Goal: Information Seeking & Learning: Learn about a topic

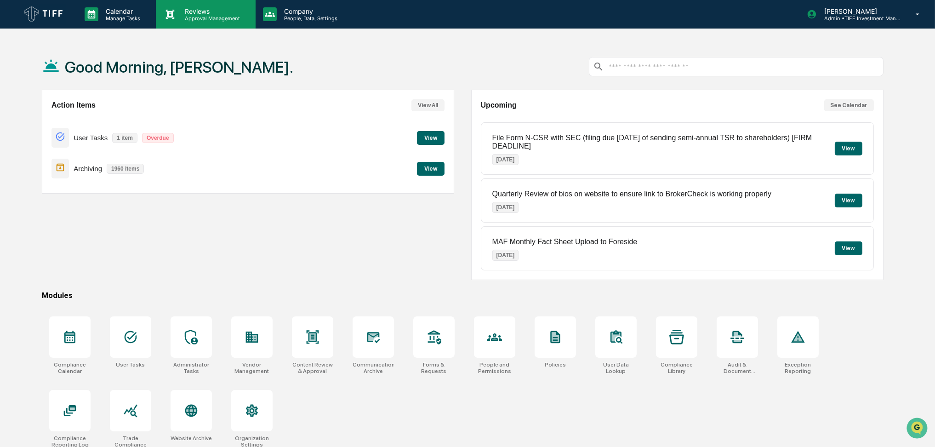
click at [215, 22] on div "Reviews Approval Management" at bounding box center [205, 14] width 99 height 28
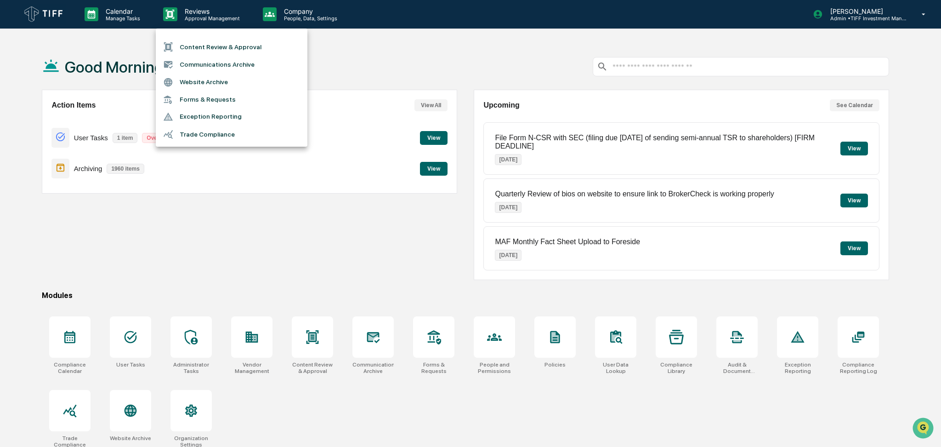
click at [220, 51] on li "Content Review & Approval" at bounding box center [232, 46] width 152 height 17
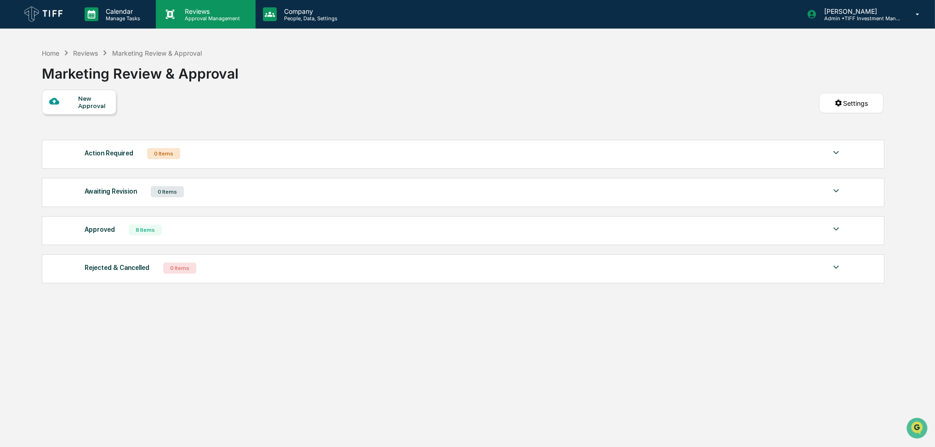
click at [193, 9] on p "Reviews" at bounding box center [210, 11] width 67 height 8
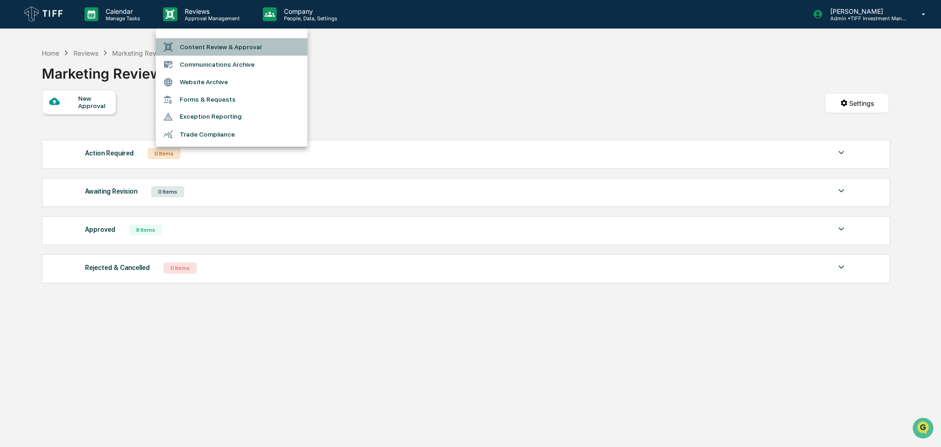
click at [207, 42] on li "Content Review & Approval" at bounding box center [232, 46] width 152 height 17
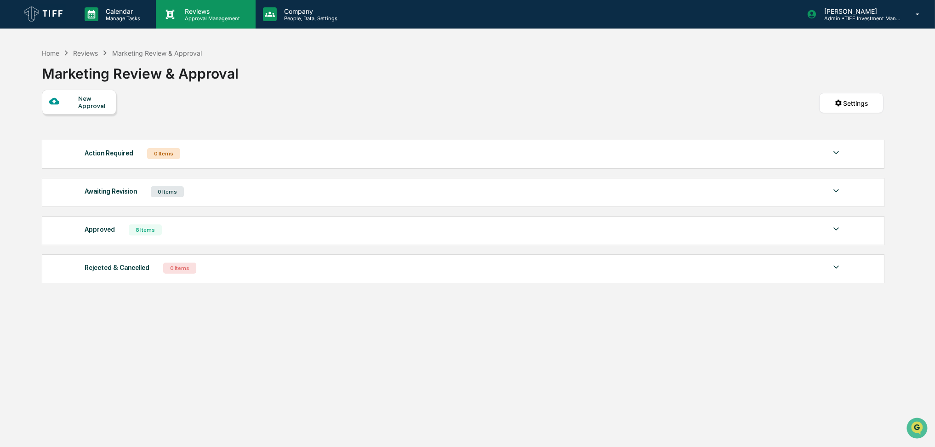
click at [210, 8] on p "Reviews" at bounding box center [210, 11] width 67 height 8
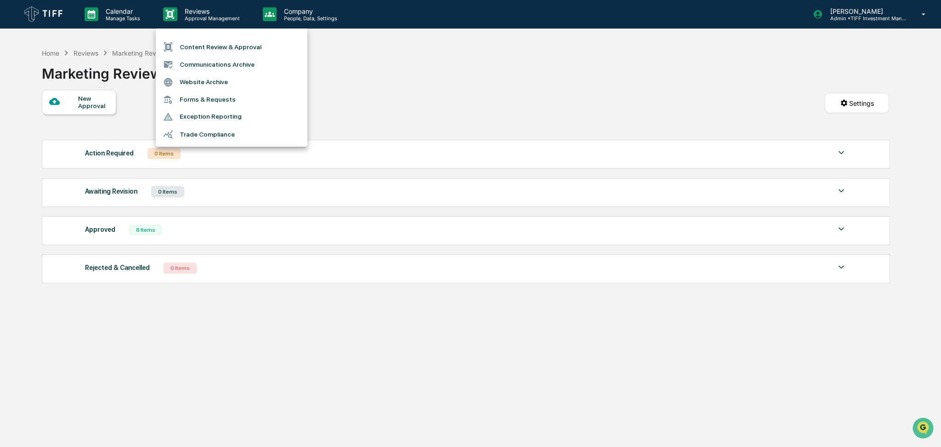
click at [219, 62] on li "Communications Archive" at bounding box center [232, 64] width 152 height 17
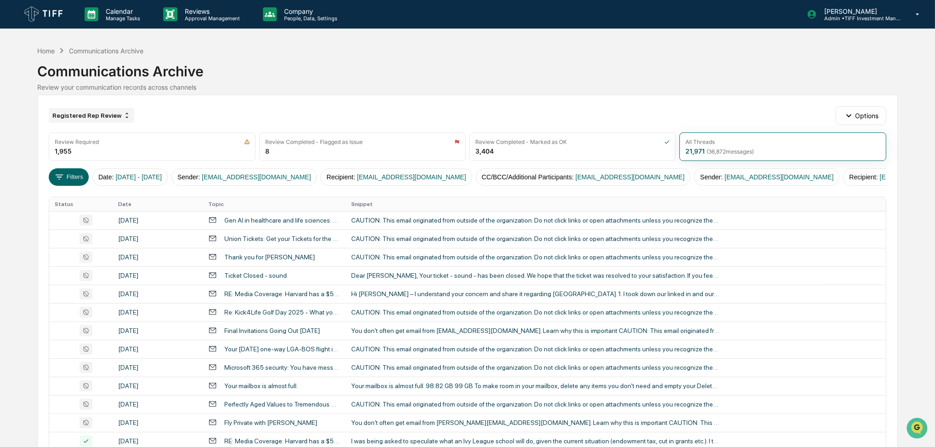
click at [119, 110] on div "Registered Rep Review" at bounding box center [91, 115] width 85 height 15
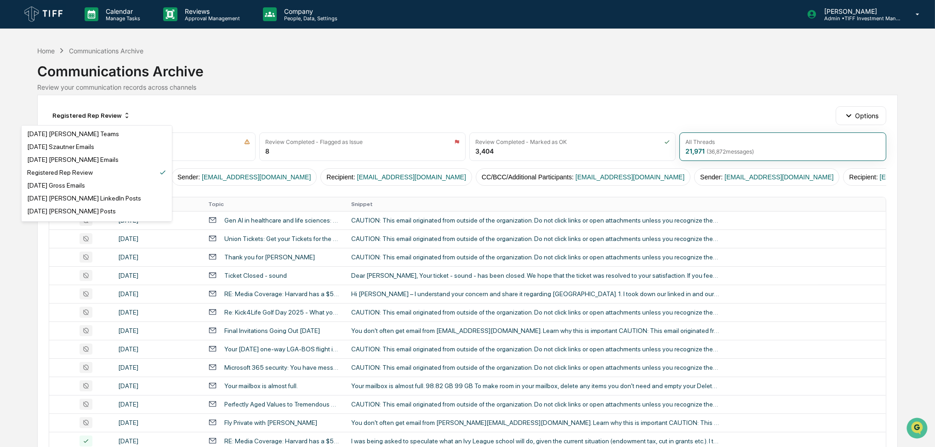
scroll to position [796, 0]
click at [104, 196] on div "[DATE] [PERSON_NAME] Teams" at bounding box center [96, 198] width 147 height 11
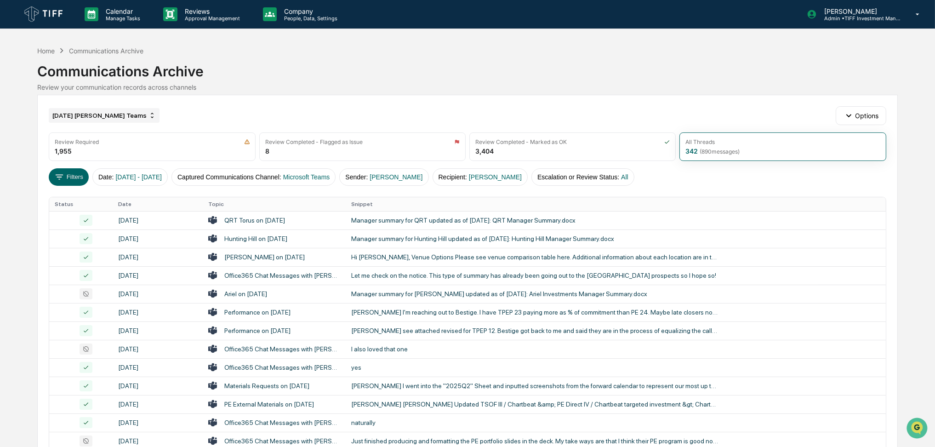
click at [78, 108] on div "[DATE] [PERSON_NAME] Teams" at bounding box center [104, 115] width 111 height 15
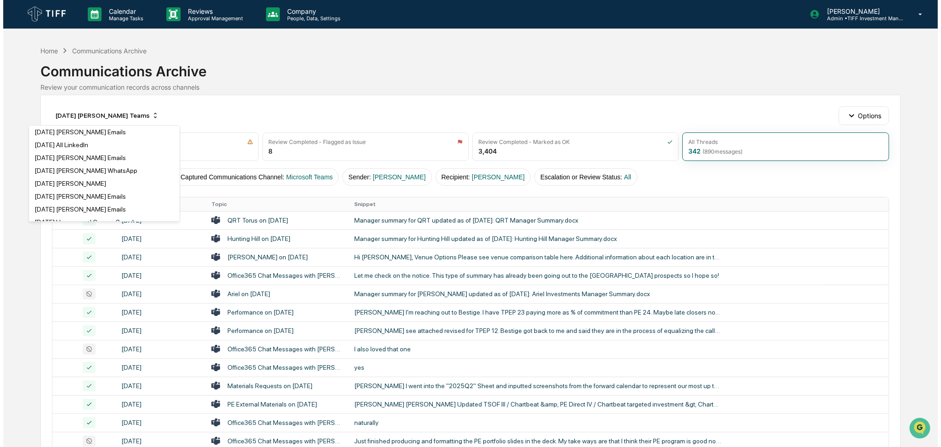
scroll to position [429, 0]
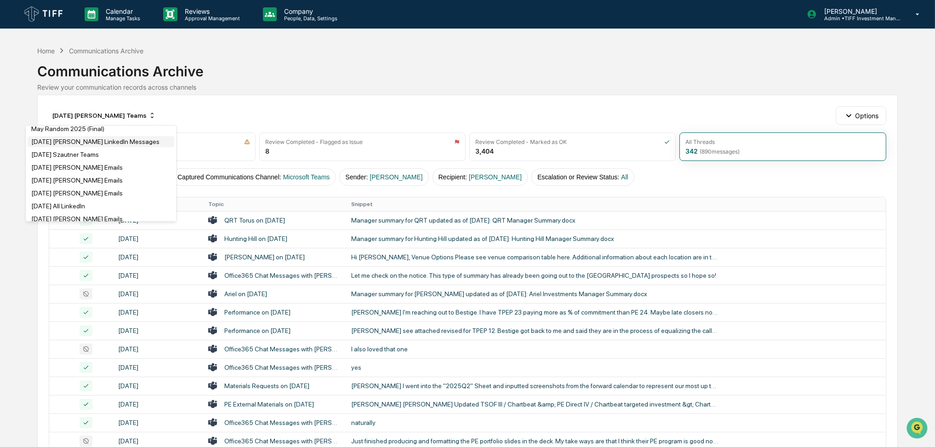
click at [108, 147] on div "[DATE] [PERSON_NAME] LinkedIn Messages" at bounding box center [101, 141] width 147 height 11
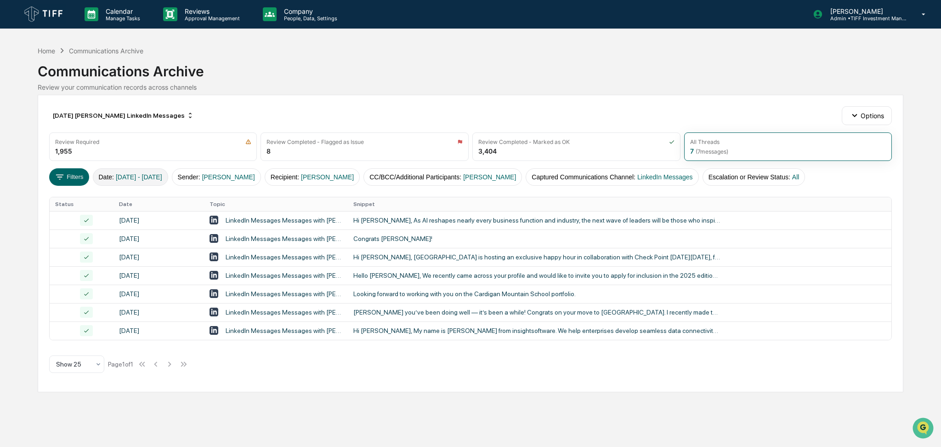
click at [159, 170] on button "Date : [DATE] - [DATE]" at bounding box center [130, 176] width 75 height 17
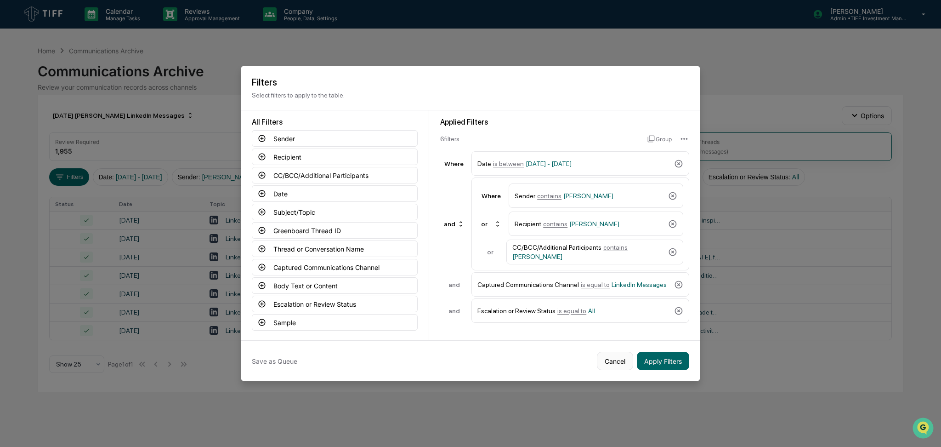
click at [622, 357] on button "Cancel" at bounding box center [615, 360] width 36 height 18
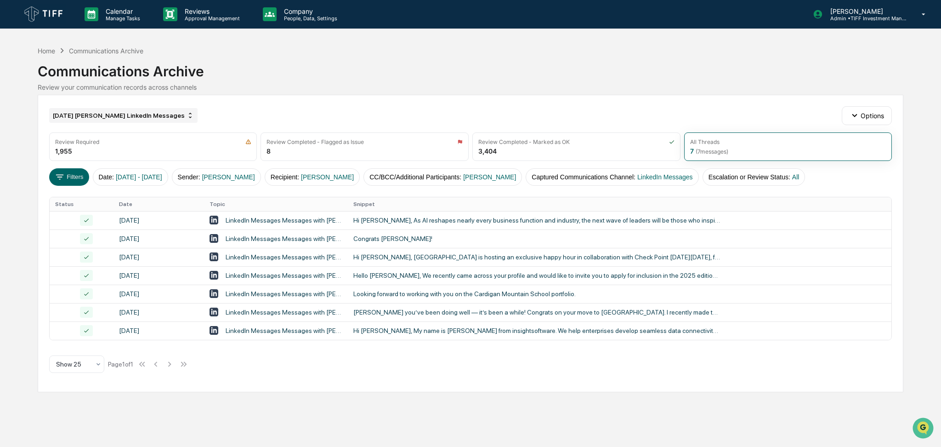
click at [91, 120] on div "[DATE] [PERSON_NAME] LinkedIn Messages" at bounding box center [123, 115] width 148 height 15
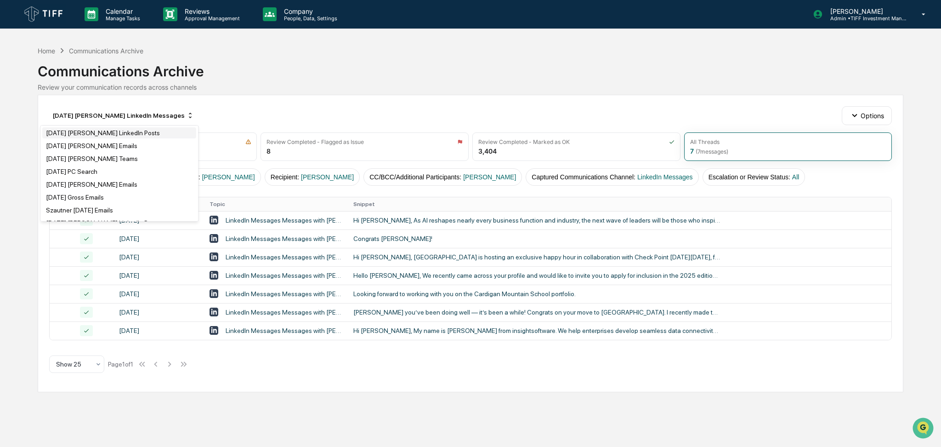
click at [103, 135] on div "[DATE] [PERSON_NAME] LinkedIn Posts" at bounding box center [103, 132] width 114 height 7
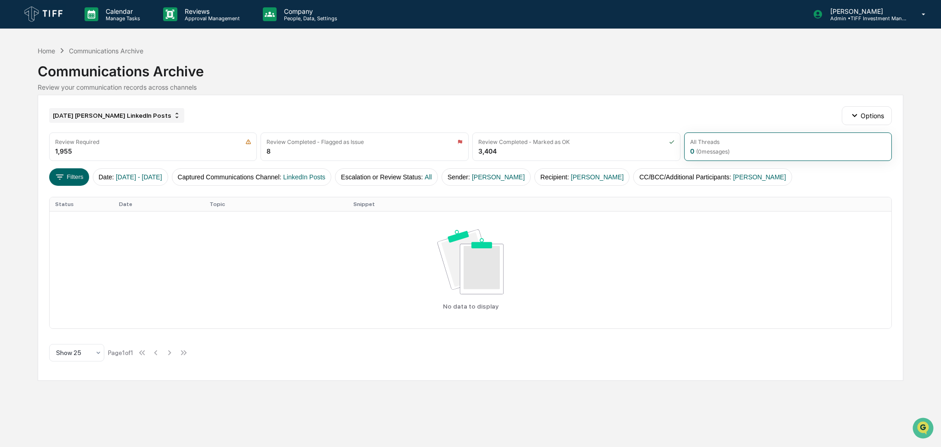
click at [151, 115] on div "[DATE] [PERSON_NAME] LinkedIn Posts" at bounding box center [116, 115] width 135 height 15
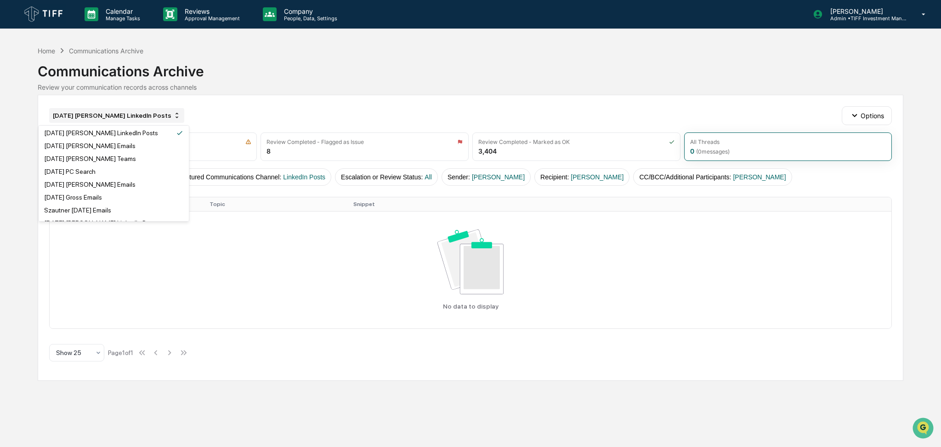
click at [151, 115] on div "[DATE] [PERSON_NAME] LinkedIn Posts" at bounding box center [116, 115] width 135 height 15
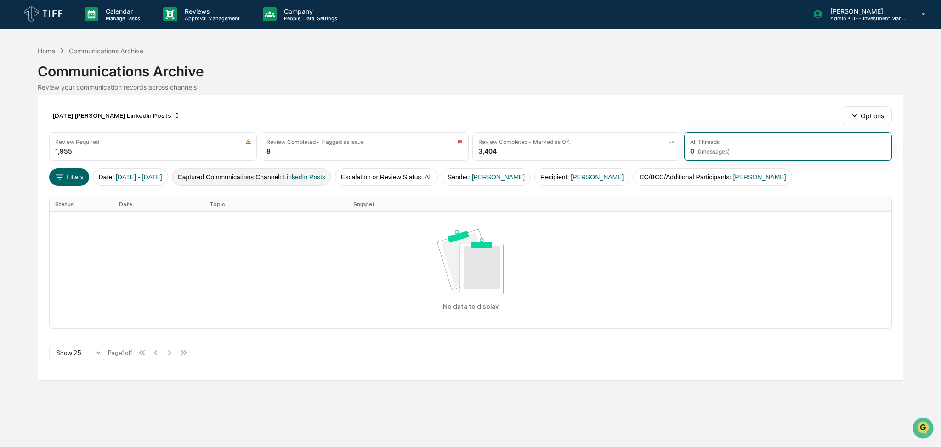
click at [281, 176] on button "Captured Communications Channel : LinkedIn Posts" at bounding box center [252, 176] width 160 height 17
click at [168, 181] on button "Date : [DATE] - [DATE]" at bounding box center [130, 176] width 75 height 17
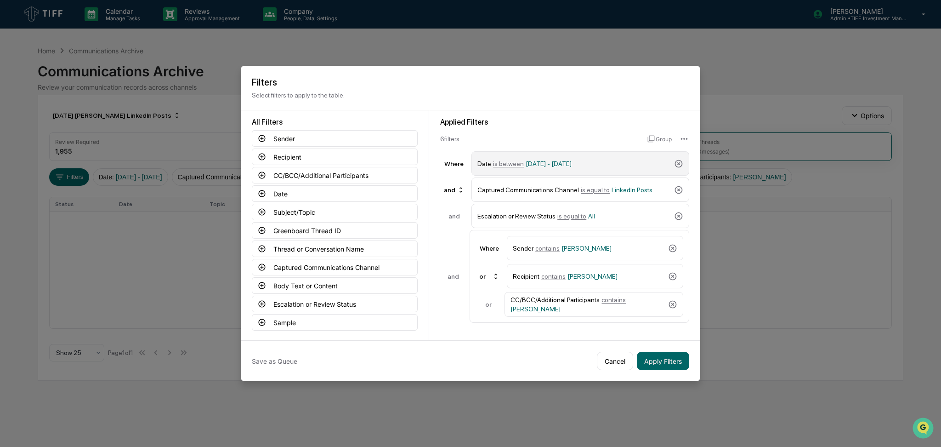
click at [510, 157] on div "Date is between [DATE] - [DATE]" at bounding box center [573, 163] width 193 height 16
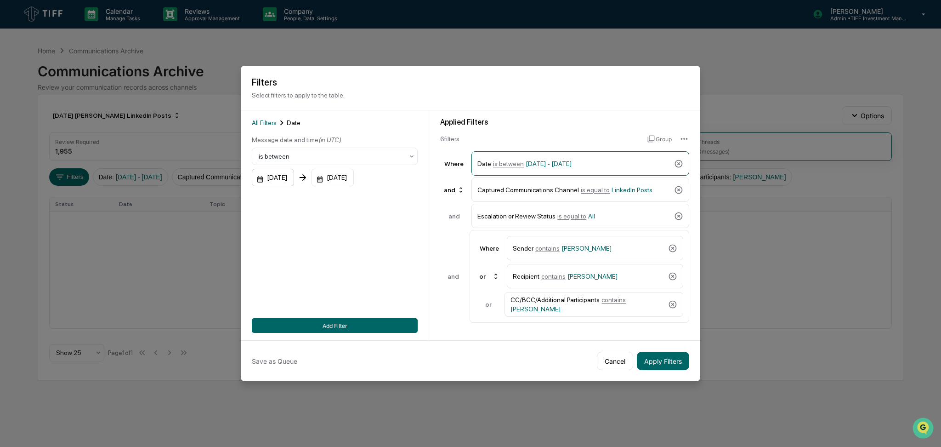
click at [269, 178] on div "[DATE]" at bounding box center [273, 177] width 42 height 17
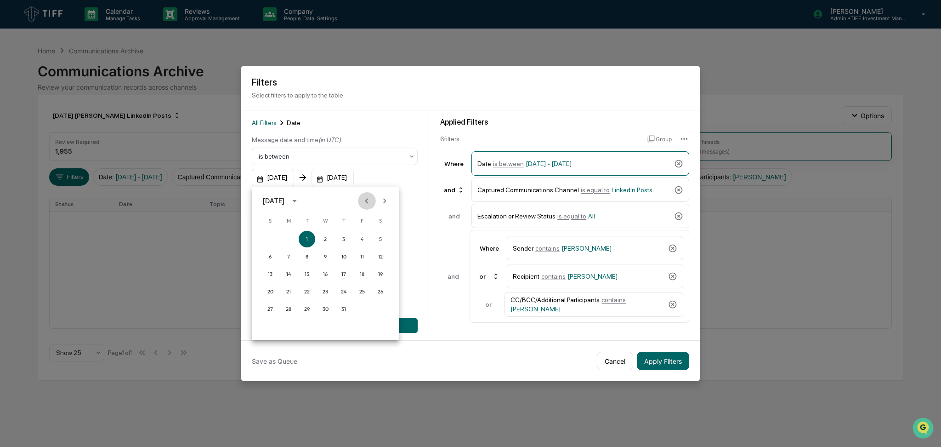
click at [360, 200] on button "Previous month" at bounding box center [366, 200] width 17 height 17
click at [340, 240] on button "1" at bounding box center [343, 239] width 17 height 17
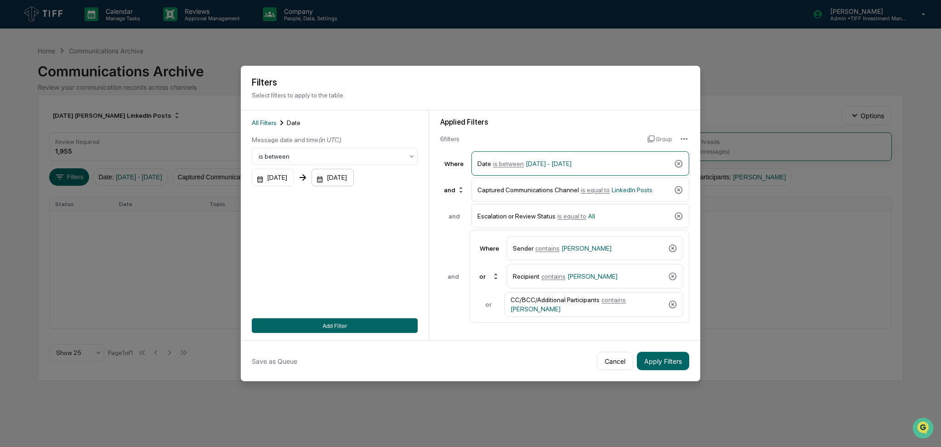
click at [351, 179] on div "[DATE]" at bounding box center [333, 177] width 42 height 17
click at [436, 201] on icon "Previous month" at bounding box center [440, 201] width 10 height 10
click at [453, 308] on button "31" at bounding box center [453, 308] width 17 height 17
click at [408, 325] on button "Add Filter" at bounding box center [335, 325] width 166 height 15
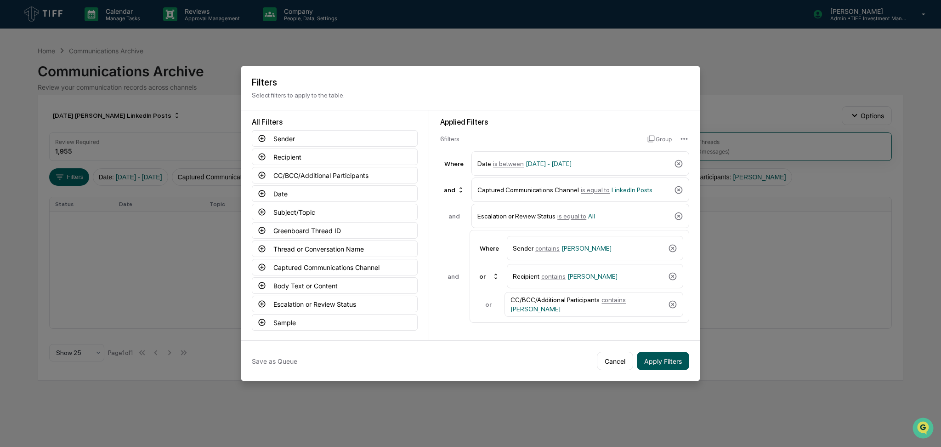
click at [670, 361] on button "Apply Filters" at bounding box center [663, 360] width 52 height 18
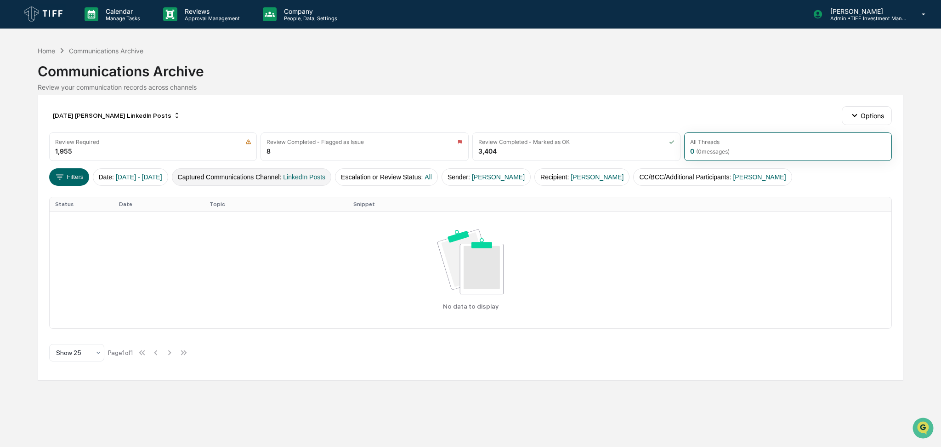
click at [232, 178] on button "Captured Communications Channel : LinkedIn Posts" at bounding box center [252, 176] width 160 height 17
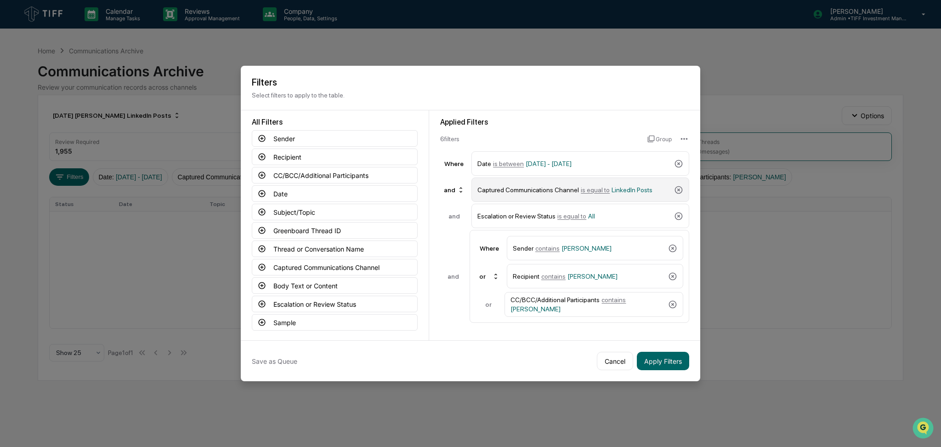
click at [613, 195] on div "Captured Communications Channel is equal to LinkedIn Posts" at bounding box center [573, 189] width 193 height 16
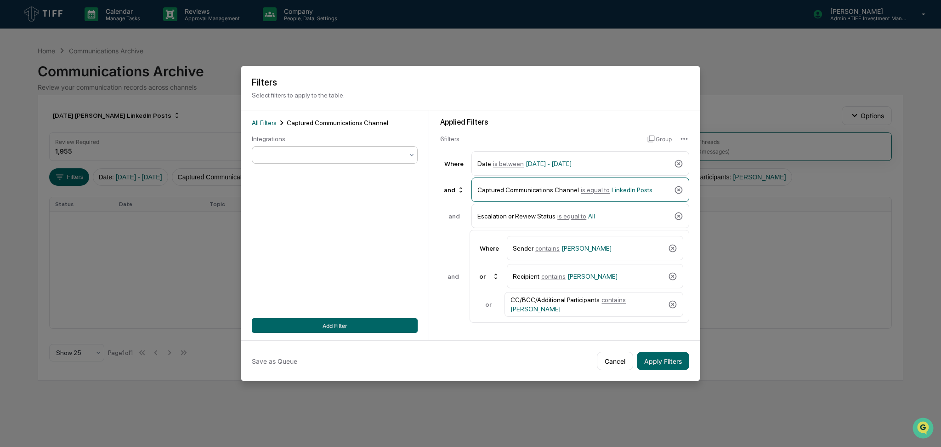
click at [340, 156] on div at bounding box center [331, 154] width 145 height 9
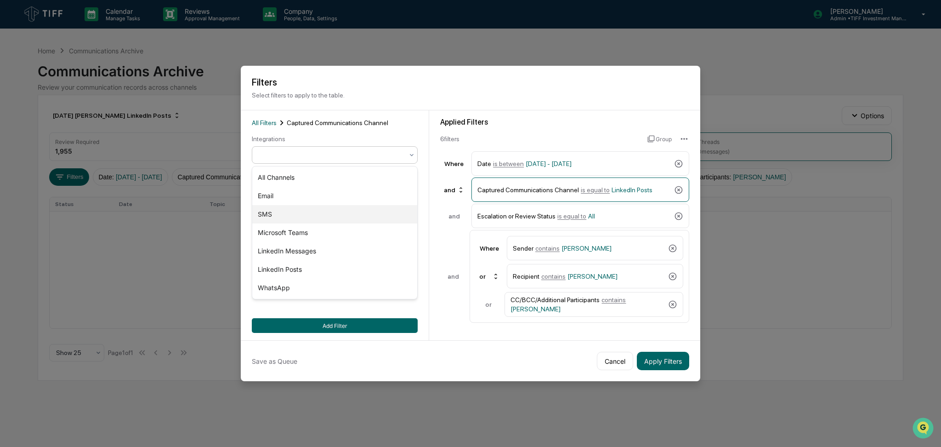
click at [311, 213] on div "SMS" at bounding box center [334, 214] width 165 height 18
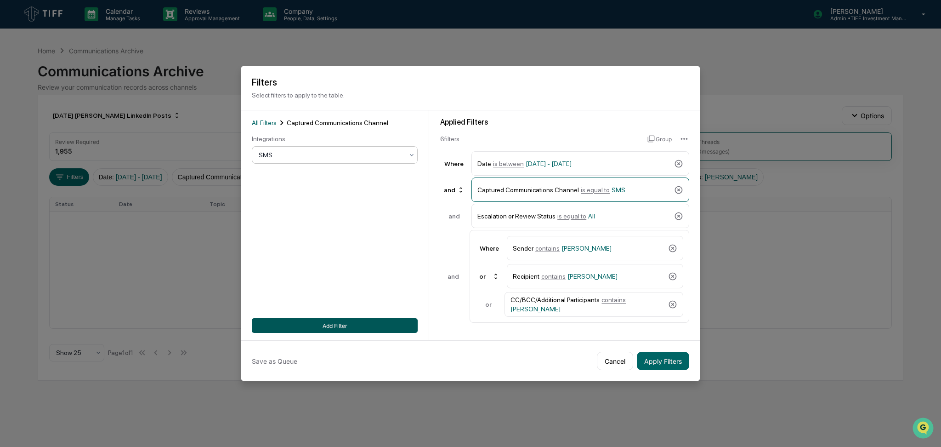
click at [373, 329] on button "Add Filter" at bounding box center [335, 325] width 166 height 15
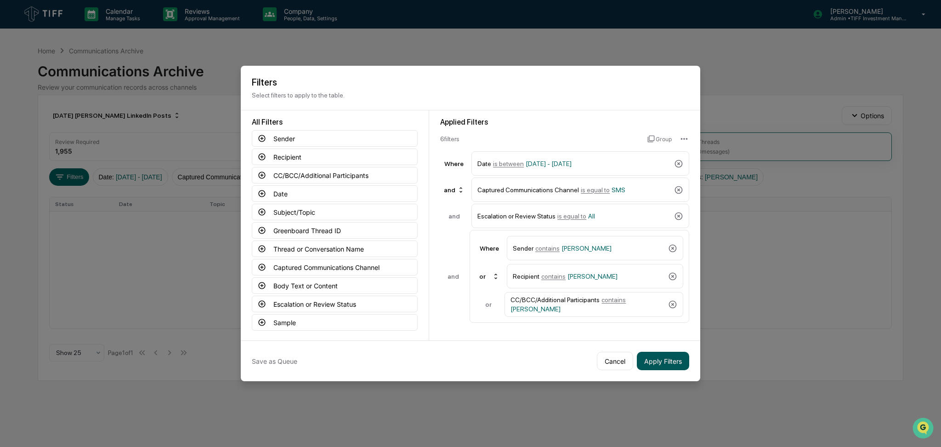
click at [679, 364] on button "Apply Filters" at bounding box center [663, 360] width 52 height 18
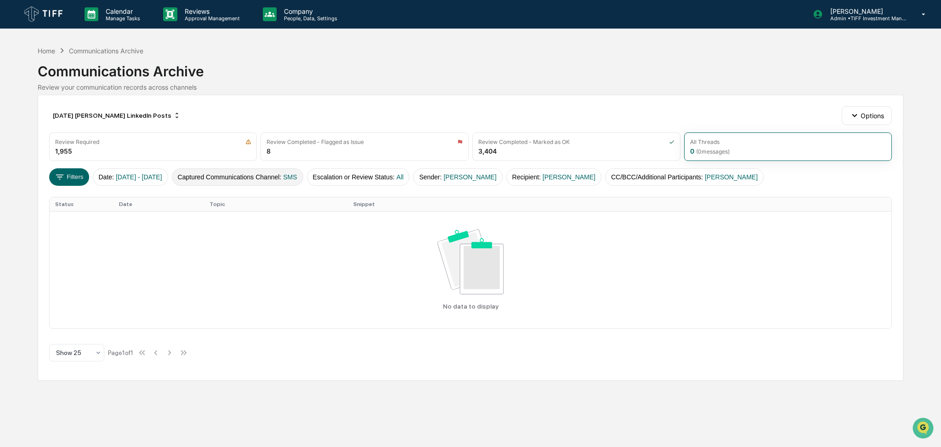
click at [288, 182] on button "Captured Communications Channel : SMS" at bounding box center [237, 176] width 131 height 17
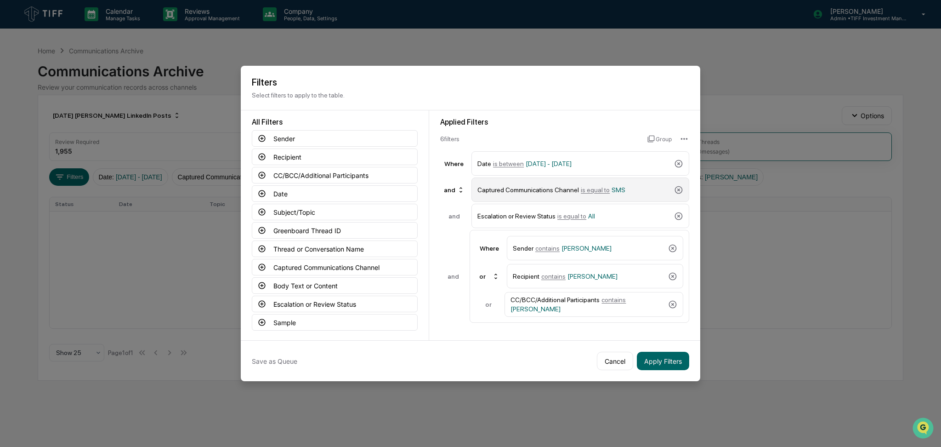
click at [598, 190] on span "is equal to" at bounding box center [595, 189] width 29 height 7
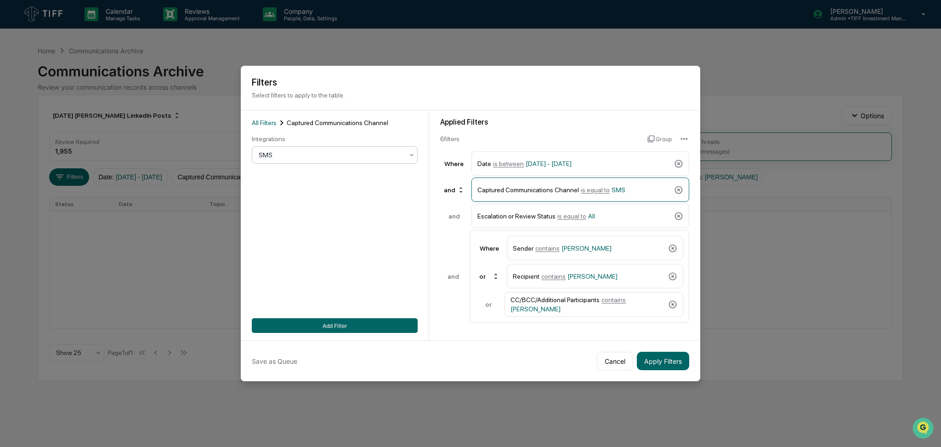
click at [385, 147] on div "SMS" at bounding box center [335, 154] width 166 height 17
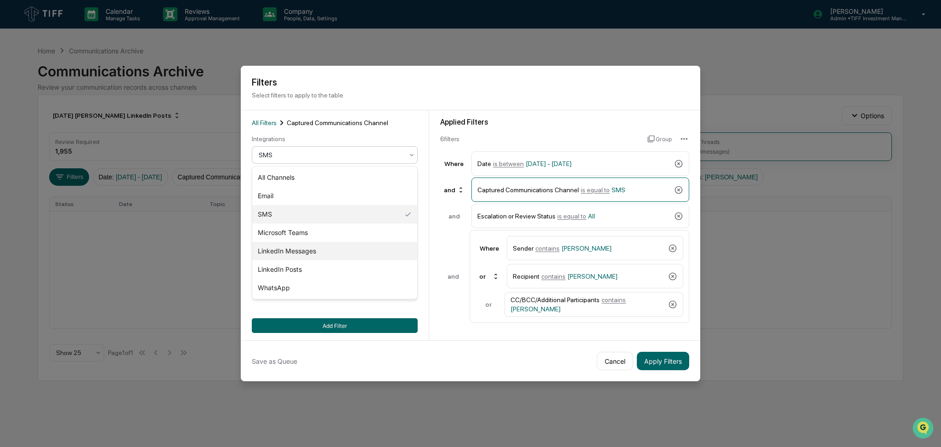
click at [350, 252] on div "LinkedIn Messages" at bounding box center [334, 251] width 165 height 18
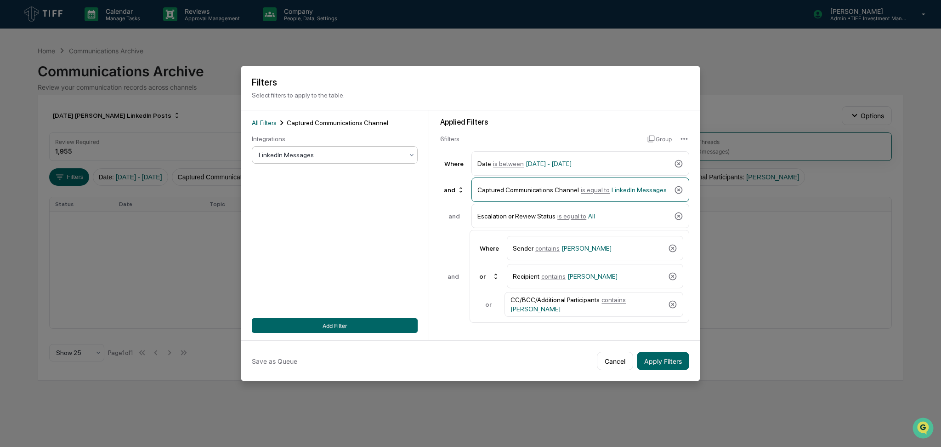
click at [340, 316] on div "All Filters Captured Communications Channel Integrations option LinkedIn Messag…" at bounding box center [335, 225] width 166 height 215
click at [341, 322] on button "Add Filter" at bounding box center [335, 325] width 166 height 15
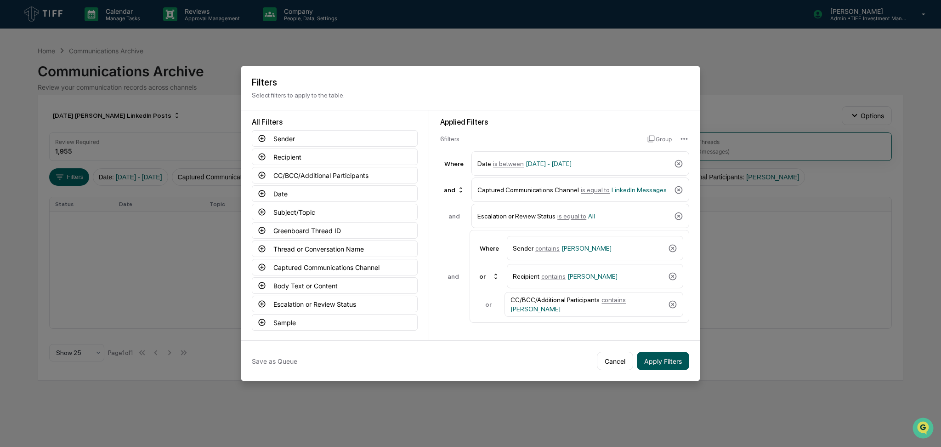
click at [666, 360] on button "Apply Filters" at bounding box center [663, 360] width 52 height 18
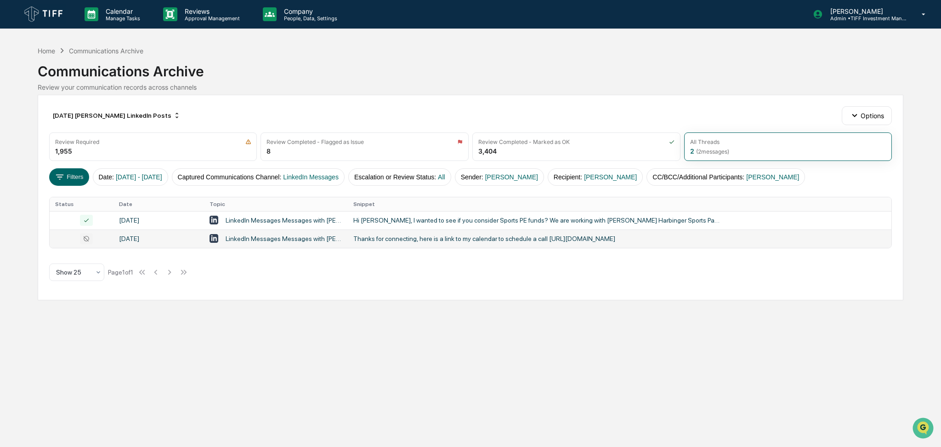
click at [436, 238] on div "Thanks for connecting, here is a link to my calendar to schedule a call [URL][D…" at bounding box center [537, 238] width 368 height 7
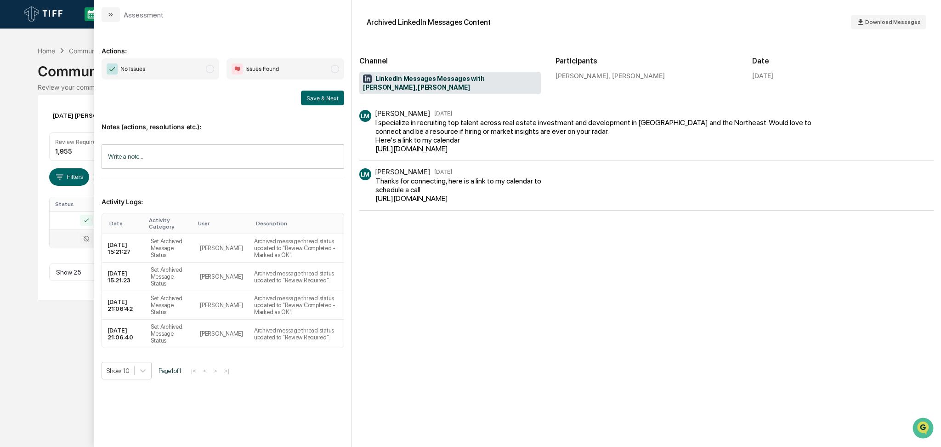
click at [0, 317] on div "Calendar Manage Tasks Reviews Approval Management Company People, Data, Setting…" at bounding box center [470, 223] width 941 height 447
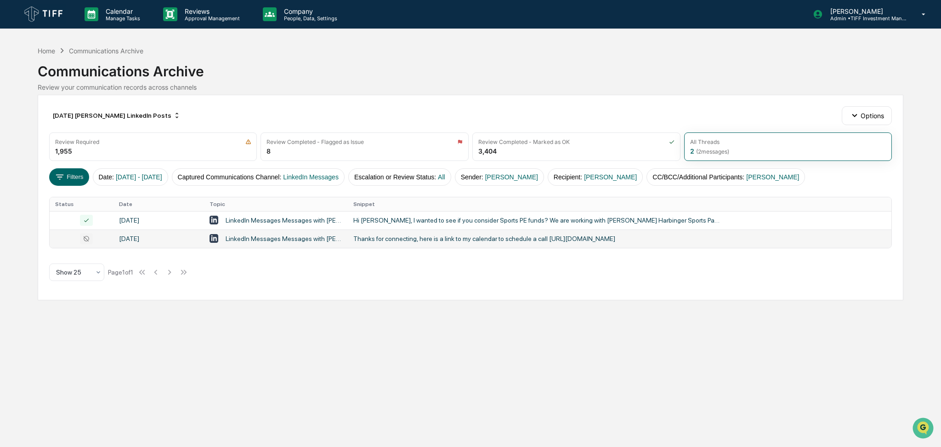
click at [431, 235] on td "Thanks for connecting, here is a link to my calendar to schedule a call [URL][D…" at bounding box center [620, 238] width 544 height 18
click at [0, 364] on div "Calendar Manage Tasks Reviews Approval Management Company People, Data, Setting…" at bounding box center [470, 223] width 941 height 447
click at [402, 244] on td "Thanks for connecting, here is a link to my calendar to schedule a call [URL][D…" at bounding box center [620, 238] width 544 height 18
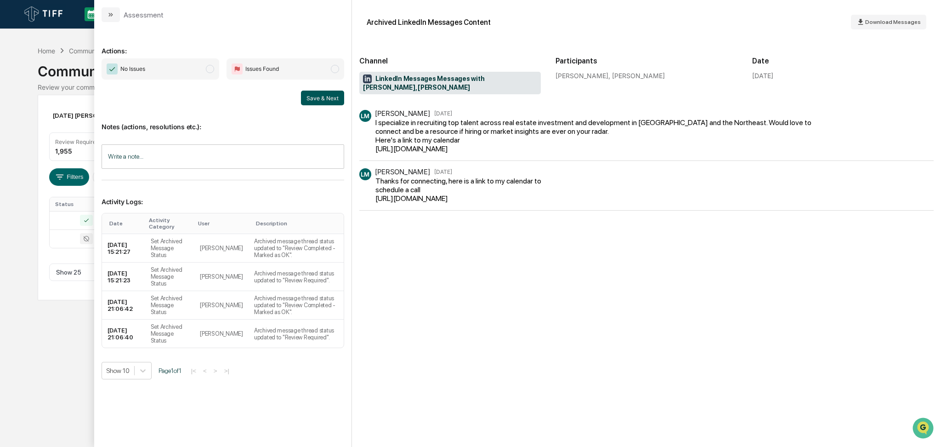
click at [323, 96] on button "Save & Next" at bounding box center [322, 98] width 43 height 15
click at [179, 65] on span "No Issues" at bounding box center [161, 68] width 118 height 21
click at [319, 92] on button "Save & Next" at bounding box center [322, 98] width 43 height 15
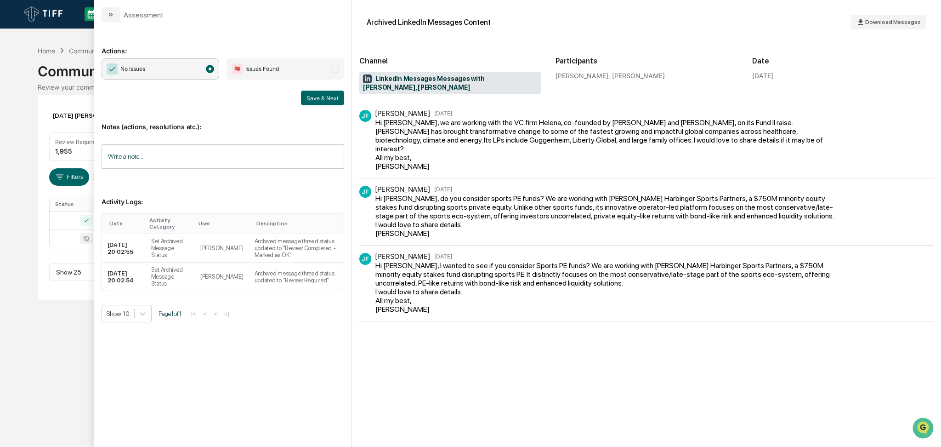
click at [0, 182] on div "Calendar Manage Tasks Reviews Approval Management Company People, Data, Setting…" at bounding box center [470, 223] width 941 height 447
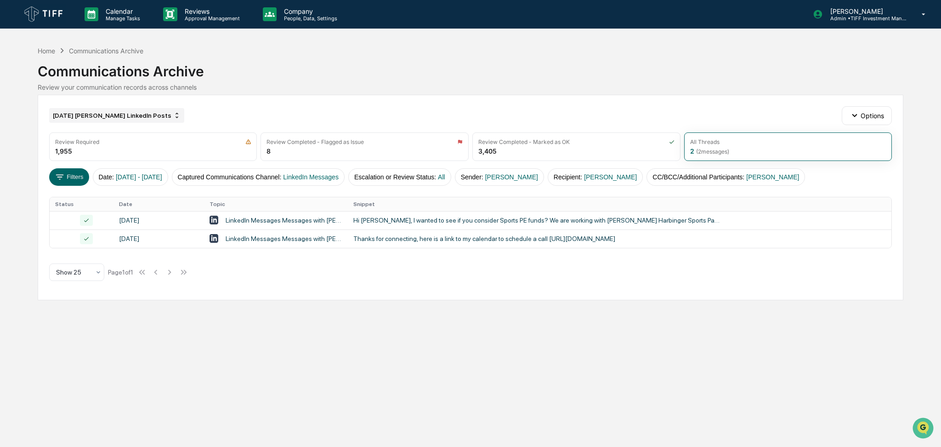
click at [108, 119] on div "[DATE] [PERSON_NAME] LinkedIn Posts" at bounding box center [116, 115] width 135 height 15
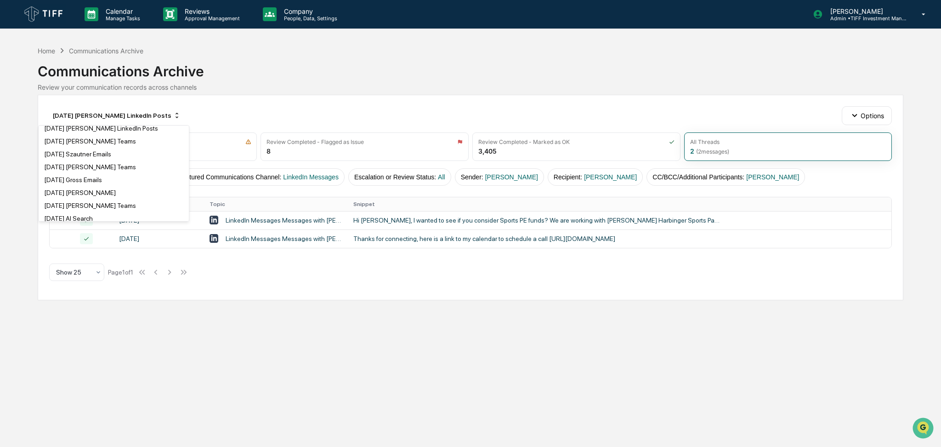
scroll to position [735, 0]
click at [119, 166] on div "[DATE] [PERSON_NAME] Emails" at bounding box center [113, 169] width 147 height 11
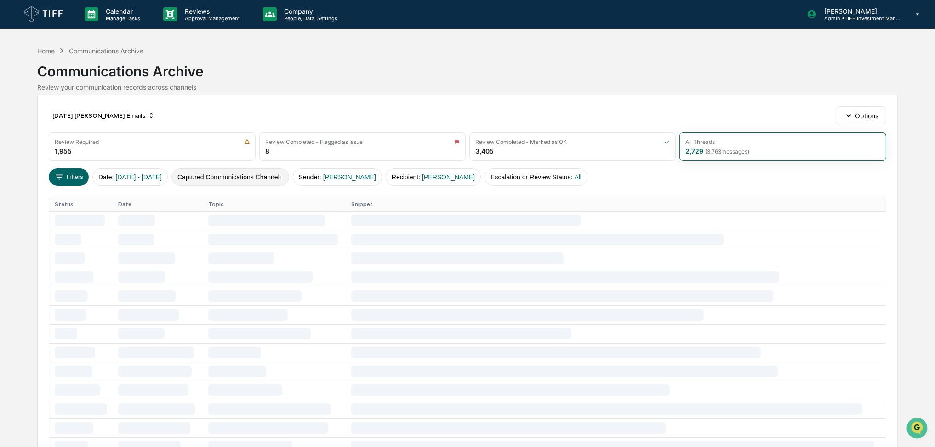
click at [283, 179] on button "Captured Communications Channel :" at bounding box center [230, 176] width 118 height 17
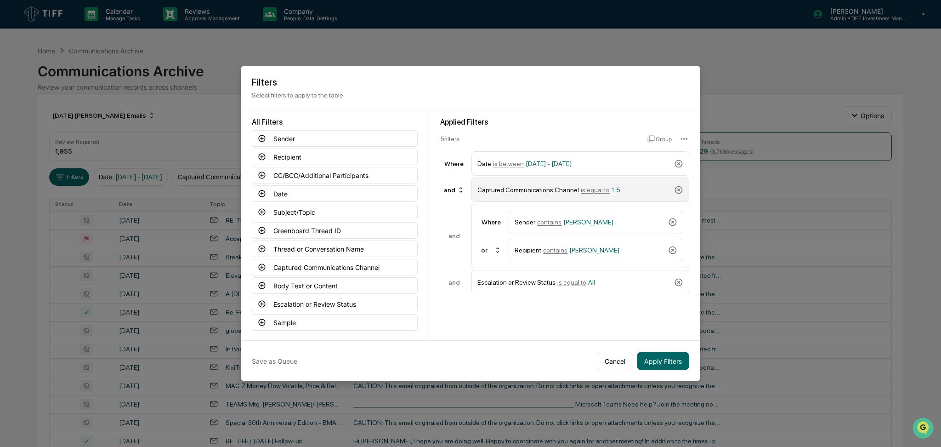
click at [622, 193] on div "Captured Communications Channel is equal to 1,5" at bounding box center [573, 189] width 193 height 16
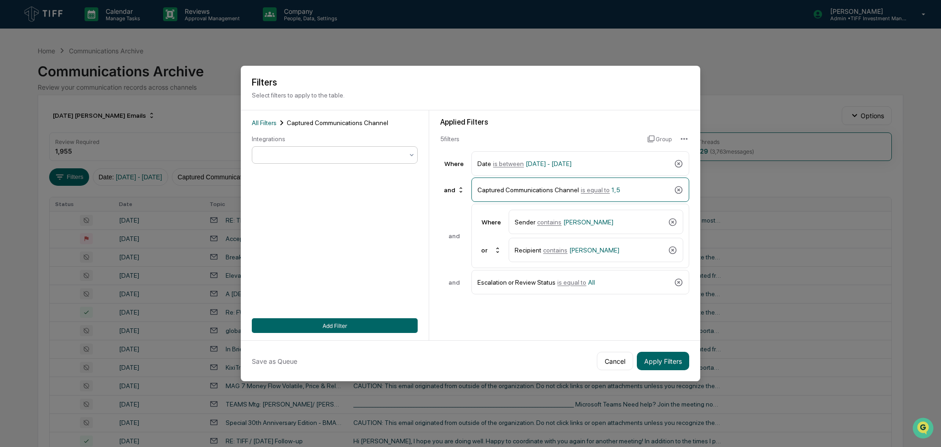
click at [371, 159] on div at bounding box center [331, 154] width 154 height 13
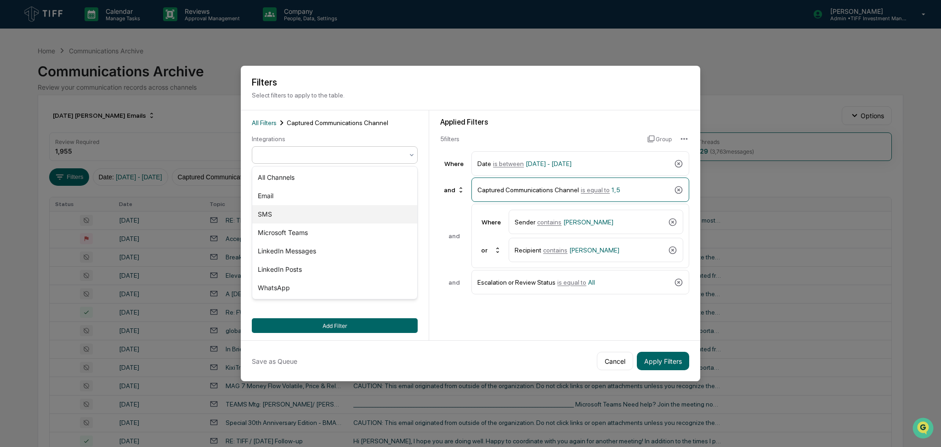
click at [360, 210] on div "SMS" at bounding box center [334, 214] width 165 height 18
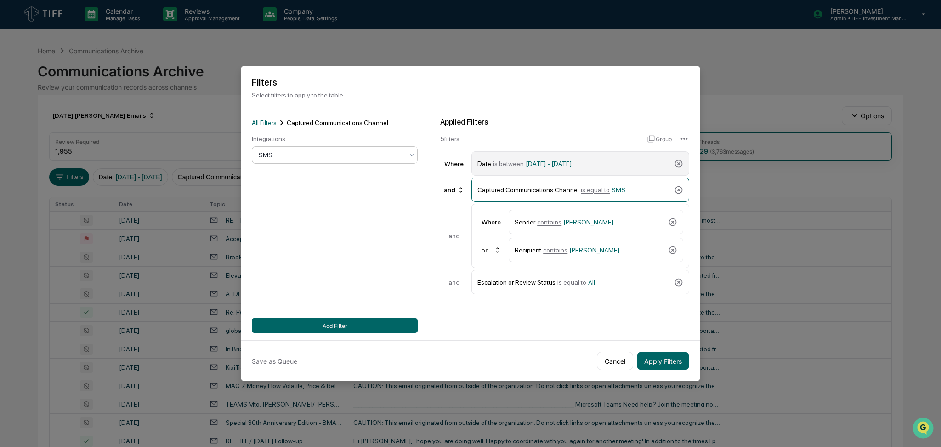
click at [572, 166] on span "[DATE] - [DATE]" at bounding box center [549, 163] width 46 height 7
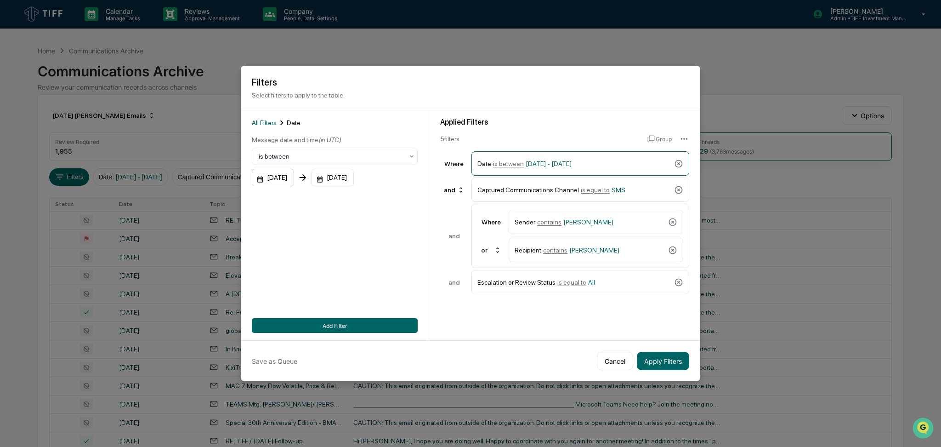
click at [272, 175] on div "[DATE]" at bounding box center [273, 177] width 42 height 17
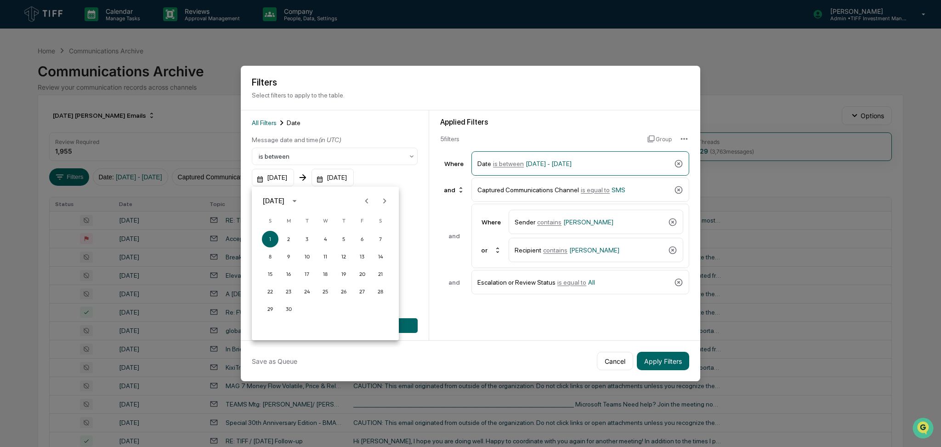
click at [362, 199] on icon "Previous month" at bounding box center [367, 201] width 10 height 10
click at [340, 242] on button "1" at bounding box center [343, 239] width 17 height 17
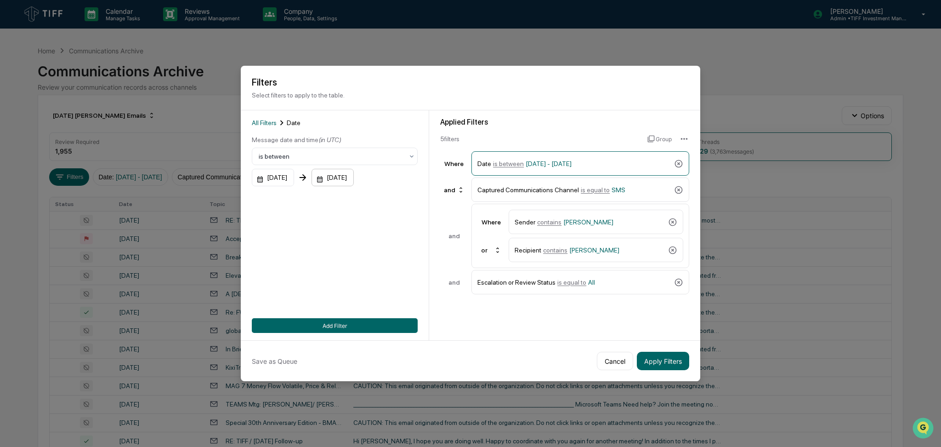
click at [350, 182] on div "[DATE]" at bounding box center [333, 177] width 42 height 17
click at [438, 203] on icon "Previous month" at bounding box center [440, 201] width 10 height 10
click at [452, 309] on button "31" at bounding box center [453, 308] width 17 height 17
click at [363, 325] on button "Add Filter" at bounding box center [335, 325] width 166 height 15
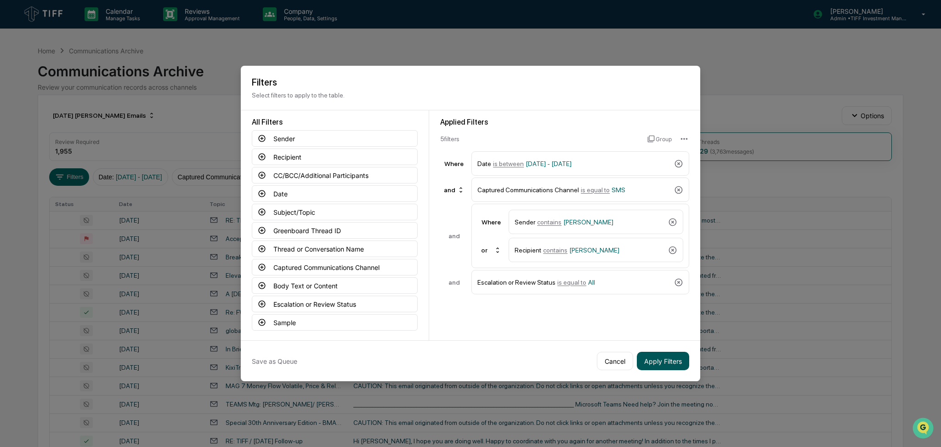
click at [657, 358] on button "Apply Filters" at bounding box center [663, 360] width 52 height 18
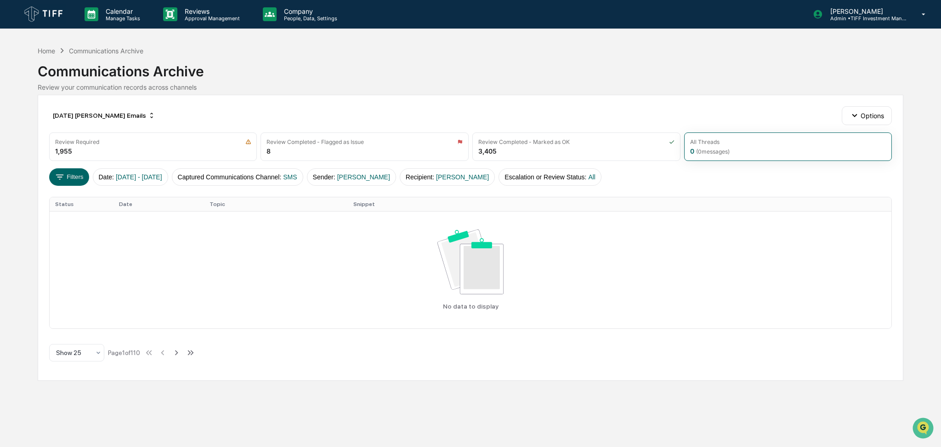
drag, startPoint x: 380, startPoint y: 64, endPoint x: 323, endPoint y: 69, distance: 57.2
drag, startPoint x: 323, startPoint y: 69, endPoint x: 310, endPoint y: 68, distance: 13.8
drag, startPoint x: 306, startPoint y: 68, endPoint x: 283, endPoint y: 67, distance: 23.5
click at [283, 67] on div "Communications Archive" at bounding box center [471, 68] width 866 height 24
click at [259, 174] on button "Captured Communications Channel : SMS" at bounding box center [237, 176] width 131 height 17
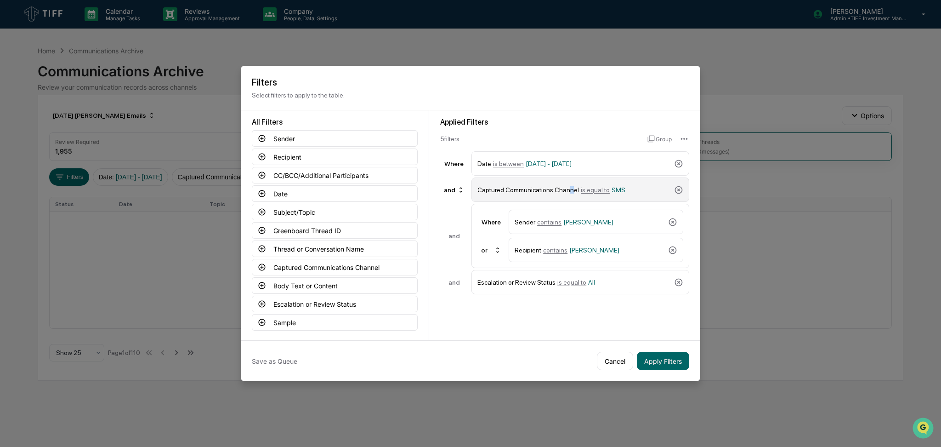
click at [567, 191] on div "Captured Communications Channel is equal to SMS" at bounding box center [573, 189] width 193 height 16
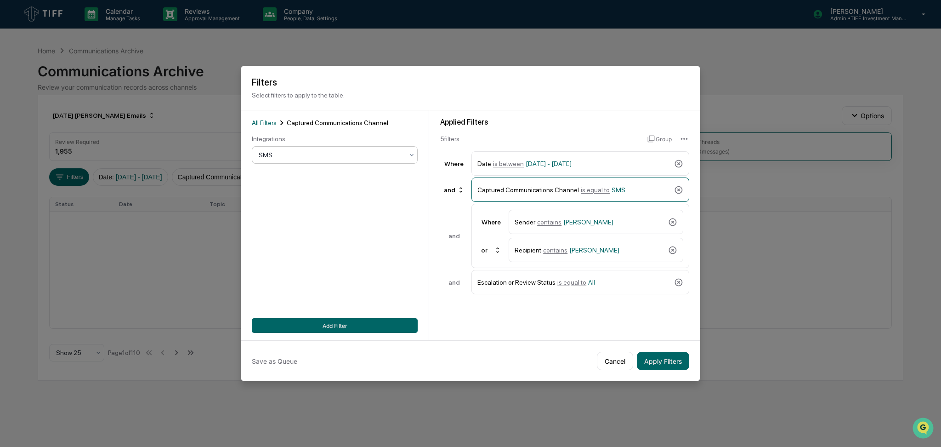
click at [283, 149] on div "SMS" at bounding box center [331, 154] width 154 height 13
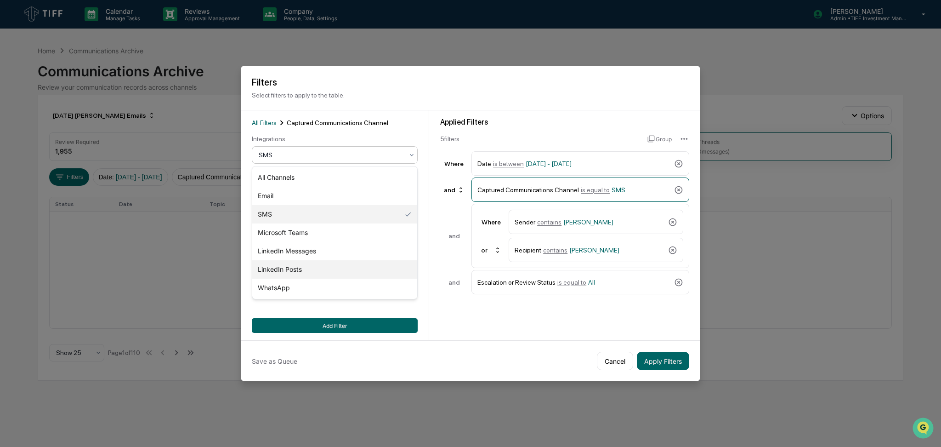
click at [315, 265] on div "LinkedIn Posts" at bounding box center [334, 269] width 165 height 18
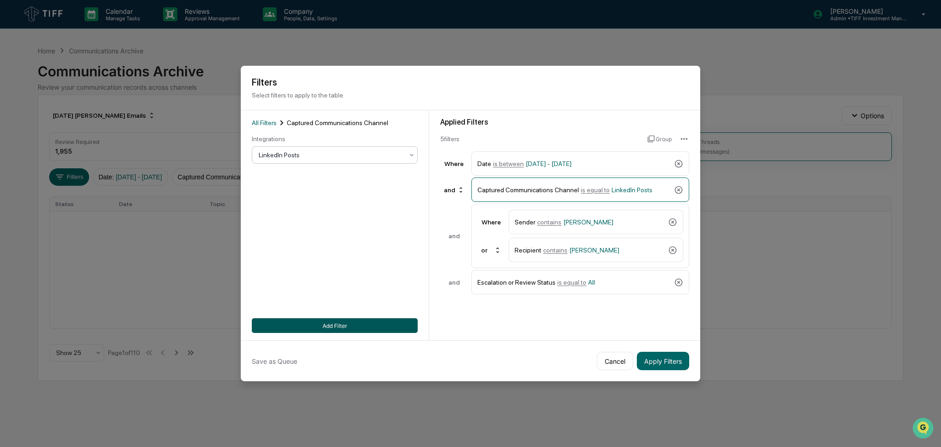
click at [337, 325] on button "Add Filter" at bounding box center [335, 325] width 166 height 15
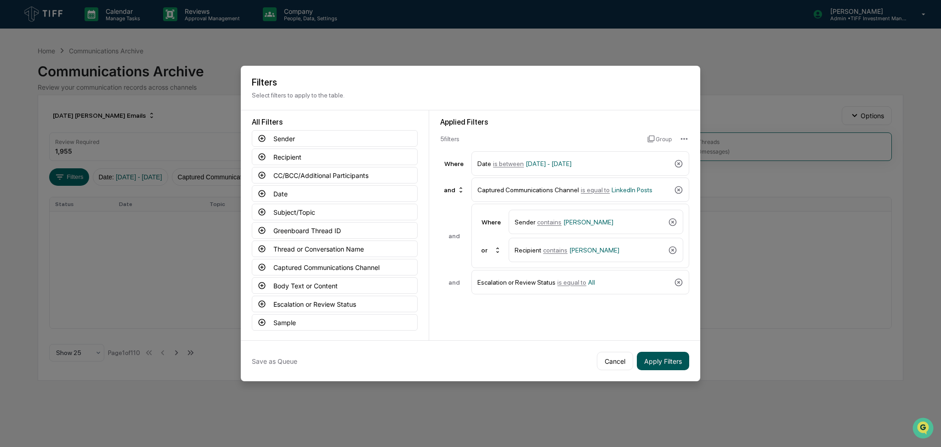
click at [662, 367] on button "Apply Filters" at bounding box center [663, 360] width 52 height 18
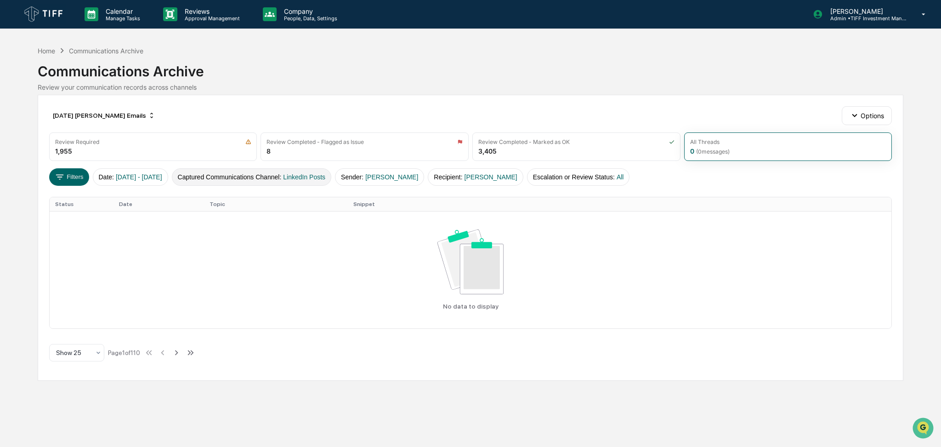
click at [325, 175] on span "LinkedIn Posts" at bounding box center [304, 176] width 42 height 7
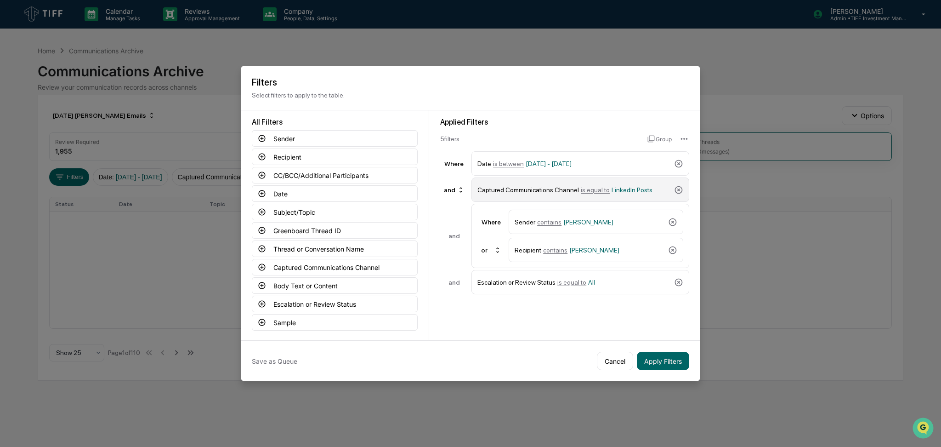
click at [567, 188] on div "Captured Communications Channel is equal to LinkedIn Posts" at bounding box center [573, 189] width 193 height 16
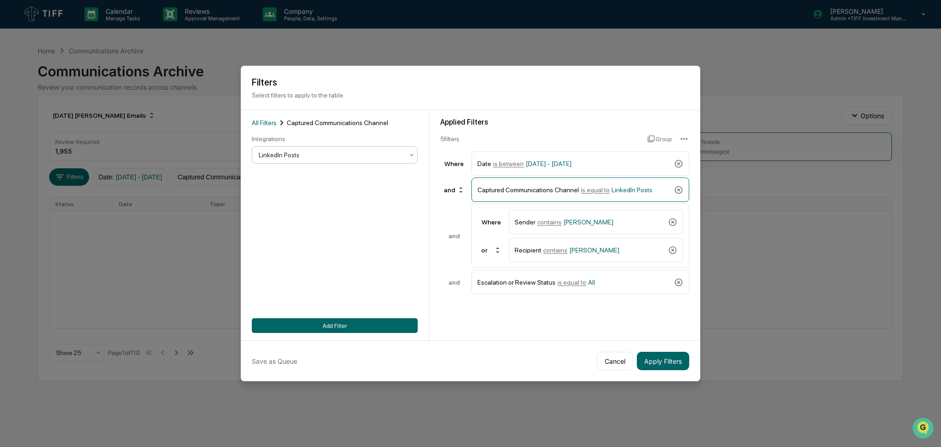
click at [341, 161] on div "LinkedIn Posts" at bounding box center [331, 154] width 154 height 13
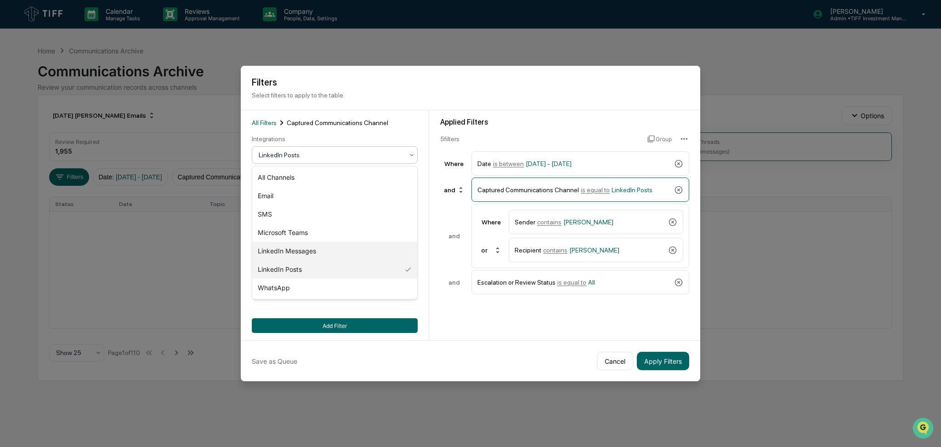
click at [336, 251] on div "LinkedIn Messages" at bounding box center [334, 251] width 165 height 18
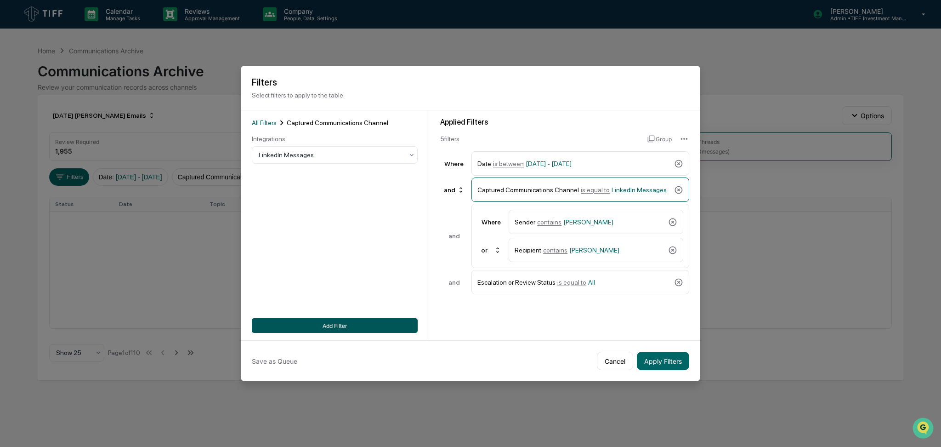
drag, startPoint x: 344, startPoint y: 324, endPoint x: 386, endPoint y: 334, distance: 43.4
click at [346, 325] on button "Add Filter" at bounding box center [335, 325] width 166 height 15
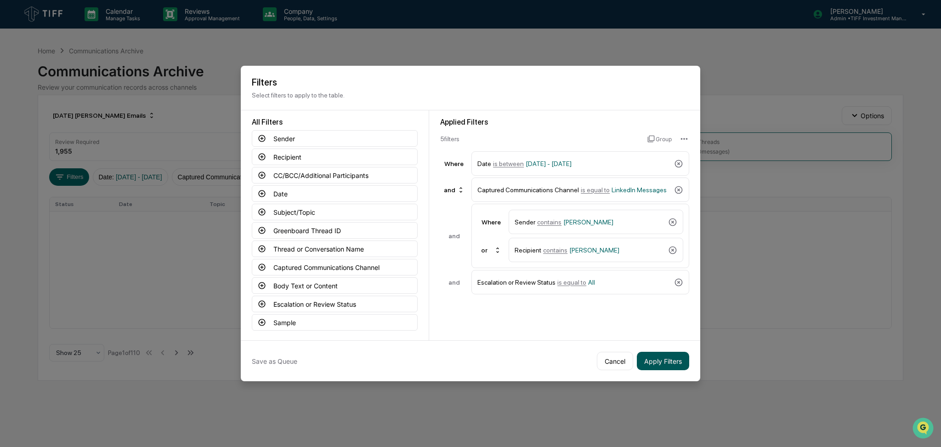
click at [673, 355] on button "Apply Filters" at bounding box center [663, 360] width 52 height 18
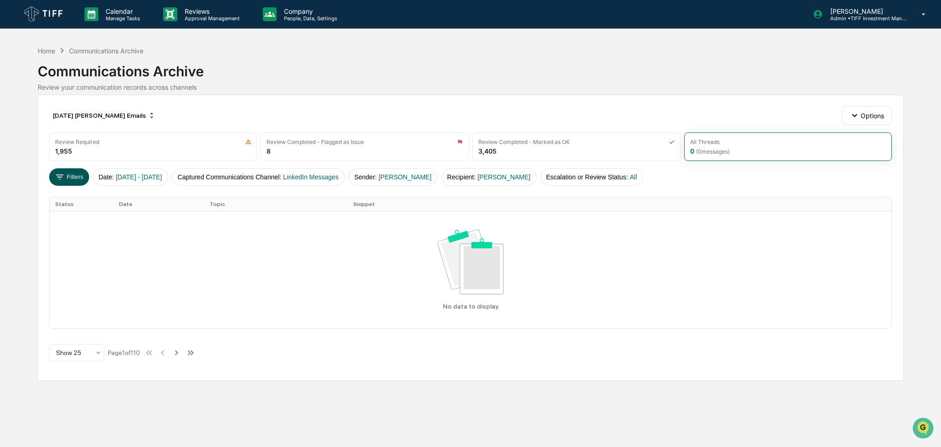
click at [78, 179] on button "Filters" at bounding box center [69, 176] width 40 height 17
click at [105, 115] on div "[DATE] [PERSON_NAME] Emails" at bounding box center [104, 115] width 110 height 15
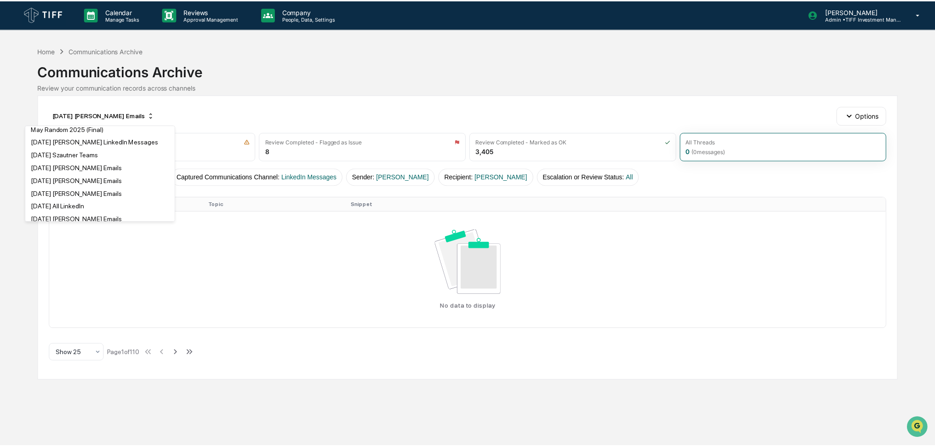
scroll to position [490, 0]
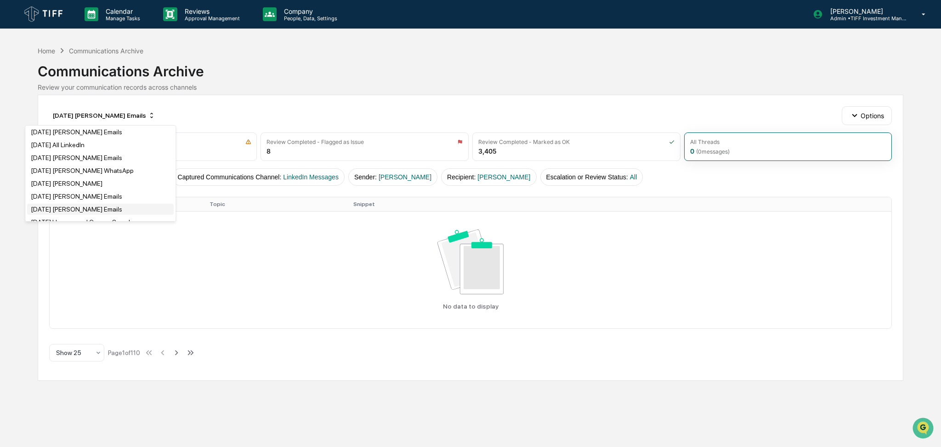
click at [83, 210] on div "[DATE] [PERSON_NAME] Emails" at bounding box center [76, 208] width 91 height 7
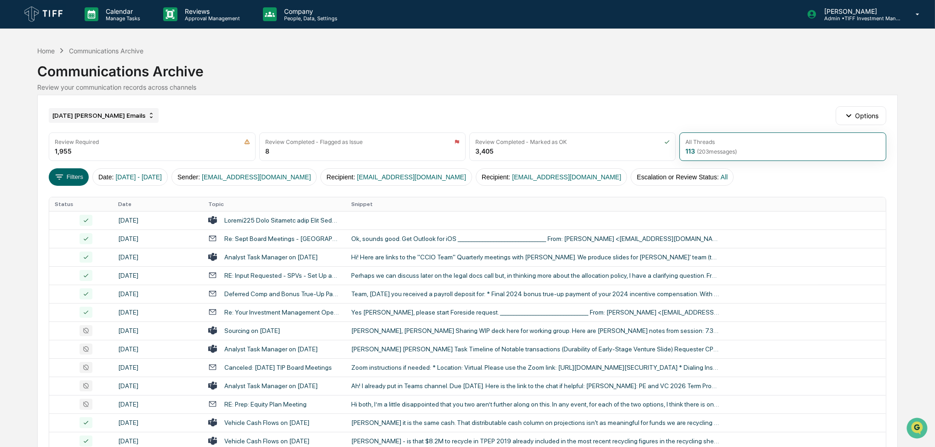
click at [114, 122] on div "[DATE] [PERSON_NAME] Emails" at bounding box center [104, 115] width 110 height 15
click at [322, 110] on div "[DATE] [PERSON_NAME] Emails Options" at bounding box center [467, 115] width 837 height 18
click at [68, 172] on button "Filters" at bounding box center [69, 176] width 40 height 17
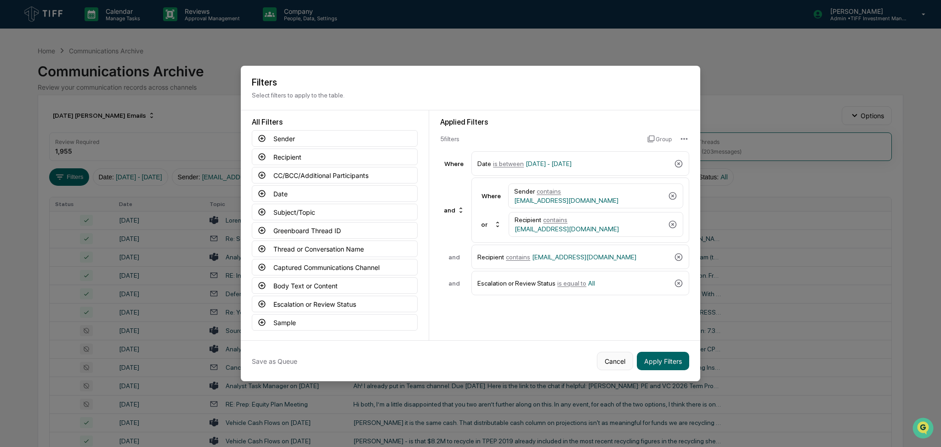
click at [612, 366] on button "Cancel" at bounding box center [615, 360] width 36 height 18
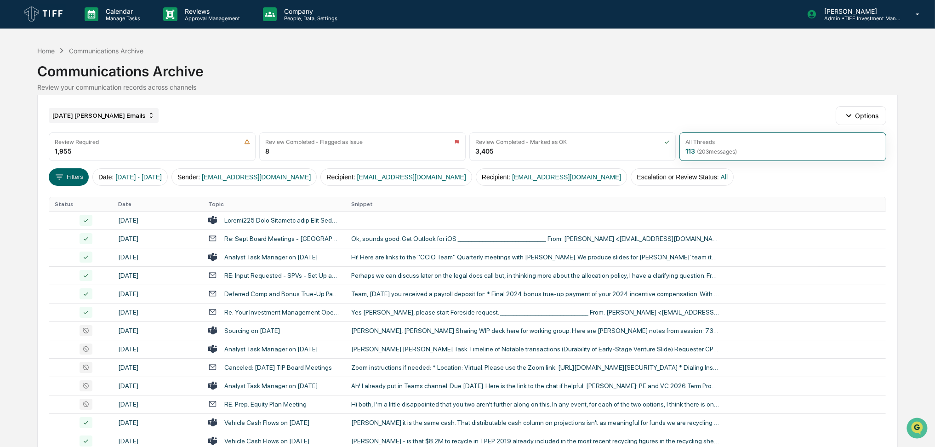
click at [110, 117] on div "[DATE] [PERSON_NAME] Emails" at bounding box center [104, 115] width 110 height 15
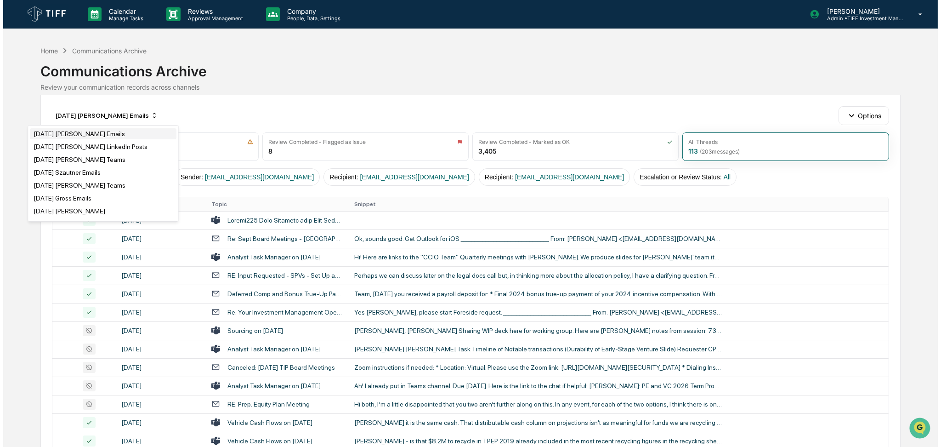
scroll to position [674, 0]
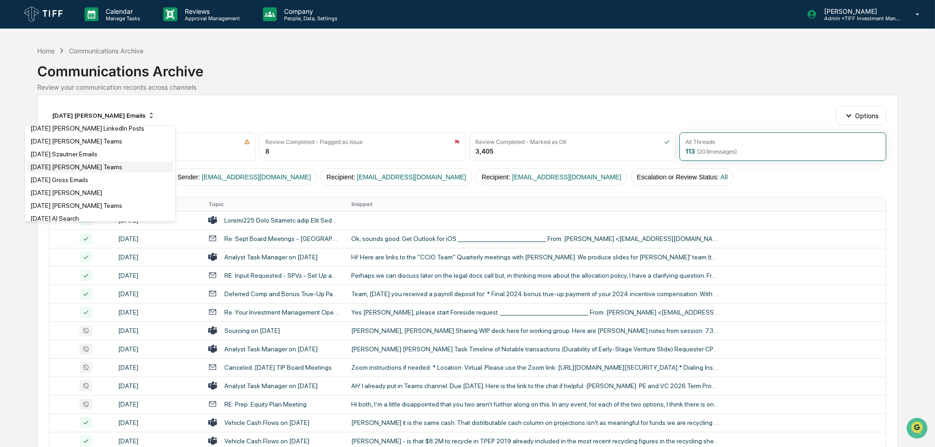
click at [109, 164] on div "[DATE] [PERSON_NAME] Teams" at bounding box center [100, 166] width 147 height 11
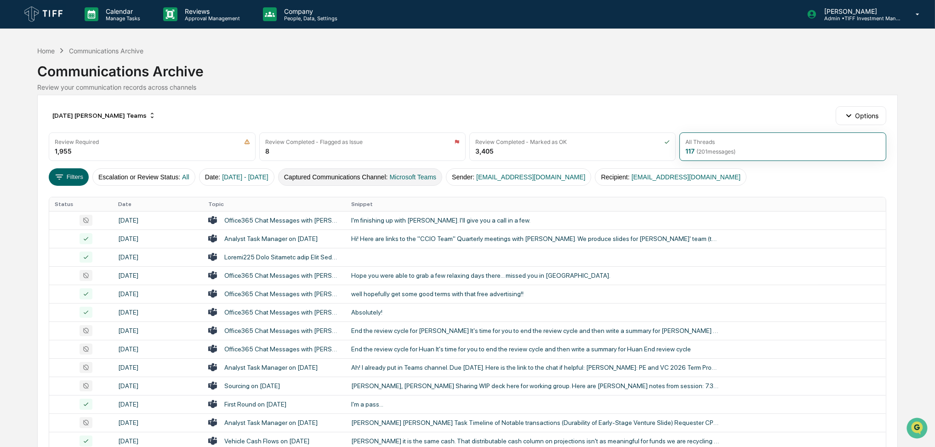
click at [361, 178] on button "Captured Communications Channel : Microsoft Teams" at bounding box center [360, 176] width 164 height 17
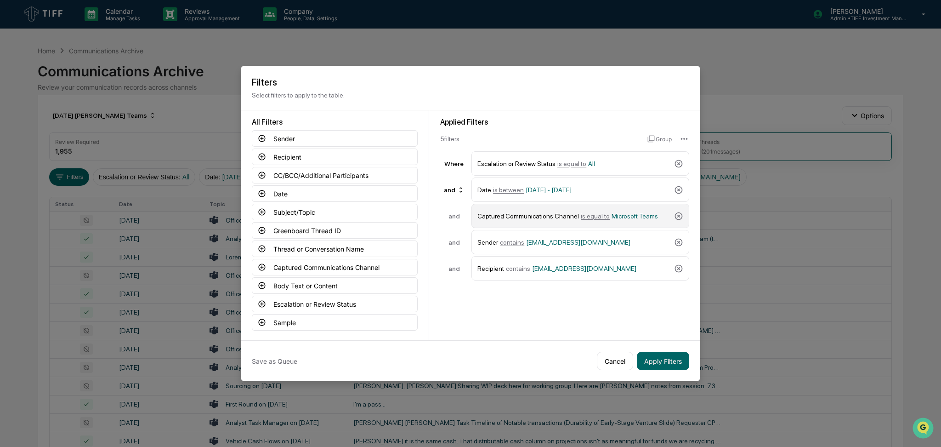
click at [592, 210] on div "Captured Communications Channel is equal to Microsoft Teams" at bounding box center [573, 216] width 193 height 16
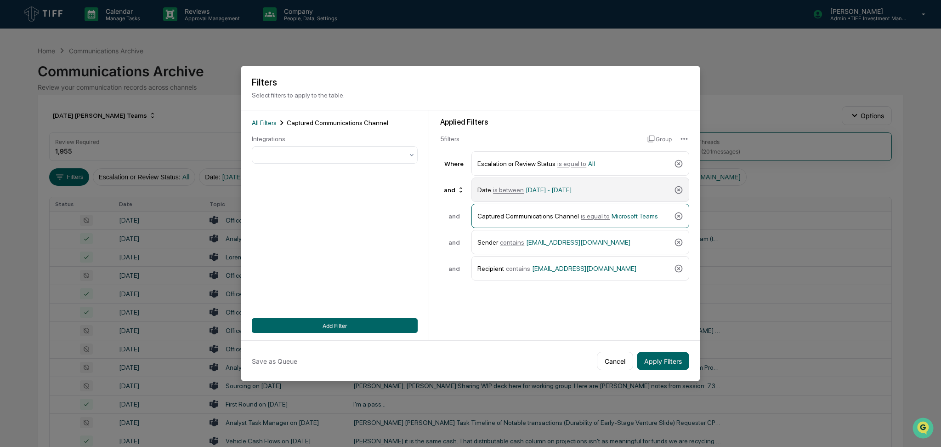
click at [505, 188] on span "is between" at bounding box center [508, 189] width 31 height 7
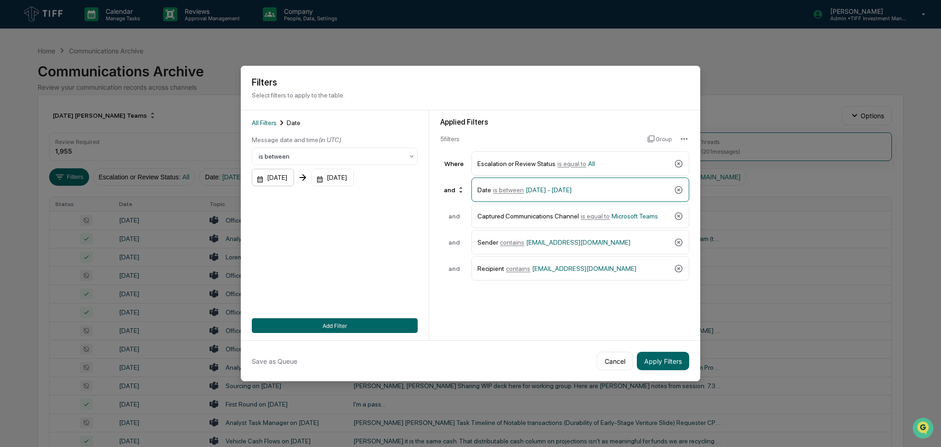
click at [275, 184] on div "[DATE]" at bounding box center [273, 177] width 42 height 17
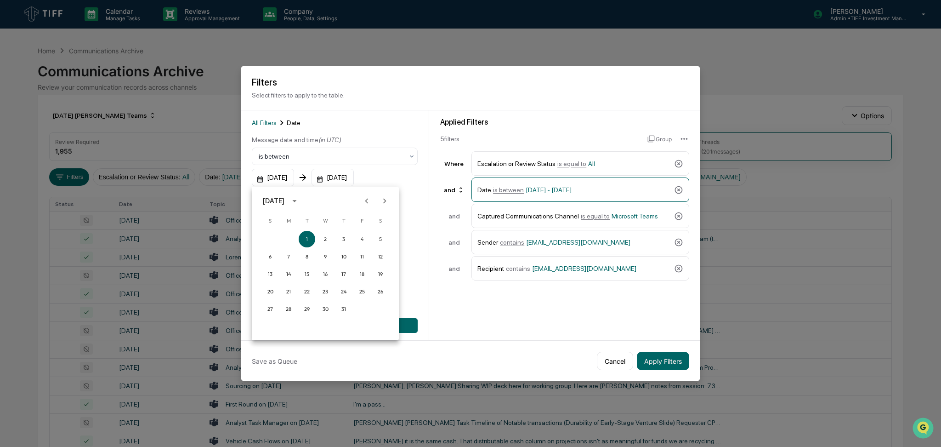
click at [362, 203] on icon "Previous month" at bounding box center [367, 201] width 10 height 10
click at [344, 240] on button "1" at bounding box center [343, 239] width 17 height 17
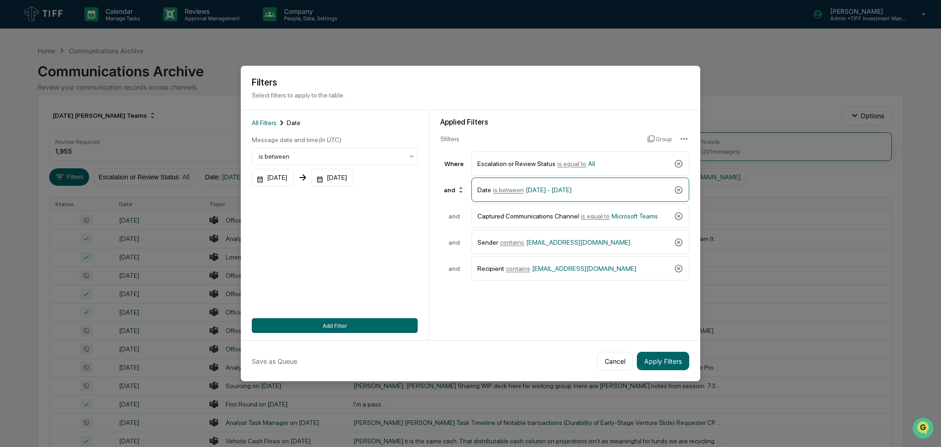
click at [354, 173] on div "[DATE]" at bounding box center [333, 177] width 42 height 17
click at [435, 200] on icon "Previous month" at bounding box center [440, 201] width 10 height 10
click at [451, 312] on button "31" at bounding box center [453, 308] width 17 height 17
click at [593, 215] on span "is equal to" at bounding box center [595, 215] width 29 height 7
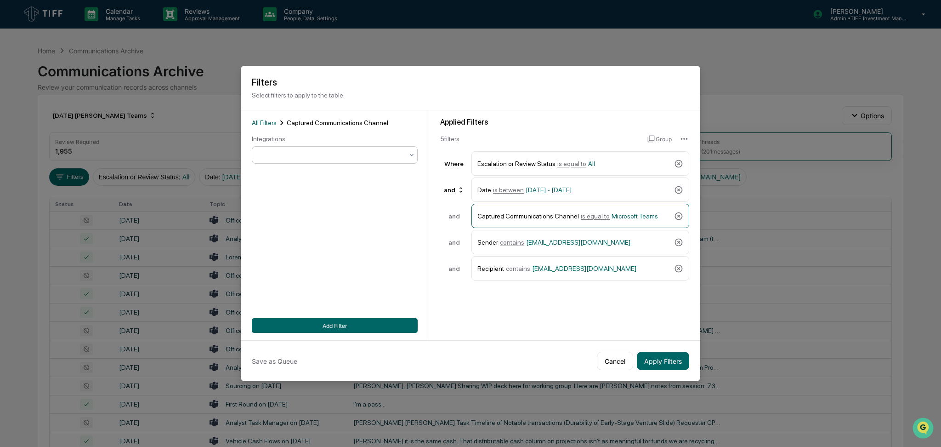
click at [321, 152] on div at bounding box center [331, 154] width 145 height 9
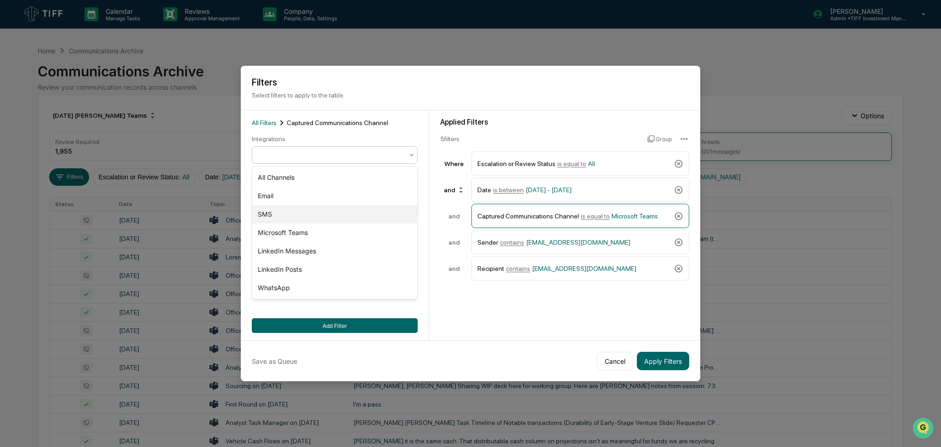
click at [317, 213] on div "SMS" at bounding box center [334, 214] width 165 height 18
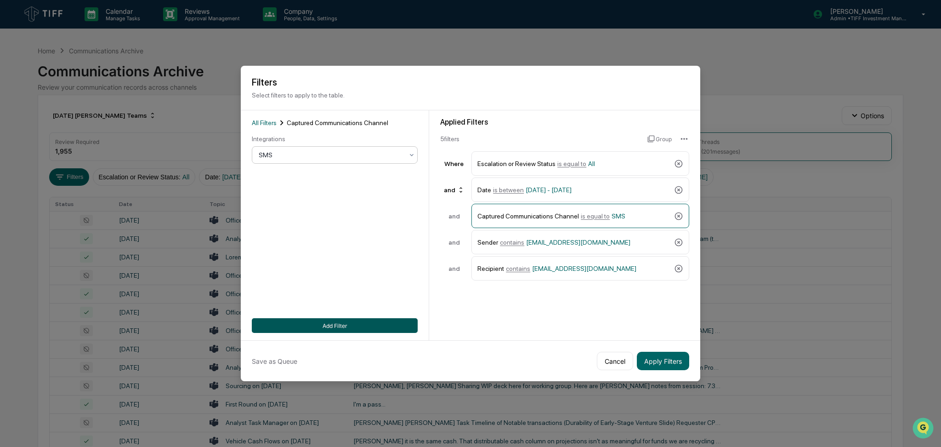
click at [365, 323] on button "Add Filter" at bounding box center [335, 325] width 166 height 15
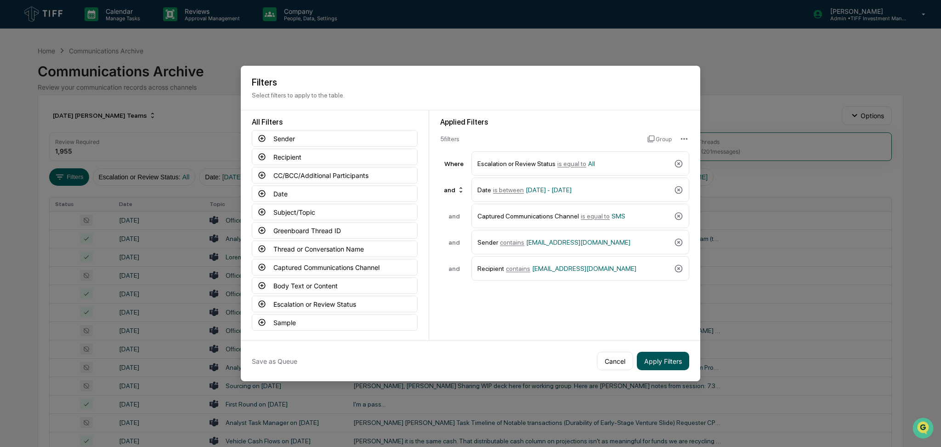
click at [655, 362] on button "Apply Filters" at bounding box center [663, 360] width 52 height 18
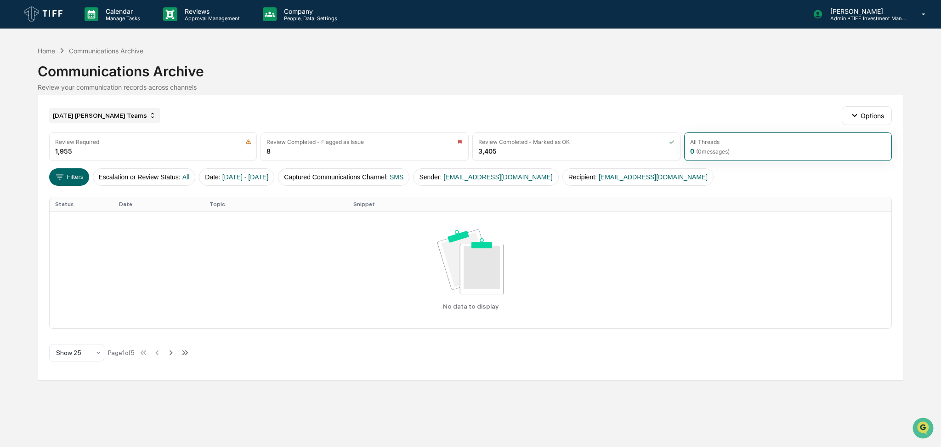
click at [94, 120] on div "[DATE] [PERSON_NAME] Teams" at bounding box center [104, 115] width 111 height 15
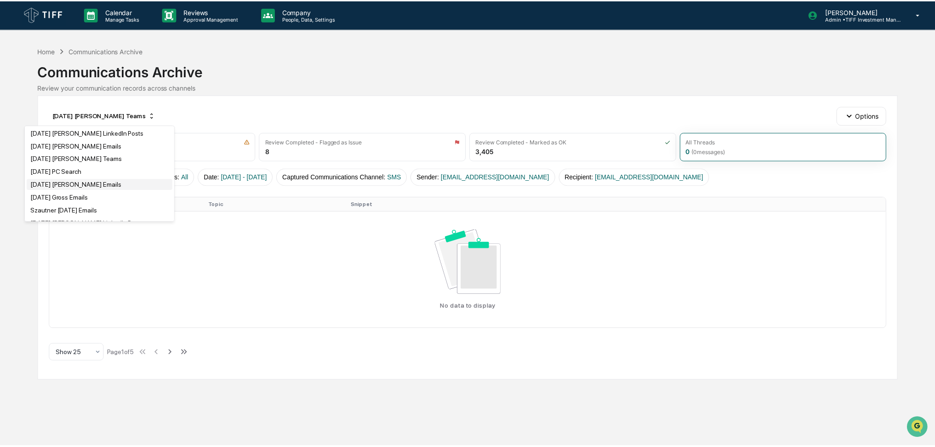
scroll to position [429, 0]
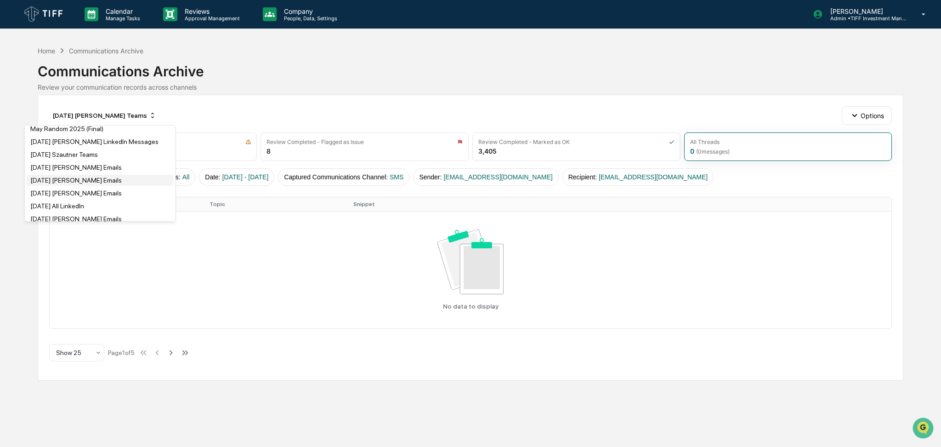
click at [109, 184] on div "[DATE] [PERSON_NAME] Emails" at bounding box center [100, 180] width 147 height 11
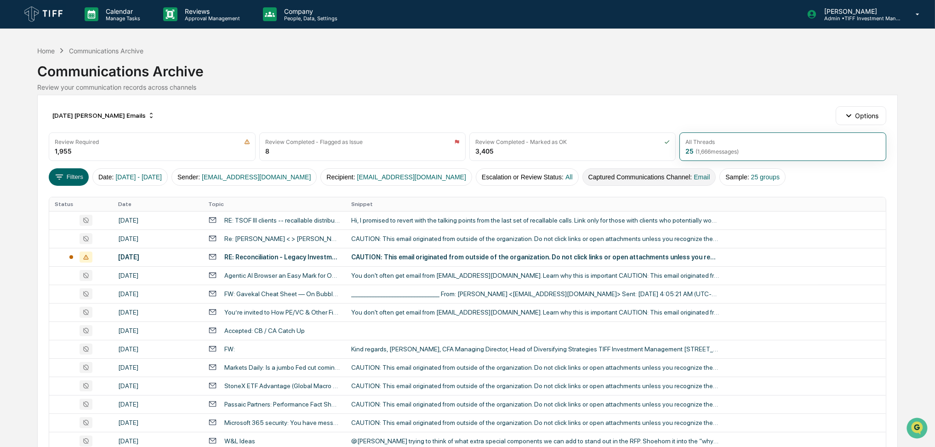
click at [582, 179] on button "Captured Communications Channel : Email" at bounding box center [649, 176] width 134 height 17
click at [98, 112] on div "[DATE] [PERSON_NAME] Emails" at bounding box center [104, 115] width 110 height 15
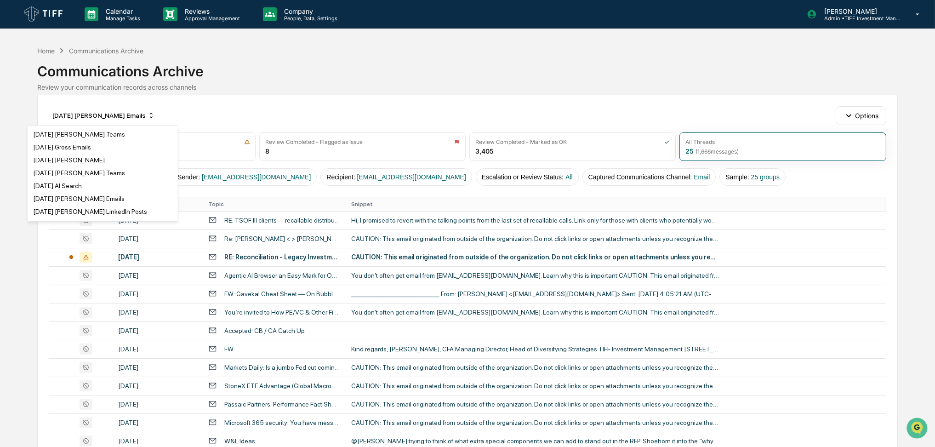
scroll to position [857, 0]
click at [117, 147] on div "[DATE] [PERSON_NAME] Teams" at bounding box center [102, 150] width 147 height 11
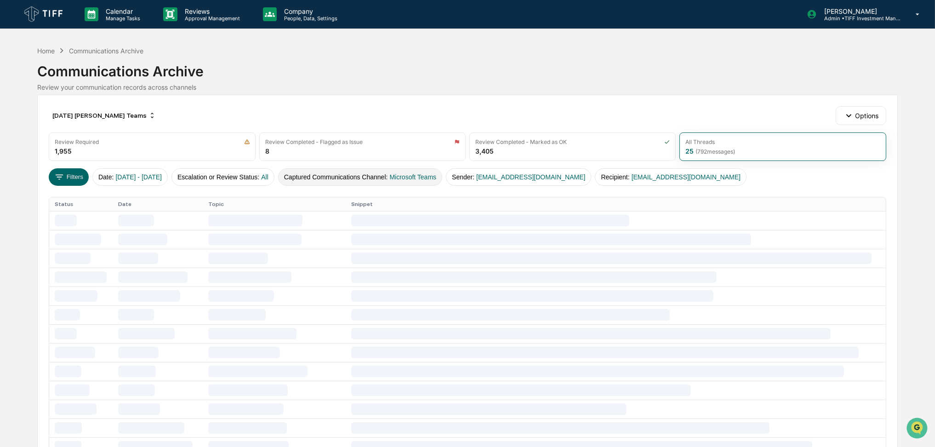
click at [420, 176] on span "Microsoft Teams" at bounding box center [412, 176] width 47 height 7
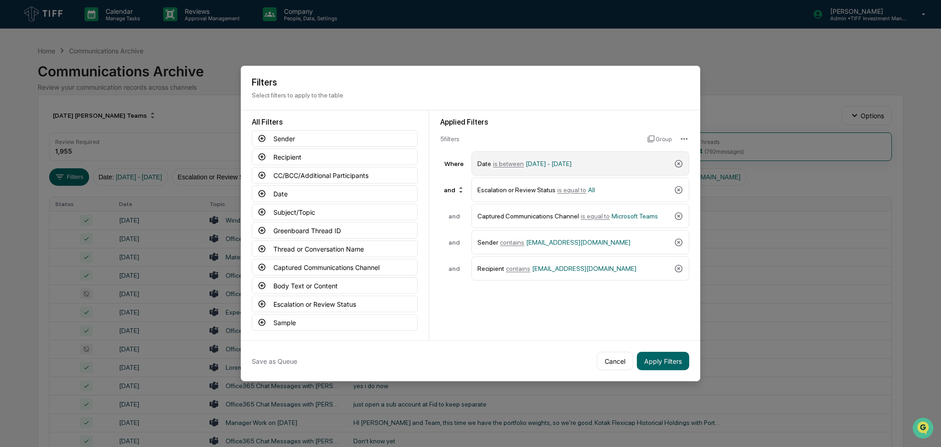
click at [567, 159] on div "Date is between [DATE] - [DATE]" at bounding box center [573, 163] width 193 height 16
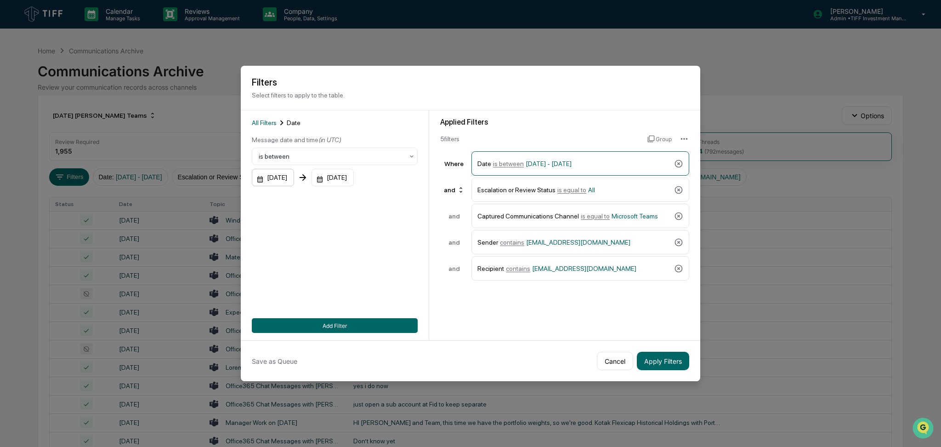
click at [276, 184] on div "[DATE]" at bounding box center [273, 177] width 42 height 17
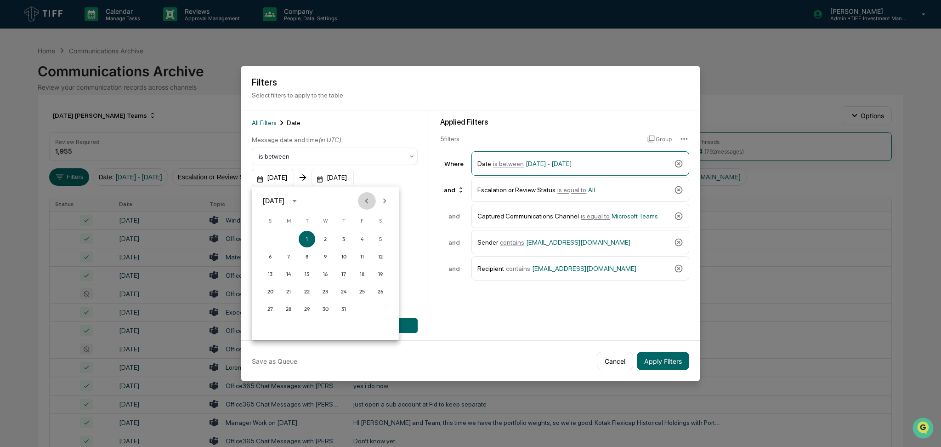
click at [363, 201] on icon "Previous month" at bounding box center [367, 201] width 10 height 10
click at [347, 237] on button "1" at bounding box center [343, 239] width 17 height 17
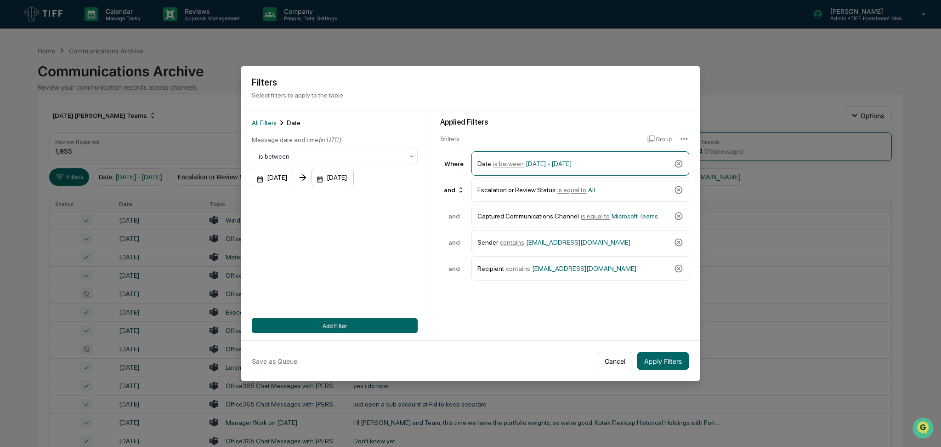
click at [354, 178] on div "[DATE]" at bounding box center [333, 177] width 42 height 17
click at [440, 200] on icon "Previous month" at bounding box center [440, 201] width 10 height 10
click at [451, 310] on button "31" at bounding box center [453, 308] width 17 height 17
click at [377, 323] on button "Add Filter" at bounding box center [335, 325] width 166 height 15
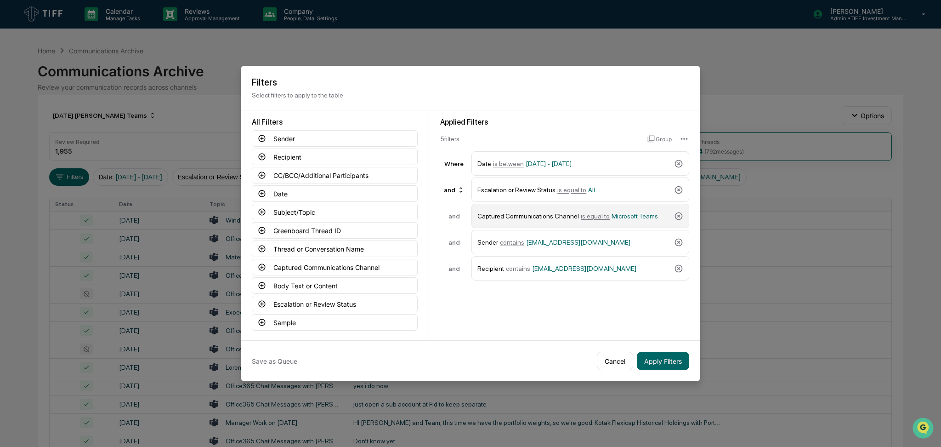
click at [601, 210] on div "Captured Communications Channel is equal to Microsoft Teams" at bounding box center [573, 216] width 193 height 16
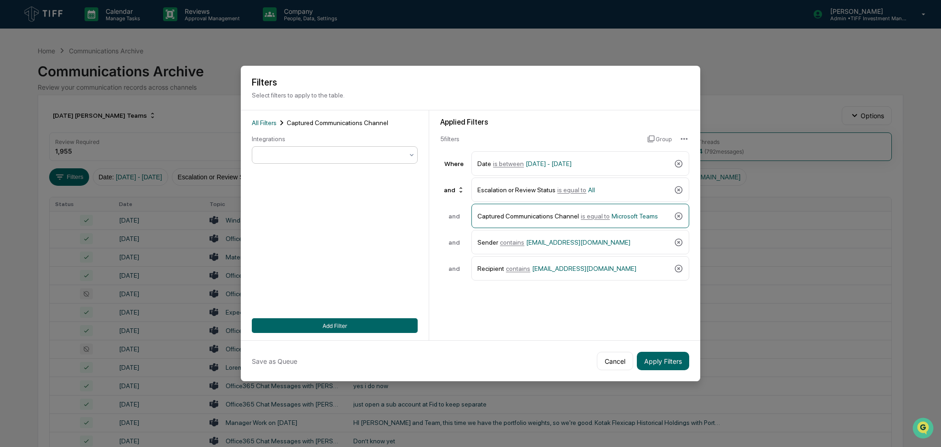
click at [298, 147] on div at bounding box center [335, 154] width 166 height 17
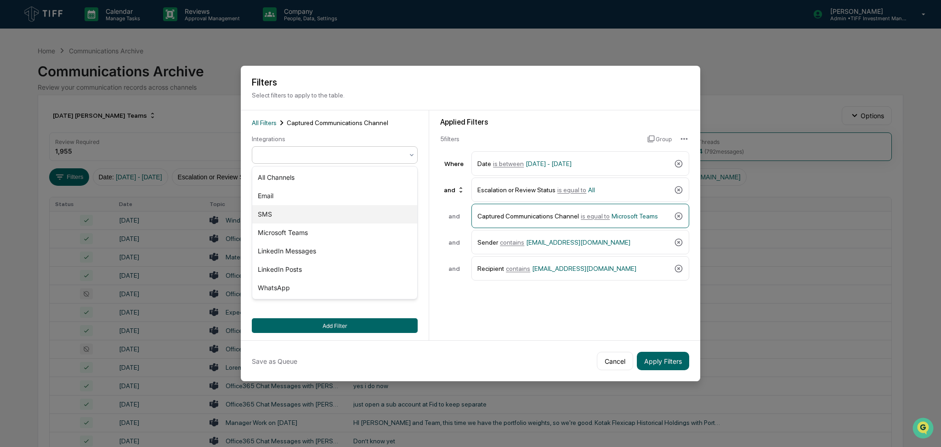
click at [314, 210] on div "SMS" at bounding box center [334, 214] width 165 height 18
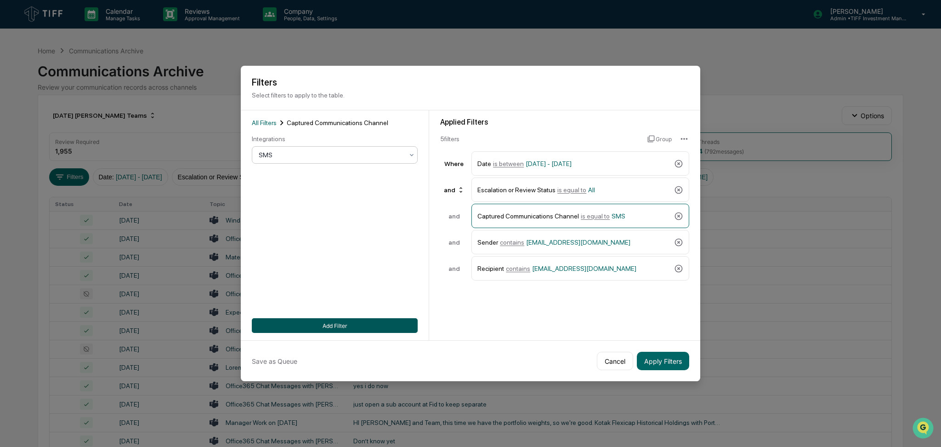
click at [376, 322] on button "Add Filter" at bounding box center [335, 325] width 166 height 15
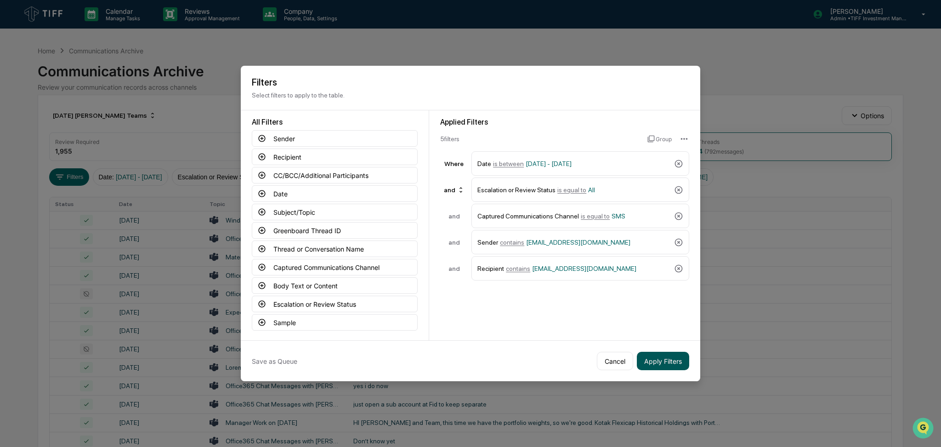
click at [668, 356] on button "Apply Filters" at bounding box center [663, 360] width 52 height 18
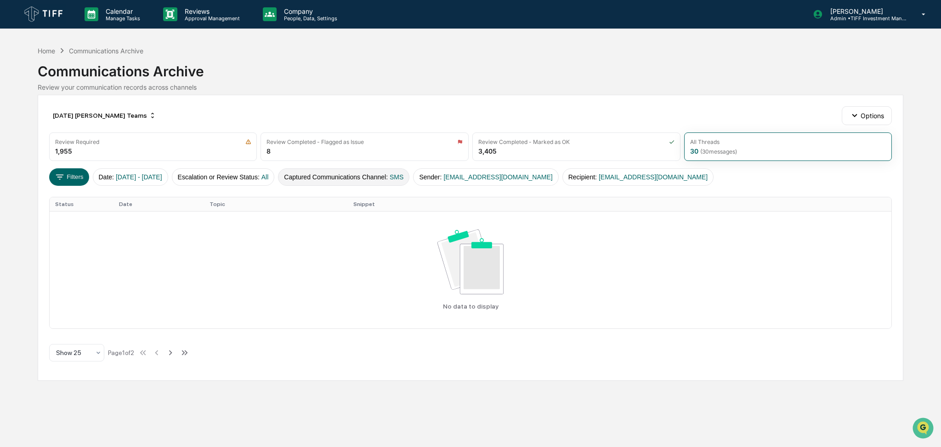
click at [403, 175] on span "SMS" at bounding box center [397, 176] width 14 height 7
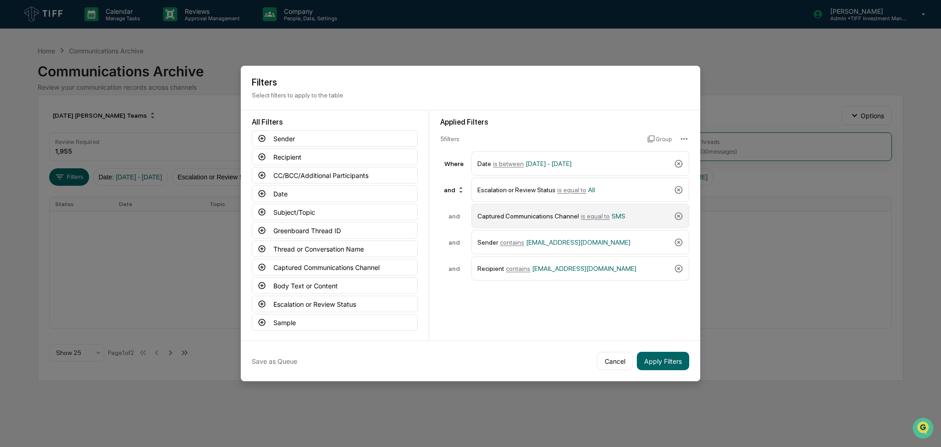
click at [606, 221] on div "Captured Communications Channel is equal to SMS" at bounding box center [573, 216] width 193 height 16
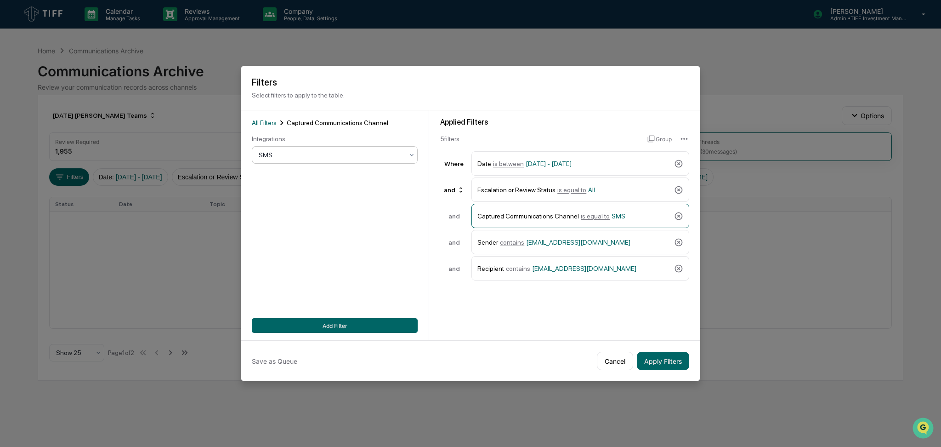
click at [368, 155] on div at bounding box center [331, 154] width 145 height 9
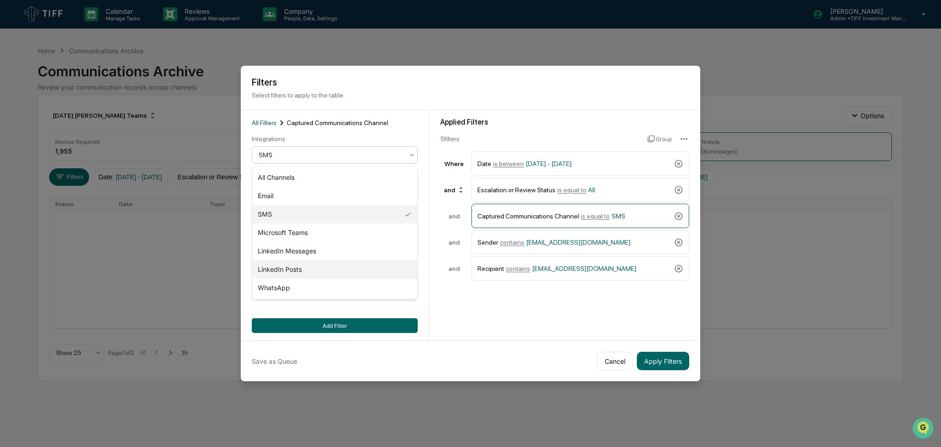
click at [359, 268] on div "LinkedIn Posts" at bounding box center [334, 269] width 165 height 18
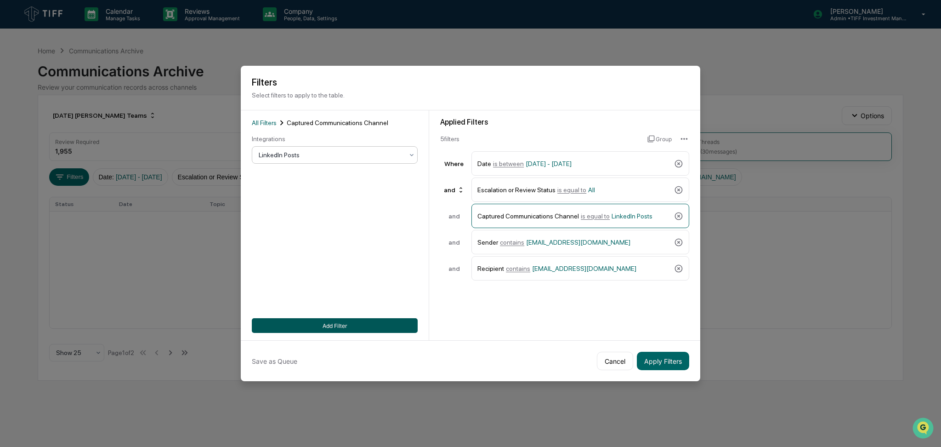
click at [367, 320] on button "Add Filter" at bounding box center [335, 325] width 166 height 15
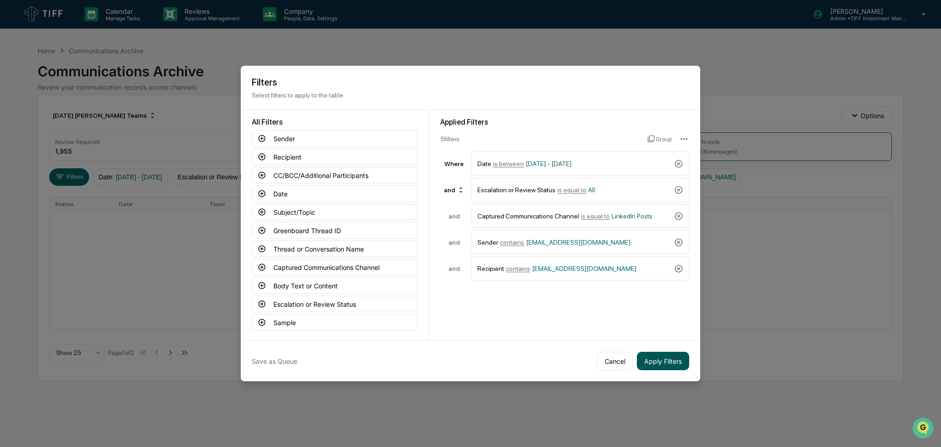
click at [666, 360] on button "Apply Filters" at bounding box center [663, 360] width 52 height 18
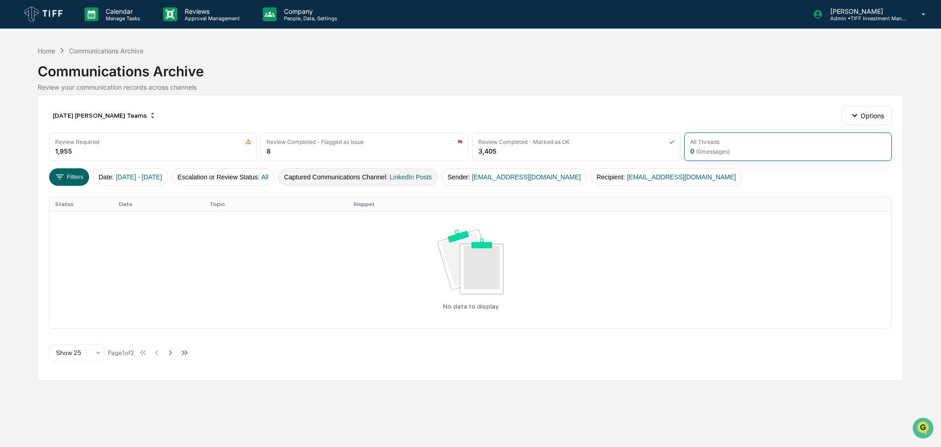
click at [379, 179] on button "Captured Communications Channel : LinkedIn Posts" at bounding box center [358, 176] width 160 height 17
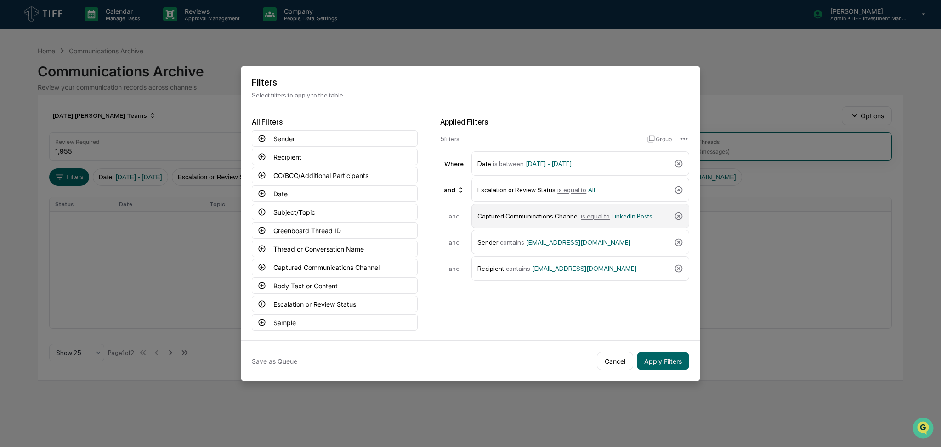
click at [614, 215] on span "LinkedIn Posts" at bounding box center [632, 215] width 41 height 7
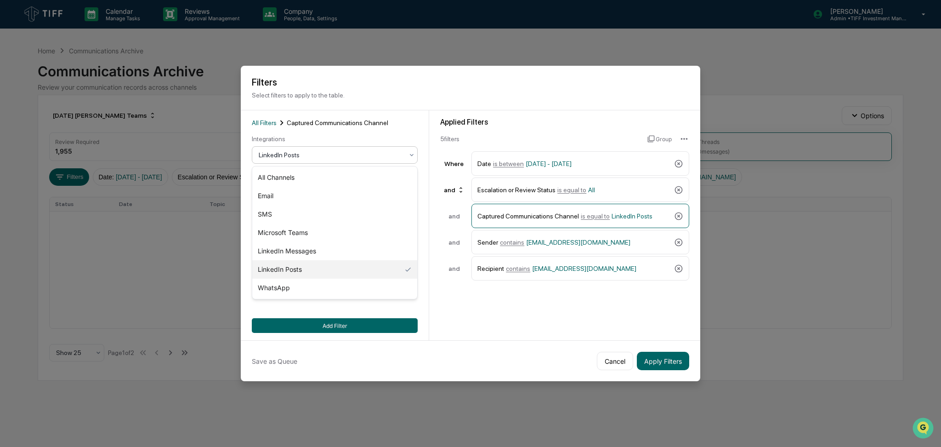
click at [334, 162] on div "LinkedIn Posts" at bounding box center [335, 154] width 166 height 17
click at [329, 244] on div "LinkedIn Messages" at bounding box center [334, 251] width 165 height 18
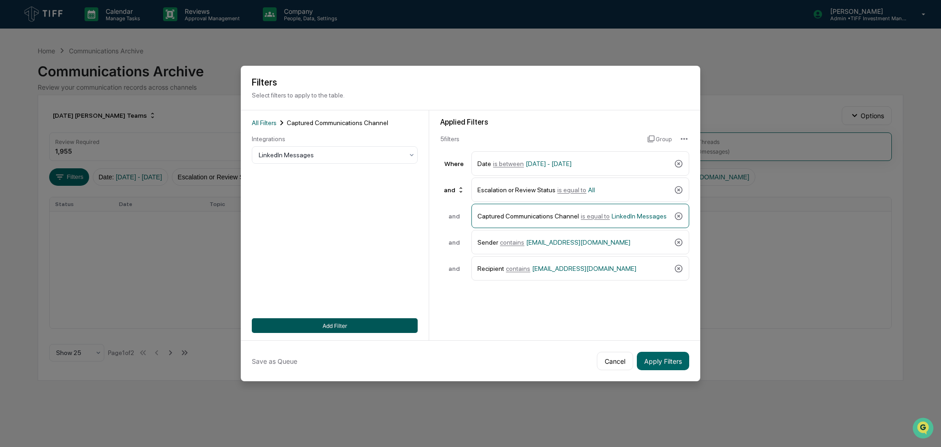
click at [356, 319] on button "Add Filter" at bounding box center [335, 325] width 166 height 15
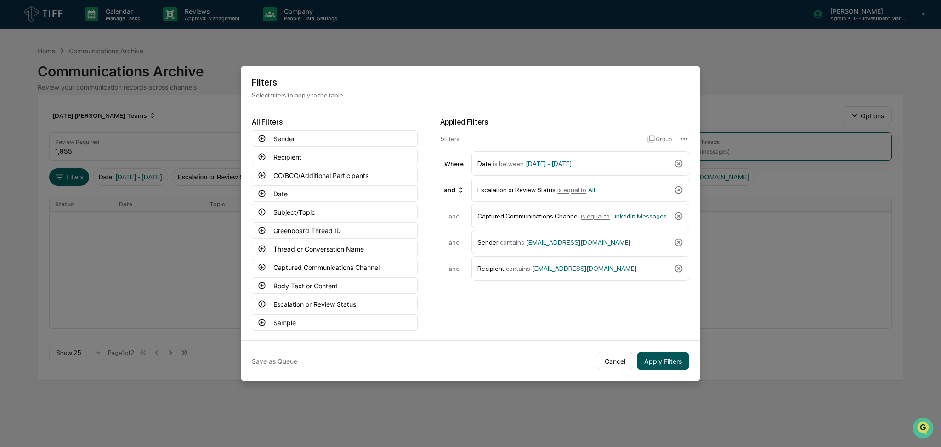
click at [652, 357] on button "Apply Filters" at bounding box center [663, 360] width 52 height 18
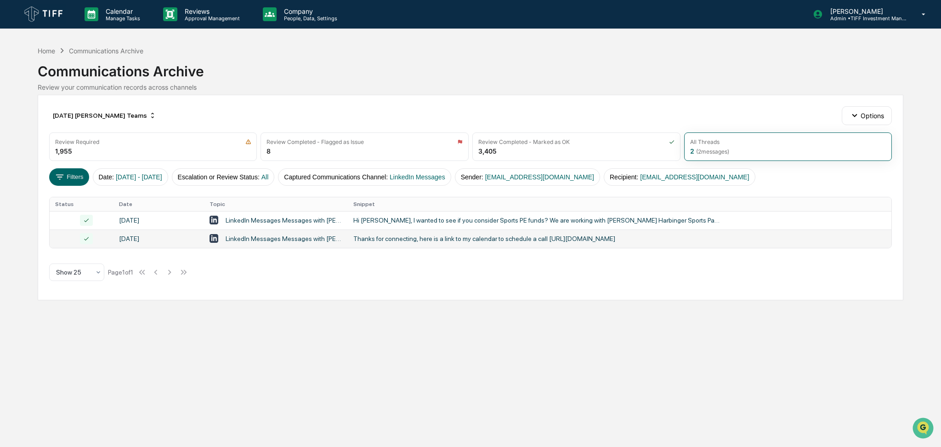
click at [403, 242] on div "Thanks for connecting, here is a link to my calendar to schedule a call [URL][D…" at bounding box center [537, 238] width 368 height 7
click at [41, 350] on div "Calendar Manage Tasks Reviews Approval Management Company People, Data, Setting…" at bounding box center [470, 223] width 941 height 447
click at [522, 247] on td "Thanks for connecting, here is a link to my calendar to schedule a call [URL][D…" at bounding box center [620, 238] width 544 height 18
click at [0, 306] on div "Calendar Manage Tasks Reviews Approval Management Company People, Data, Setting…" at bounding box center [470, 223] width 941 height 447
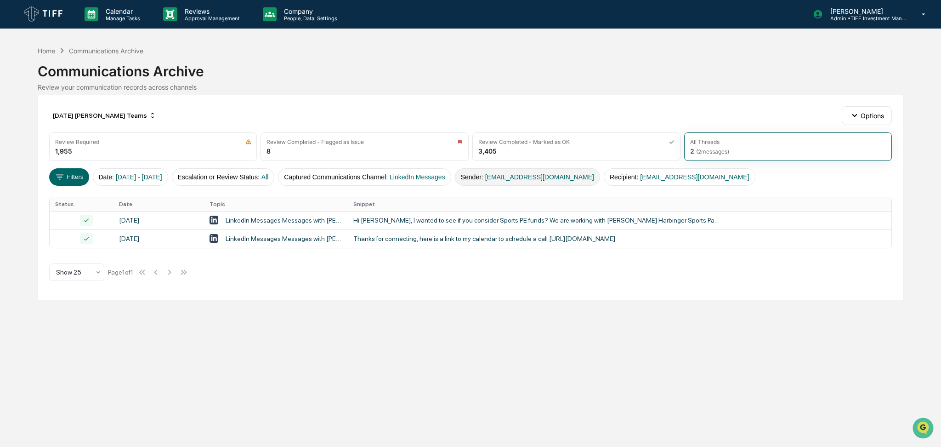
click at [524, 185] on button "Sender : [EMAIL_ADDRESS][DOMAIN_NAME]" at bounding box center [527, 176] width 145 height 17
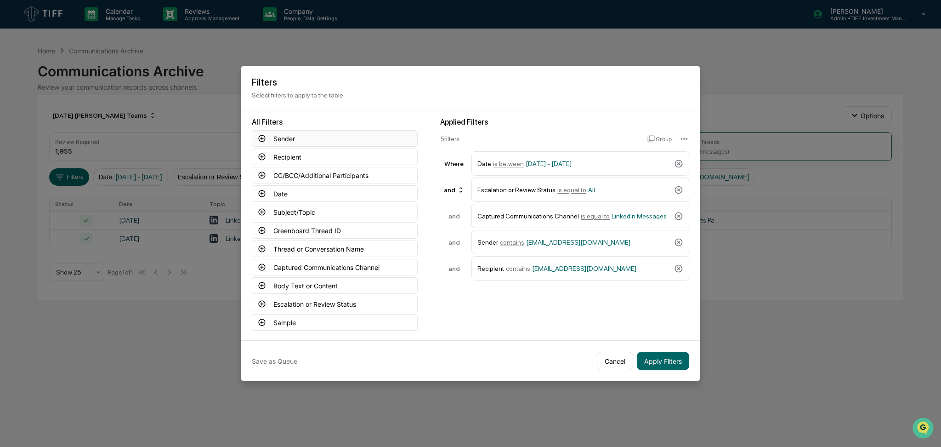
click at [267, 140] on button "Sender" at bounding box center [335, 138] width 166 height 17
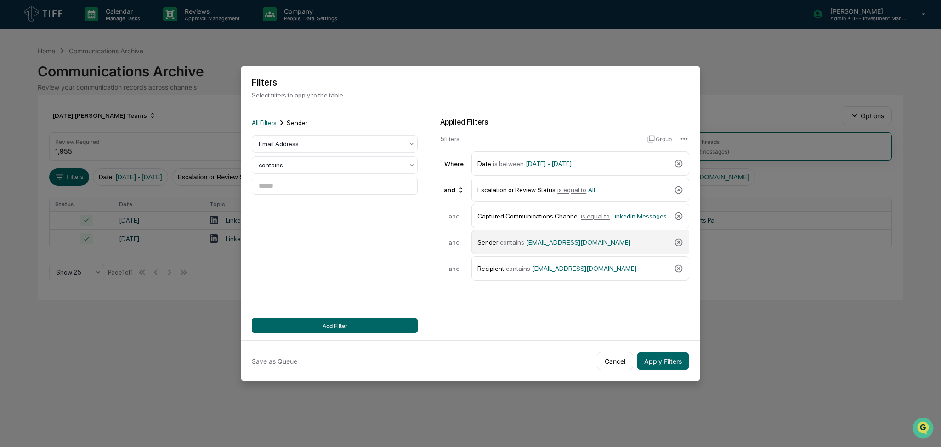
click at [583, 240] on div "Sender contains [EMAIL_ADDRESS][DOMAIN_NAME]" at bounding box center [573, 242] width 193 height 16
type input "**********"
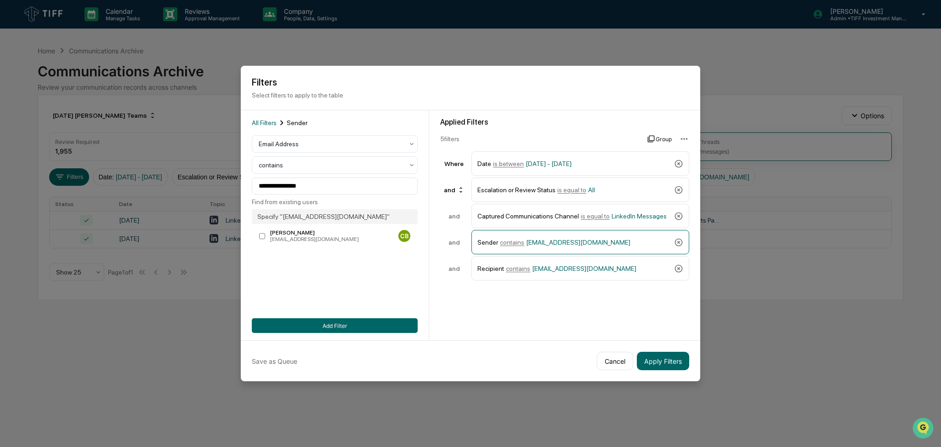
click at [653, 142] on icon at bounding box center [650, 138] width 7 height 7
click at [474, 246] on div "Sender contains [EMAIL_ADDRESS][DOMAIN_NAME]" at bounding box center [580, 242] width 218 height 24
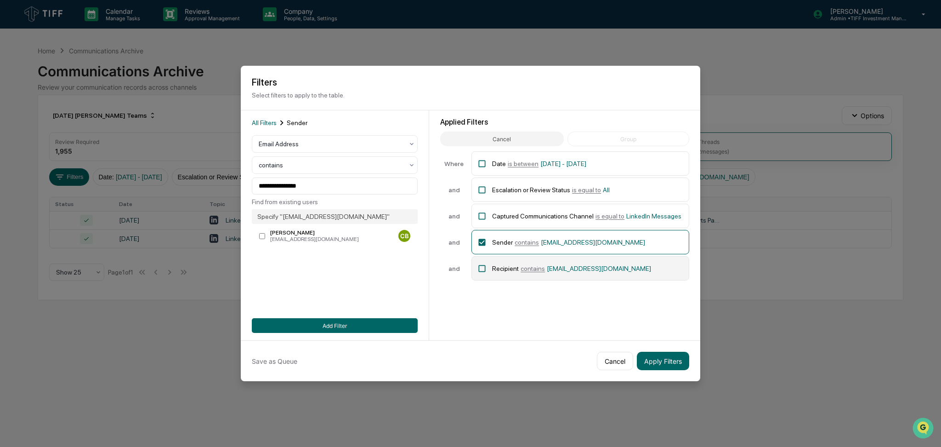
click at [476, 266] on div "Recipient contains [EMAIL_ADDRESS][DOMAIN_NAME]" at bounding box center [580, 268] width 218 height 24
click at [585, 142] on button "Group" at bounding box center [628, 138] width 122 height 15
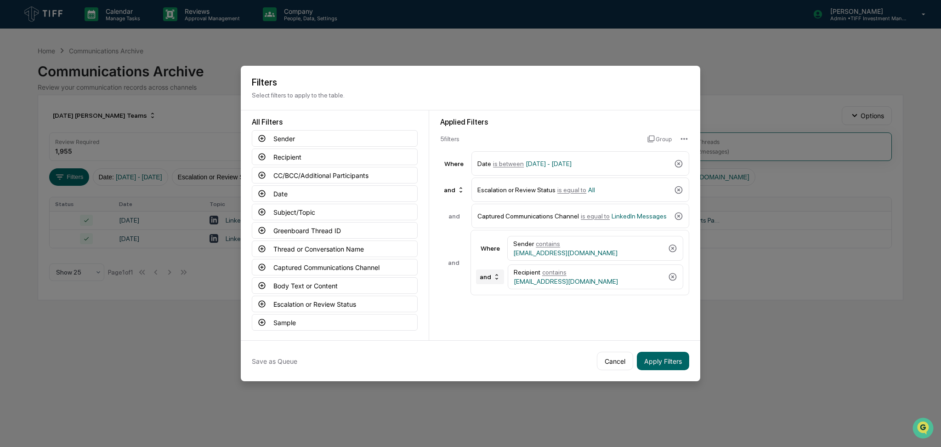
click at [488, 283] on div "and" at bounding box center [490, 276] width 28 height 15
click at [488, 305] on div "or" at bounding box center [491, 306] width 37 height 11
click at [674, 363] on button "Apply Filters" at bounding box center [663, 360] width 52 height 18
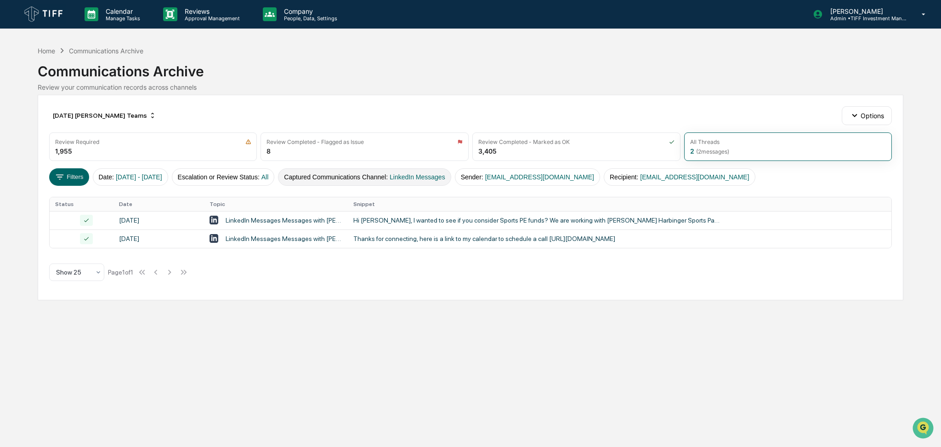
click at [347, 176] on button "Captured Communications Channel : LinkedIn Messages" at bounding box center [364, 176] width 173 height 17
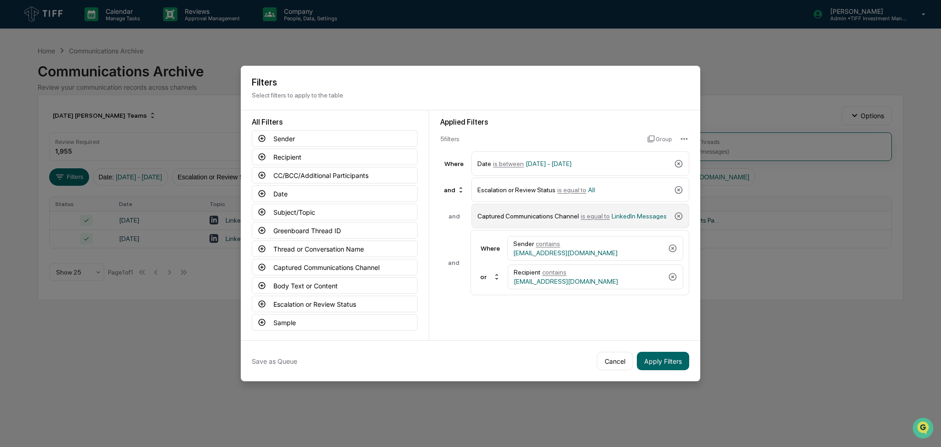
click at [632, 215] on span "LinkedIn Messages" at bounding box center [639, 215] width 55 height 7
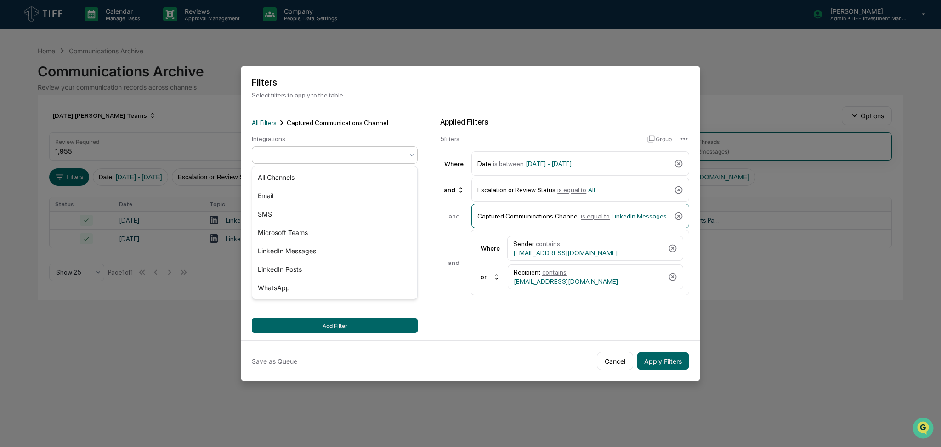
click at [277, 156] on div at bounding box center [331, 154] width 145 height 9
click at [323, 266] on div "LinkedIn Posts" at bounding box center [334, 269] width 165 height 18
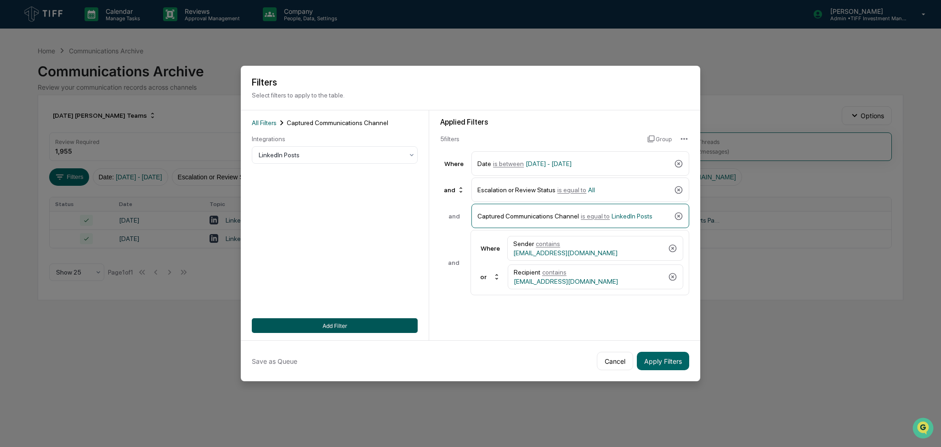
click at [334, 325] on button "Add Filter" at bounding box center [335, 325] width 166 height 15
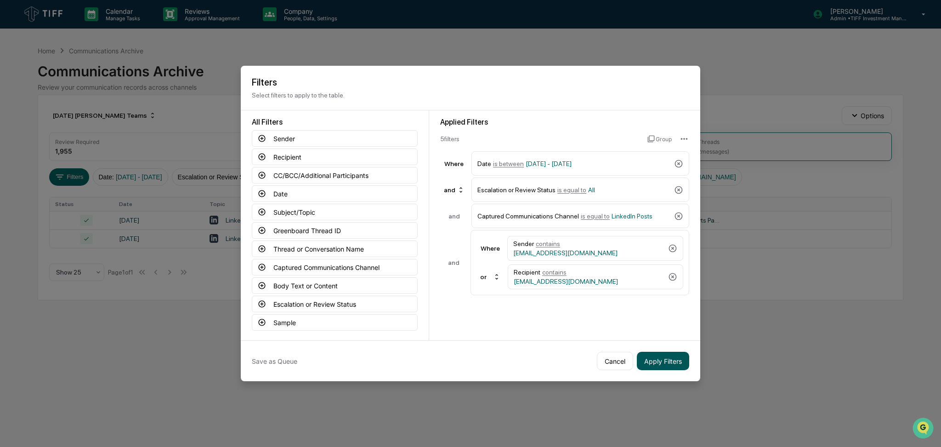
click at [679, 363] on button "Apply Filters" at bounding box center [663, 360] width 52 height 18
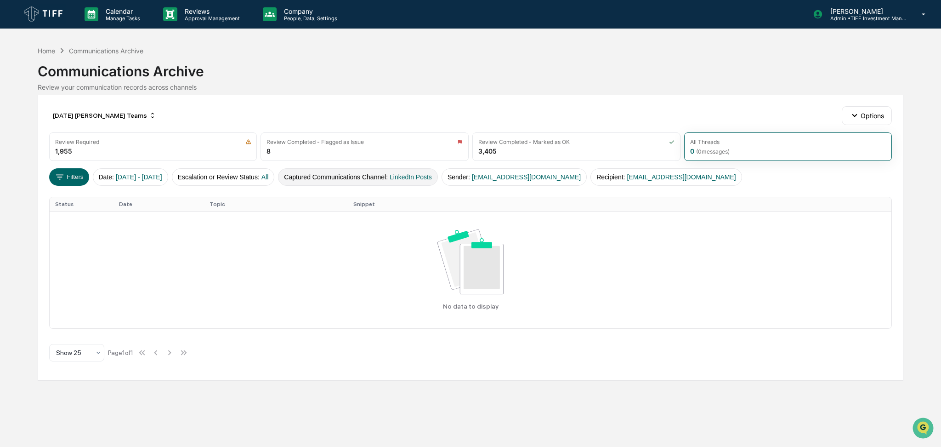
click at [415, 183] on button "Captured Communications Channel : LinkedIn Posts" at bounding box center [358, 176] width 160 height 17
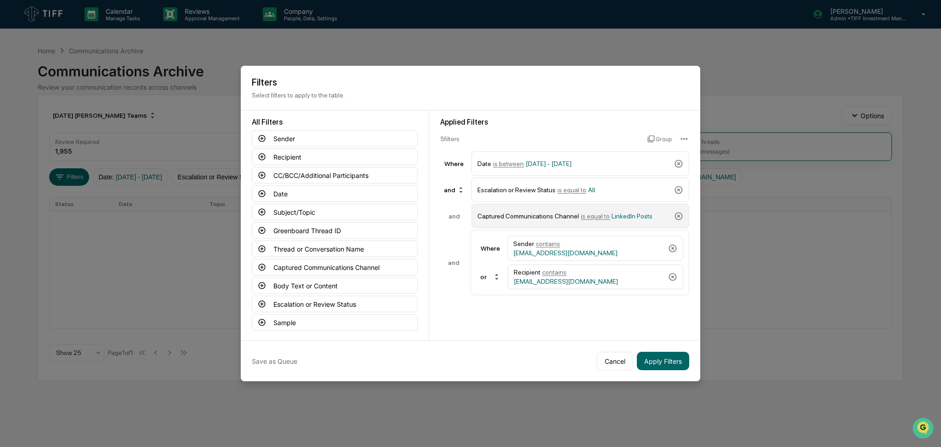
click at [618, 219] on span "LinkedIn Posts" at bounding box center [632, 215] width 41 height 7
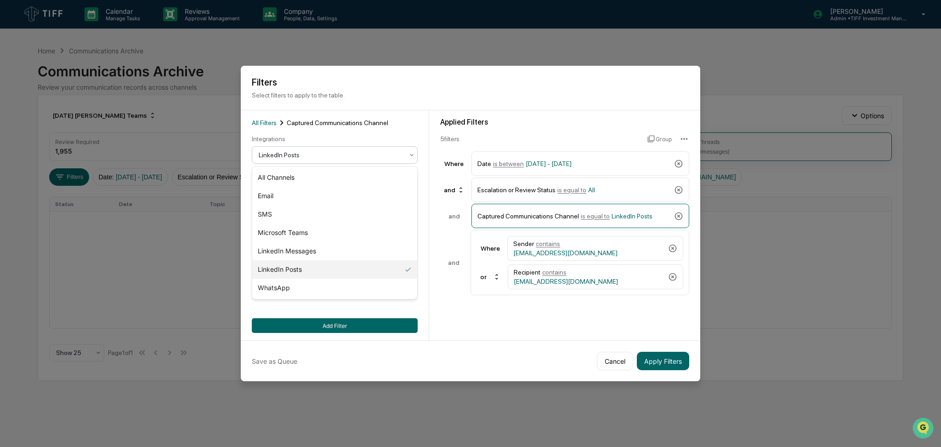
click at [284, 159] on div at bounding box center [331, 154] width 145 height 9
click at [308, 211] on div "SMS" at bounding box center [334, 214] width 165 height 18
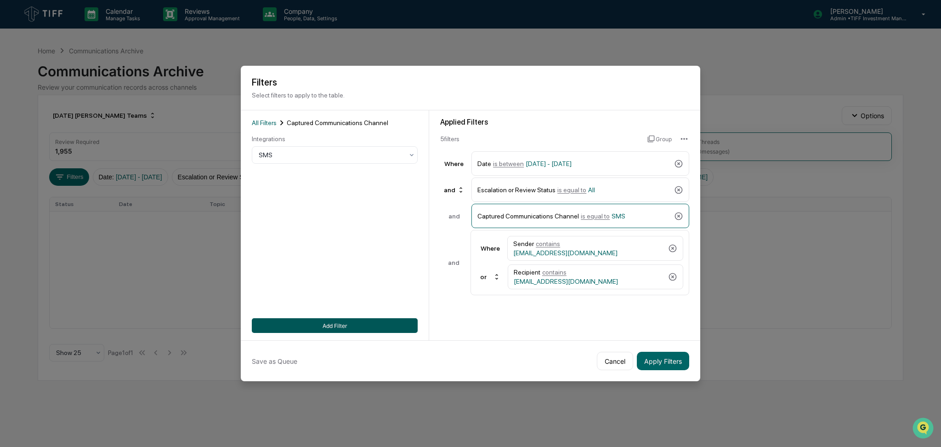
click at [387, 328] on button "Add Filter" at bounding box center [335, 325] width 166 height 15
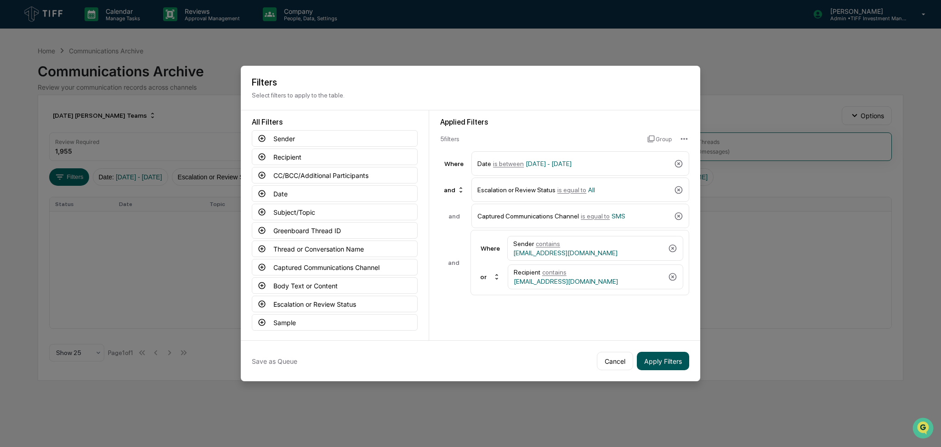
click at [665, 357] on button "Apply Filters" at bounding box center [663, 360] width 52 height 18
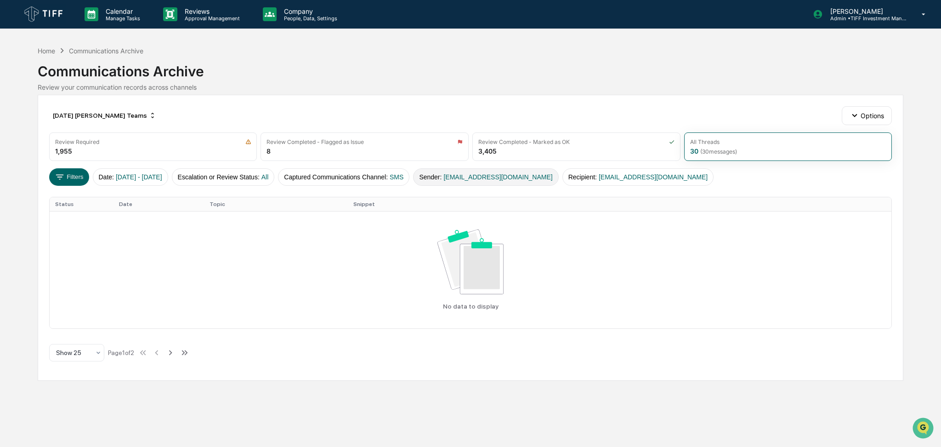
click at [481, 183] on button "Sender : [EMAIL_ADDRESS][DOMAIN_NAME]" at bounding box center [485, 176] width 145 height 17
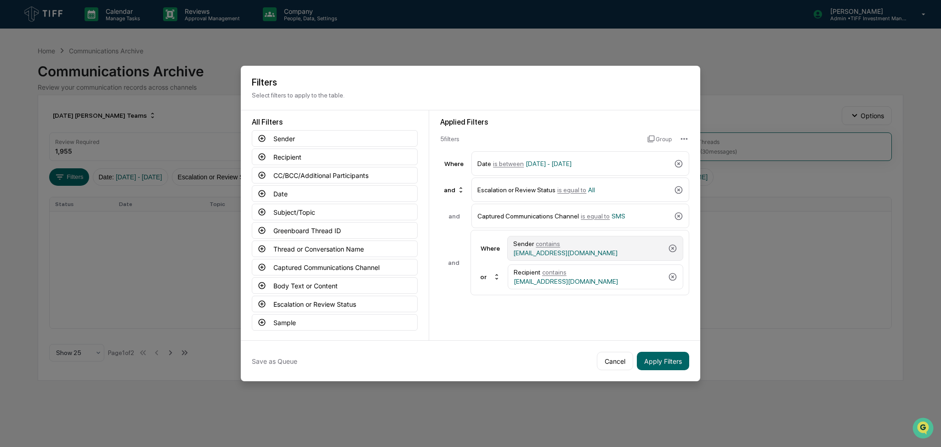
click at [564, 244] on div "Sender contains [EMAIL_ADDRESS][DOMAIN_NAME]" at bounding box center [588, 248] width 151 height 17
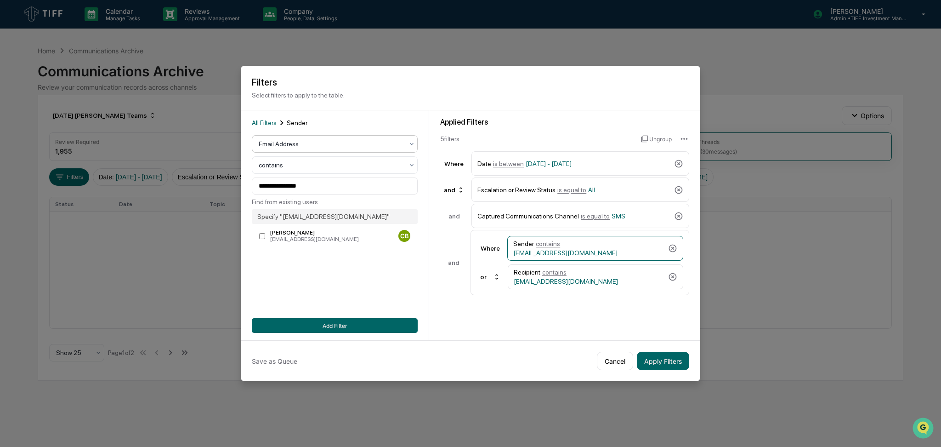
click at [340, 145] on div at bounding box center [331, 143] width 145 height 9
click at [332, 183] on div "User" at bounding box center [334, 185] width 165 height 18
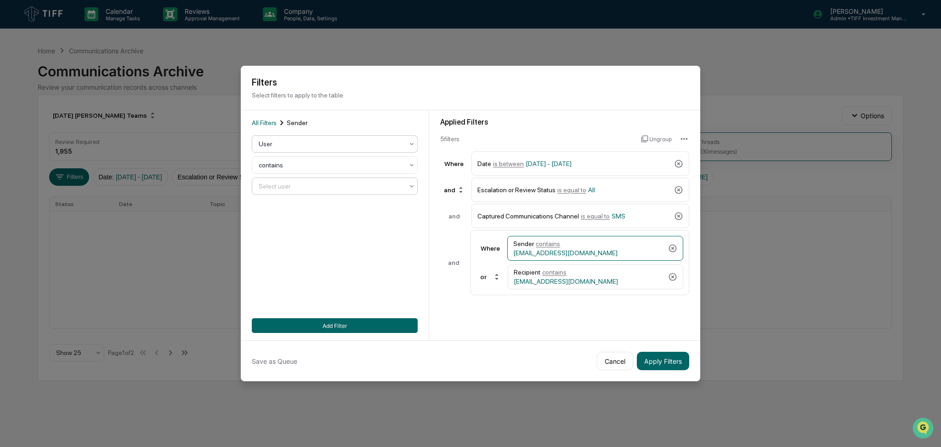
click at [348, 188] on div at bounding box center [331, 185] width 145 height 9
type input "********"
click at [339, 214] on div "[PERSON_NAME]" at bounding box center [334, 208] width 165 height 18
click at [608, 290] on div "Where Sender contains [PERSON_NAME] or Recipient contains [EMAIL_ADDRESS][DOMAI…" at bounding box center [579, 262] width 219 height 65
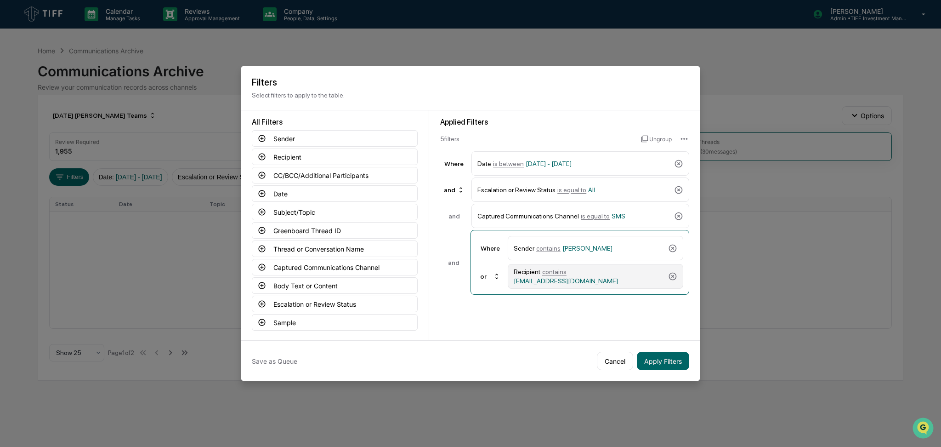
click at [606, 278] on span "[EMAIL_ADDRESS][DOMAIN_NAME]" at bounding box center [566, 280] width 104 height 7
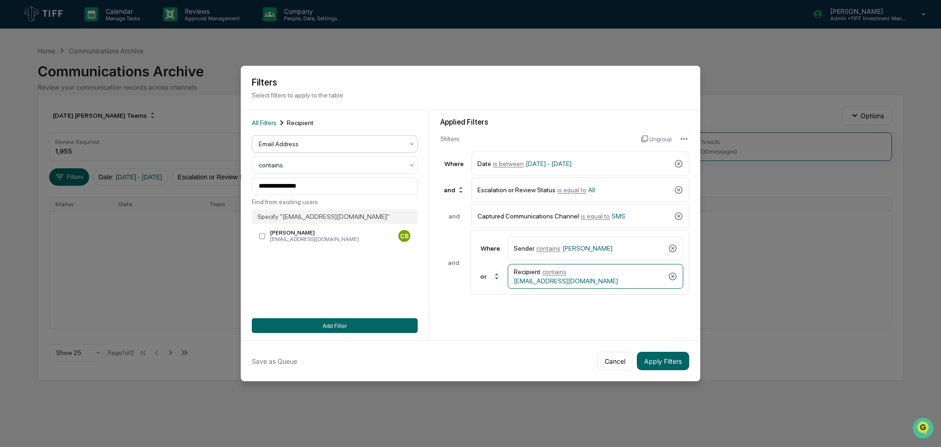
click at [314, 144] on div at bounding box center [331, 143] width 145 height 9
click at [309, 181] on div "User" at bounding box center [334, 185] width 165 height 18
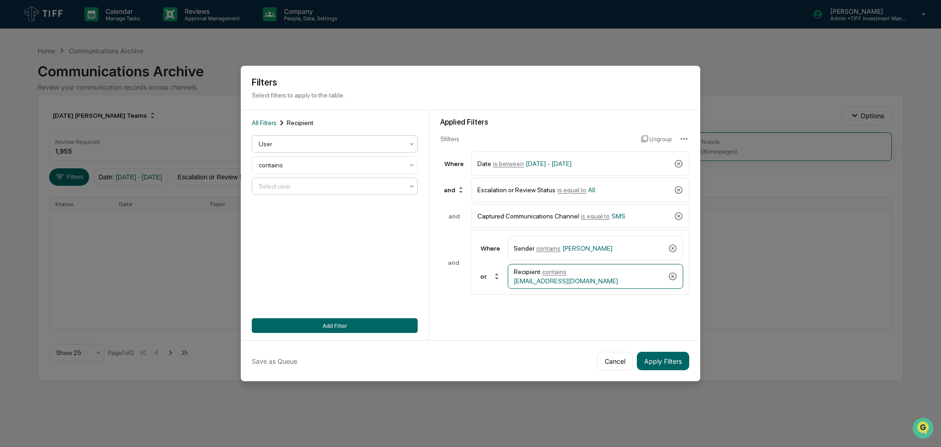
click at [312, 185] on div at bounding box center [331, 185] width 145 height 9
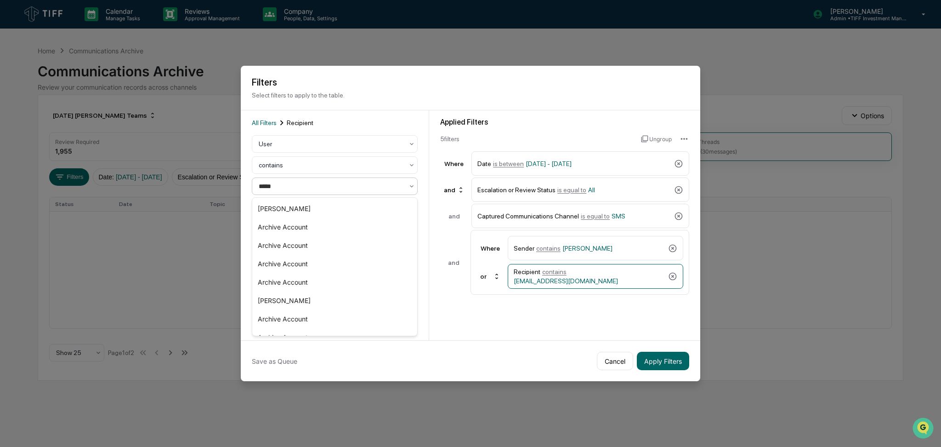
type input "******"
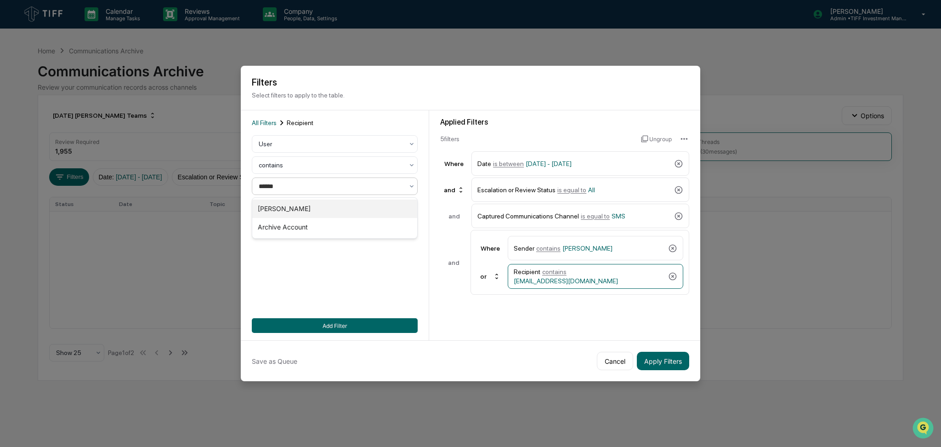
click at [311, 203] on div "[PERSON_NAME]" at bounding box center [334, 208] width 165 height 18
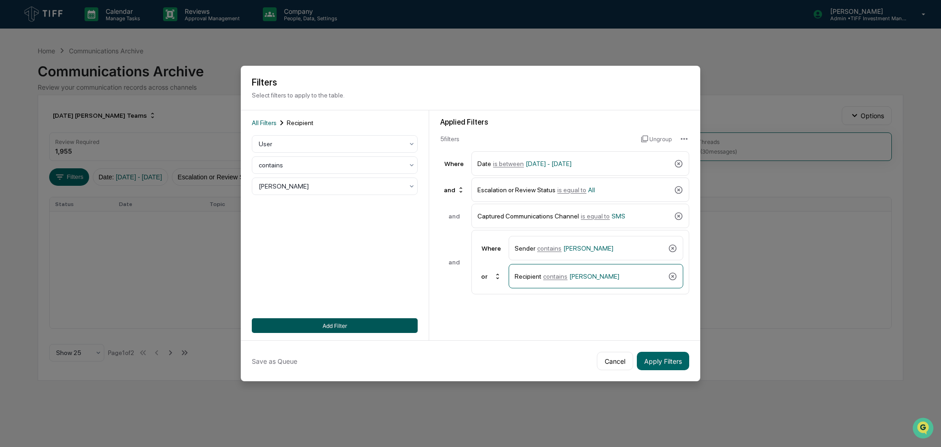
click at [351, 326] on button "Add Filter" at bounding box center [335, 325] width 166 height 15
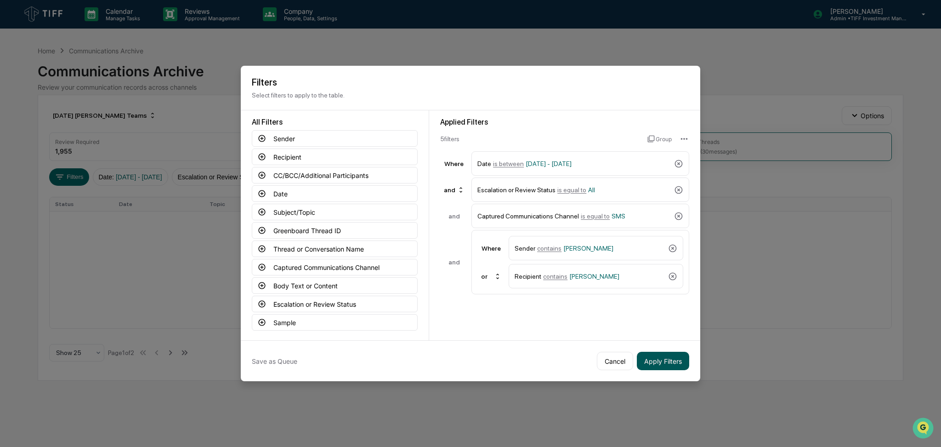
click at [657, 364] on button "Apply Filters" at bounding box center [663, 360] width 52 height 18
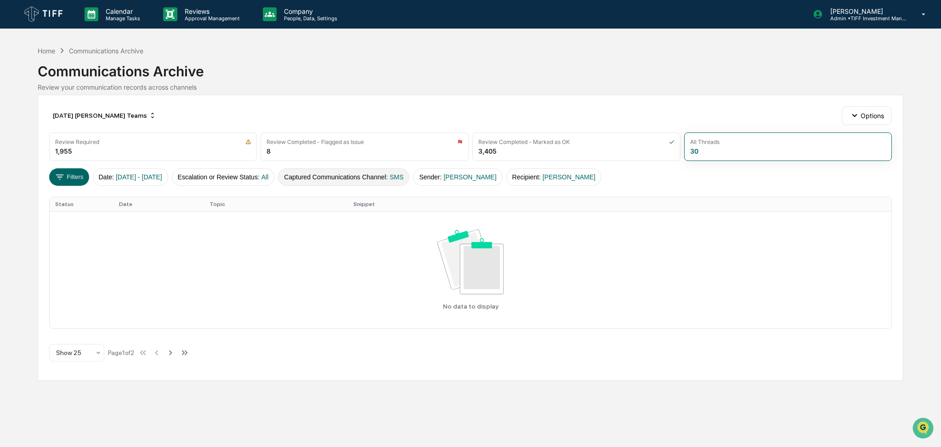
click at [364, 175] on button "Captured Communications Channel : SMS" at bounding box center [343, 176] width 131 height 17
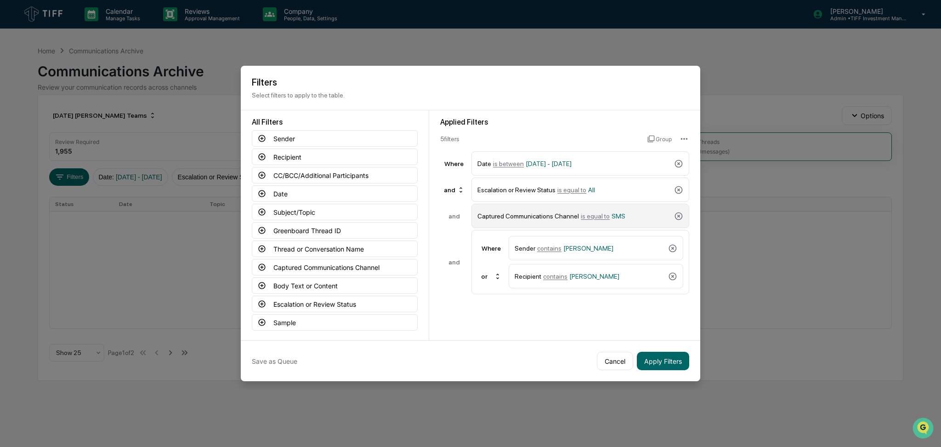
click at [582, 207] on div "Captured Communications Channel is equal to SMS" at bounding box center [580, 216] width 218 height 24
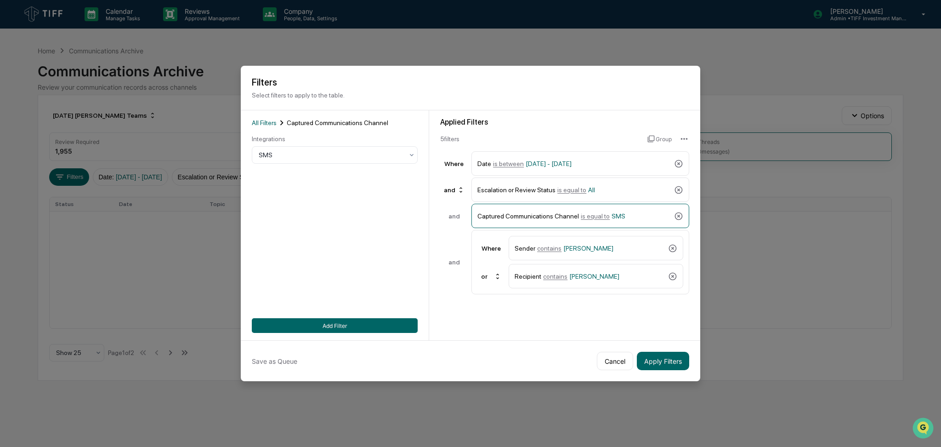
click at [320, 142] on div "Integrations" at bounding box center [335, 138] width 166 height 7
click at [322, 151] on div at bounding box center [331, 154] width 145 height 9
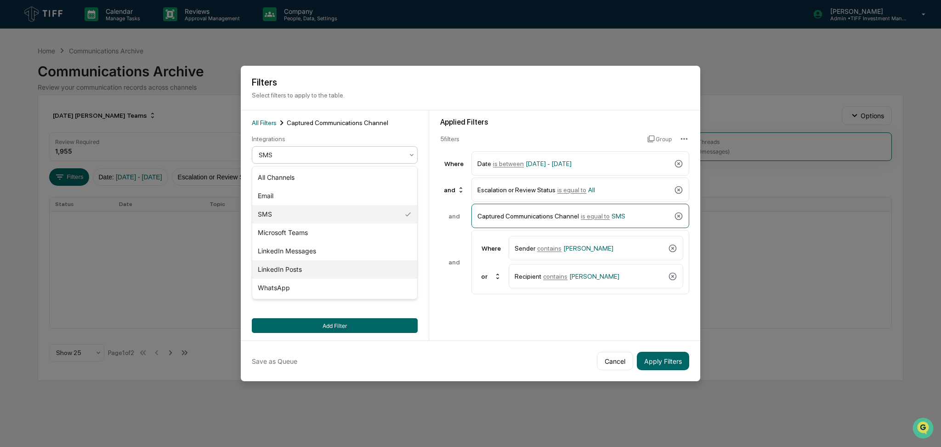
click at [331, 264] on div "LinkedIn Posts" at bounding box center [334, 269] width 165 height 18
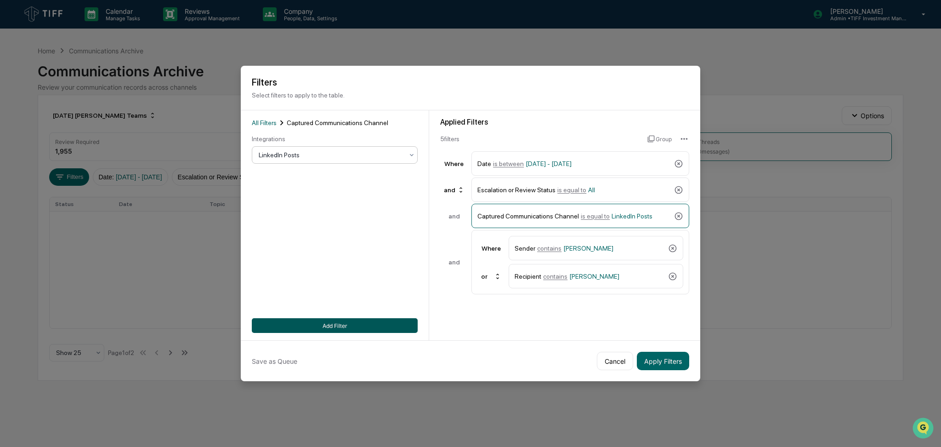
click at [364, 318] on button "Add Filter" at bounding box center [335, 325] width 166 height 15
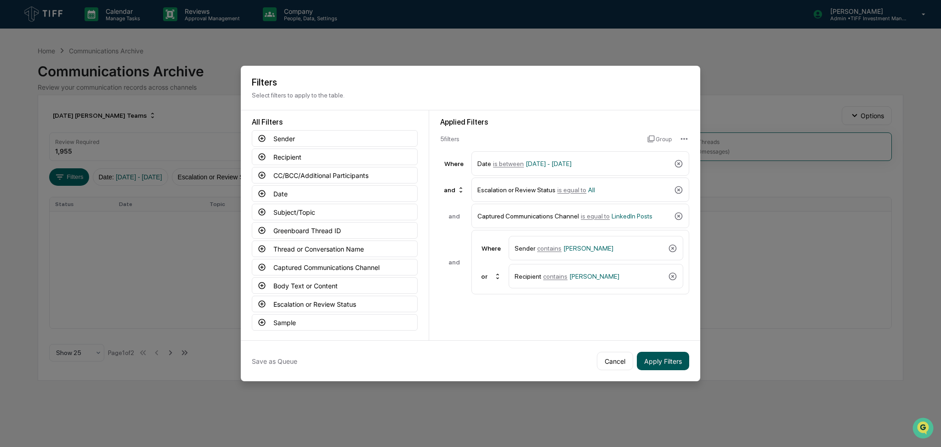
click at [669, 357] on button "Apply Filters" at bounding box center [663, 360] width 52 height 18
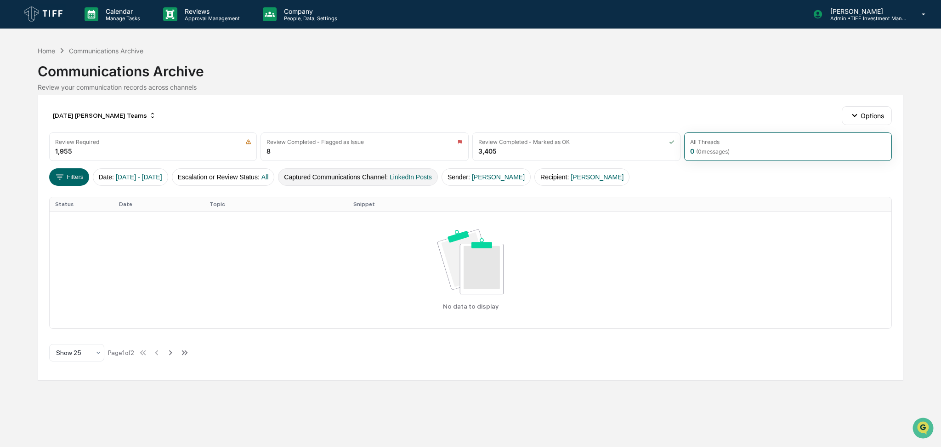
click at [335, 176] on button "Captured Communications Channel : LinkedIn Posts" at bounding box center [358, 176] width 160 height 17
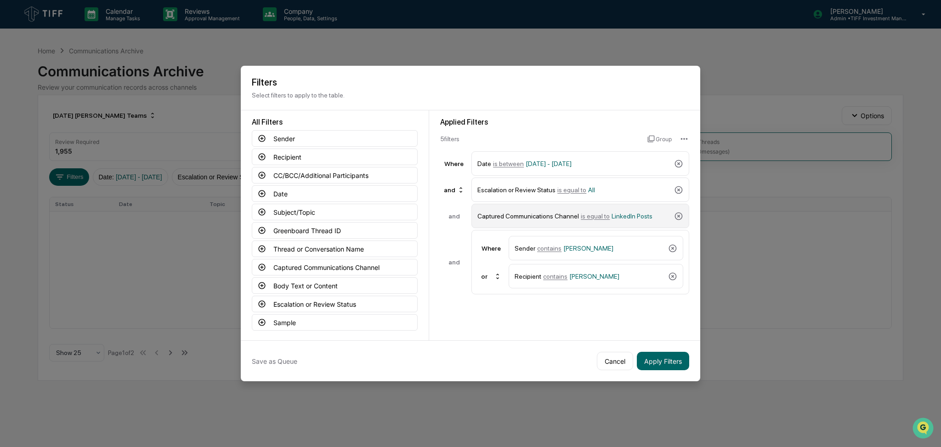
click at [591, 218] on span "is equal to" at bounding box center [595, 215] width 29 height 7
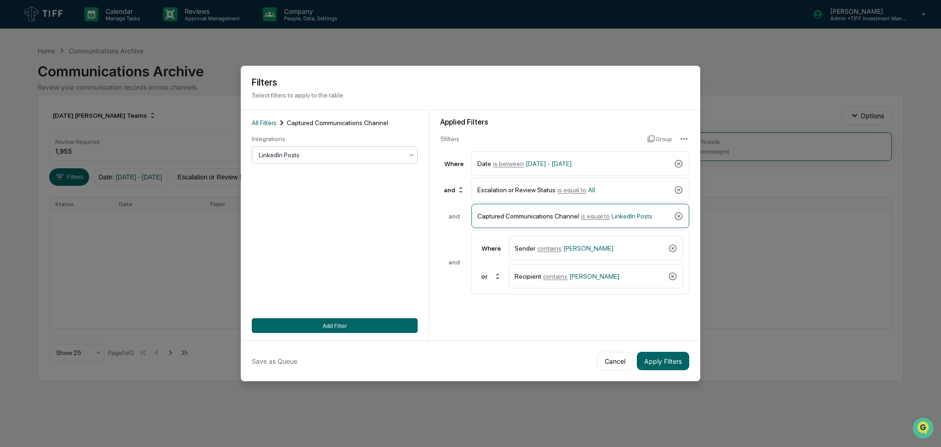
click at [352, 151] on div at bounding box center [331, 154] width 145 height 9
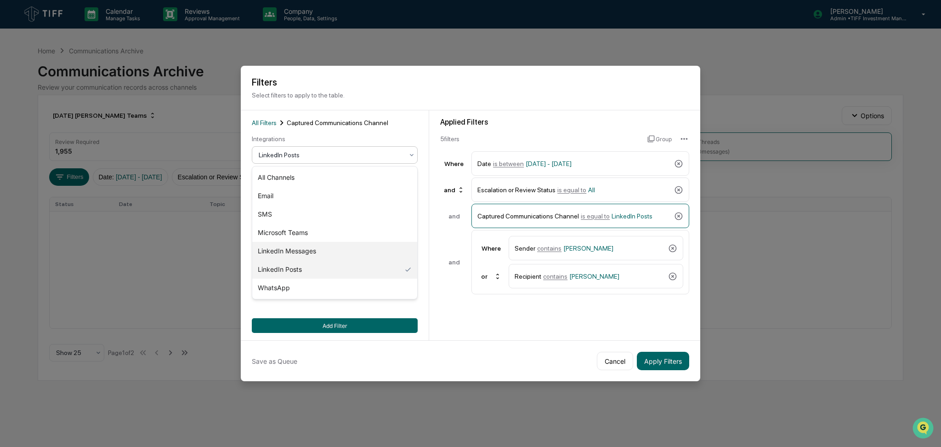
click at [336, 245] on div "LinkedIn Messages" at bounding box center [334, 251] width 165 height 18
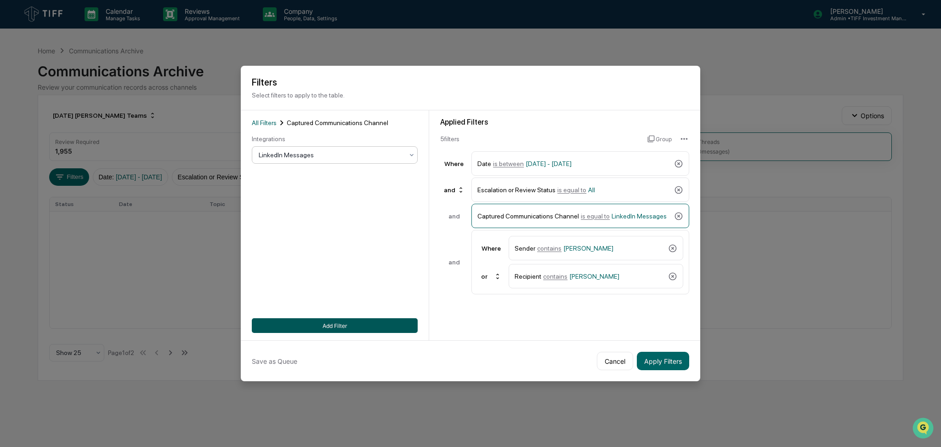
click at [362, 326] on button "Add Filter" at bounding box center [335, 325] width 166 height 15
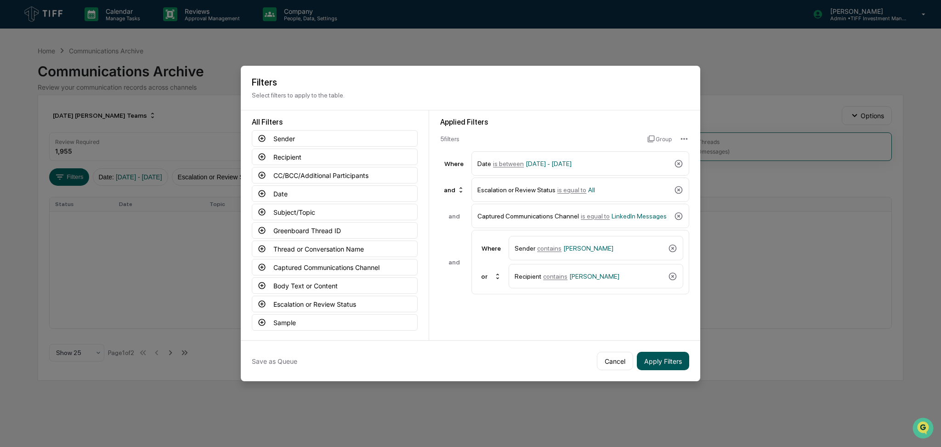
click at [668, 359] on button "Apply Filters" at bounding box center [663, 360] width 52 height 18
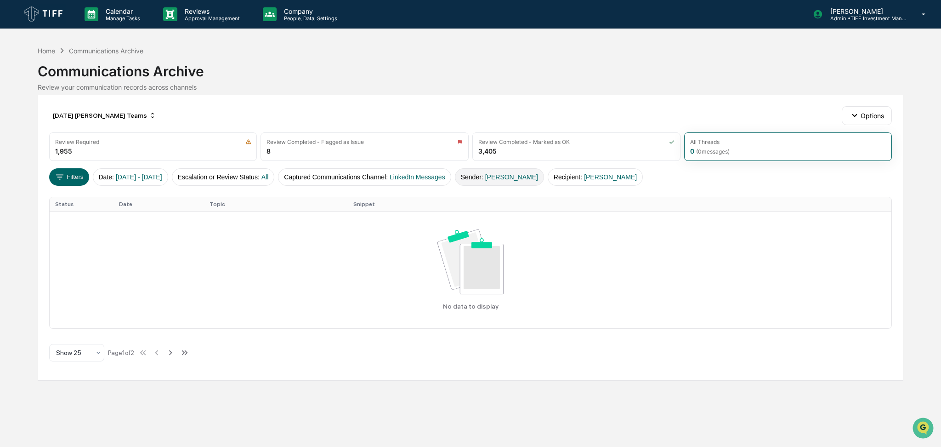
click at [512, 181] on button "Sender : [PERSON_NAME]" at bounding box center [499, 176] width 89 height 17
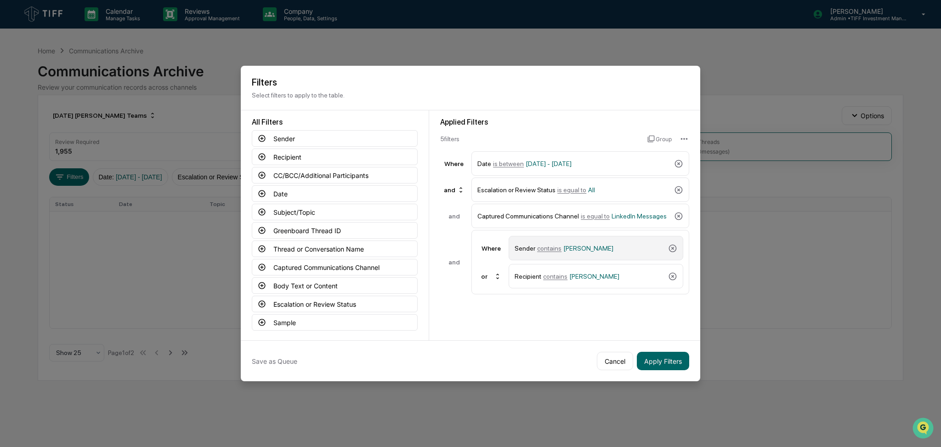
click at [585, 246] on span "[PERSON_NAME]" at bounding box center [588, 247] width 50 height 7
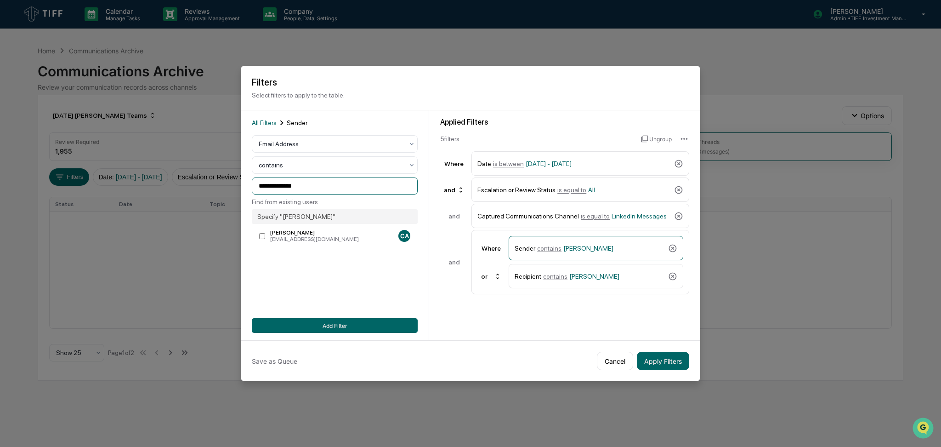
drag, startPoint x: 309, startPoint y: 187, endPoint x: 256, endPoint y: 187, distance: 52.8
click at [256, 187] on input "**********" at bounding box center [335, 185] width 166 height 17
click at [279, 144] on div at bounding box center [331, 143] width 145 height 9
click at [295, 181] on div "User" at bounding box center [334, 185] width 165 height 18
click at [324, 182] on div at bounding box center [331, 185] width 145 height 9
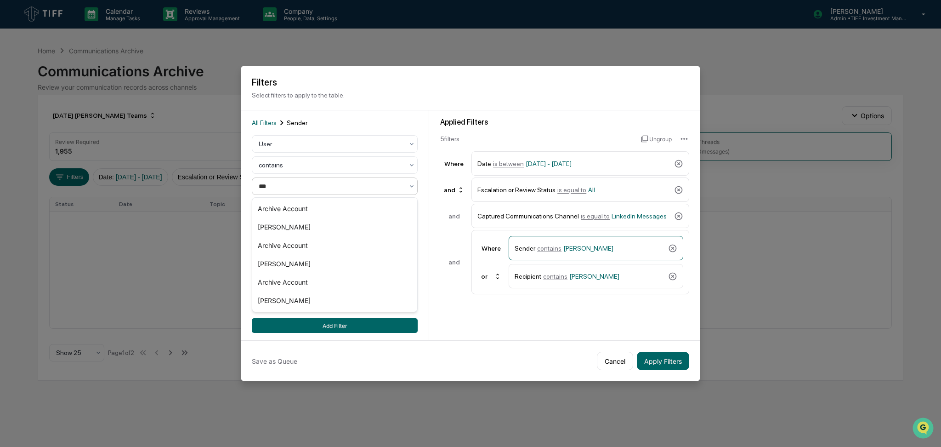
type input "****"
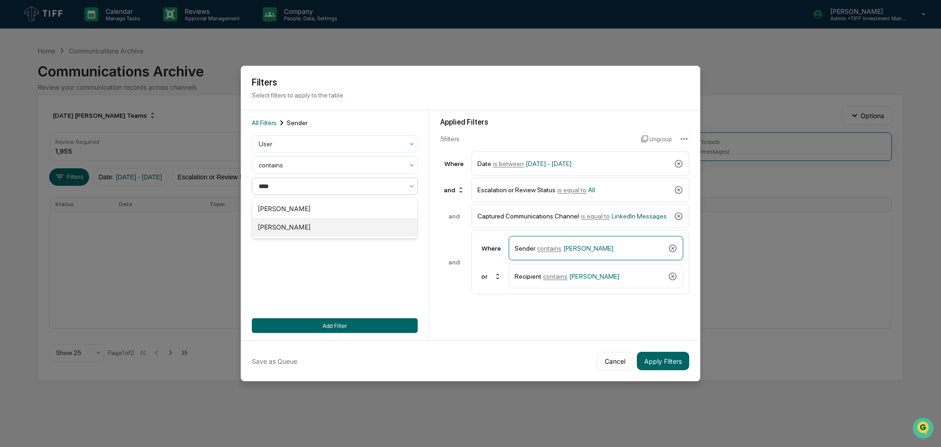
click at [328, 229] on div "[PERSON_NAME]" at bounding box center [334, 227] width 165 height 18
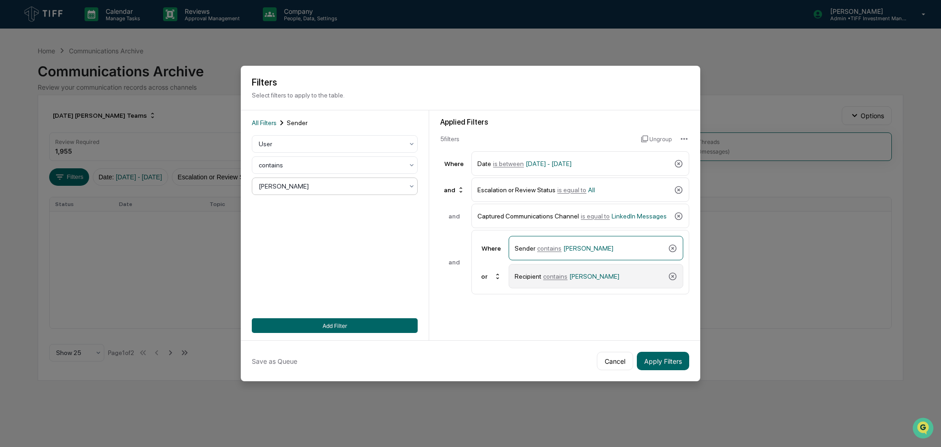
click at [585, 272] on div "Recipient contains [PERSON_NAME]" at bounding box center [590, 276] width 150 height 16
click at [333, 182] on div at bounding box center [331, 185] width 145 height 9
type input "******"
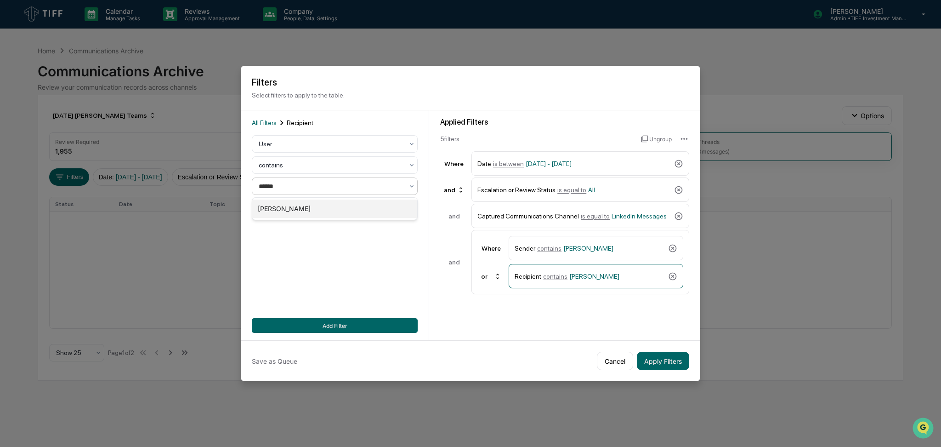
click at [320, 206] on div "[PERSON_NAME]" at bounding box center [334, 208] width 165 height 18
click at [404, 322] on button "Add Filter" at bounding box center [335, 325] width 166 height 15
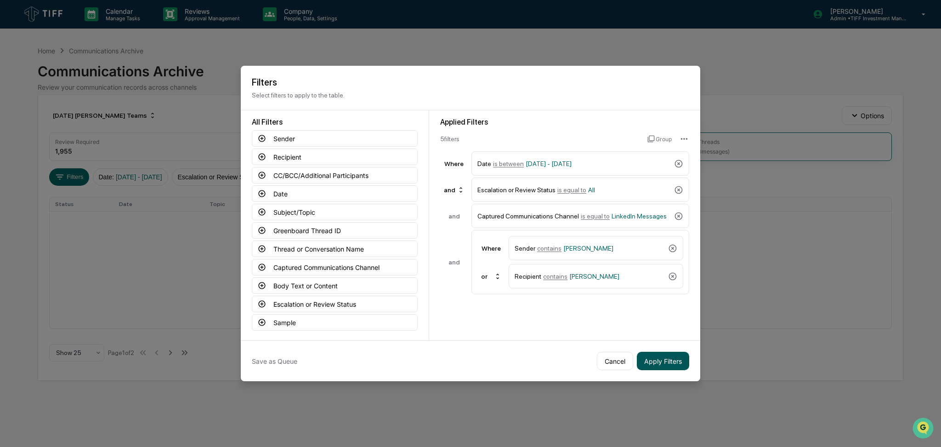
click at [674, 358] on button "Apply Filters" at bounding box center [663, 360] width 52 height 18
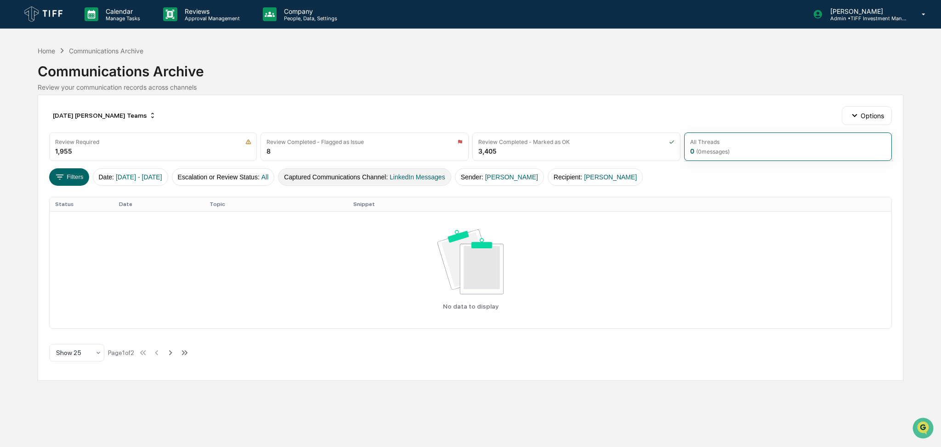
click at [343, 177] on button "Captured Communications Channel : LinkedIn Messages" at bounding box center [364, 176] width 173 height 17
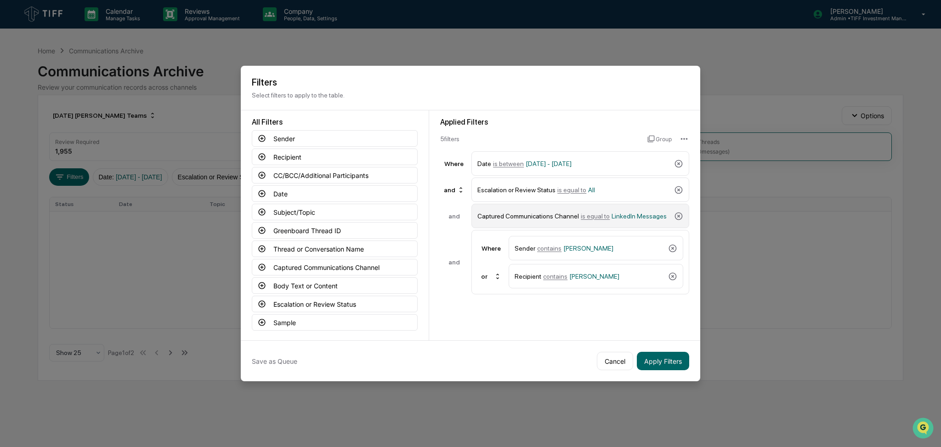
click at [598, 221] on div "Captured Communications Channel is equal to LinkedIn Messages" at bounding box center [573, 216] width 193 height 16
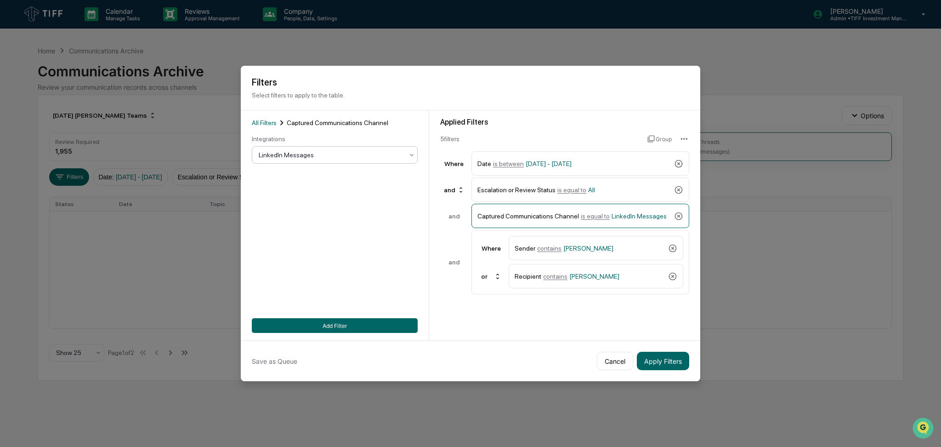
click at [352, 157] on div at bounding box center [331, 154] width 145 height 9
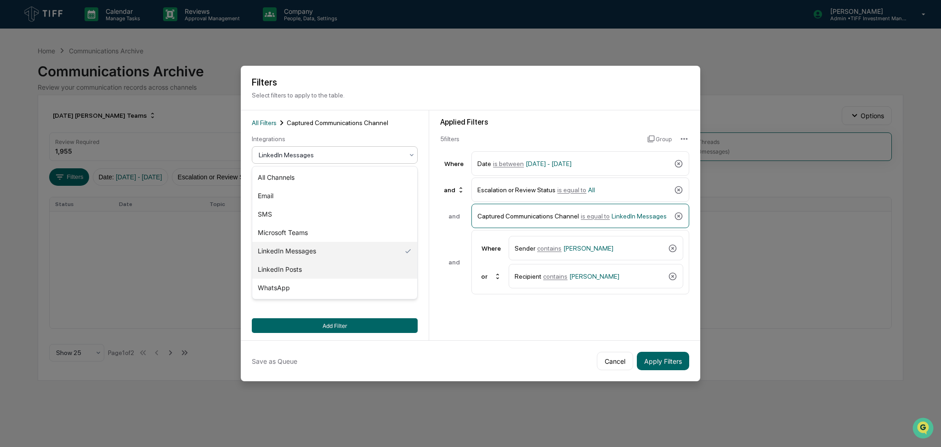
click at [333, 266] on div "LinkedIn Posts" at bounding box center [334, 269] width 165 height 18
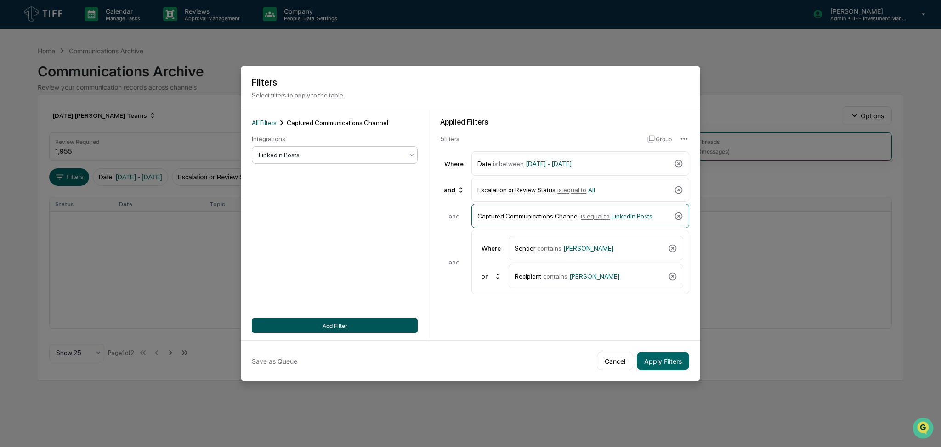
click at [356, 326] on button "Add Filter" at bounding box center [335, 325] width 166 height 15
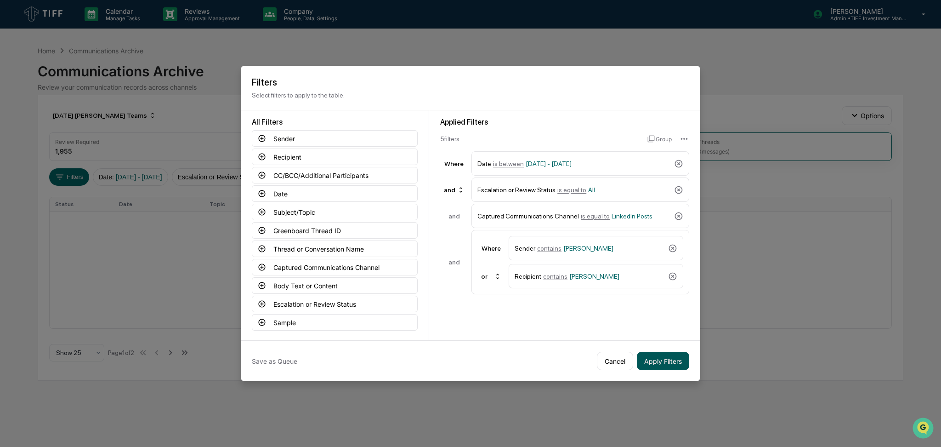
click at [674, 361] on button "Apply Filters" at bounding box center [663, 360] width 52 height 18
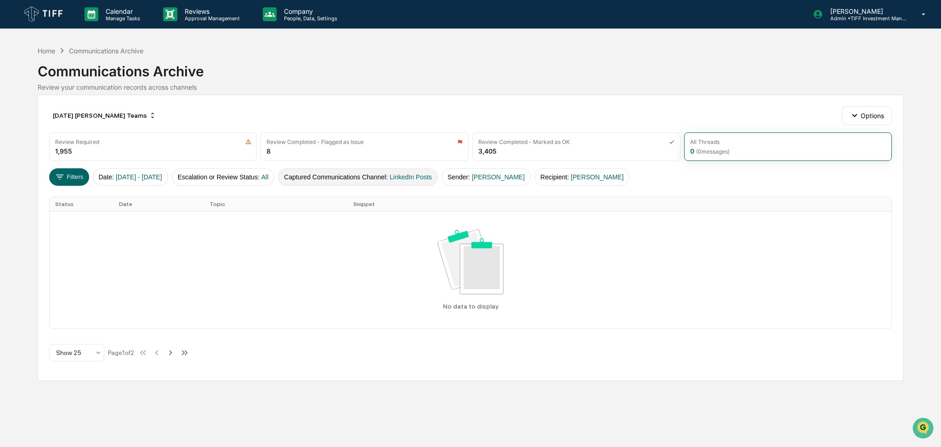
click at [416, 170] on button "Captured Communications Channel : LinkedIn Posts" at bounding box center [358, 176] width 160 height 17
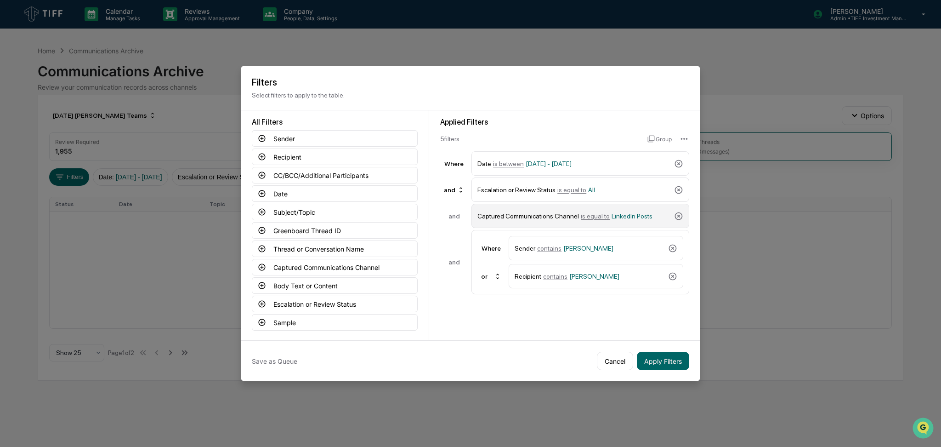
click at [616, 214] on span "LinkedIn Posts" at bounding box center [632, 215] width 41 height 7
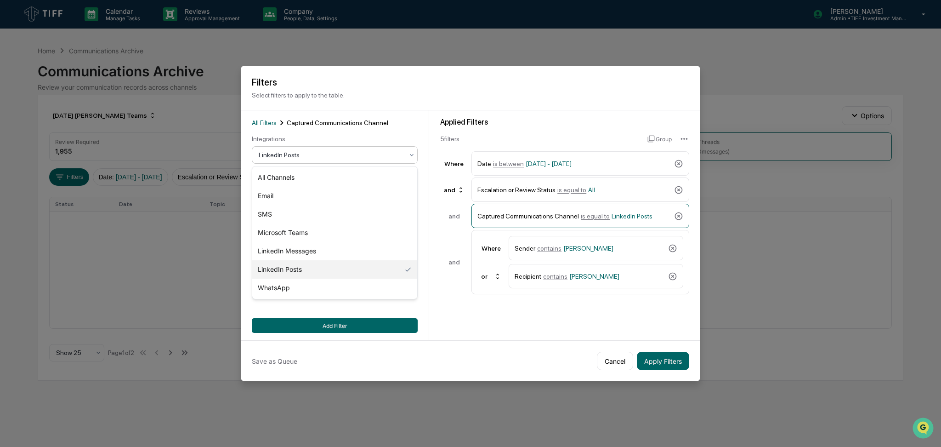
click at [368, 150] on div at bounding box center [331, 154] width 145 height 9
drag, startPoint x: 349, startPoint y: 236, endPoint x: 349, endPoint y: 212, distance: 23.4
click at [349, 212] on div "All Channels Email SMS Microsoft Teams LinkedIn Messages LinkedIn Posts WhatsApp" at bounding box center [334, 232] width 165 height 132
click at [349, 212] on div "SMS" at bounding box center [334, 214] width 165 height 18
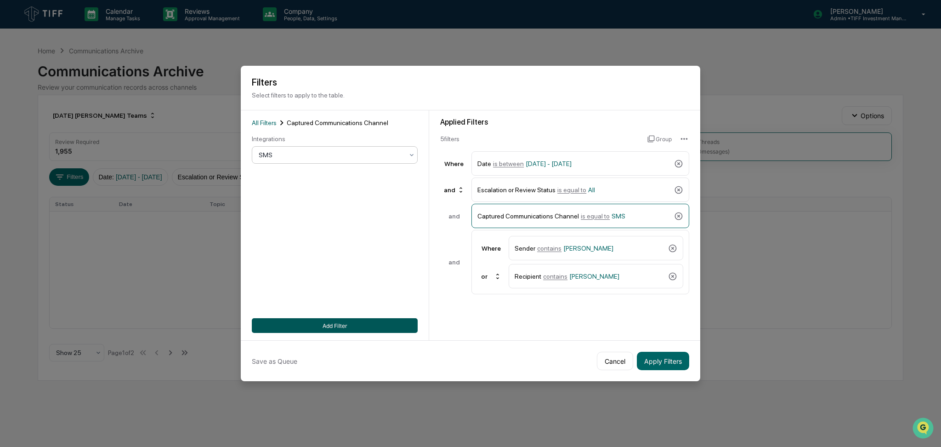
click at [372, 324] on button "Add Filter" at bounding box center [335, 325] width 166 height 15
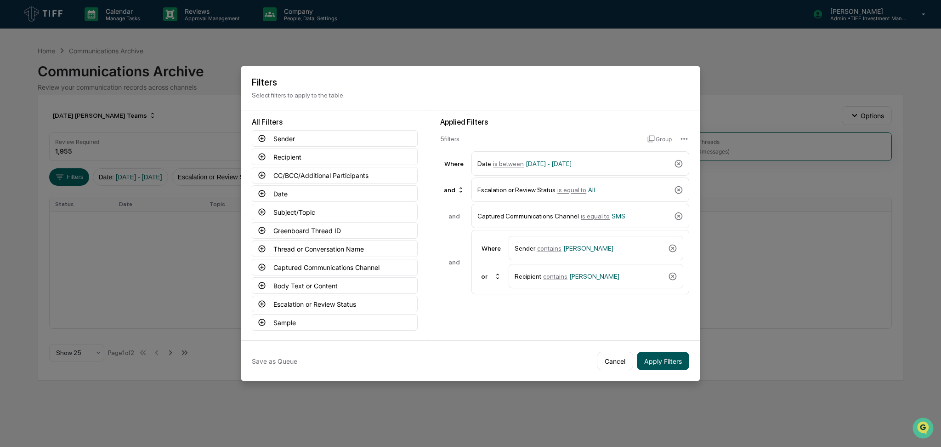
click at [686, 356] on button "Apply Filters" at bounding box center [663, 360] width 52 height 18
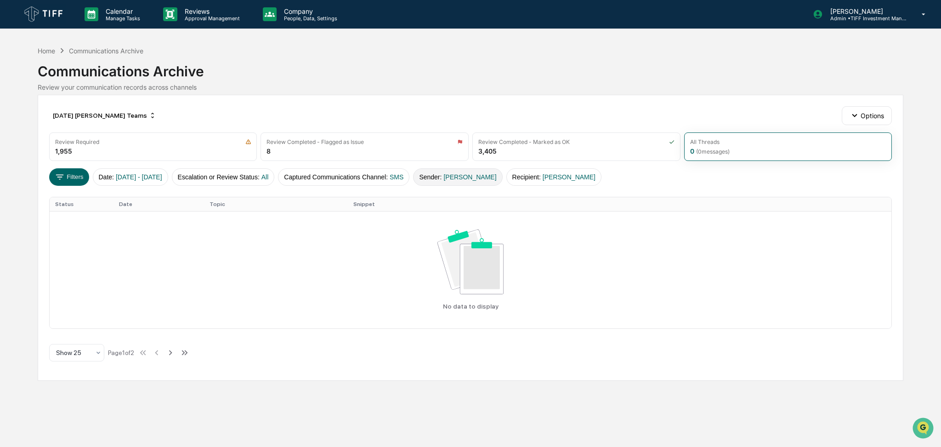
click at [474, 176] on span "[PERSON_NAME]" at bounding box center [469, 176] width 53 height 7
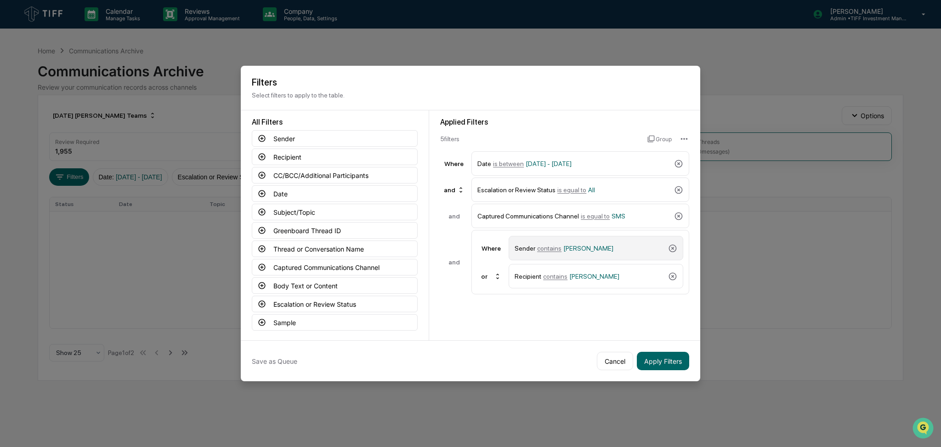
click at [583, 250] on span "[PERSON_NAME]" at bounding box center [588, 247] width 50 height 7
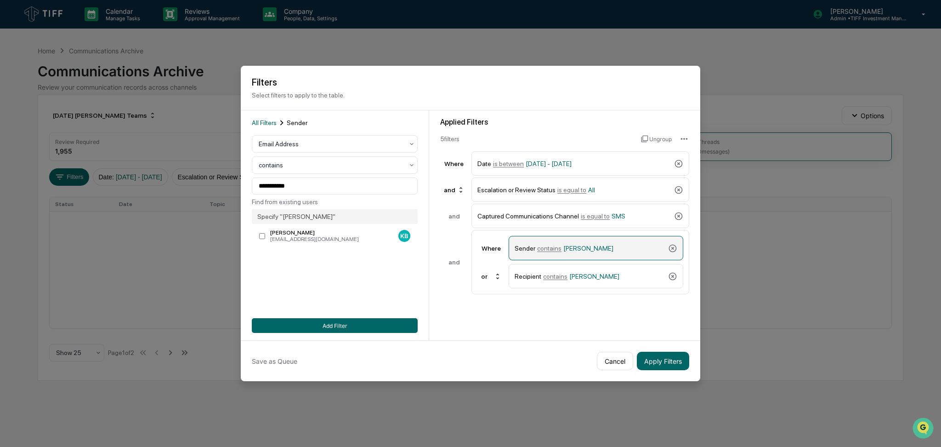
click at [570, 245] on span "[PERSON_NAME]" at bounding box center [588, 247] width 50 height 7
click at [342, 147] on div at bounding box center [331, 143] width 145 height 9
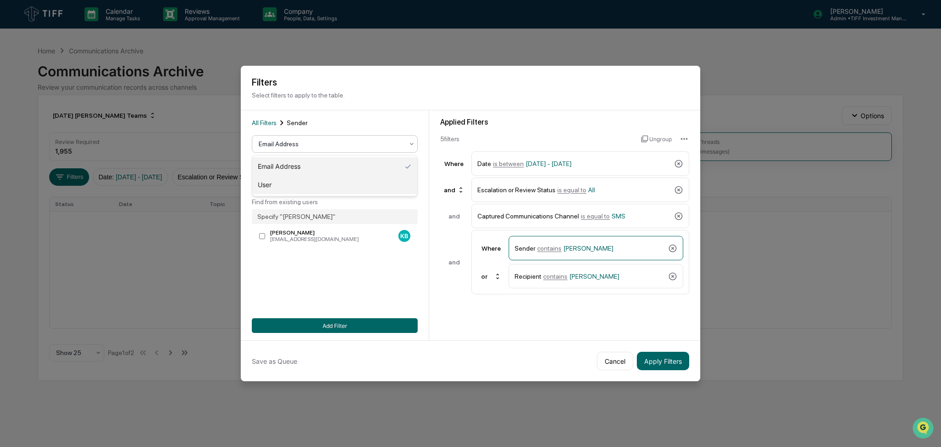
click at [340, 179] on div "User" at bounding box center [334, 185] width 165 height 18
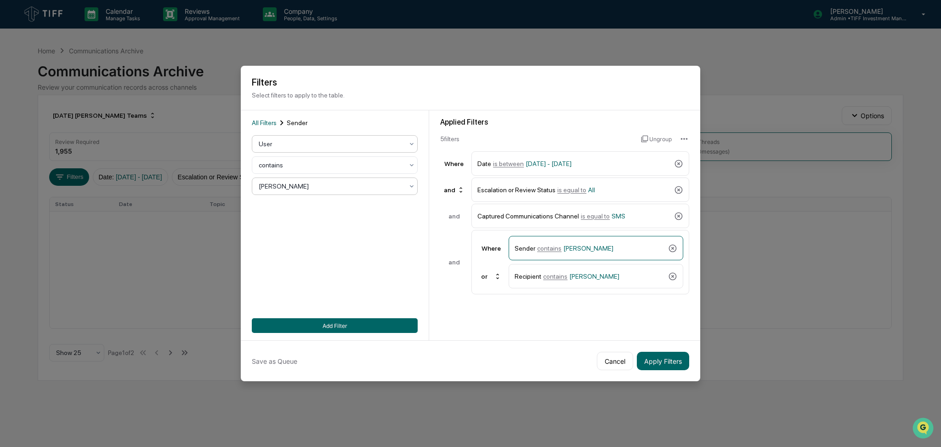
click at [339, 186] on div at bounding box center [331, 185] width 145 height 9
type input "*******"
click at [337, 205] on div "[PERSON_NAME]" at bounding box center [334, 208] width 165 height 18
click at [604, 283] on div "Recipient contains [PERSON_NAME]" at bounding box center [590, 276] width 150 height 16
click at [362, 190] on div at bounding box center [331, 185] width 145 height 9
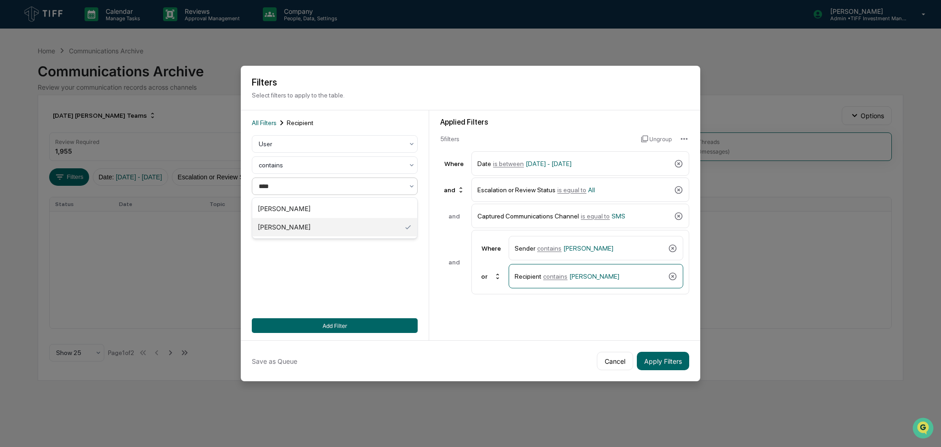
type input "*****"
click at [355, 210] on div "[PERSON_NAME]" at bounding box center [334, 208] width 165 height 18
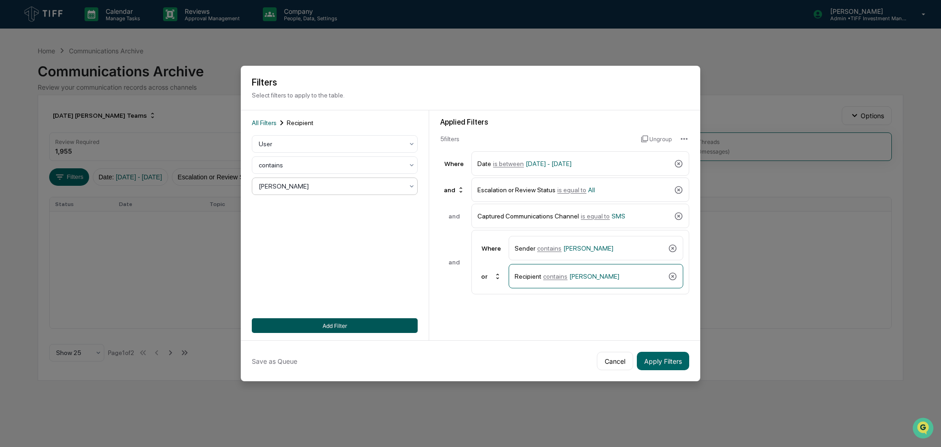
click at [363, 329] on button "Add Filter" at bounding box center [335, 325] width 166 height 15
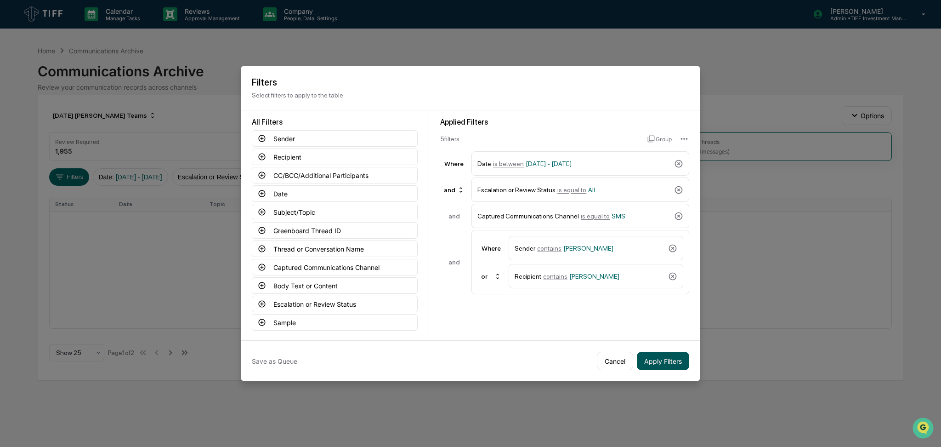
click at [657, 357] on button "Apply Filters" at bounding box center [663, 360] width 52 height 18
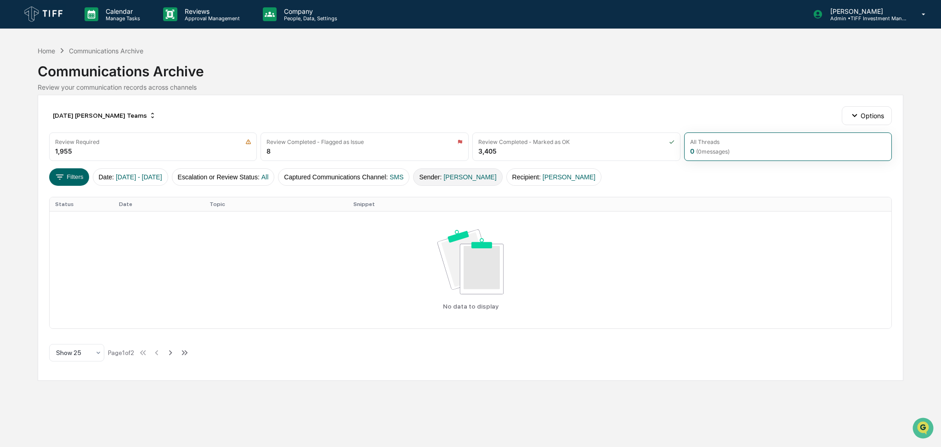
click at [449, 179] on button "Sender : [PERSON_NAME]" at bounding box center [457, 176] width 89 height 17
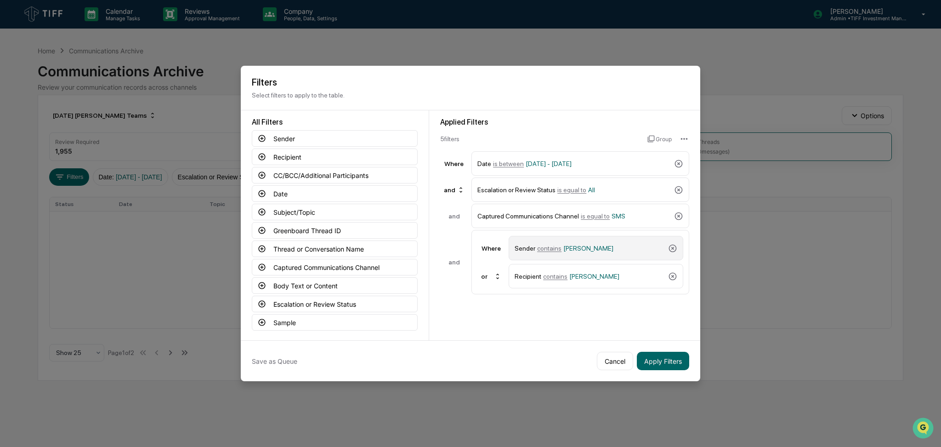
click at [582, 246] on span "[PERSON_NAME]" at bounding box center [588, 247] width 50 height 7
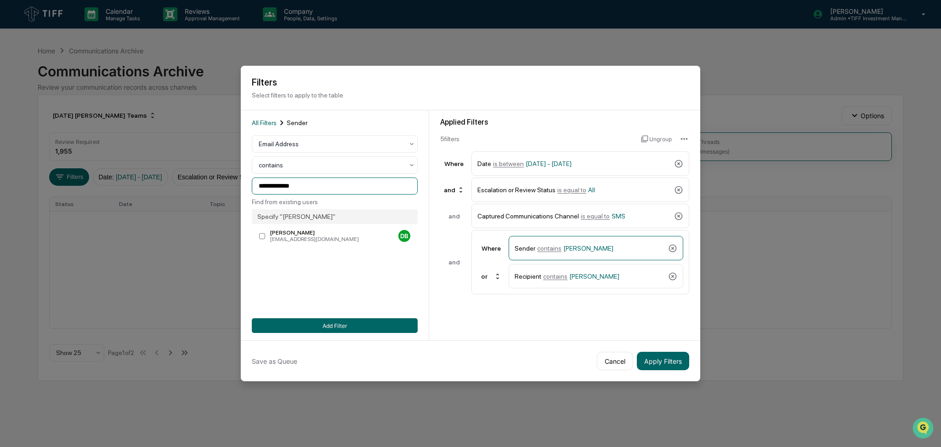
click at [350, 185] on input "**********" at bounding box center [335, 185] width 166 height 17
click at [351, 149] on div "Email Address" at bounding box center [331, 143] width 154 height 13
click at [349, 186] on div "User" at bounding box center [334, 185] width 165 height 18
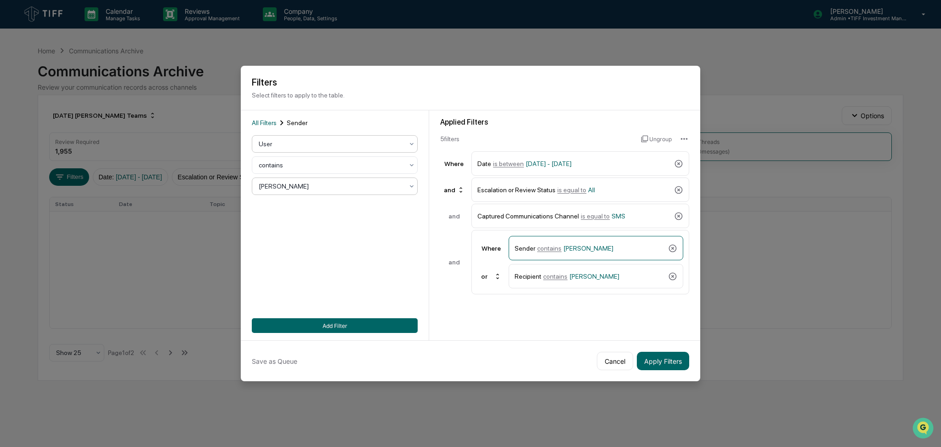
click at [353, 185] on div at bounding box center [331, 185] width 145 height 9
type input "****"
click at [351, 203] on div "[PERSON_NAME]" at bounding box center [334, 208] width 165 height 18
click at [614, 271] on div "Recipient contains [PERSON_NAME]" at bounding box center [590, 276] width 150 height 16
click at [346, 187] on div at bounding box center [331, 185] width 145 height 9
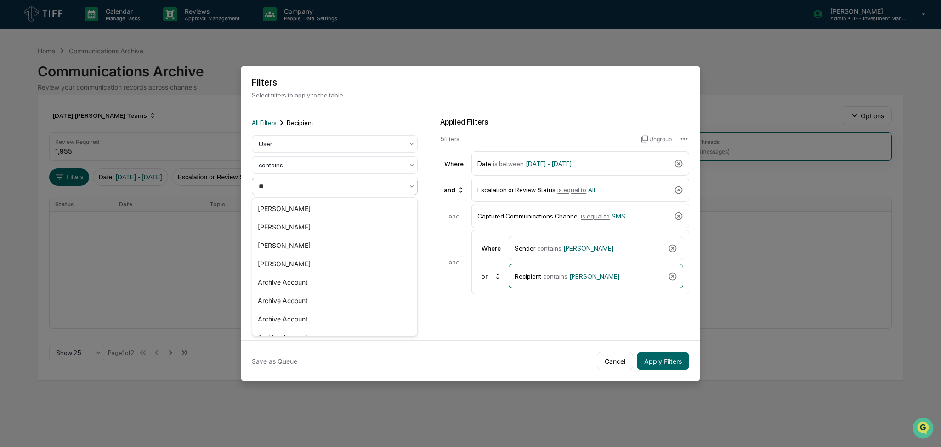
type input "***"
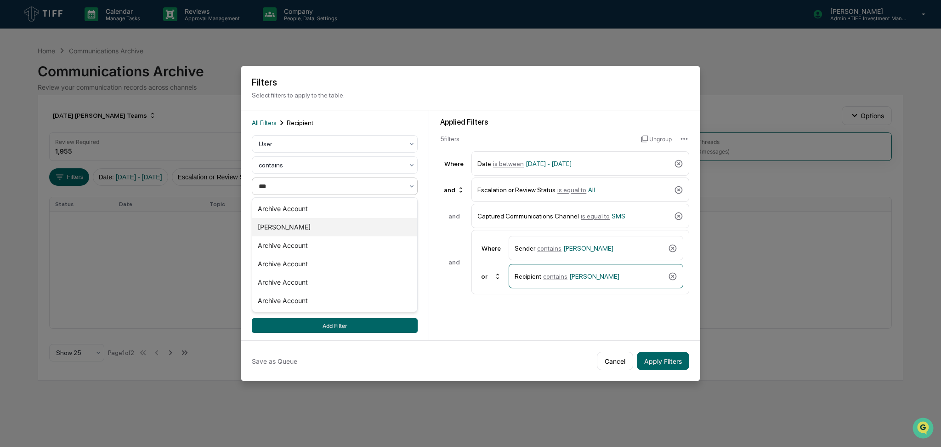
click at [347, 222] on div "[PERSON_NAME]" at bounding box center [334, 227] width 165 height 18
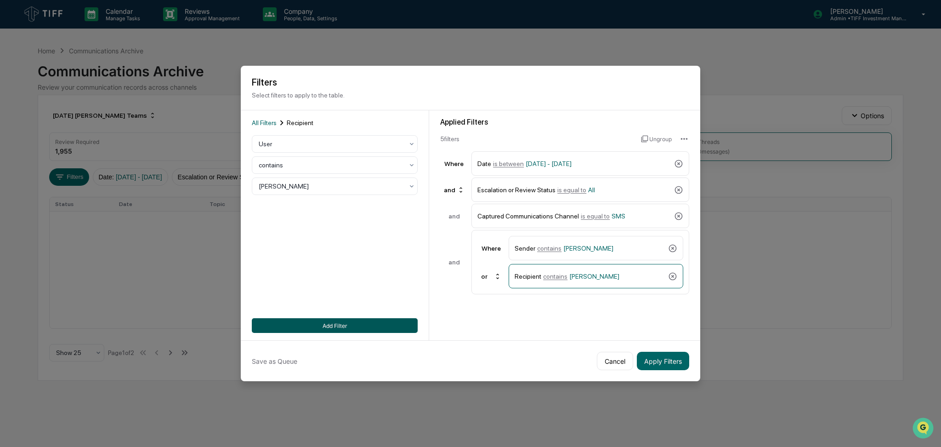
click at [377, 322] on button "Add Filter" at bounding box center [335, 325] width 166 height 15
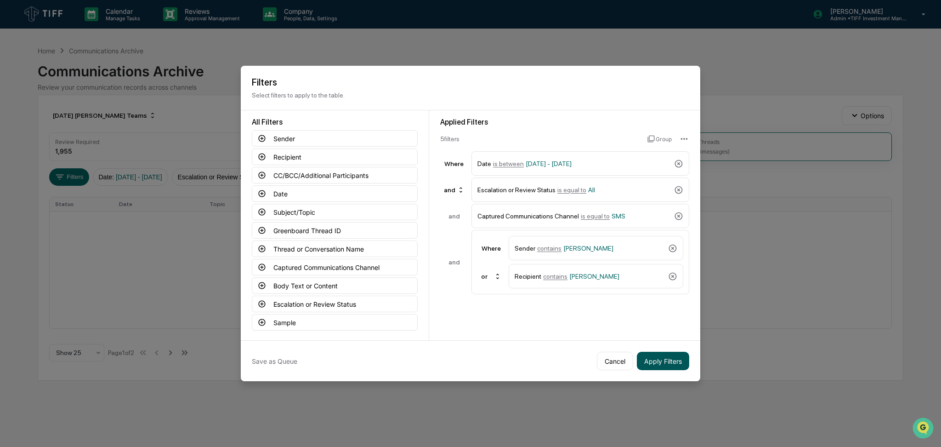
click at [667, 362] on button "Apply Filters" at bounding box center [663, 360] width 52 height 18
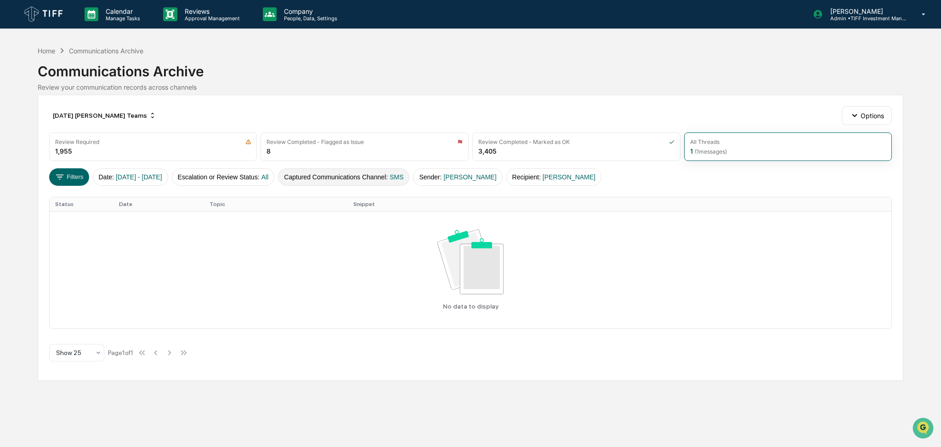
click at [348, 179] on button "Captured Communications Channel : SMS" at bounding box center [343, 176] width 131 height 17
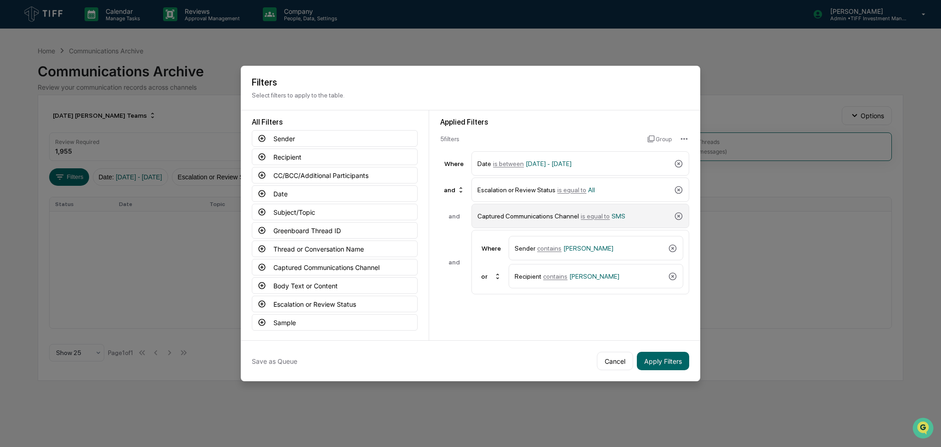
click at [600, 215] on span "is equal to" at bounding box center [595, 215] width 29 height 7
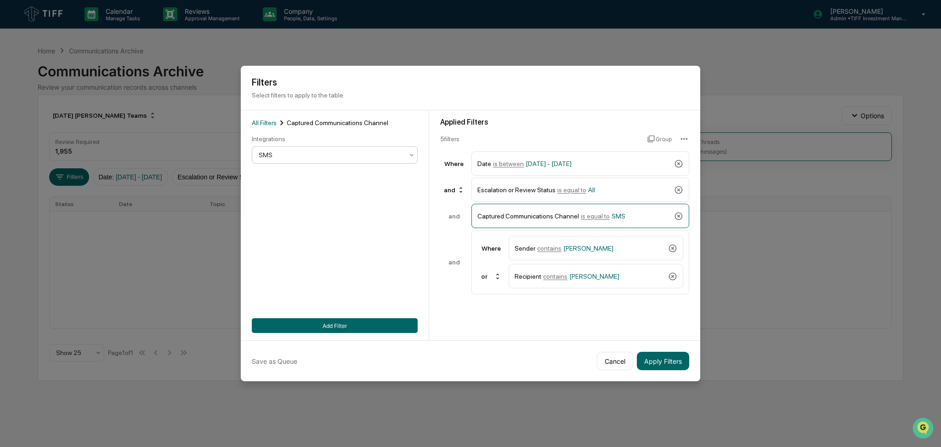
click at [267, 151] on div at bounding box center [331, 154] width 145 height 9
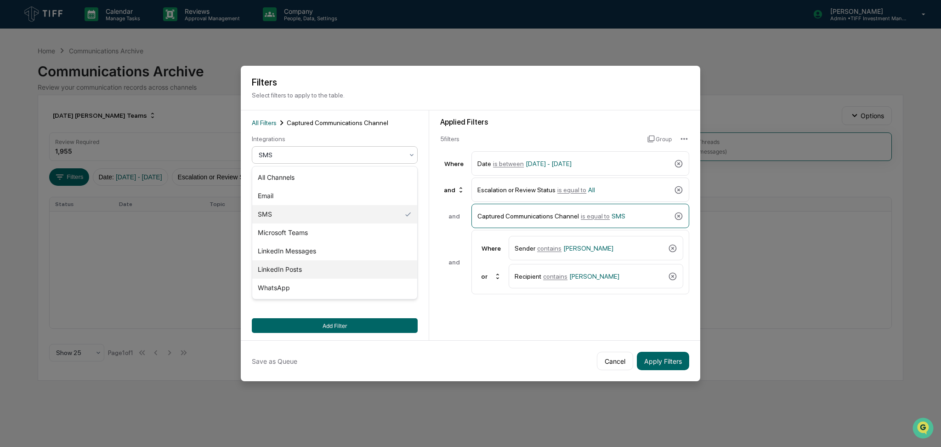
click at [328, 266] on div "LinkedIn Posts" at bounding box center [334, 269] width 165 height 18
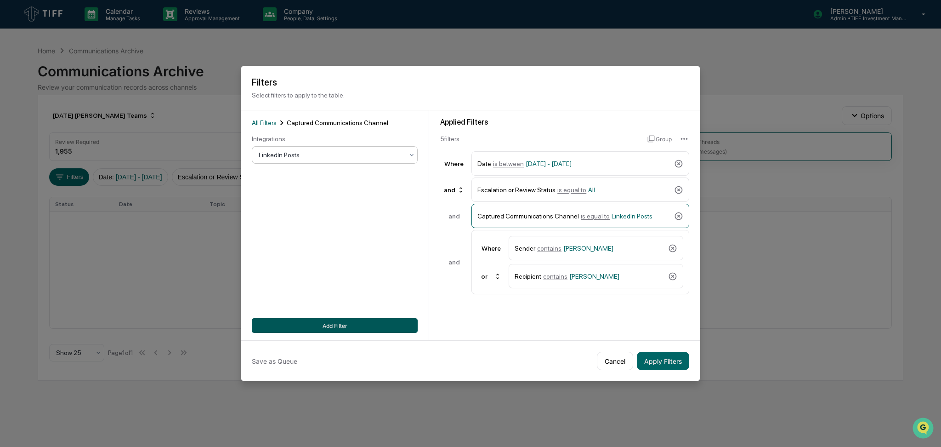
click at [345, 324] on button "Add Filter" at bounding box center [335, 325] width 166 height 15
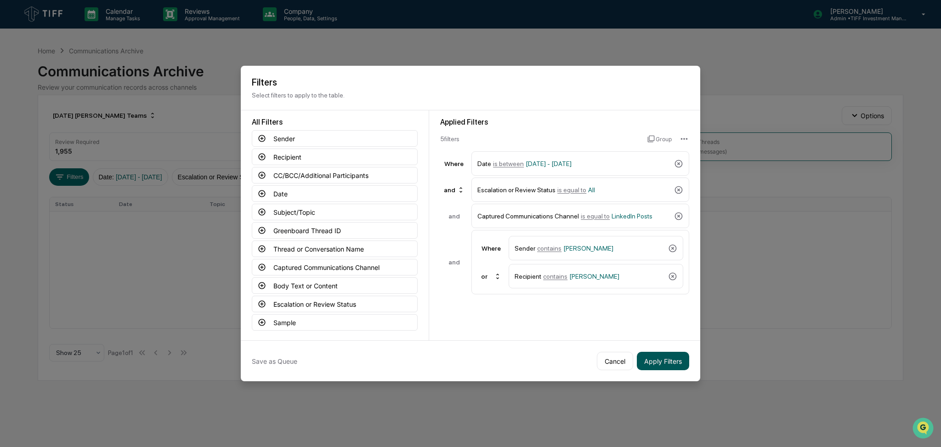
click at [684, 355] on button "Apply Filters" at bounding box center [663, 360] width 52 height 18
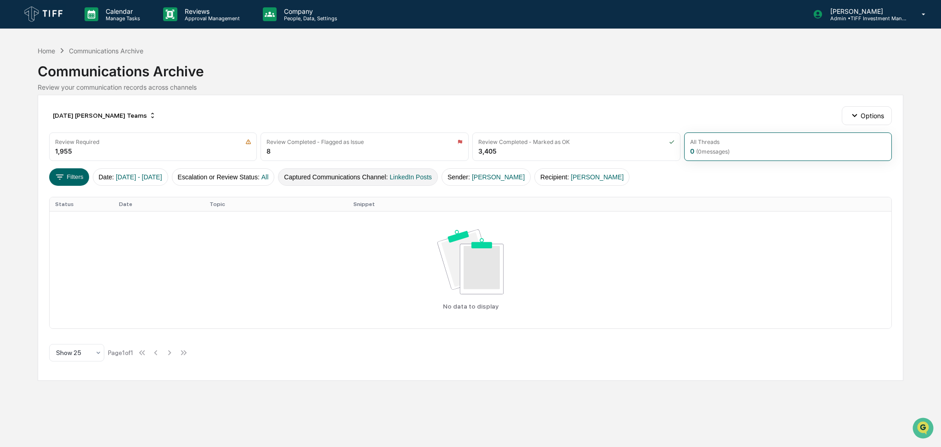
click at [365, 180] on button "Captured Communications Channel : LinkedIn Posts" at bounding box center [358, 176] width 160 height 17
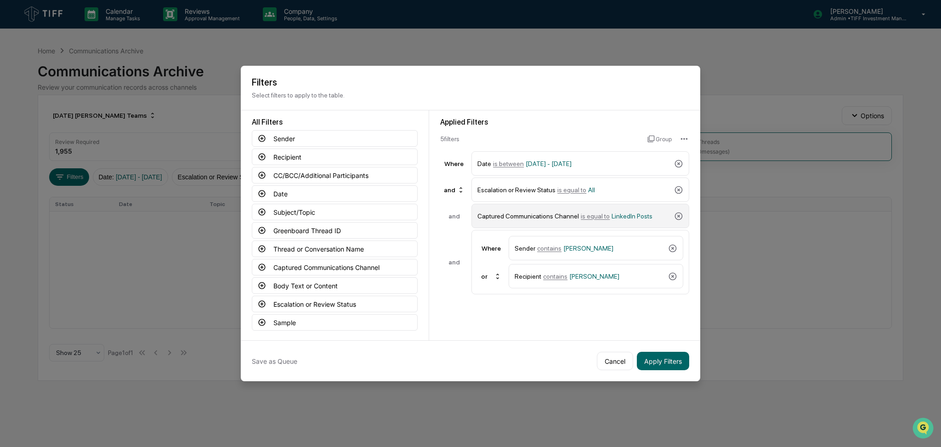
click at [610, 223] on div "Captured Communications Channel is equal to LinkedIn Posts" at bounding box center [573, 216] width 193 height 16
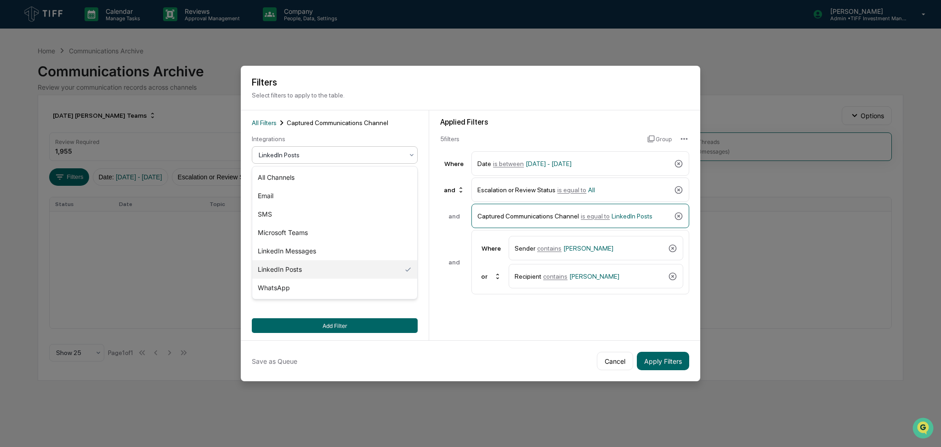
click at [355, 156] on div at bounding box center [331, 154] width 145 height 9
click at [343, 249] on div "LinkedIn Messages" at bounding box center [334, 251] width 165 height 18
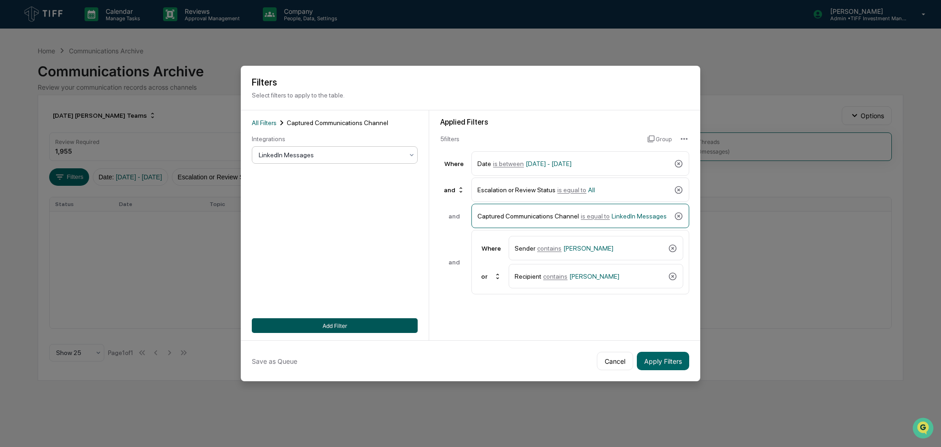
click at [362, 327] on button "Add Filter" at bounding box center [335, 325] width 166 height 15
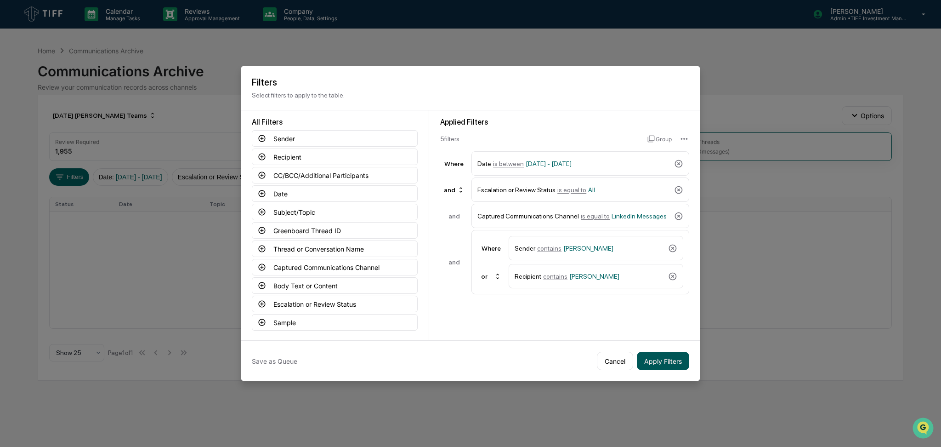
click at [658, 357] on button "Apply Filters" at bounding box center [663, 360] width 52 height 18
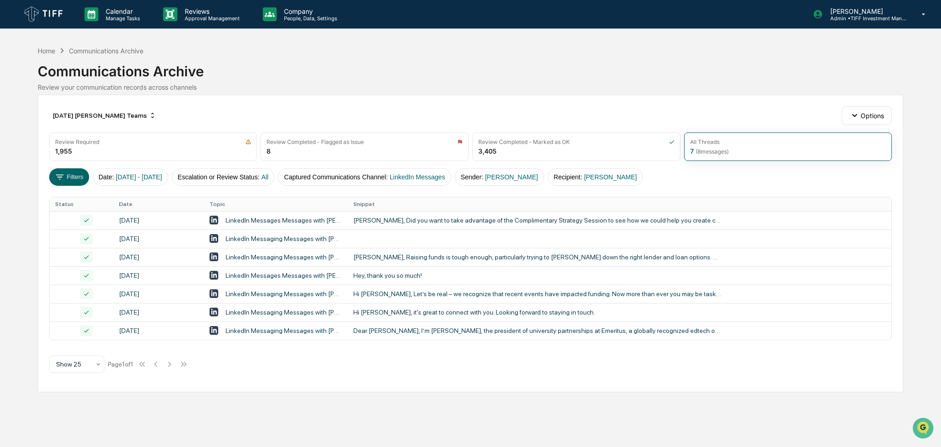
click at [393, 102] on div "[DATE] [PERSON_NAME] Teams Options Review Required 1,955 Review Completed - Fla…" at bounding box center [471, 243] width 866 height 297
click at [444, 175] on span "LinkedIn Messages" at bounding box center [418, 176] width 56 height 7
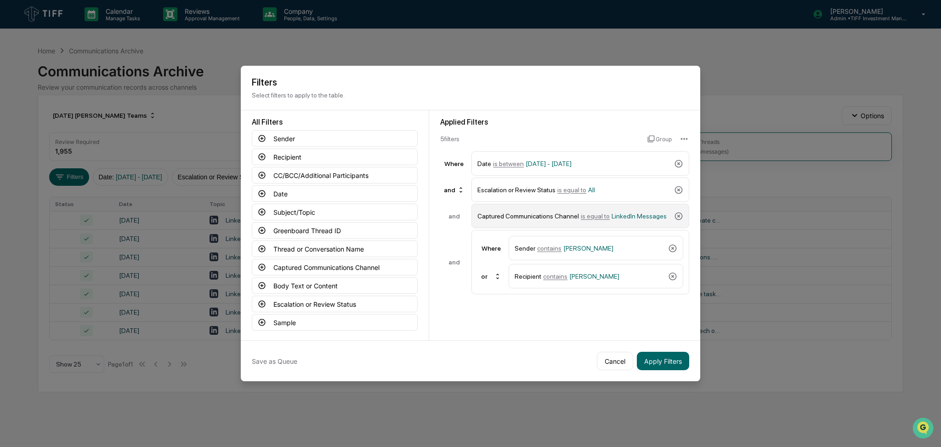
click at [614, 212] on span "LinkedIn Messages" at bounding box center [639, 215] width 55 height 7
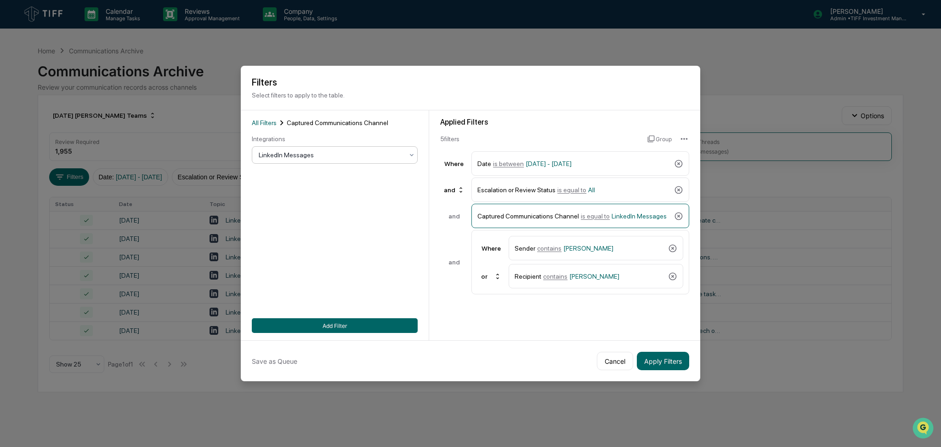
click at [335, 157] on div at bounding box center [331, 154] width 145 height 9
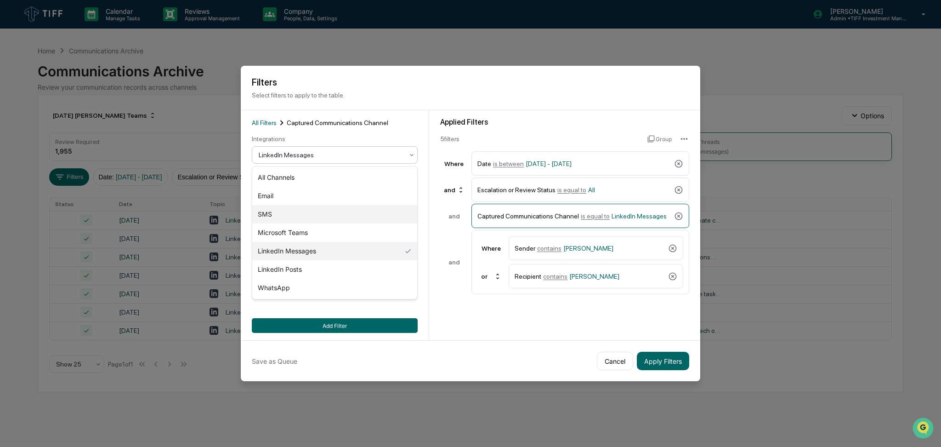
click at [326, 211] on div "SMS" at bounding box center [334, 214] width 165 height 18
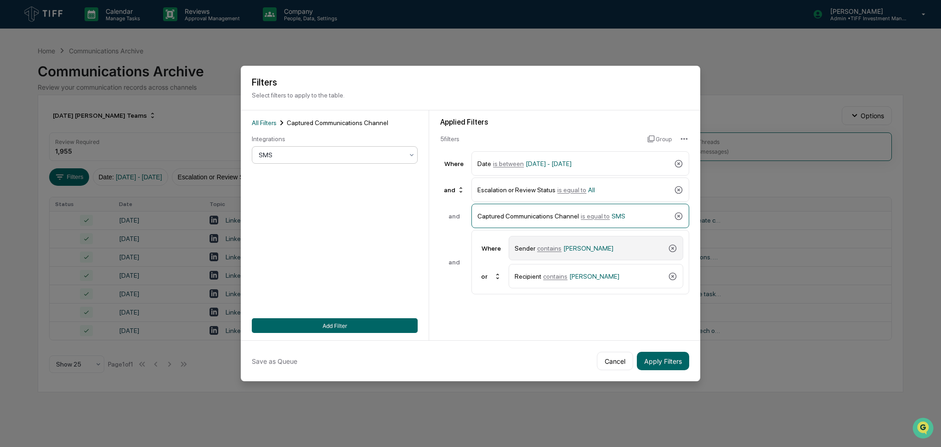
click at [590, 251] on span "[PERSON_NAME]" at bounding box center [588, 247] width 50 height 7
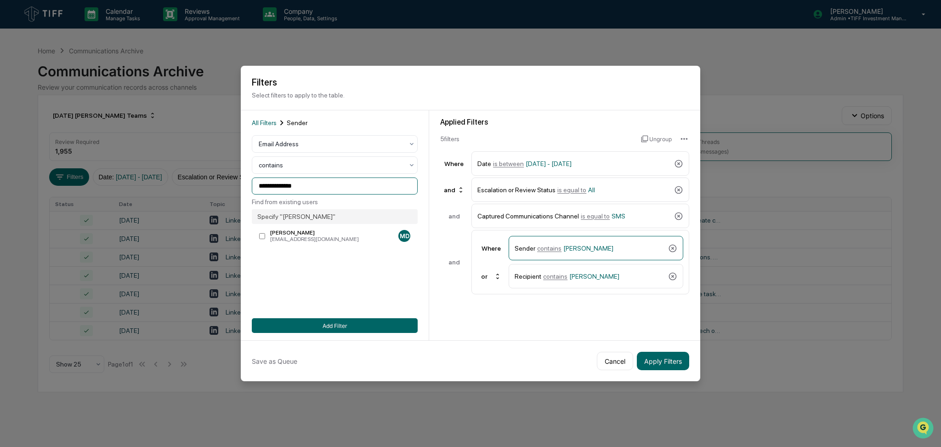
drag, startPoint x: 329, startPoint y: 186, endPoint x: 202, endPoint y: 186, distance: 126.8
click at [202, 186] on body "Calendar Manage Tasks Reviews Approval Management Company People, Data, Setting…" at bounding box center [470, 223] width 941 height 447
type input "*"
click at [311, 143] on div at bounding box center [331, 143] width 145 height 9
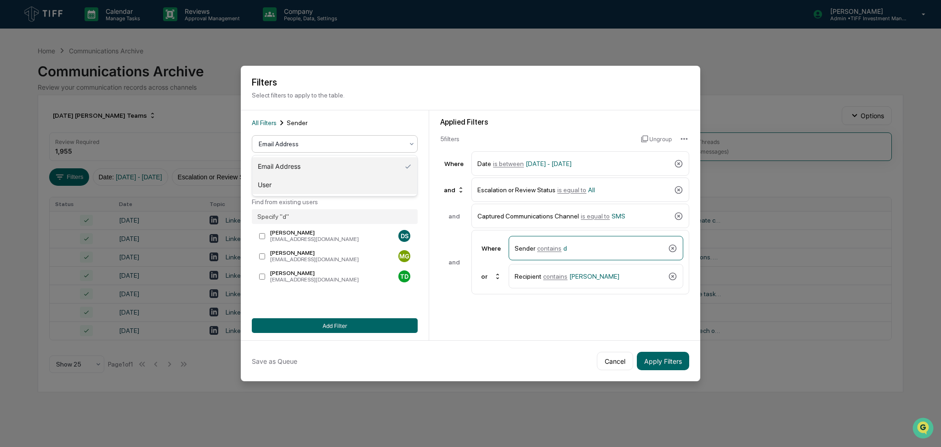
click at [307, 182] on div "User" at bounding box center [334, 185] width 165 height 18
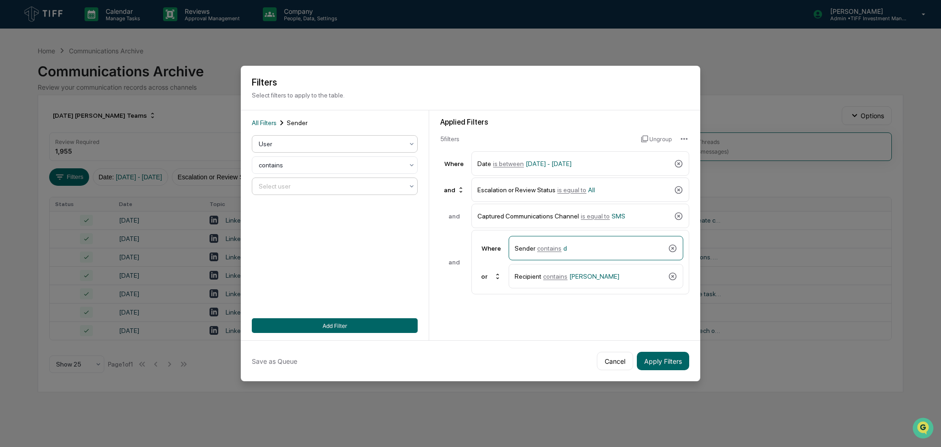
click at [306, 182] on div at bounding box center [331, 185] width 145 height 9
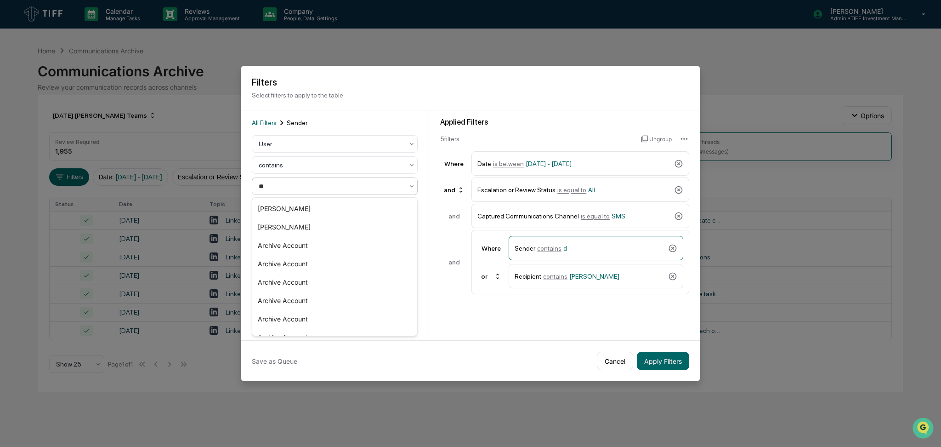
type input "***"
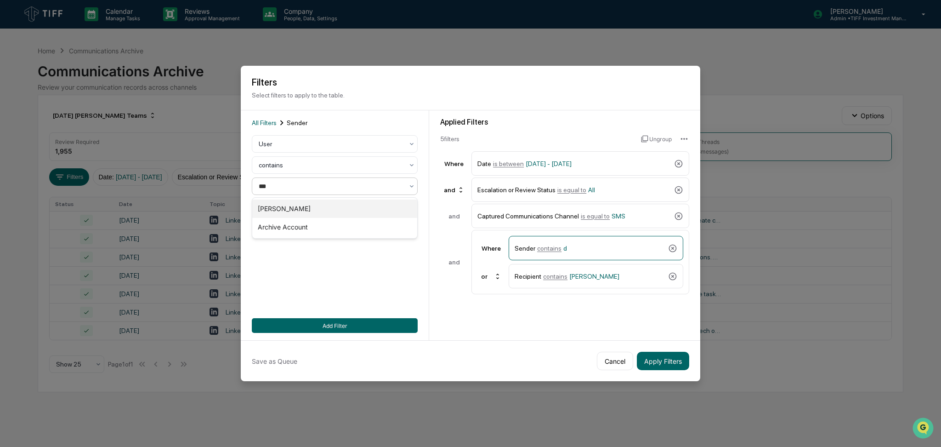
click at [306, 200] on div "[PERSON_NAME]" at bounding box center [334, 208] width 165 height 18
click at [595, 281] on div "Recipient contains [PERSON_NAME]" at bounding box center [590, 276] width 150 height 16
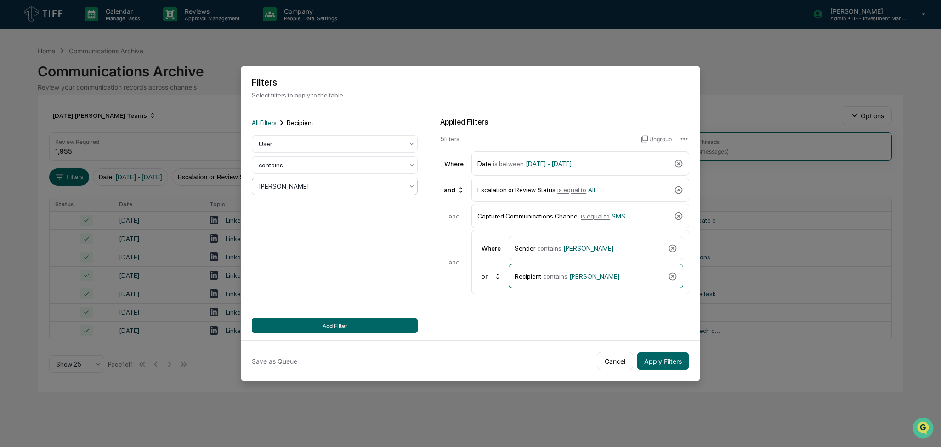
click at [343, 185] on div at bounding box center [331, 185] width 145 height 9
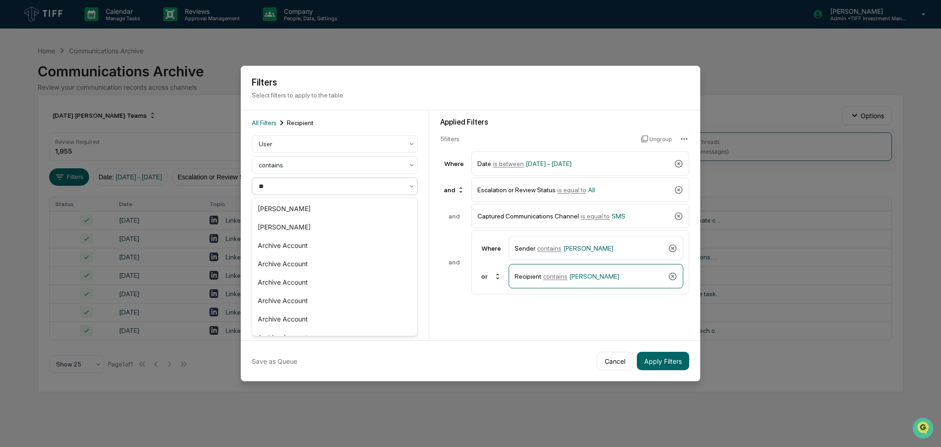
type input "***"
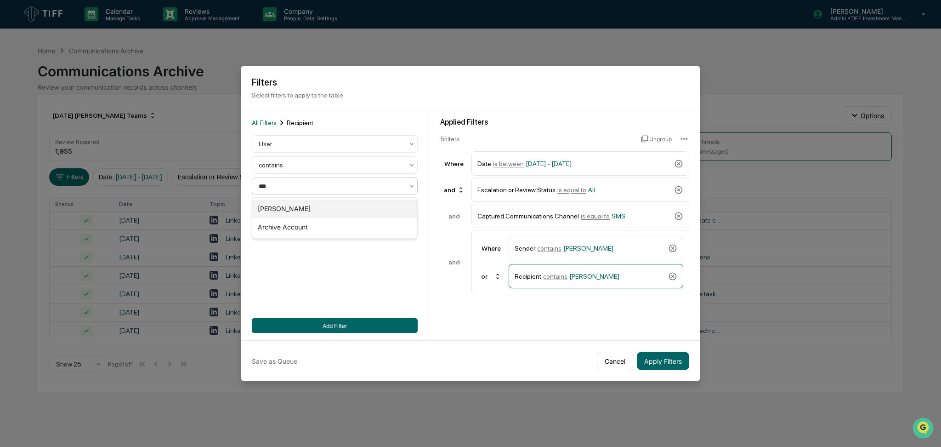
click at [320, 207] on div "[PERSON_NAME]" at bounding box center [334, 208] width 165 height 18
click at [368, 325] on button "Add Filter" at bounding box center [335, 325] width 166 height 15
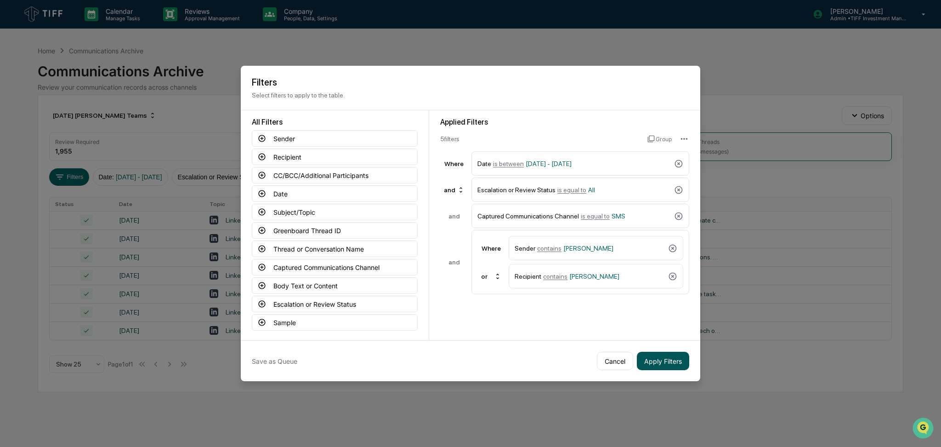
click at [665, 363] on button "Apply Filters" at bounding box center [663, 360] width 52 height 18
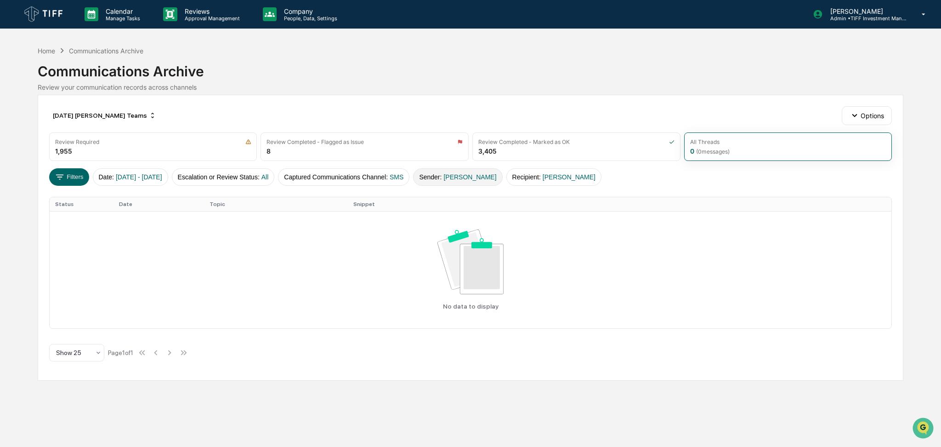
drag, startPoint x: 431, startPoint y: 177, endPoint x: 445, endPoint y: 180, distance: 14.5
click at [445, 180] on div "Filters Date : [DATE] - [DATE] Escalation or Review Status : All Captured Commu…" at bounding box center [470, 176] width 843 height 17
click at [445, 180] on button "Sender : [PERSON_NAME]" at bounding box center [457, 176] width 89 height 17
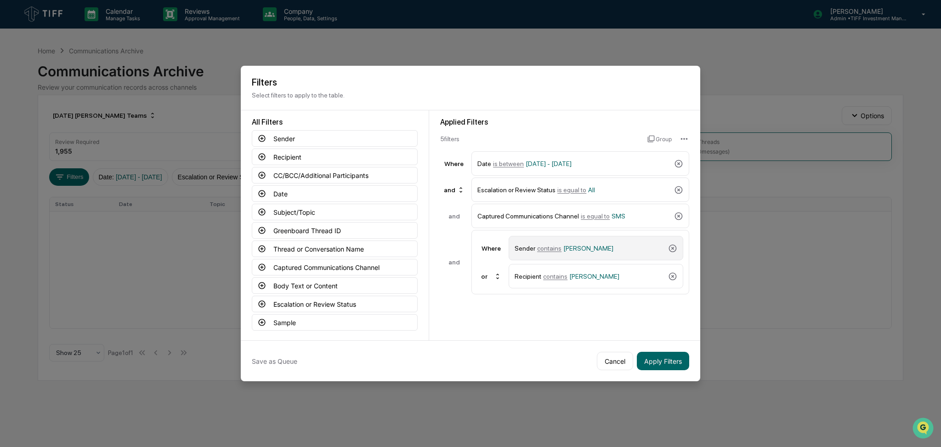
click at [599, 244] on div "Sender contains [PERSON_NAME]" at bounding box center [590, 248] width 150 height 16
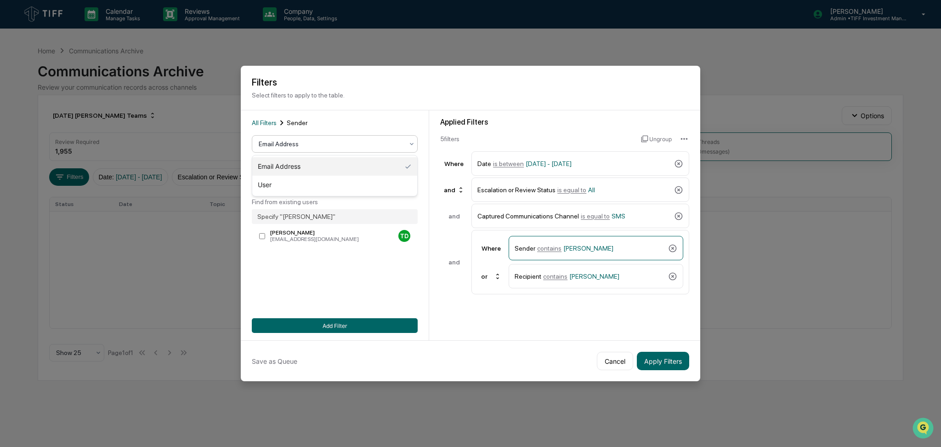
click at [332, 141] on div at bounding box center [331, 143] width 145 height 9
click at [328, 181] on div "User" at bounding box center [334, 185] width 165 height 18
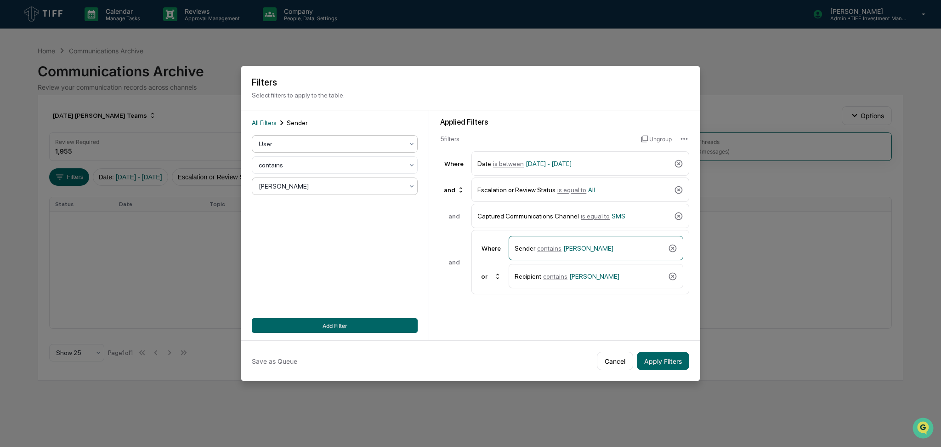
click at [328, 185] on div at bounding box center [331, 185] width 145 height 9
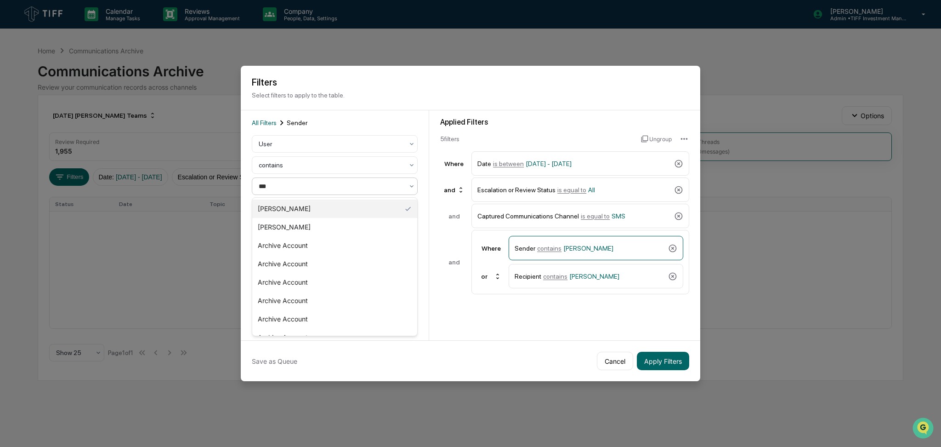
type input "****"
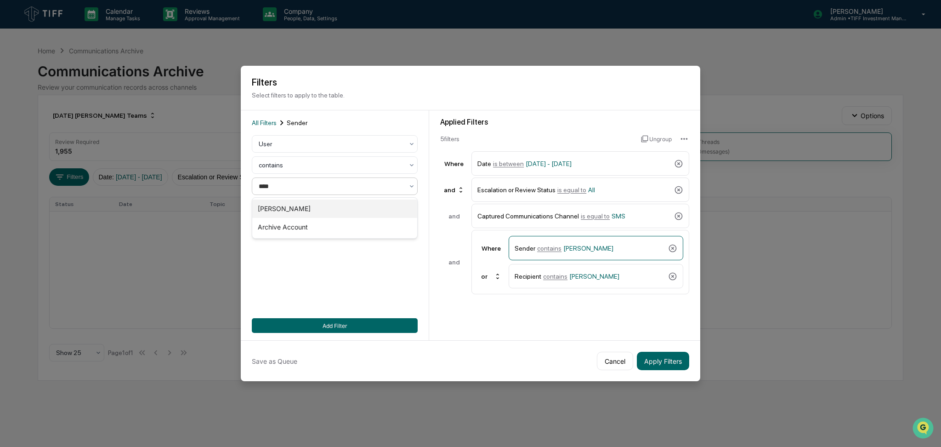
click at [320, 204] on div "[PERSON_NAME]" at bounding box center [334, 208] width 165 height 18
click at [585, 273] on span "[PERSON_NAME]" at bounding box center [594, 275] width 50 height 7
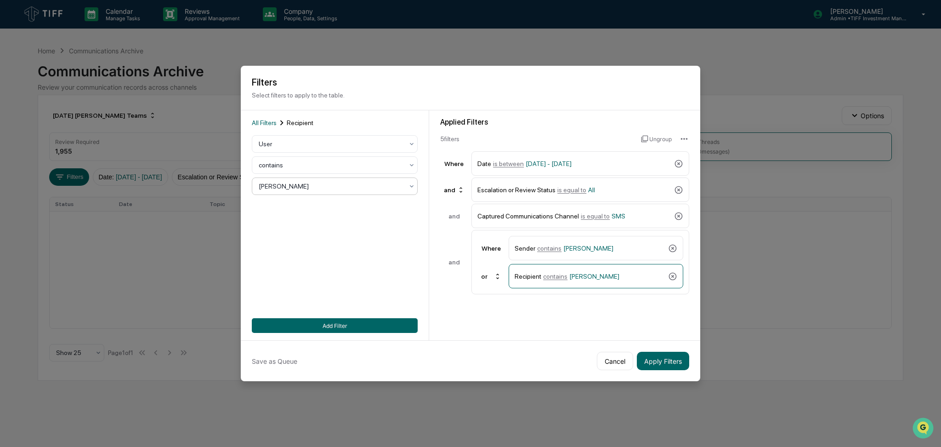
click at [340, 188] on div at bounding box center [331, 185] width 145 height 9
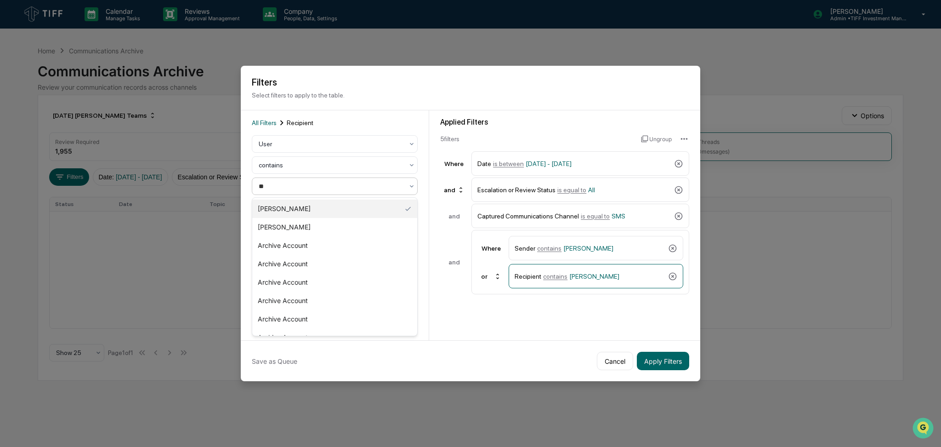
type input "***"
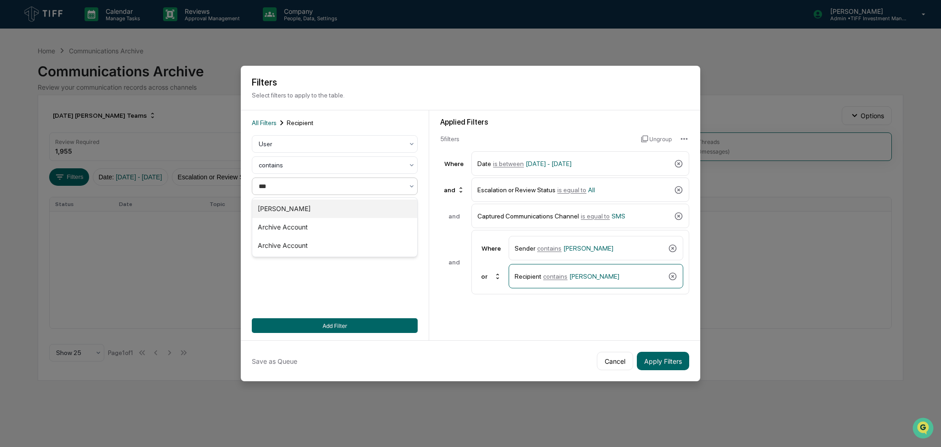
click at [332, 211] on div "[PERSON_NAME]" at bounding box center [334, 208] width 165 height 18
click at [354, 324] on button "Add Filter" at bounding box center [335, 325] width 166 height 15
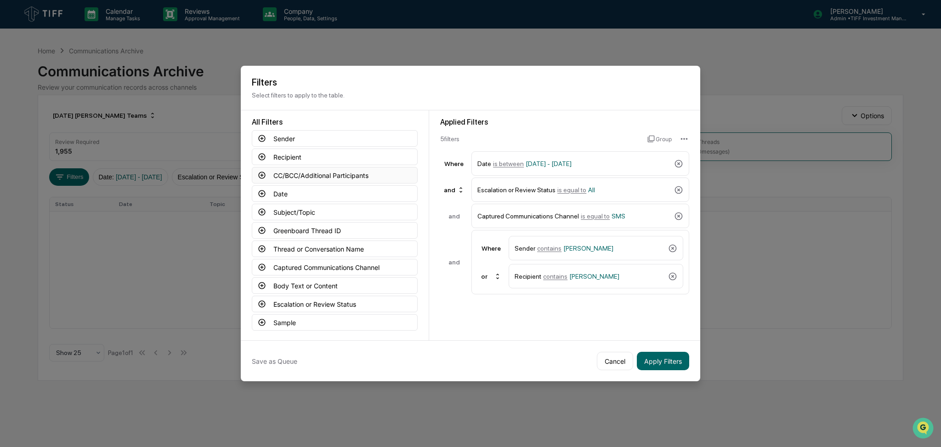
click at [264, 176] on icon at bounding box center [262, 175] width 8 height 8
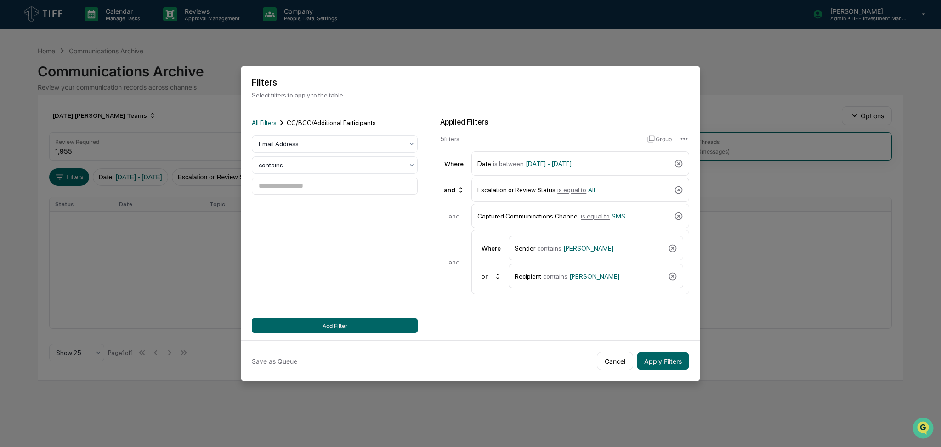
click at [356, 221] on div "All Filters CC/BCC/Additional Participants Email Address contains Add Filter" at bounding box center [335, 225] width 166 height 215
click at [374, 141] on div at bounding box center [331, 143] width 145 height 9
click at [379, 144] on div at bounding box center [331, 143] width 145 height 9
click at [366, 279] on div "All Filters CC/BCC/Additional Participants 2 results available. Use Up and Down…" at bounding box center [335, 225] width 166 height 215
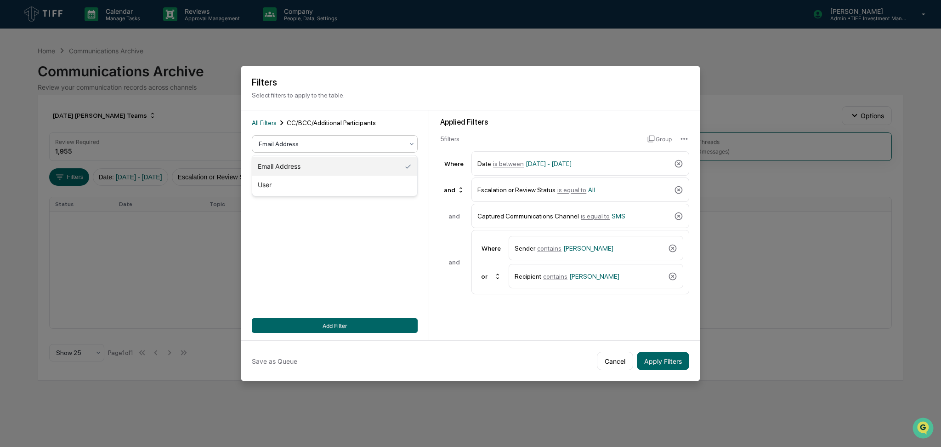
click at [300, 142] on div at bounding box center [331, 143] width 145 height 9
click at [338, 223] on div "All Filters CC/BCC/Additional Participants Email Address contains Add Filter" at bounding box center [335, 225] width 166 height 215
click at [334, 186] on input at bounding box center [335, 185] width 166 height 17
click at [331, 141] on div at bounding box center [331, 143] width 145 height 9
click at [327, 182] on div "User" at bounding box center [334, 185] width 165 height 18
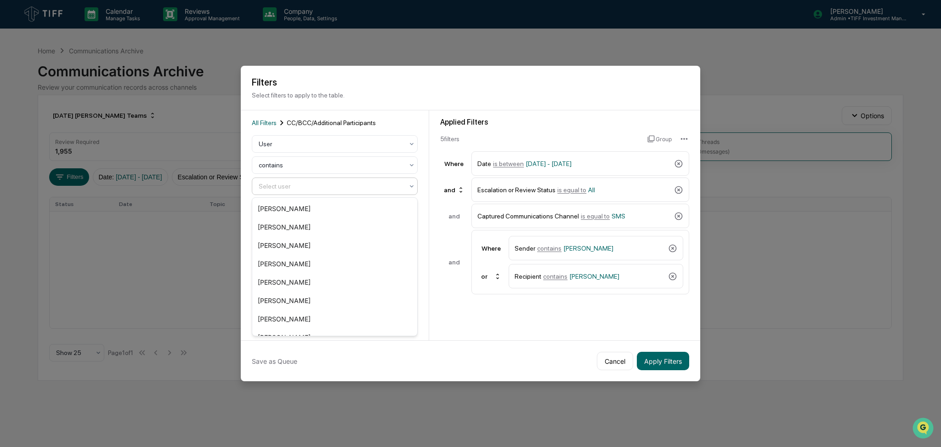
click at [328, 186] on div at bounding box center [331, 185] width 145 height 9
type input "***"
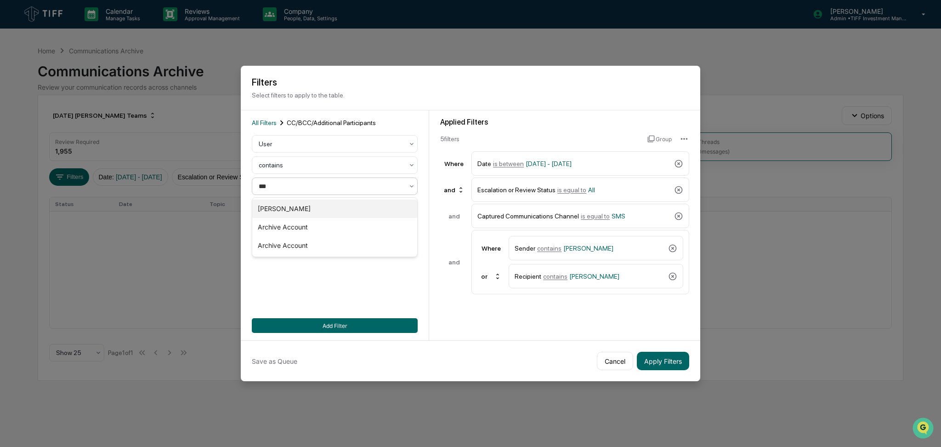
click at [333, 200] on div "[PERSON_NAME]" at bounding box center [334, 208] width 165 height 18
click at [368, 324] on button "Add Filter" at bounding box center [335, 325] width 166 height 15
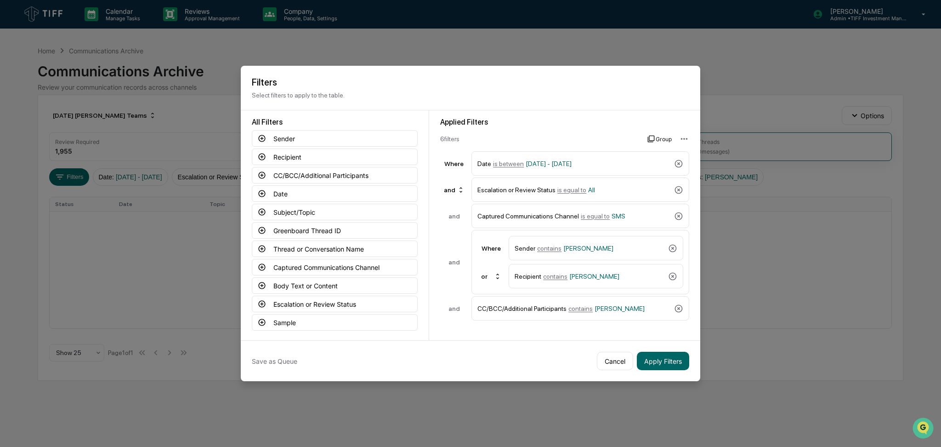
click at [657, 142] on button "Group" at bounding box center [659, 138] width 24 height 15
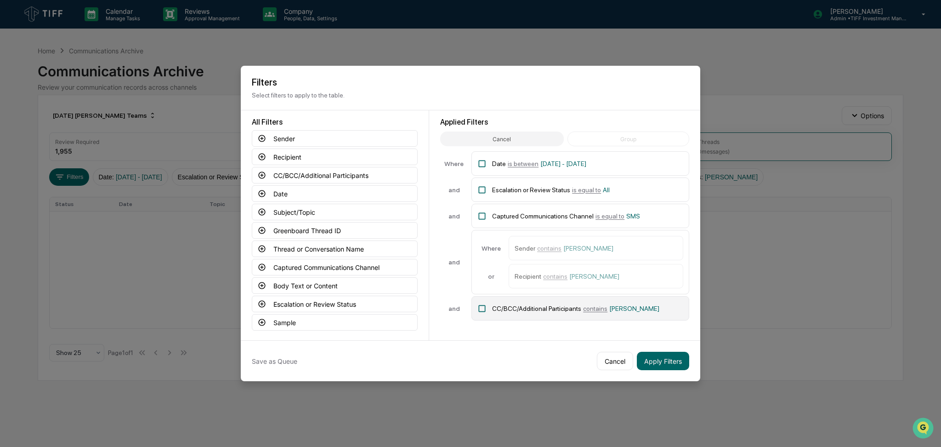
click at [482, 311] on icon at bounding box center [481, 308] width 9 height 9
click at [483, 250] on div "Where" at bounding box center [491, 247] width 28 height 7
click at [561, 335] on div "Applied Filters Cancel Group Where Date is between [DATE] - [DATE] and Escalati…" at bounding box center [564, 225] width 271 height 230
click at [490, 310] on div "CC/BCC/Additional Participants contains [PERSON_NAME]" at bounding box center [580, 308] width 218 height 24
click at [495, 142] on button "Cancel" at bounding box center [501, 138] width 123 height 15
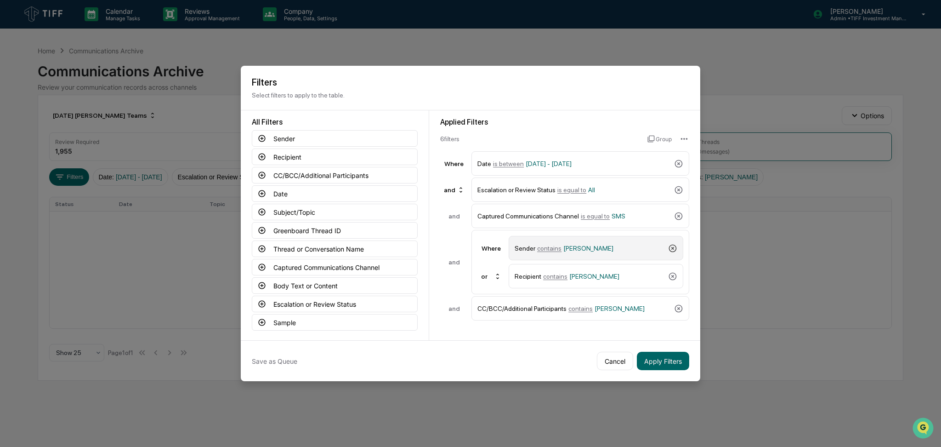
click at [671, 249] on icon at bounding box center [672, 248] width 9 height 9
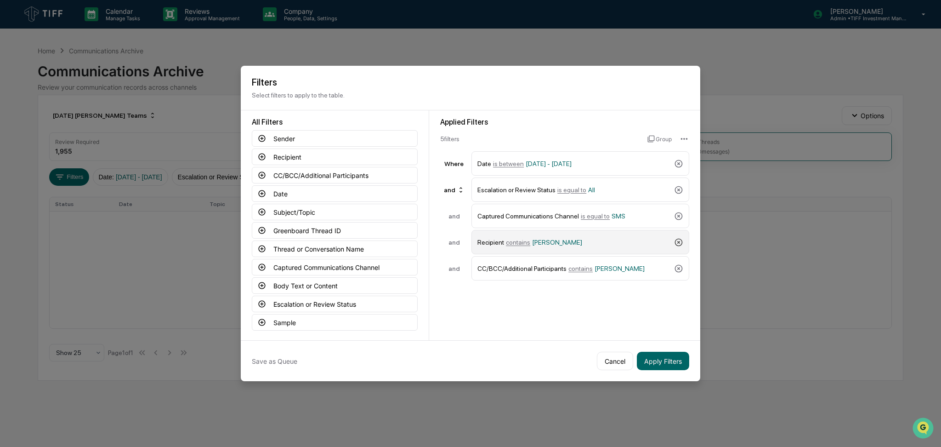
click at [675, 245] on icon at bounding box center [678, 242] width 9 height 9
click at [262, 139] on icon at bounding box center [262, 138] width 8 height 8
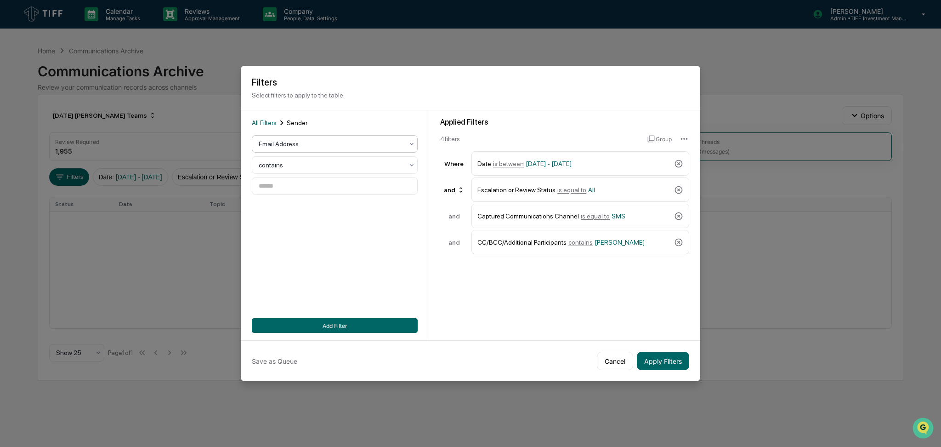
click at [297, 146] on div at bounding box center [331, 143] width 145 height 9
click at [299, 186] on div "User" at bounding box center [334, 185] width 165 height 18
click at [299, 186] on div at bounding box center [331, 185] width 145 height 9
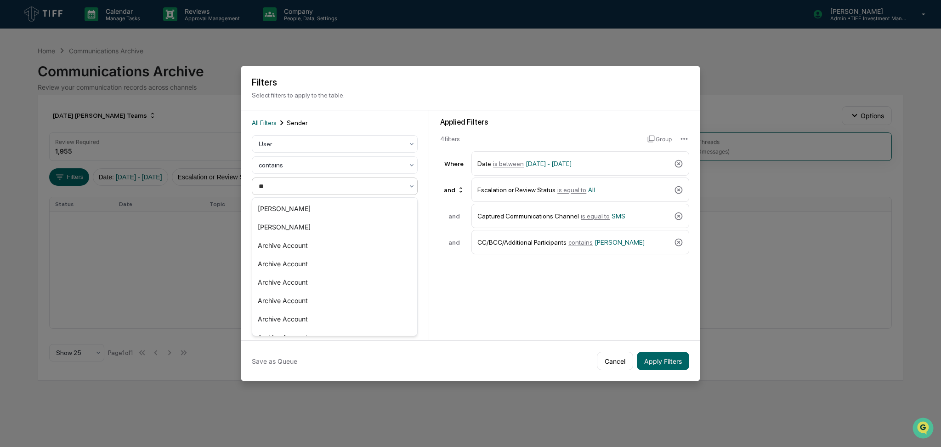
type input "***"
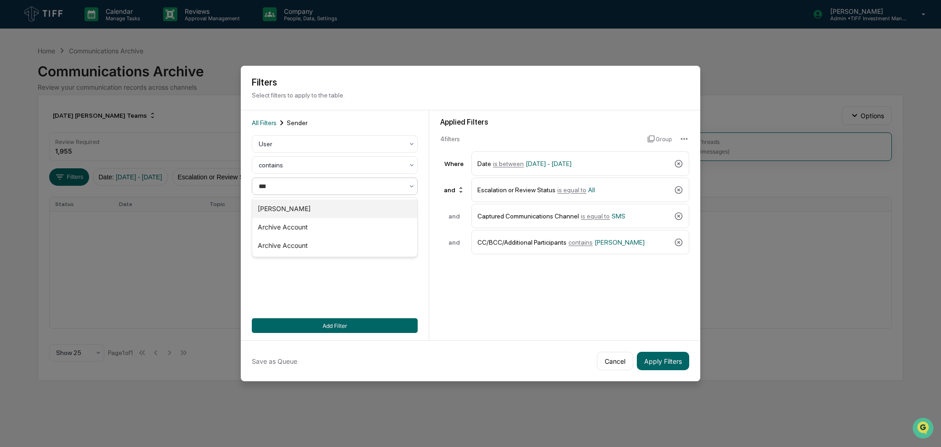
click at [305, 209] on div "[PERSON_NAME]" at bounding box center [334, 208] width 165 height 18
click at [347, 320] on button "Add Filter" at bounding box center [335, 325] width 166 height 15
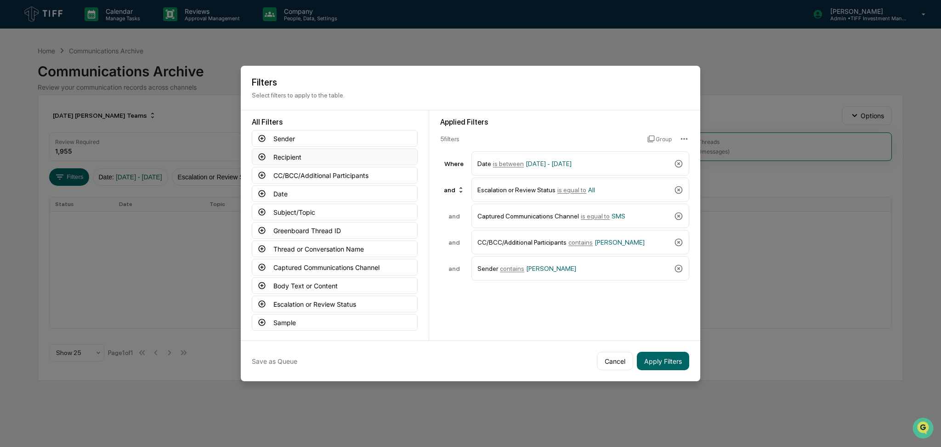
click at [267, 160] on button "Recipient" at bounding box center [335, 156] width 166 height 17
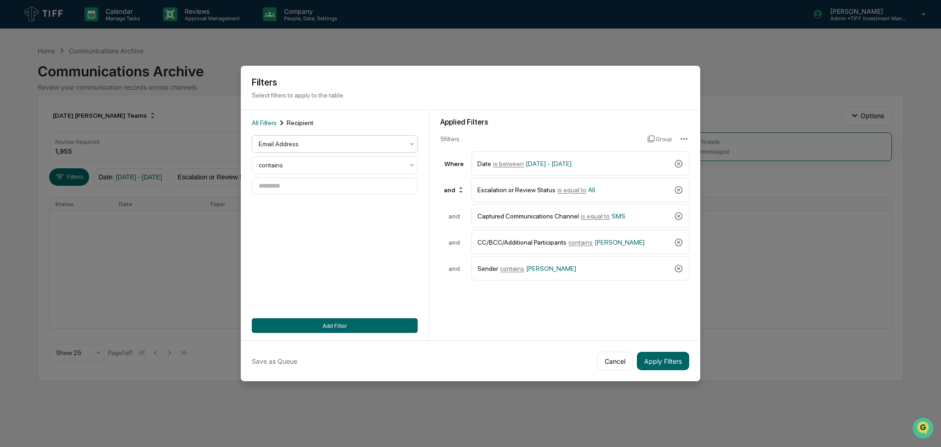
click at [292, 148] on div at bounding box center [331, 143] width 145 height 9
click at [293, 181] on div "User" at bounding box center [334, 185] width 165 height 18
click at [294, 181] on div at bounding box center [331, 185] width 145 height 9
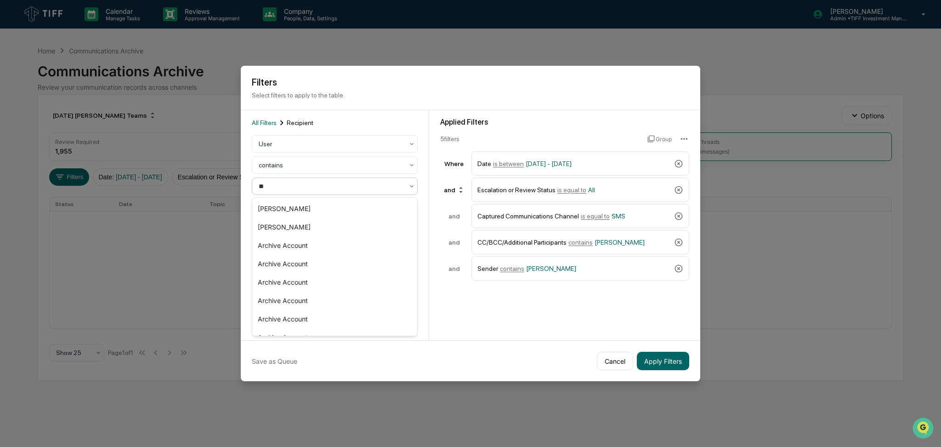
type input "***"
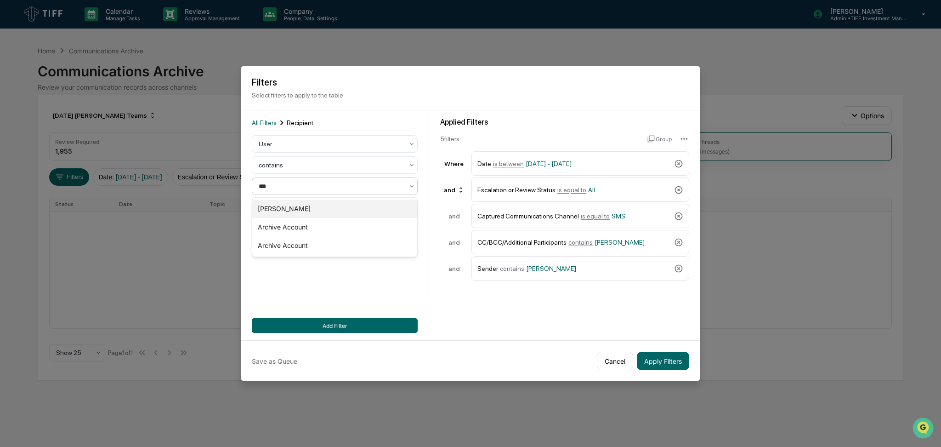
click at [306, 207] on div "[PERSON_NAME]" at bounding box center [334, 208] width 165 height 18
click at [378, 326] on button "Add Filter" at bounding box center [335, 325] width 166 height 15
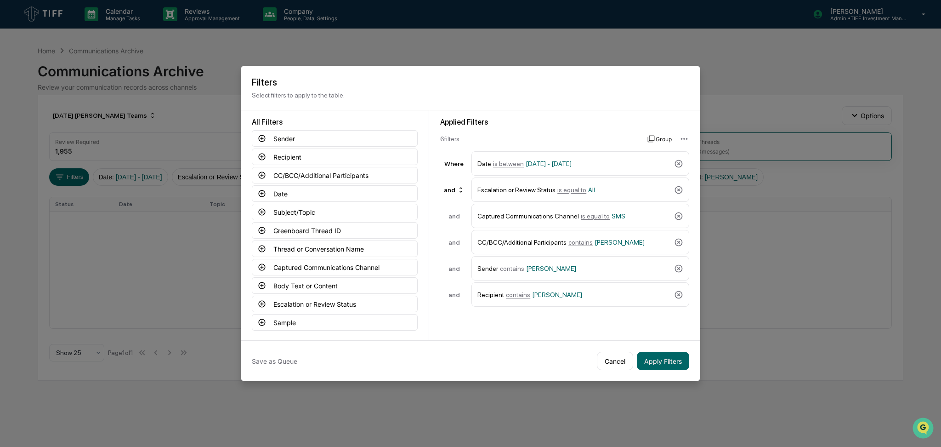
click at [655, 133] on button "Group" at bounding box center [659, 138] width 24 height 15
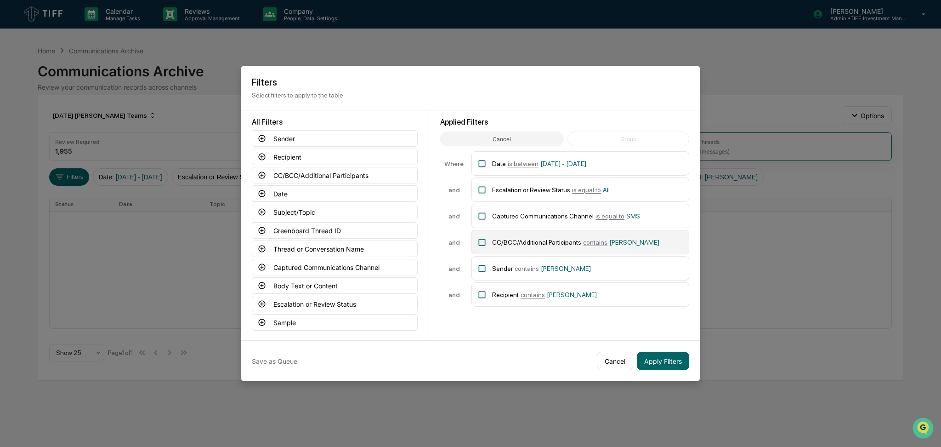
click at [477, 244] on icon at bounding box center [481, 242] width 9 height 9
click at [483, 267] on icon at bounding box center [481, 268] width 9 height 9
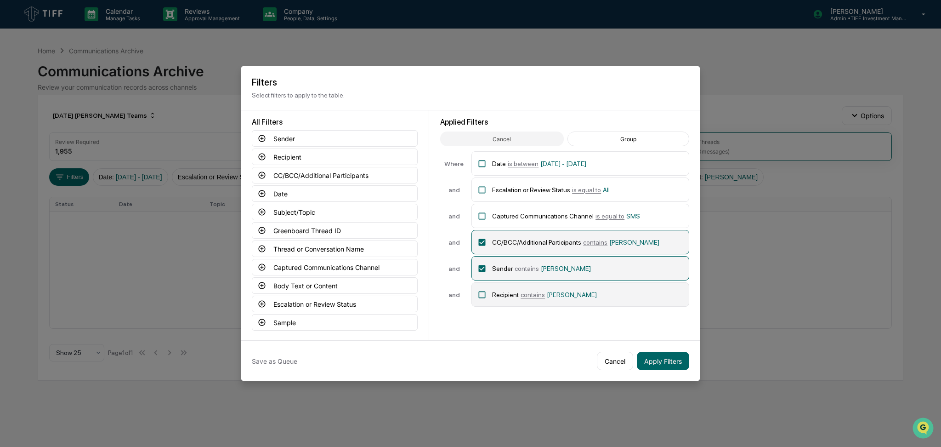
click at [489, 290] on div "Recipient contains [PERSON_NAME]" at bounding box center [580, 294] width 218 height 24
click at [629, 143] on button "Group" at bounding box center [628, 138] width 122 height 15
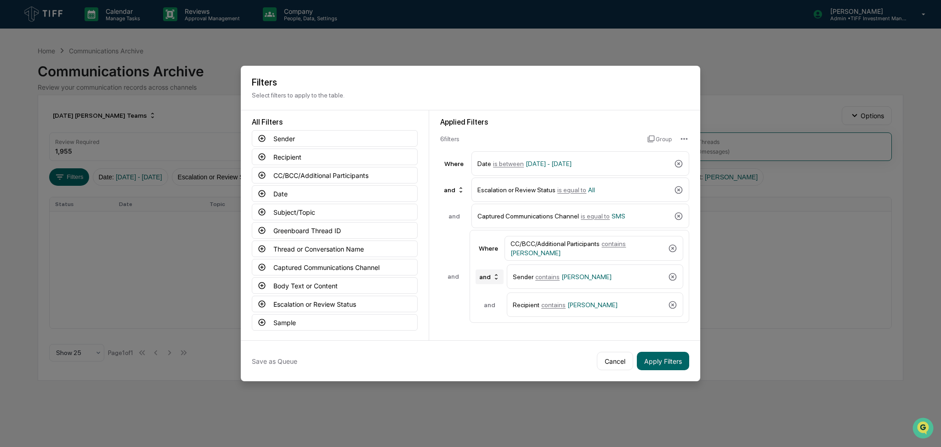
click at [483, 282] on div "and" at bounding box center [490, 276] width 28 height 15
click at [488, 305] on div "or" at bounding box center [491, 306] width 37 height 11
click at [678, 357] on button "Apply Filters" at bounding box center [663, 360] width 52 height 18
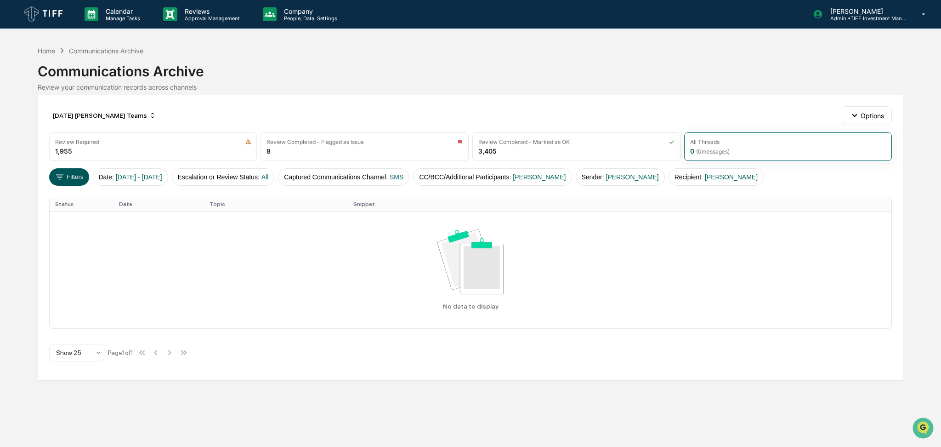
click at [82, 181] on button "Filters" at bounding box center [69, 176] width 40 height 17
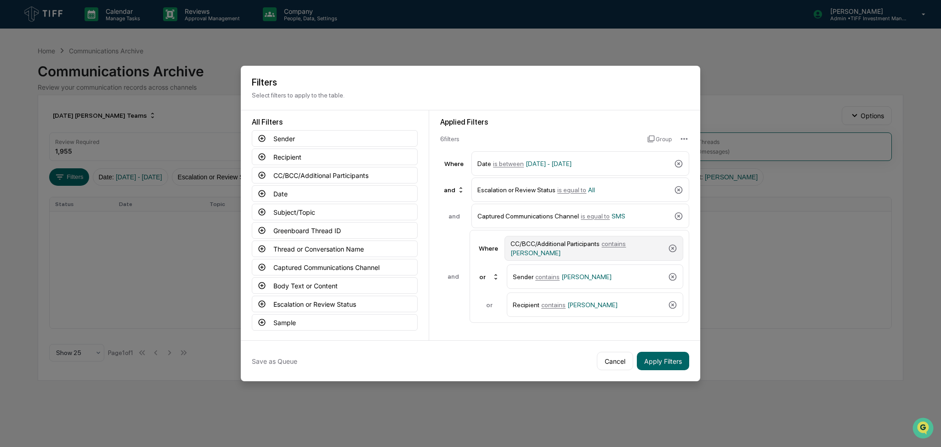
click at [570, 249] on div "CC/BCC/Additional Participants contains [PERSON_NAME]" at bounding box center [587, 248] width 154 height 17
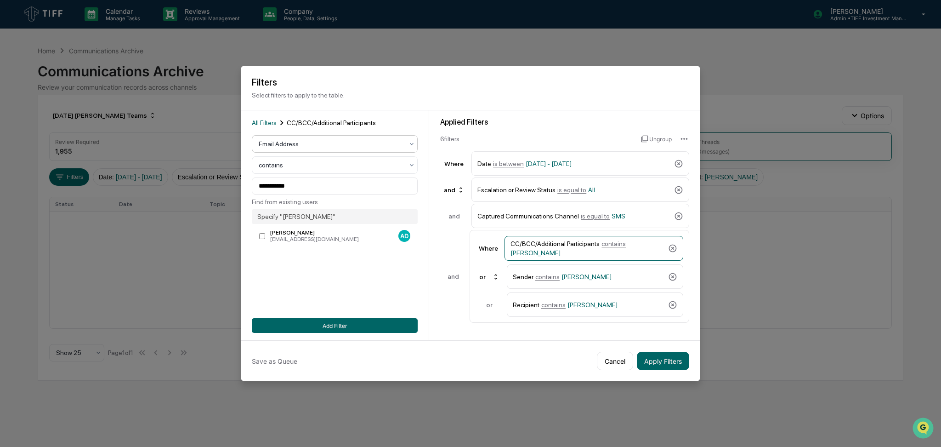
click at [325, 139] on div "Email Address" at bounding box center [331, 143] width 154 height 13
click at [320, 179] on div "User" at bounding box center [334, 185] width 165 height 18
click at [326, 184] on div at bounding box center [331, 185] width 145 height 9
click at [393, 117] on div "All Filters CC/BCC/Additional Participants User contains [PERSON_NAME] Add Filt…" at bounding box center [335, 225] width 188 height 230
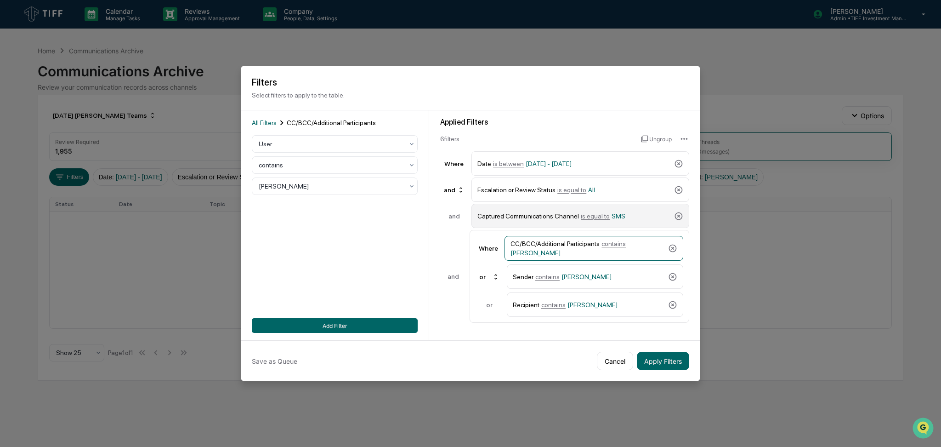
click at [574, 209] on div "Captured Communications Channel is equal to SMS" at bounding box center [573, 216] width 193 height 16
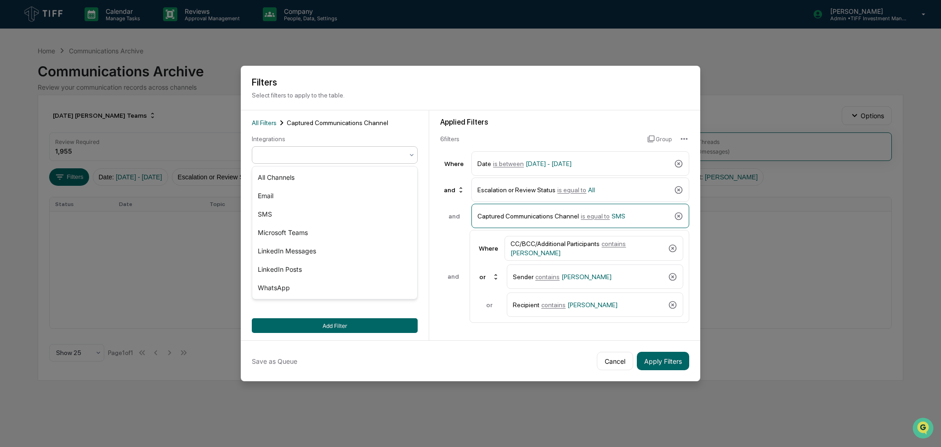
click at [300, 158] on div at bounding box center [331, 154] width 145 height 9
click at [305, 250] on div "LinkedIn Messages" at bounding box center [334, 251] width 165 height 18
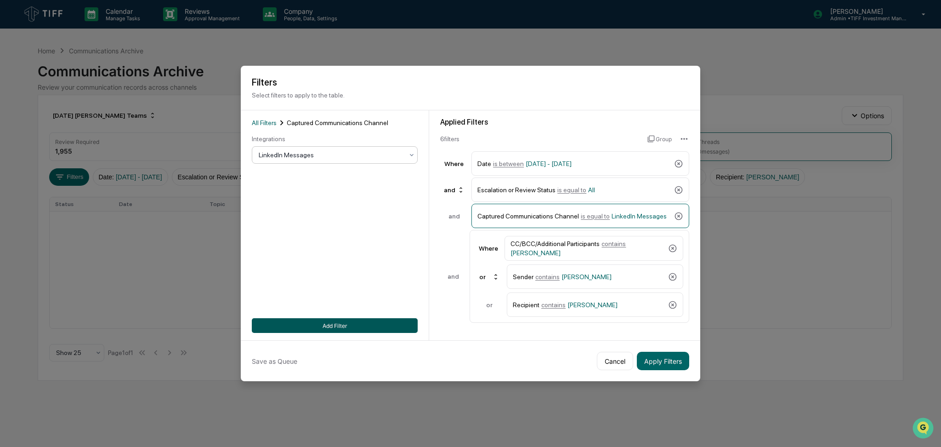
click at [343, 321] on button "Add Filter" at bounding box center [335, 325] width 166 height 15
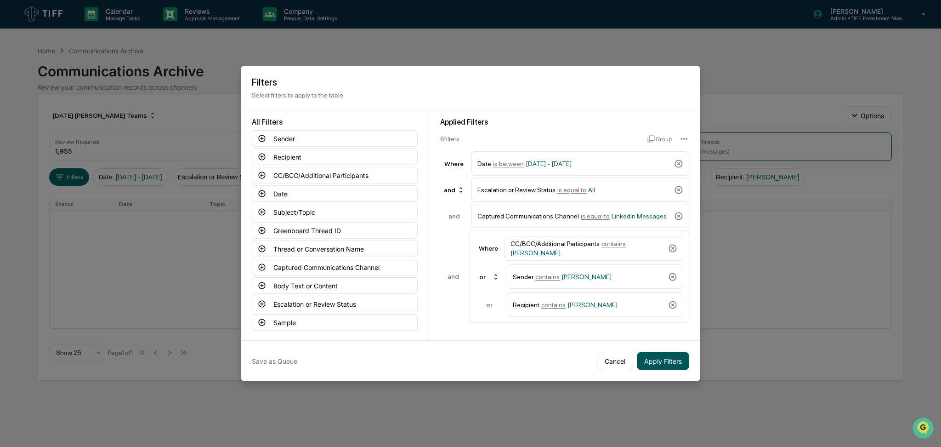
click at [655, 355] on button "Apply Filters" at bounding box center [663, 360] width 52 height 18
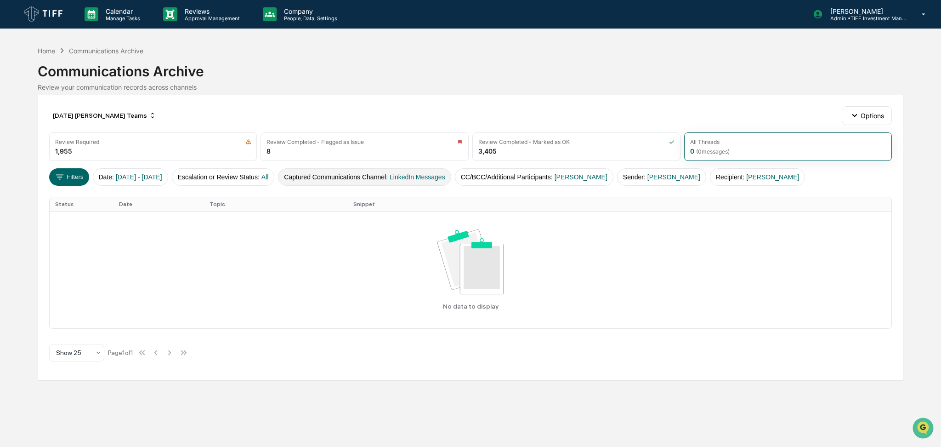
click at [353, 179] on button "Captured Communications Channel : LinkedIn Messages" at bounding box center [364, 176] width 173 height 17
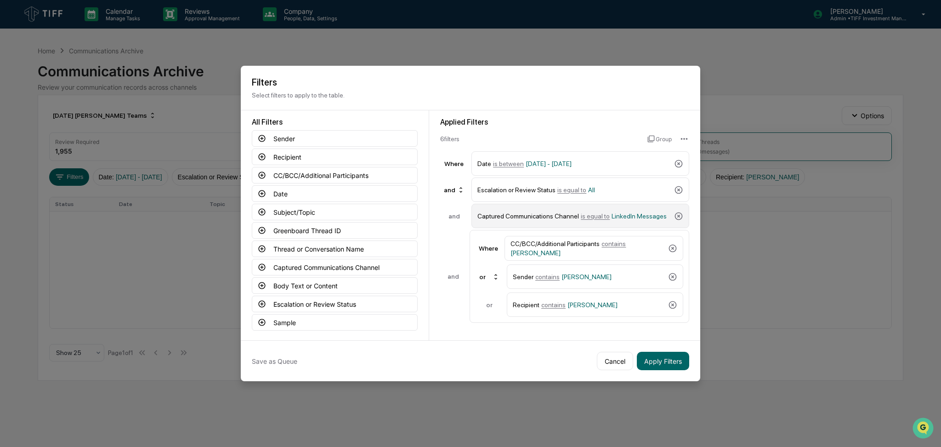
click at [612, 220] on div "Captured Communications Channel is equal to LinkedIn Messages" at bounding box center [573, 216] width 193 height 16
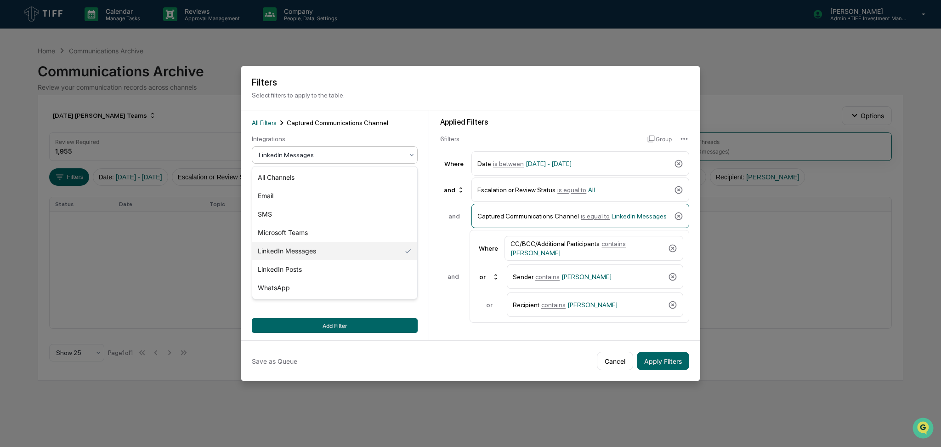
click at [347, 162] on div "LinkedIn Messages" at bounding box center [335, 154] width 166 height 17
click at [318, 274] on div "LinkedIn Posts" at bounding box center [334, 269] width 165 height 18
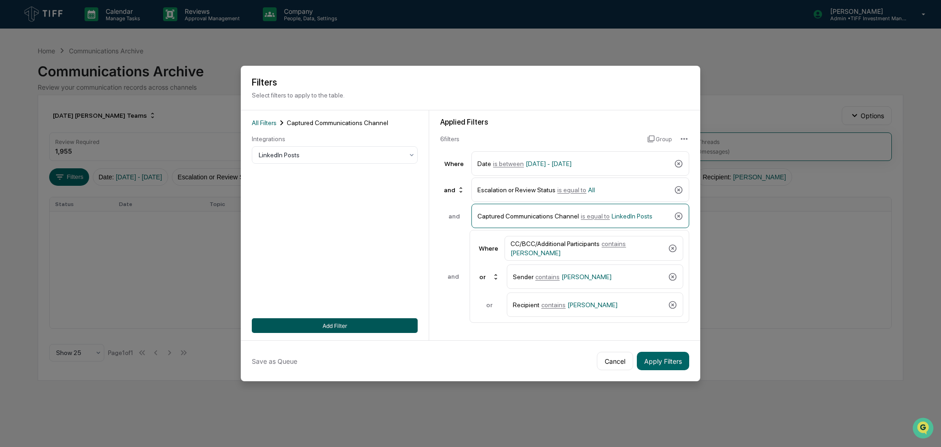
click at [339, 318] on button "Add Filter" at bounding box center [335, 325] width 166 height 15
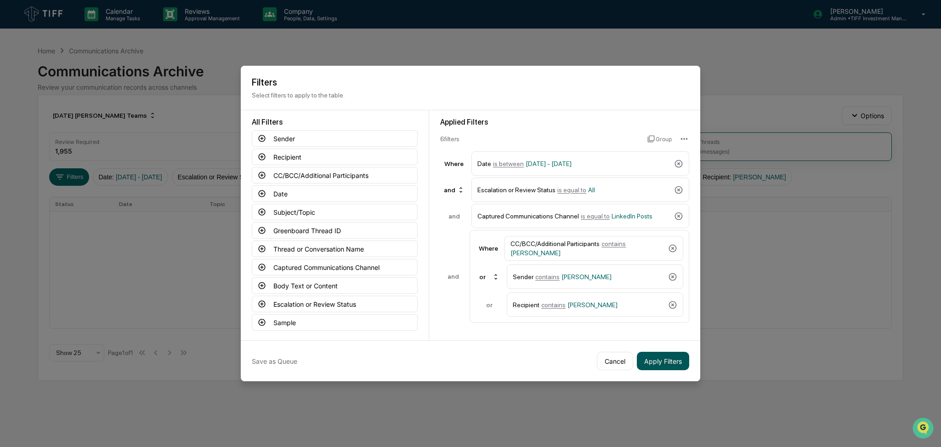
click at [681, 361] on button "Apply Filters" at bounding box center [663, 360] width 52 height 18
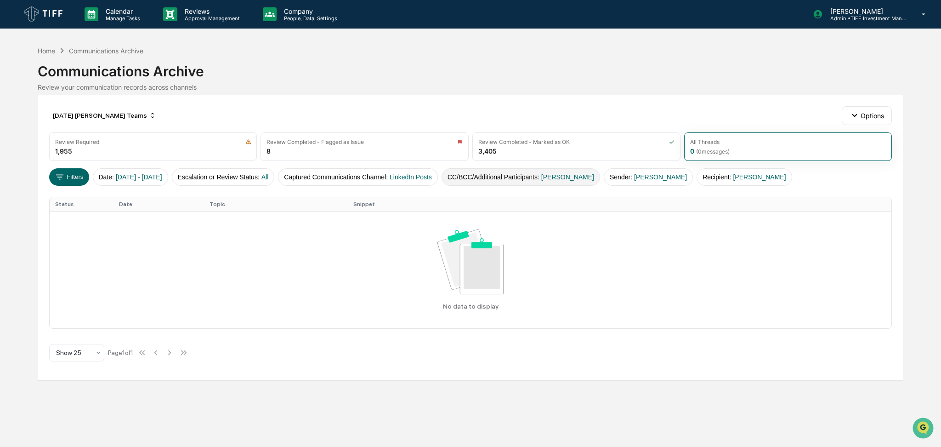
click at [533, 170] on button "CC/BCC/Additional Participants : [PERSON_NAME]" at bounding box center [521, 176] width 159 height 17
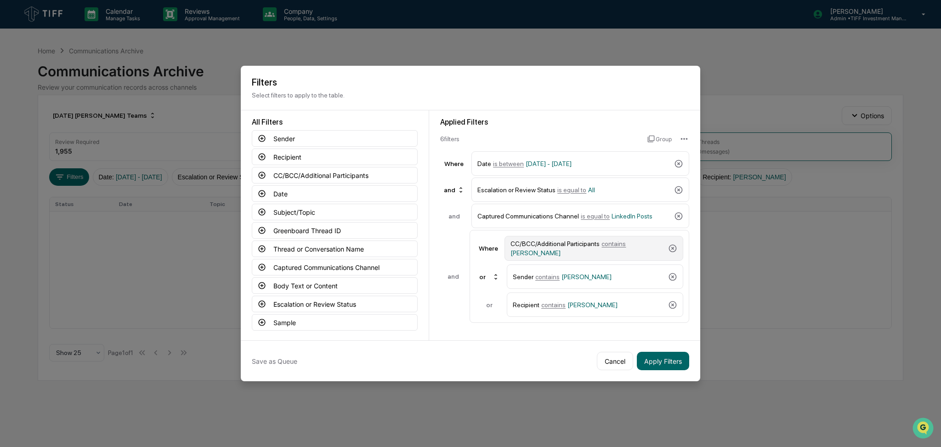
click at [574, 246] on div "CC/BCC/Additional Participants contains [PERSON_NAME]" at bounding box center [587, 248] width 154 height 17
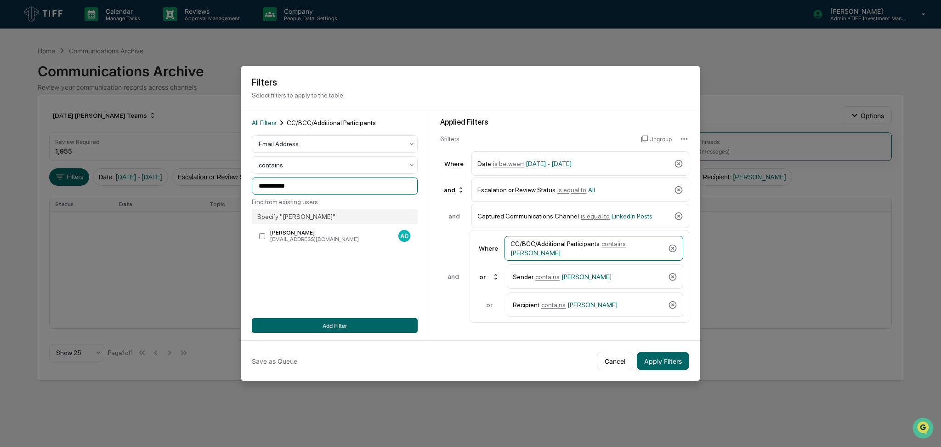
click at [326, 191] on input "**********" at bounding box center [335, 185] width 166 height 17
click at [324, 146] on div at bounding box center [331, 143] width 145 height 9
click at [319, 186] on div "User" at bounding box center [334, 185] width 165 height 18
click at [321, 187] on div at bounding box center [331, 185] width 145 height 9
type input "******"
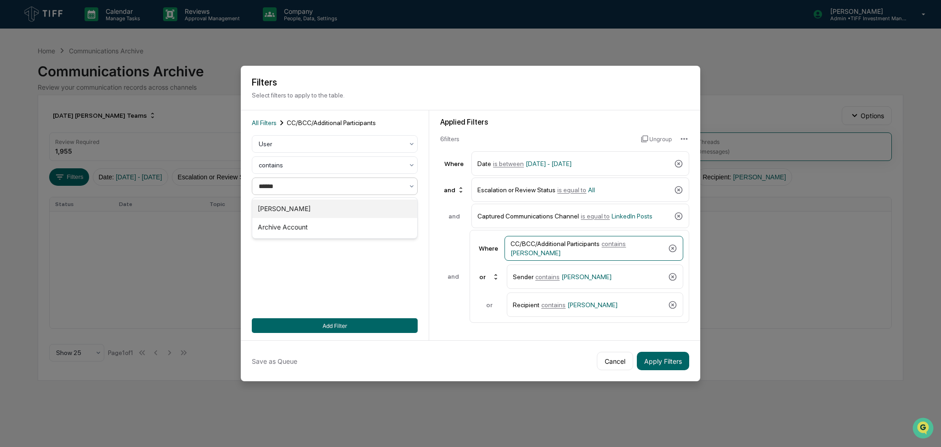
click at [324, 206] on div "[PERSON_NAME]" at bounding box center [334, 208] width 165 height 18
click at [614, 278] on div "Sender contains [PERSON_NAME]" at bounding box center [589, 276] width 152 height 16
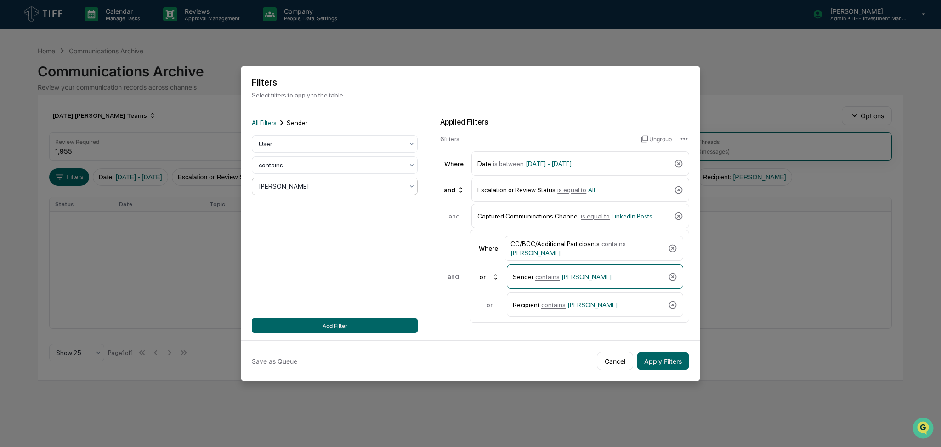
click at [326, 186] on div at bounding box center [331, 185] width 145 height 9
type input "******"
click at [329, 213] on div "[PERSON_NAME]" at bounding box center [334, 208] width 165 height 18
click at [574, 303] on span "[PERSON_NAME]" at bounding box center [592, 304] width 50 height 7
click at [319, 193] on div "[PERSON_NAME]" at bounding box center [331, 186] width 154 height 13
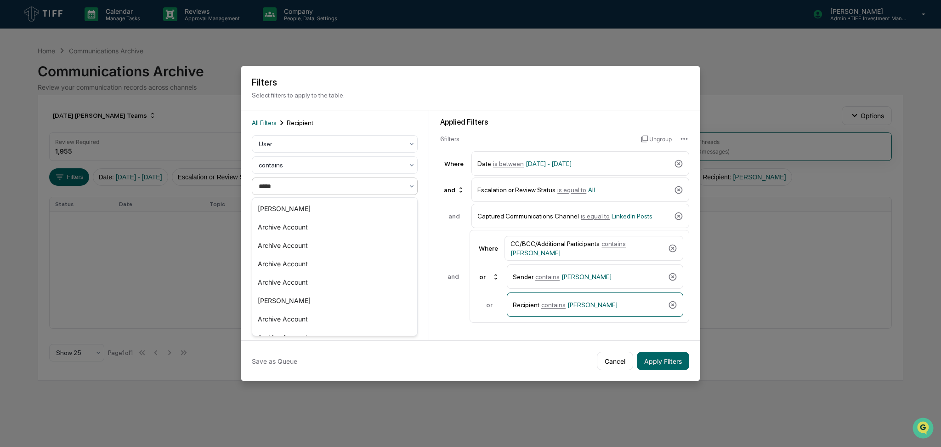
type input "******"
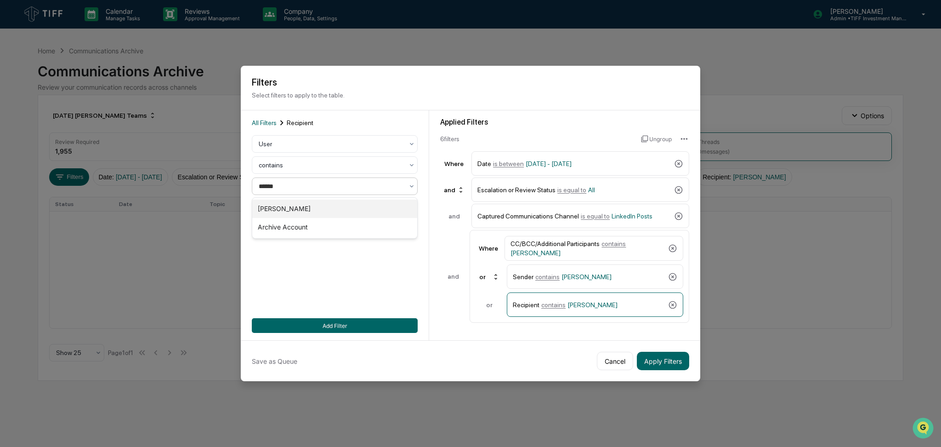
click at [319, 205] on div "[PERSON_NAME]" at bounding box center [334, 208] width 165 height 18
click at [372, 324] on button "Add Filter" at bounding box center [335, 325] width 166 height 15
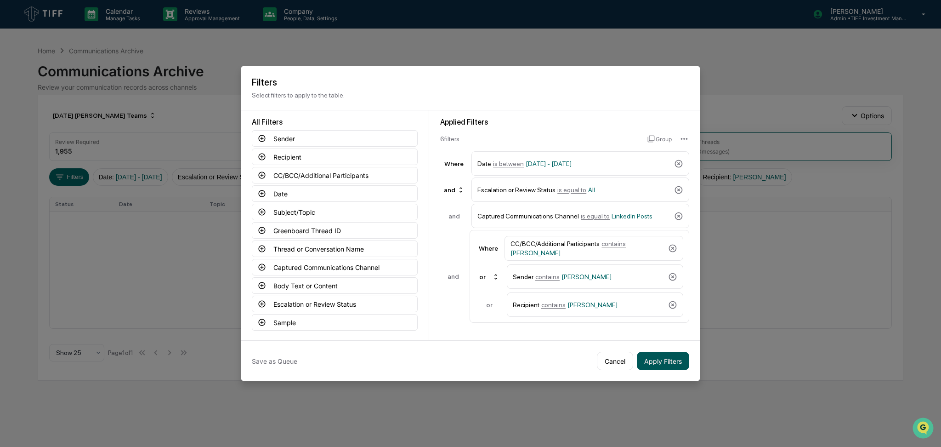
click at [661, 363] on button "Apply Filters" at bounding box center [663, 360] width 52 height 18
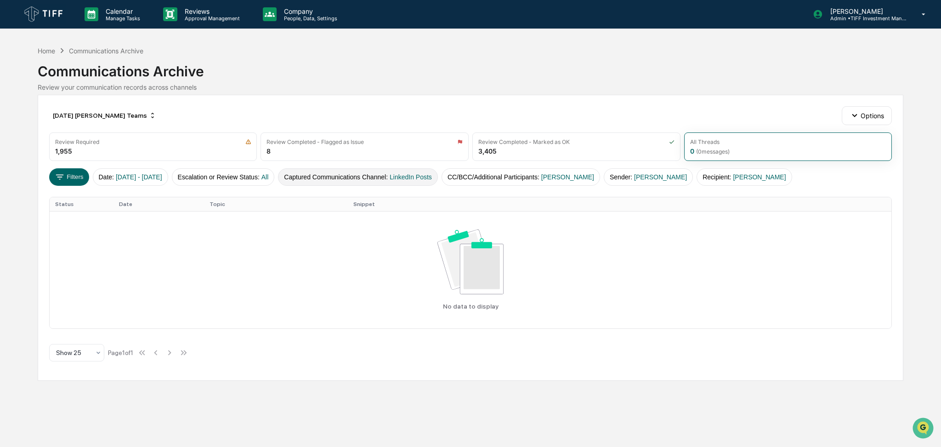
click at [388, 179] on button "Captured Communications Channel : LinkedIn Posts" at bounding box center [358, 176] width 160 height 17
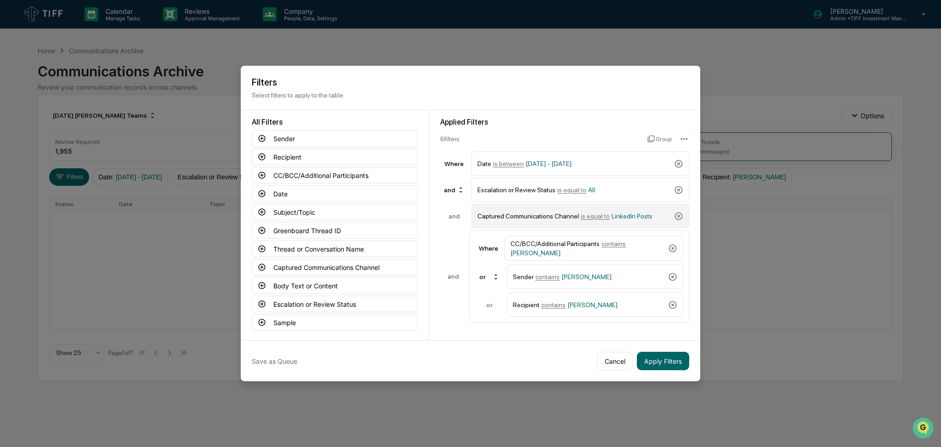
click at [592, 216] on span "is equal to" at bounding box center [595, 215] width 29 height 7
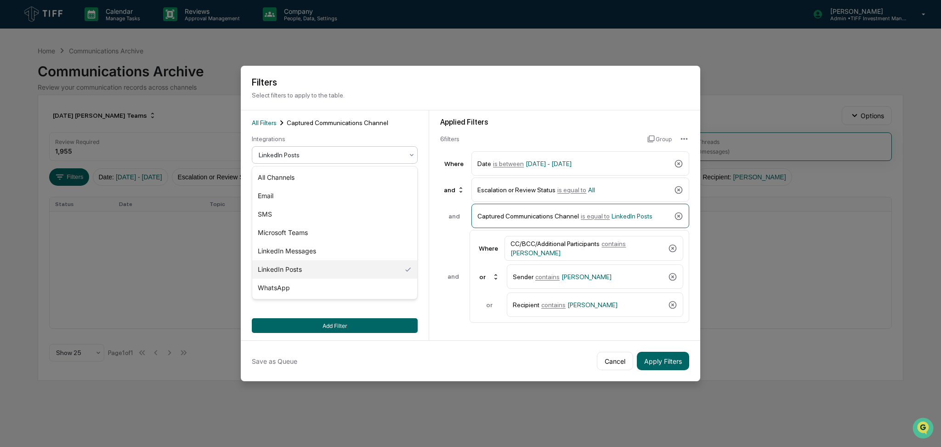
click at [352, 156] on div at bounding box center [331, 154] width 145 height 9
click at [343, 252] on div "LinkedIn Messages" at bounding box center [334, 251] width 165 height 18
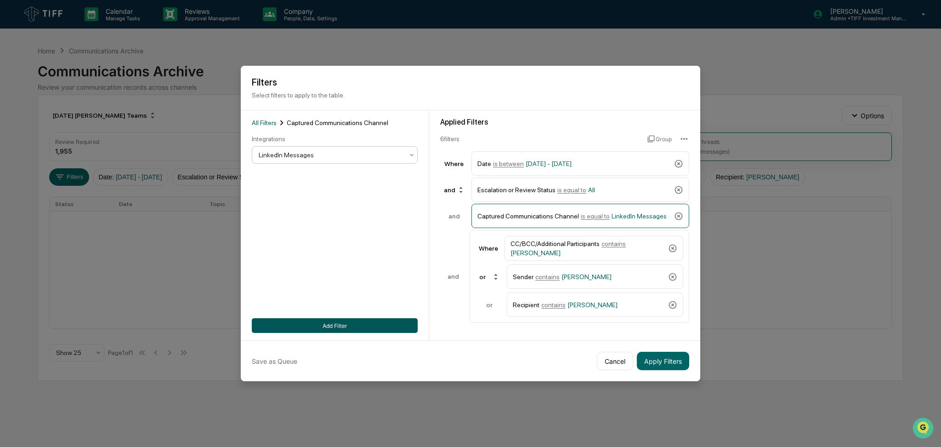
click at [357, 327] on button "Add Filter" at bounding box center [335, 325] width 166 height 15
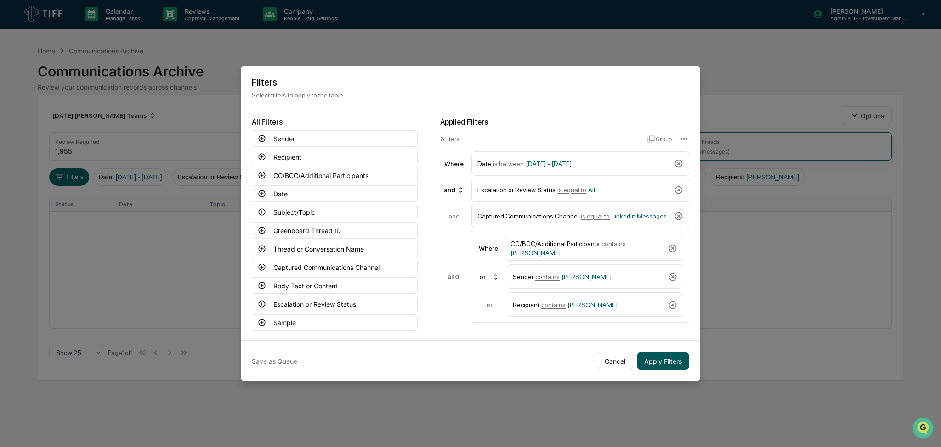
click at [674, 361] on button "Apply Filters" at bounding box center [663, 360] width 52 height 18
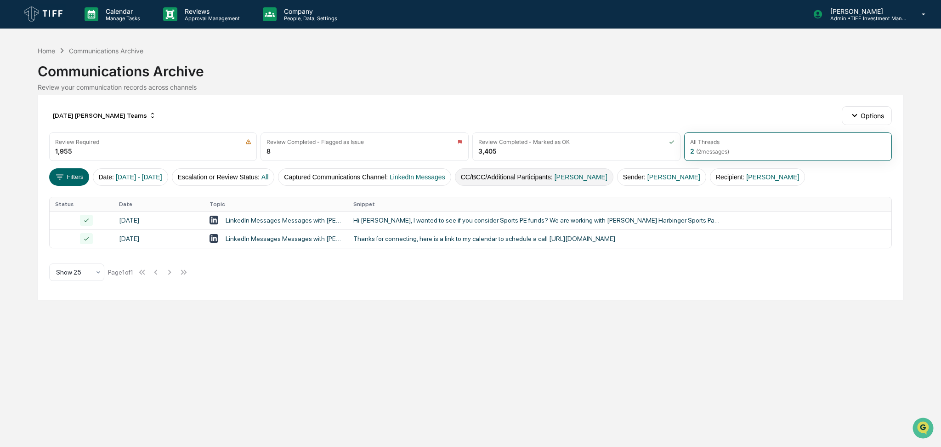
click at [601, 171] on button "CC/BCC/Additional Participants : [PERSON_NAME]" at bounding box center [534, 176] width 159 height 17
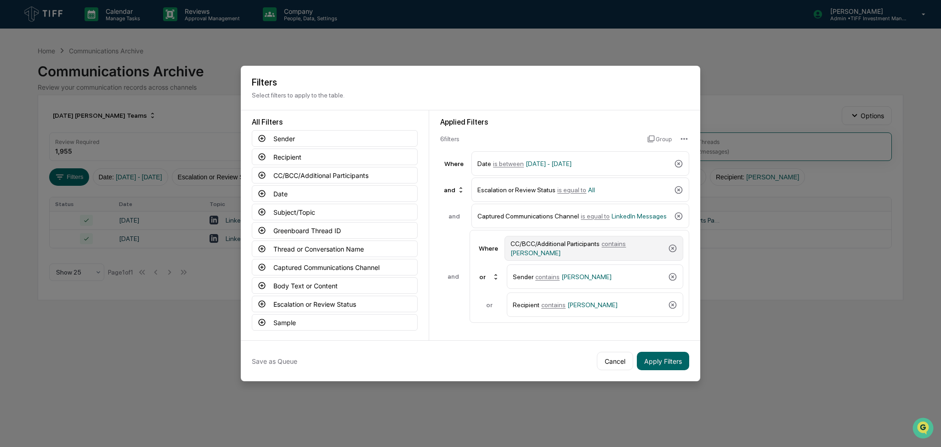
click at [584, 256] on div "CC/BCC/Additional Participants contains [PERSON_NAME]" at bounding box center [587, 248] width 154 height 17
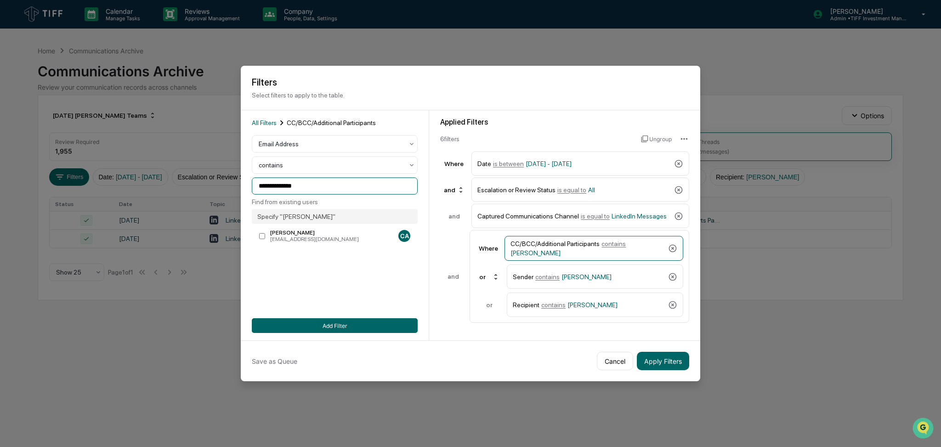
click at [355, 187] on input "**********" at bounding box center [335, 185] width 166 height 17
drag, startPoint x: 321, startPoint y: 145, endPoint x: 321, endPoint y: 150, distance: 5.1
click at [321, 144] on div at bounding box center [331, 143] width 145 height 9
click at [316, 187] on div "User" at bounding box center [334, 185] width 165 height 18
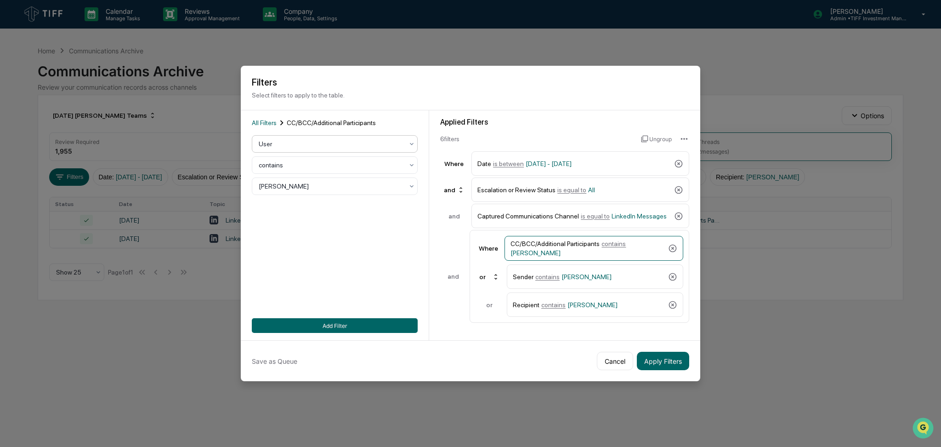
click at [316, 187] on div at bounding box center [331, 185] width 145 height 9
type input "****"
click at [320, 224] on div "[PERSON_NAME]" at bounding box center [334, 227] width 165 height 18
click at [387, 327] on button "Add Filter" at bounding box center [335, 325] width 166 height 15
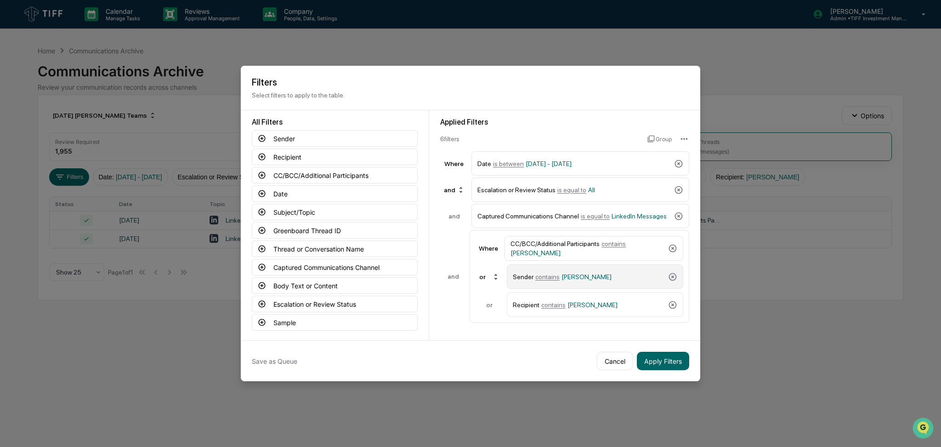
click at [575, 278] on span "[PERSON_NAME]" at bounding box center [586, 276] width 50 height 7
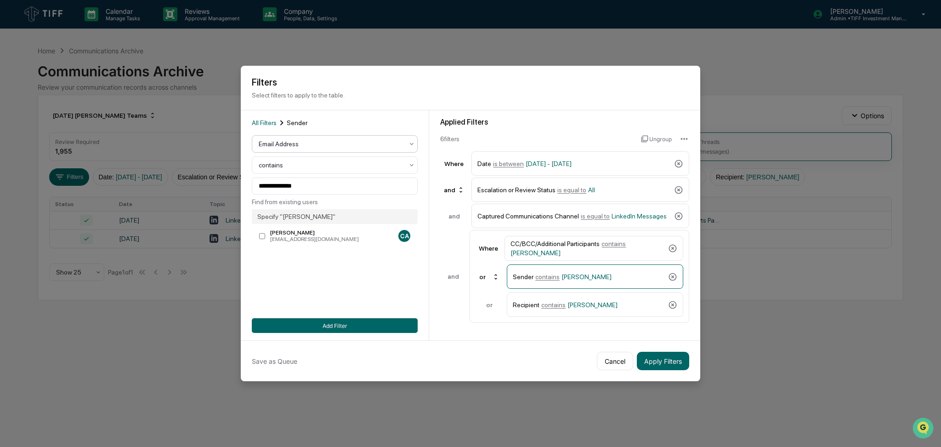
click at [332, 143] on div at bounding box center [331, 143] width 145 height 9
click at [328, 183] on div "User" at bounding box center [334, 185] width 165 height 18
click at [328, 190] on div at bounding box center [331, 185] width 145 height 9
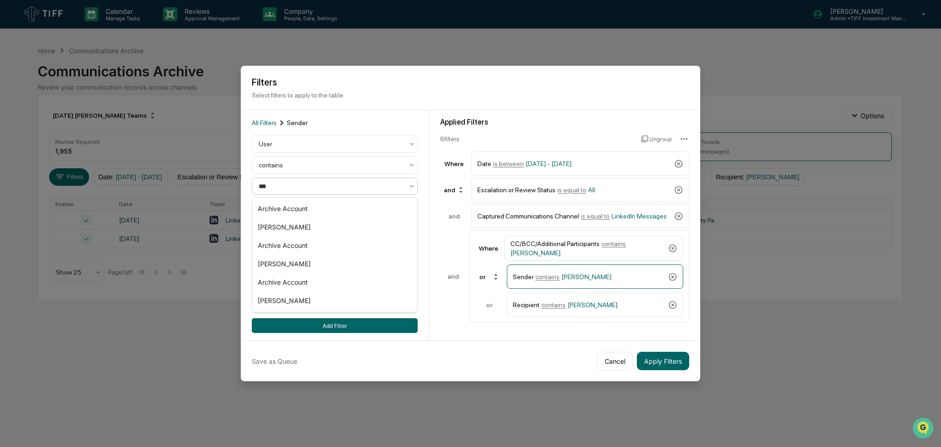
type input "****"
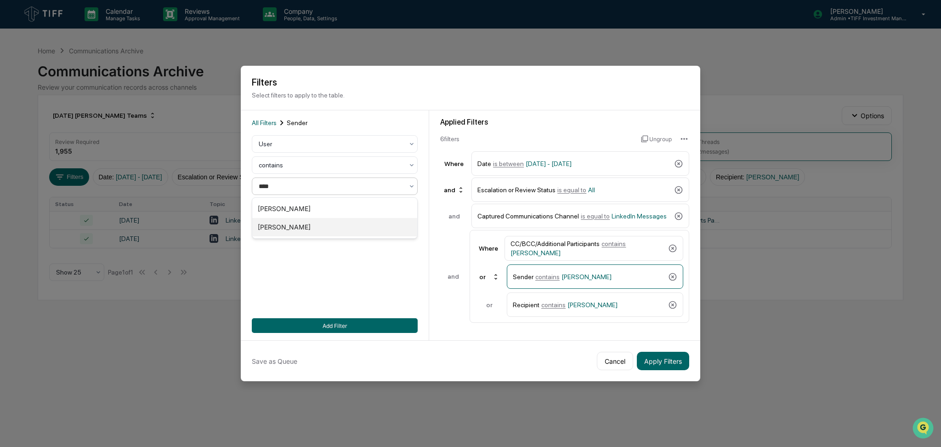
click at [332, 224] on div "[PERSON_NAME]" at bounding box center [334, 227] width 165 height 18
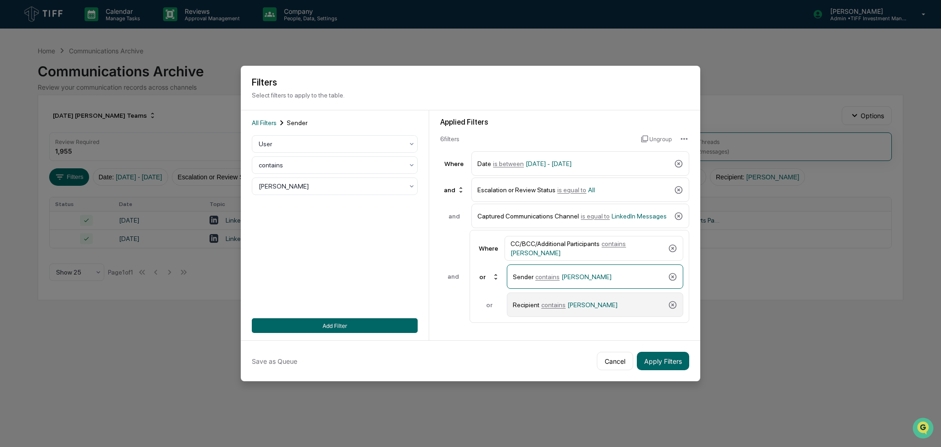
click at [608, 308] on div "Recipient contains [PERSON_NAME]" at bounding box center [589, 304] width 152 height 16
click at [346, 183] on div at bounding box center [331, 185] width 145 height 9
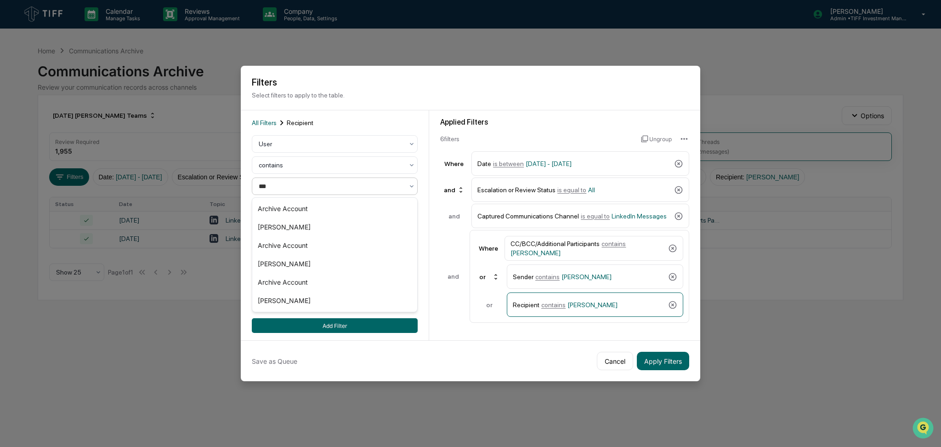
type input "****"
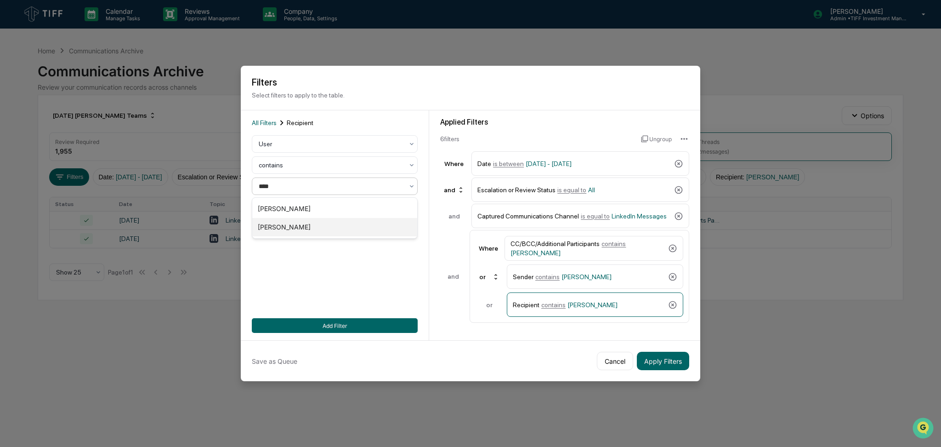
click at [340, 223] on div "[PERSON_NAME]" at bounding box center [334, 227] width 165 height 18
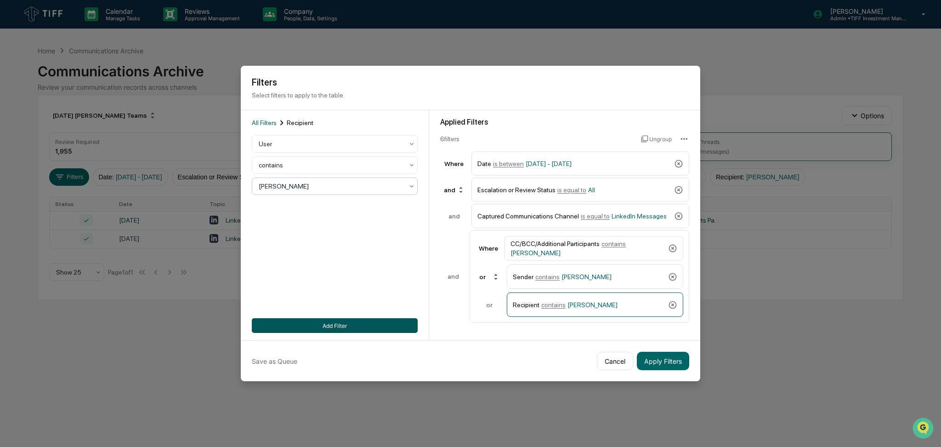
click at [392, 326] on button "Add Filter" at bounding box center [335, 325] width 166 height 15
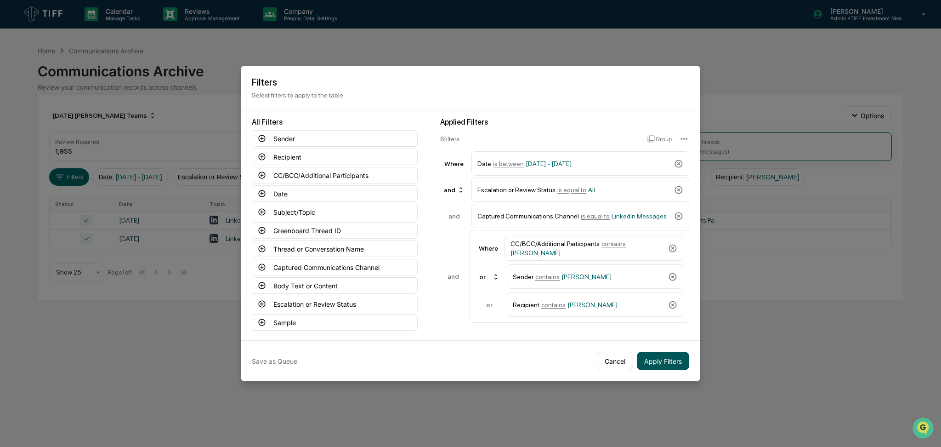
click at [684, 359] on button "Apply Filters" at bounding box center [663, 360] width 52 height 18
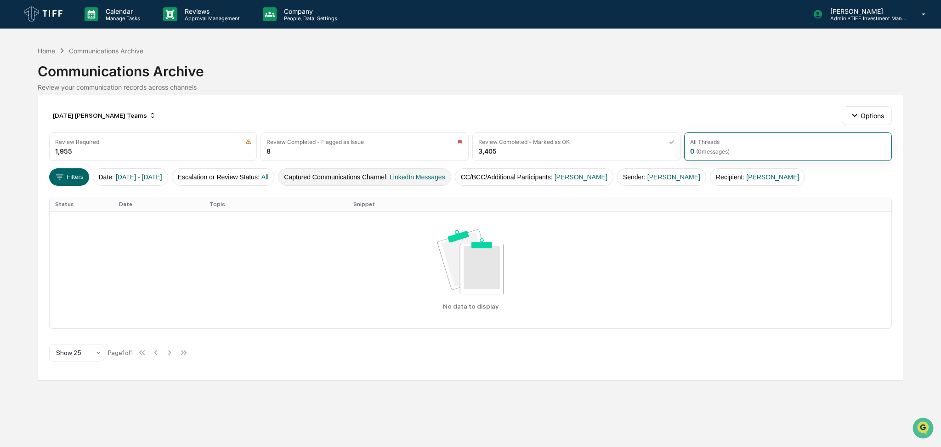
click at [348, 179] on button "Captured Communications Channel : LinkedIn Messages" at bounding box center [364, 176] width 173 height 17
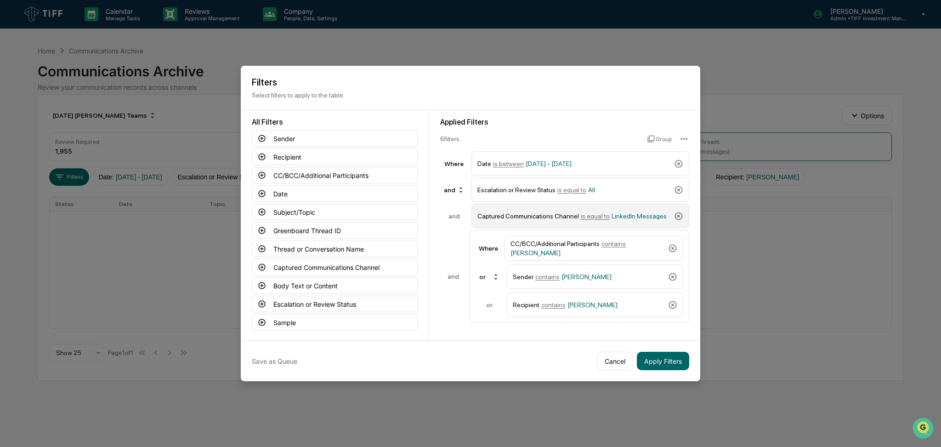
click at [585, 219] on span "is equal to" at bounding box center [595, 215] width 29 height 7
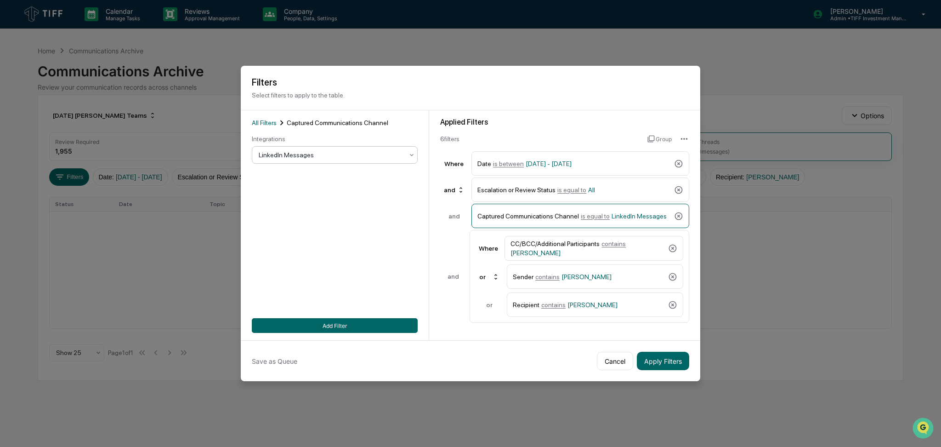
click at [317, 155] on div at bounding box center [331, 154] width 145 height 9
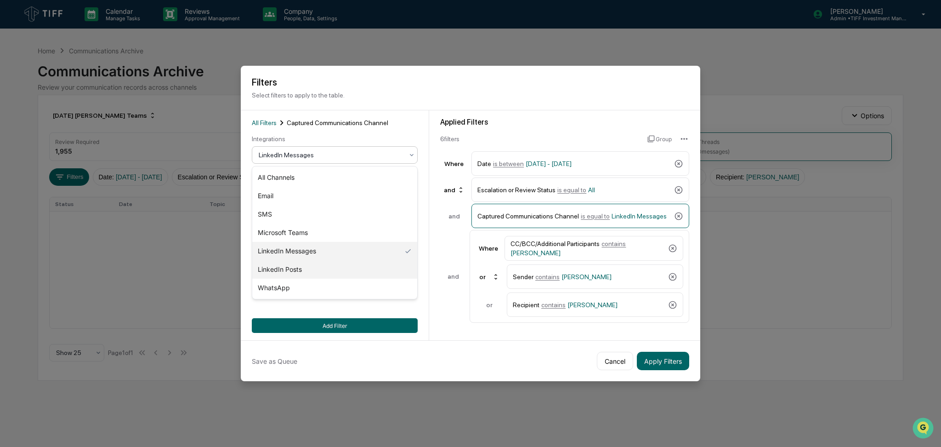
click at [322, 265] on div "LinkedIn Posts" at bounding box center [334, 269] width 165 height 18
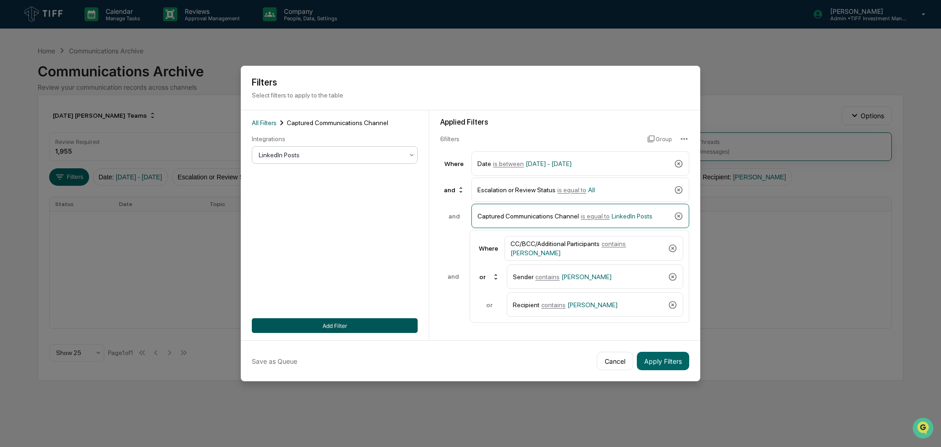
click at [348, 325] on button "Add Filter" at bounding box center [335, 325] width 166 height 15
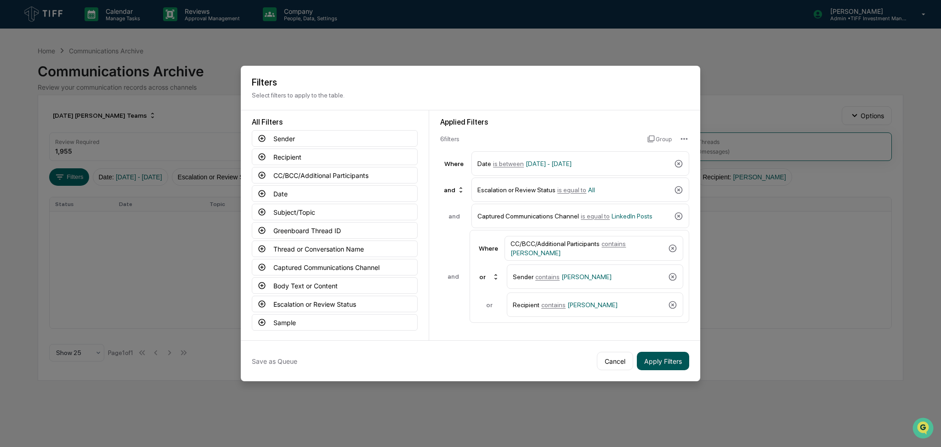
click at [673, 363] on button "Apply Filters" at bounding box center [663, 360] width 52 height 18
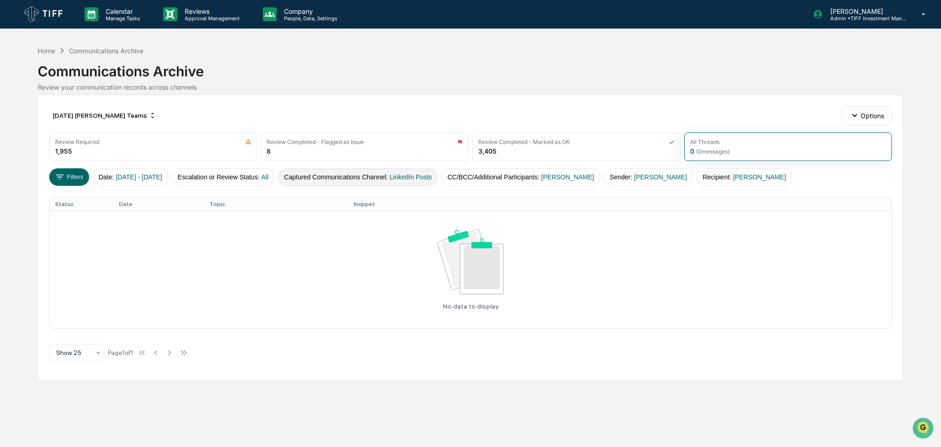
click at [423, 177] on span "LinkedIn Posts" at bounding box center [411, 176] width 42 height 7
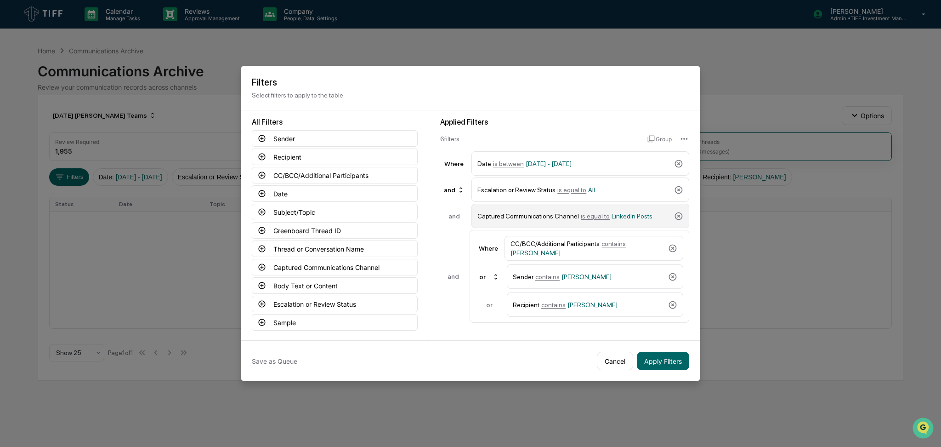
click at [616, 210] on div "Captured Communications Channel is equal to LinkedIn Posts" at bounding box center [573, 216] width 193 height 16
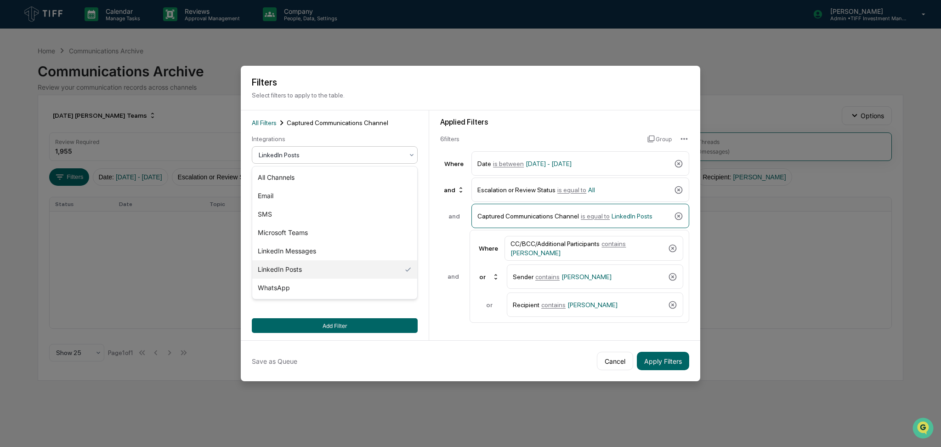
click at [312, 150] on div at bounding box center [331, 154] width 145 height 9
click at [313, 210] on div "SMS" at bounding box center [334, 214] width 165 height 18
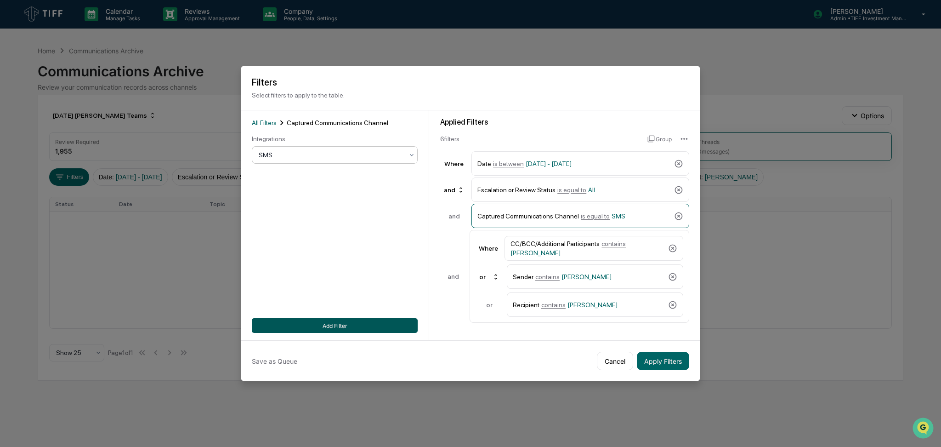
click at [365, 324] on button "Add Filter" at bounding box center [335, 325] width 166 height 15
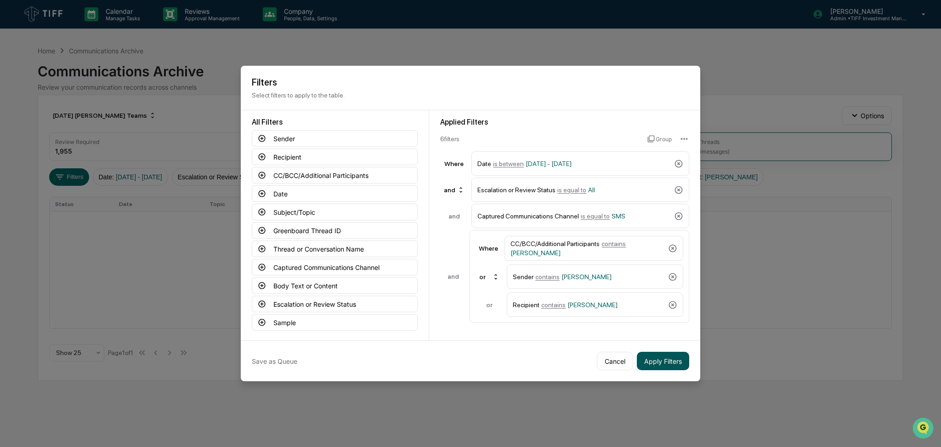
click at [664, 360] on button "Apply Filters" at bounding box center [663, 360] width 52 height 18
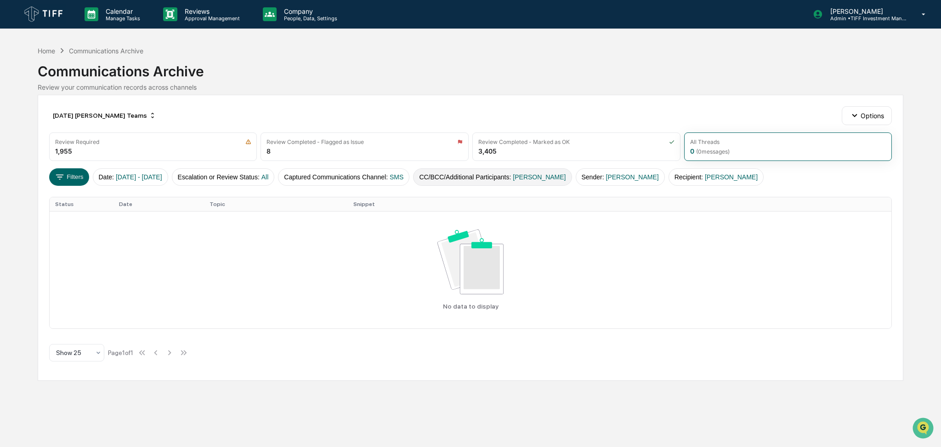
click at [538, 181] on button "CC/BCC/Additional Participants : [PERSON_NAME]" at bounding box center [492, 176] width 159 height 17
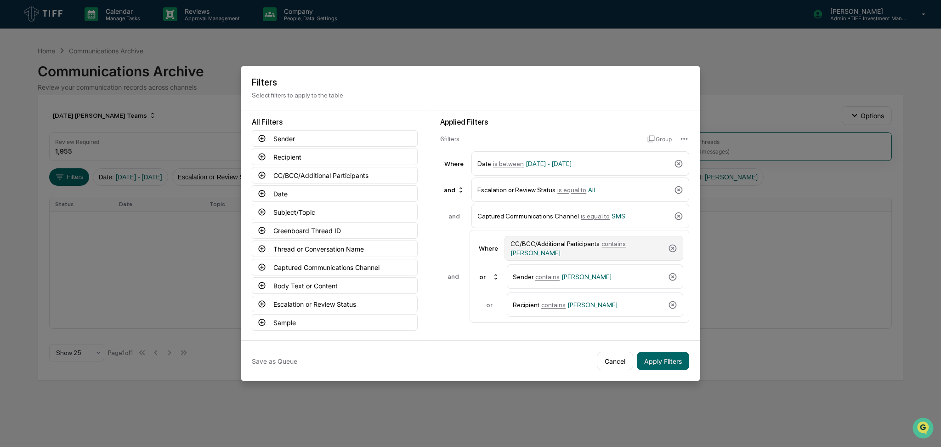
click at [605, 255] on div "CC/BCC/Additional Participants contains [PERSON_NAME]" at bounding box center [587, 248] width 154 height 17
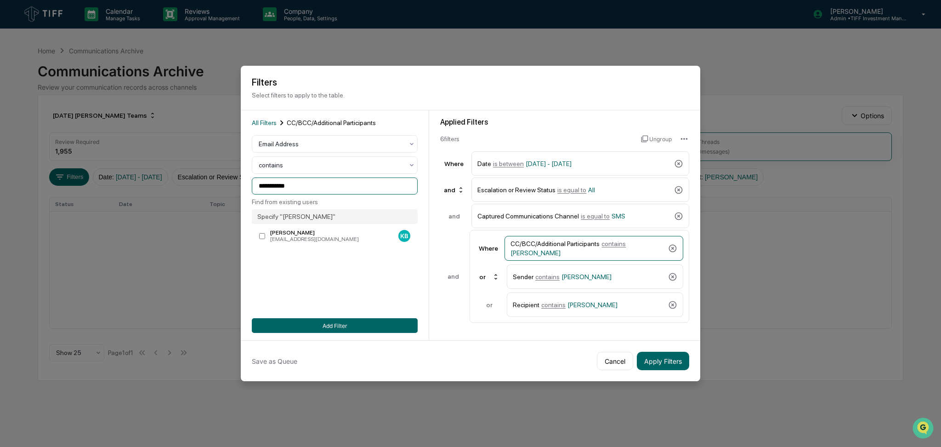
click at [295, 184] on input "**********" at bounding box center [335, 185] width 166 height 17
click at [302, 143] on div at bounding box center [331, 143] width 145 height 9
click at [293, 192] on div "User" at bounding box center [334, 185] width 165 height 18
click at [312, 186] on div at bounding box center [331, 185] width 145 height 9
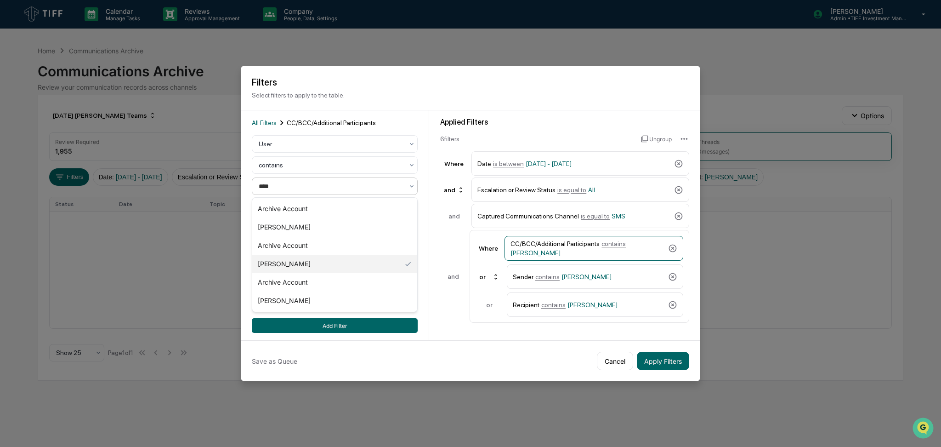
type input "*****"
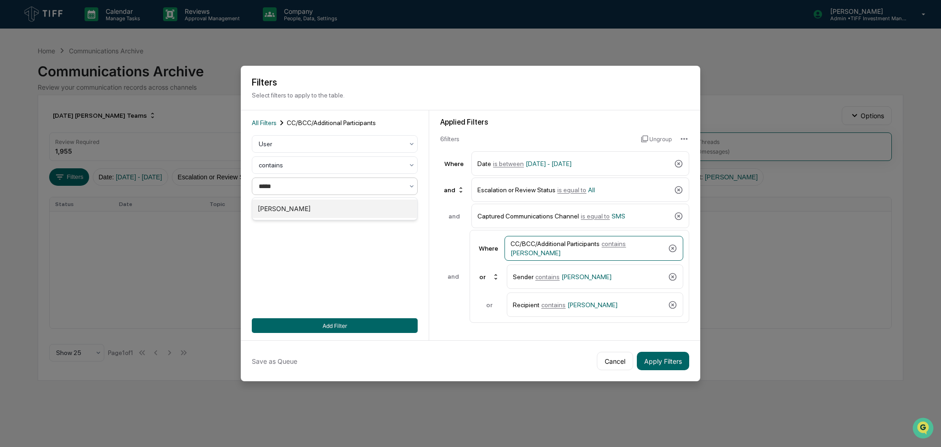
click at [309, 204] on div "[PERSON_NAME]" at bounding box center [334, 208] width 165 height 18
click at [610, 282] on div "Sender contains [PERSON_NAME]" at bounding box center [589, 276] width 152 height 16
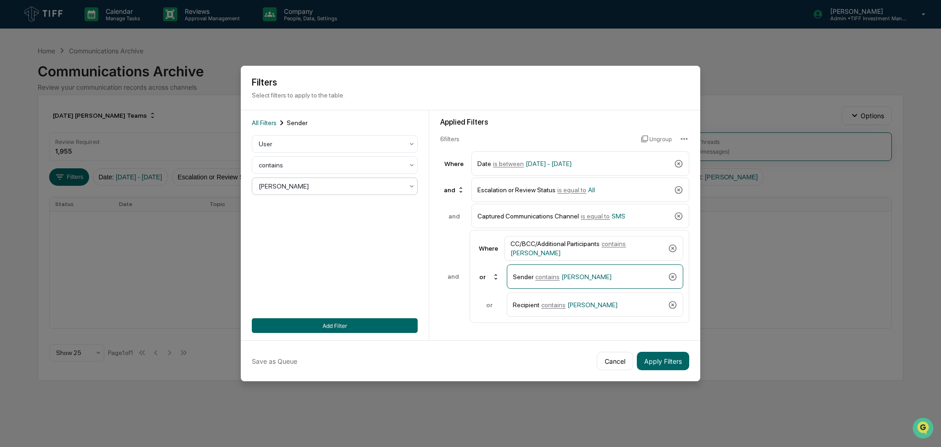
click at [327, 186] on div at bounding box center [331, 185] width 145 height 9
type input "*****"
click at [329, 202] on div "[PERSON_NAME]" at bounding box center [334, 208] width 165 height 18
click at [526, 300] on div "Recipient contains [PERSON_NAME]" at bounding box center [589, 304] width 152 height 16
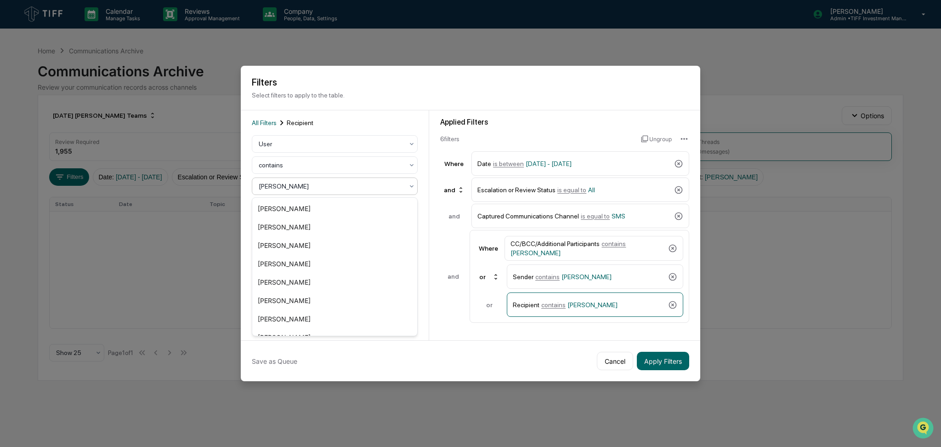
click at [333, 189] on div at bounding box center [331, 185] width 145 height 9
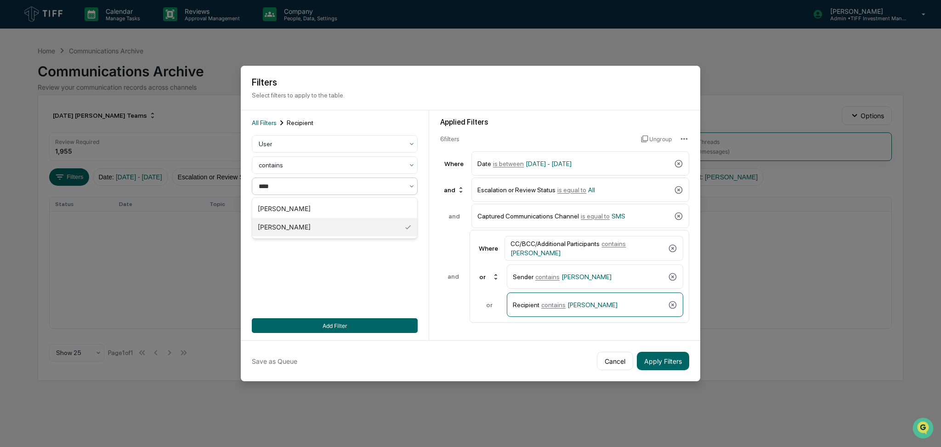
type input "*****"
click at [337, 205] on div "[PERSON_NAME]" at bounding box center [334, 208] width 165 height 18
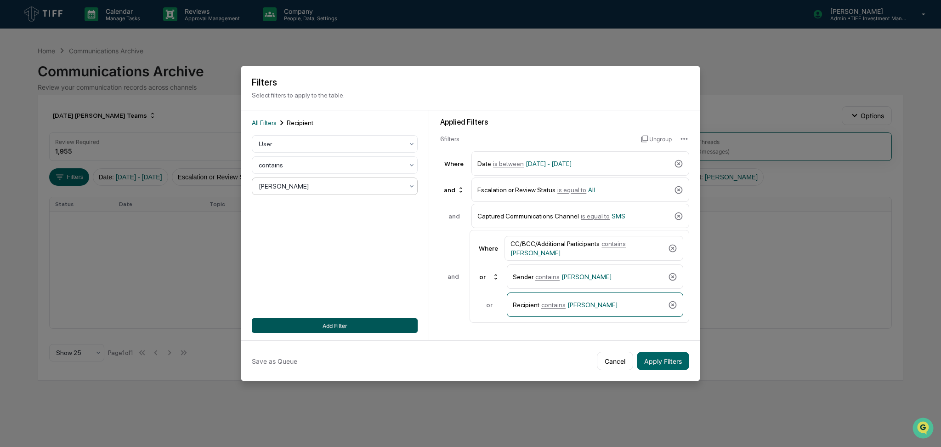
click at [380, 321] on button "Add Filter" at bounding box center [335, 325] width 166 height 15
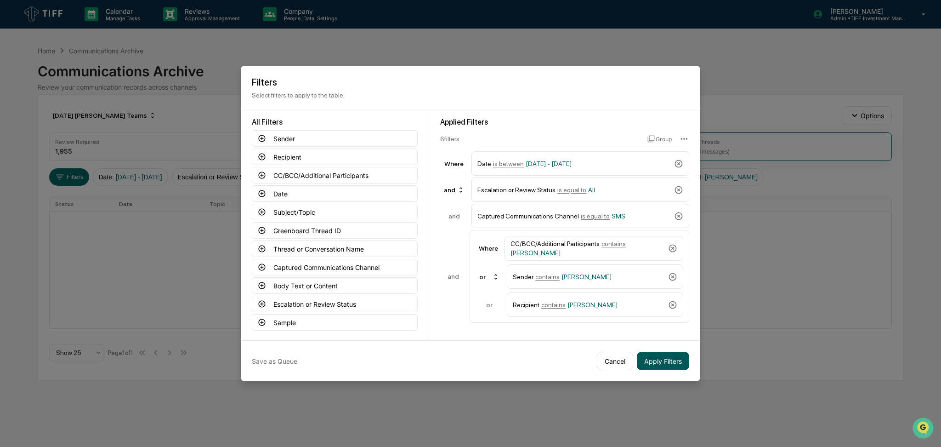
click at [665, 360] on button "Apply Filters" at bounding box center [663, 360] width 52 height 18
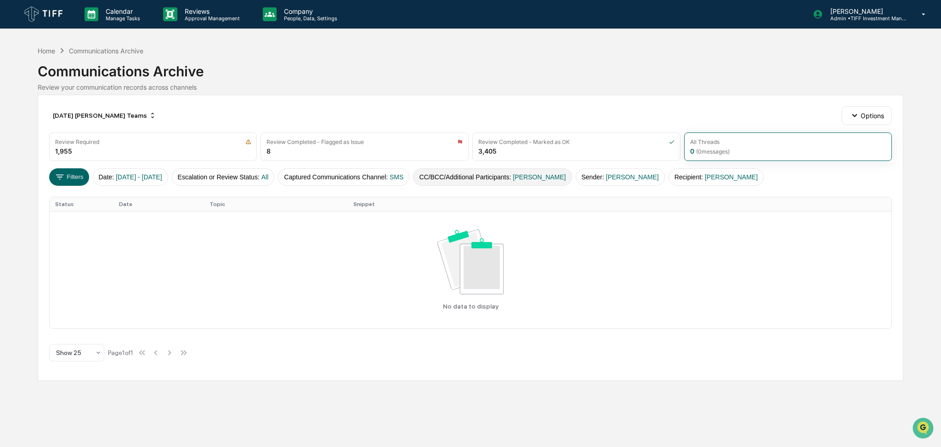
click at [550, 176] on span "[PERSON_NAME]" at bounding box center [539, 176] width 53 height 7
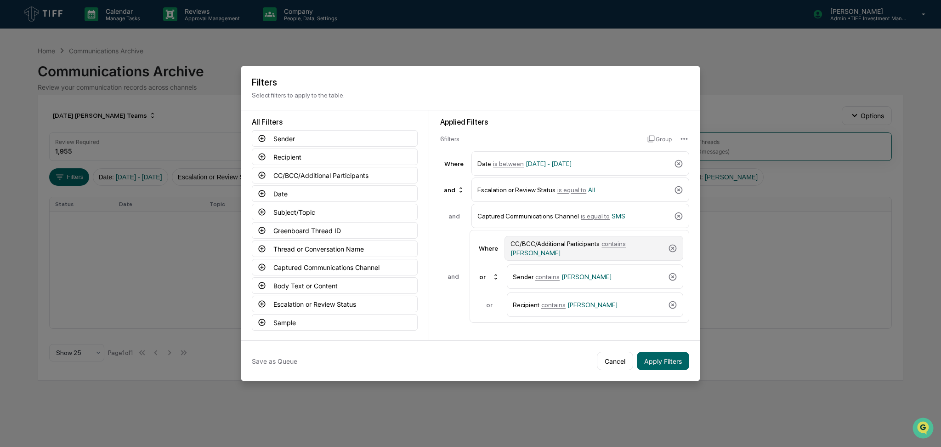
click at [585, 251] on div "CC/BCC/Additional Participants contains [PERSON_NAME]" at bounding box center [587, 248] width 154 height 17
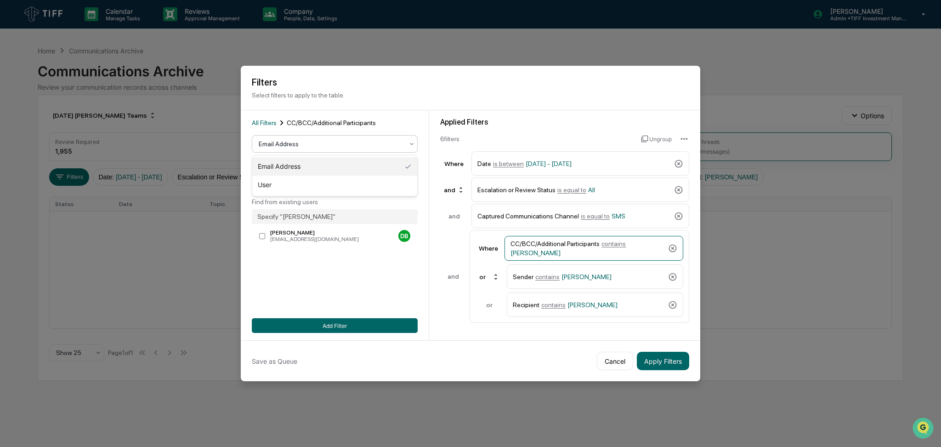
click at [343, 147] on div at bounding box center [331, 143] width 145 height 9
click at [334, 183] on div "User" at bounding box center [334, 185] width 165 height 18
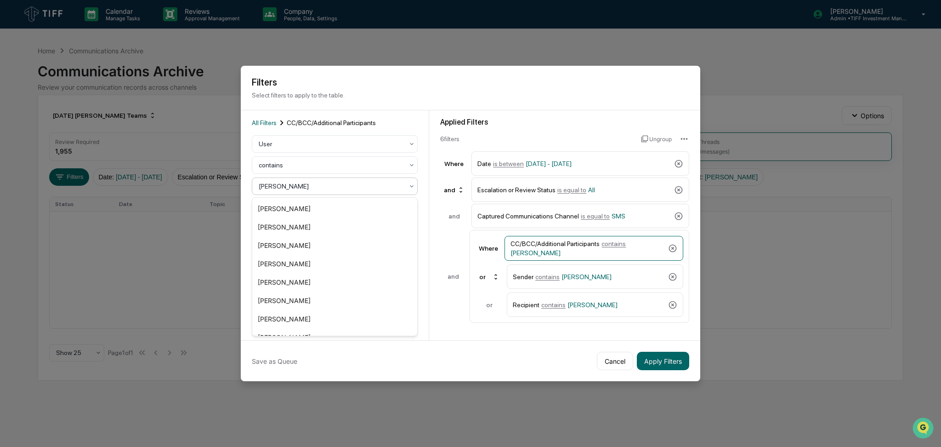
click at [335, 185] on div at bounding box center [331, 185] width 145 height 9
type input "****"
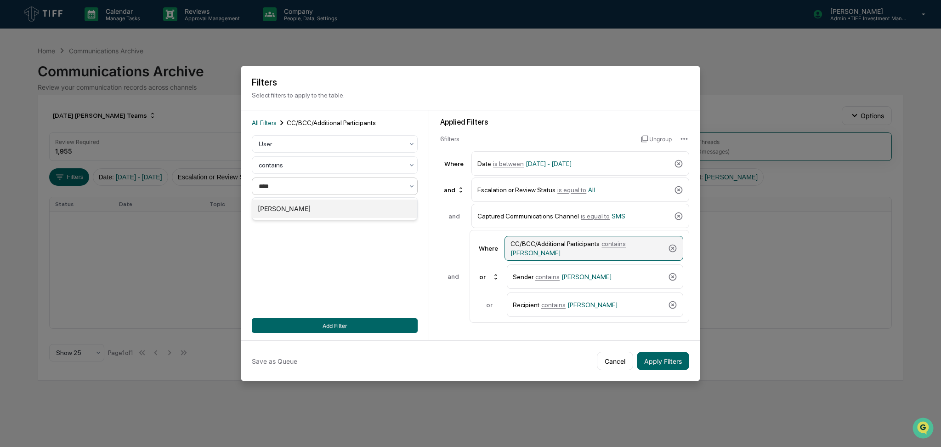
drag, startPoint x: 340, startPoint y: 203, endPoint x: 540, endPoint y: 252, distance: 206.3
click at [340, 203] on div "[PERSON_NAME]" at bounding box center [334, 208] width 165 height 18
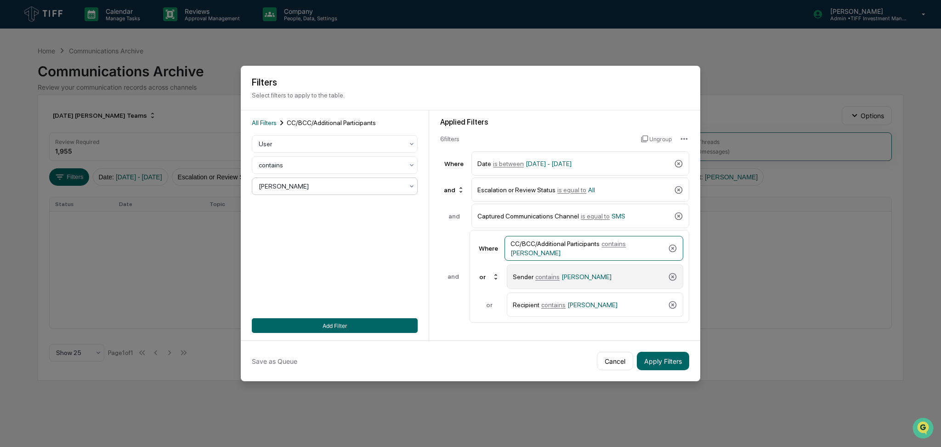
click at [569, 273] on span "[PERSON_NAME]" at bounding box center [586, 276] width 50 height 7
click at [338, 195] on div "[PERSON_NAME]" at bounding box center [335, 185] width 166 height 17
click at [340, 190] on div at bounding box center [331, 185] width 145 height 9
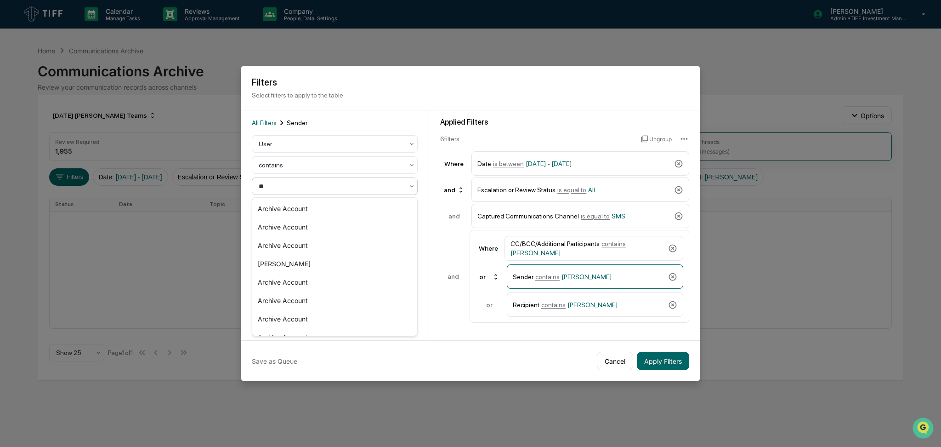
type input "***"
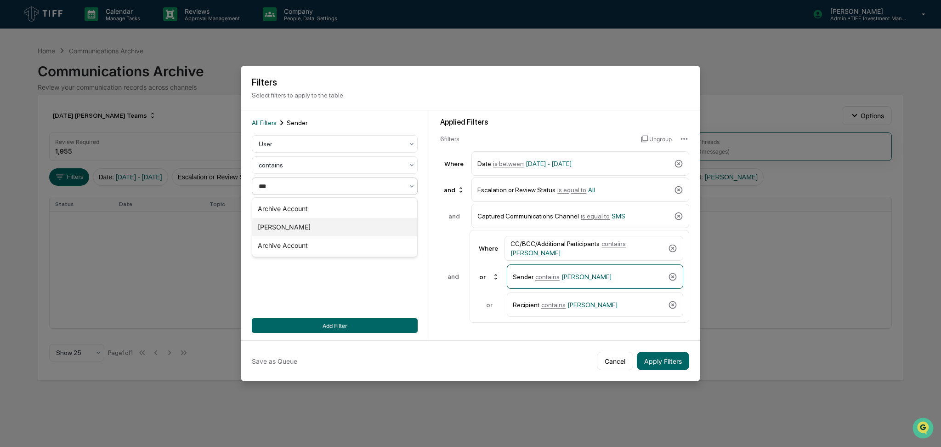
click at [341, 220] on div "[PERSON_NAME]" at bounding box center [334, 227] width 165 height 18
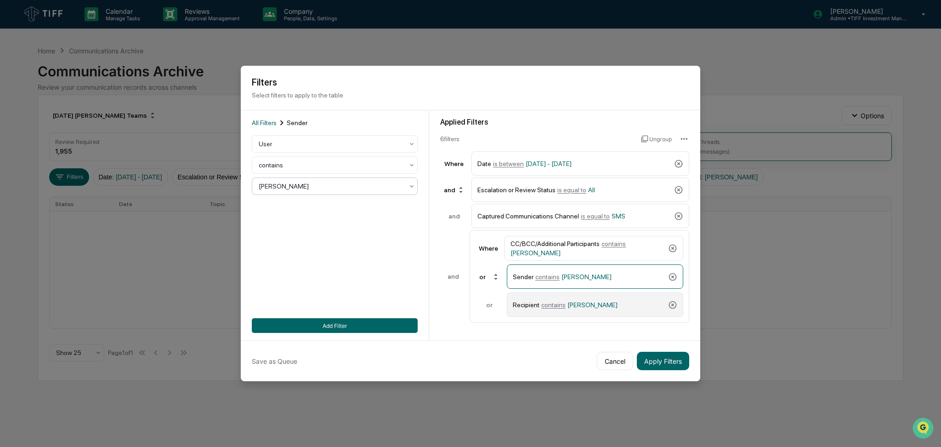
click at [533, 300] on div "Recipient contains [PERSON_NAME]" at bounding box center [589, 304] width 152 height 16
click at [322, 188] on div at bounding box center [331, 185] width 145 height 9
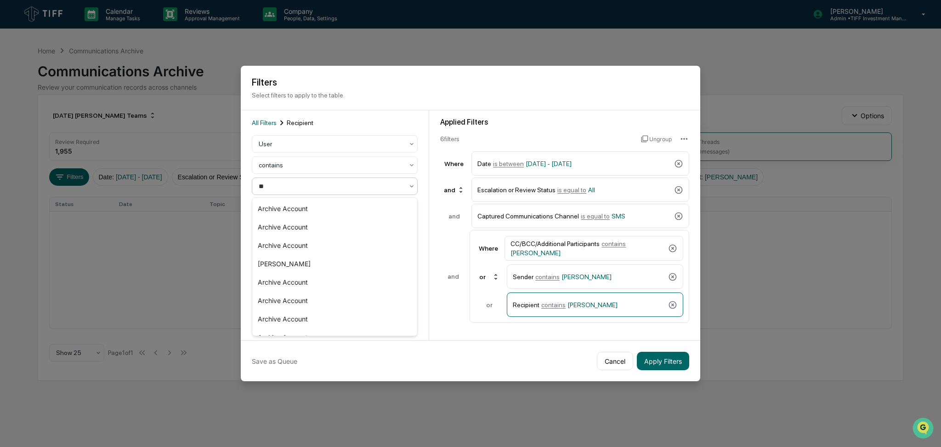
type input "***"
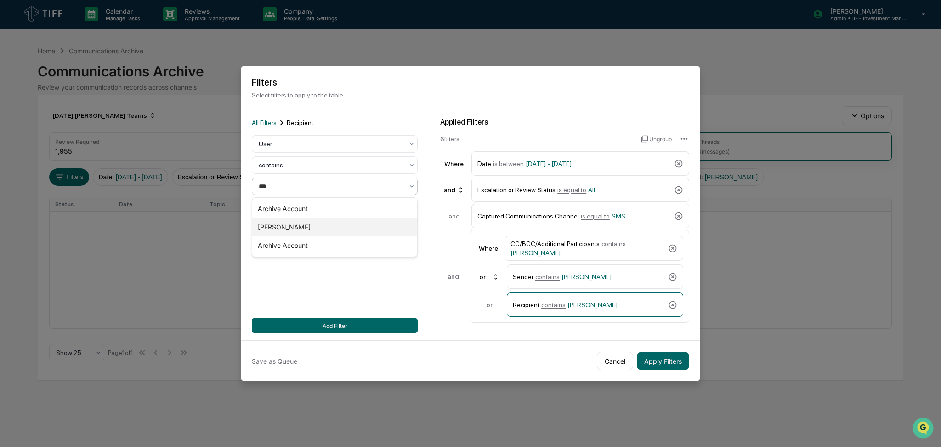
click at [329, 223] on div "[PERSON_NAME]" at bounding box center [334, 227] width 165 height 18
click at [390, 318] on button "Add Filter" at bounding box center [335, 325] width 166 height 15
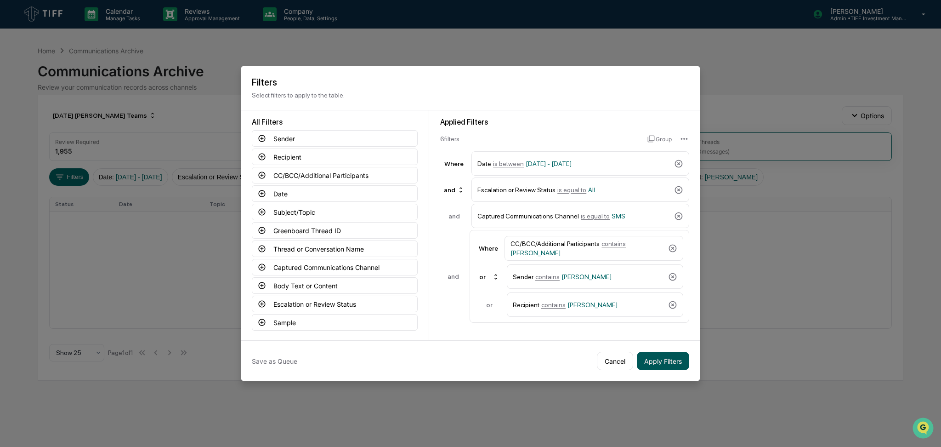
click at [660, 359] on button "Apply Filters" at bounding box center [663, 360] width 52 height 18
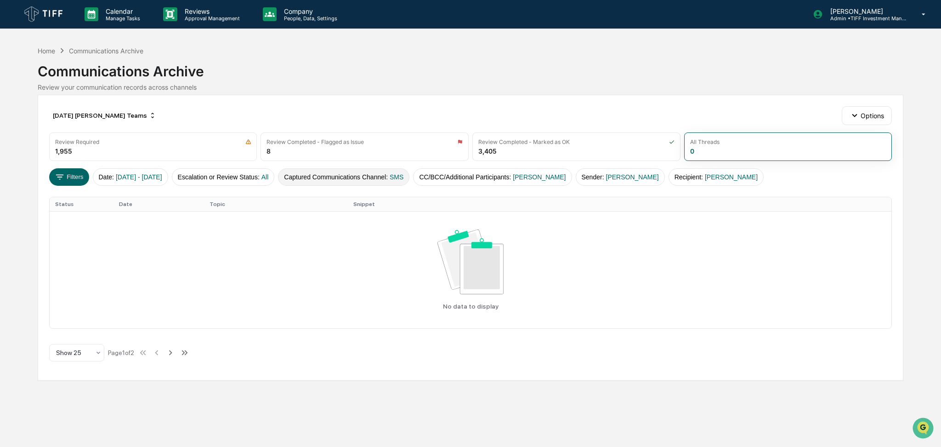
click at [359, 182] on button "Captured Communications Channel : SMS" at bounding box center [343, 176] width 131 height 17
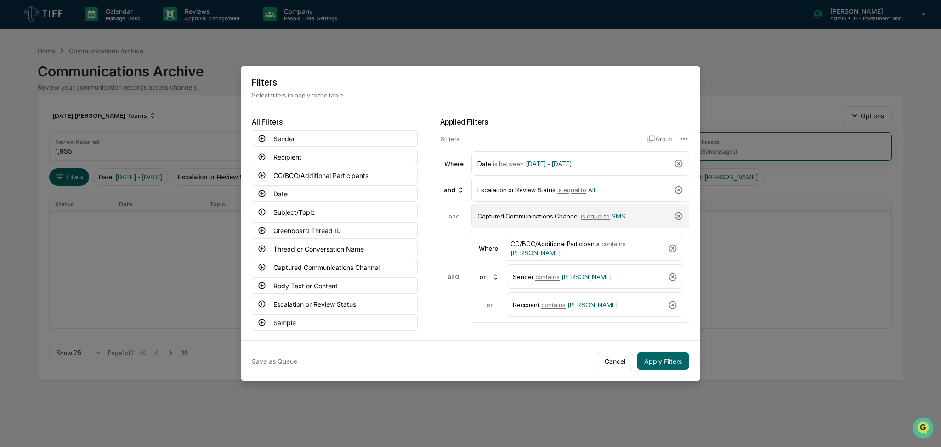
click at [598, 217] on span "is equal to" at bounding box center [595, 215] width 29 height 7
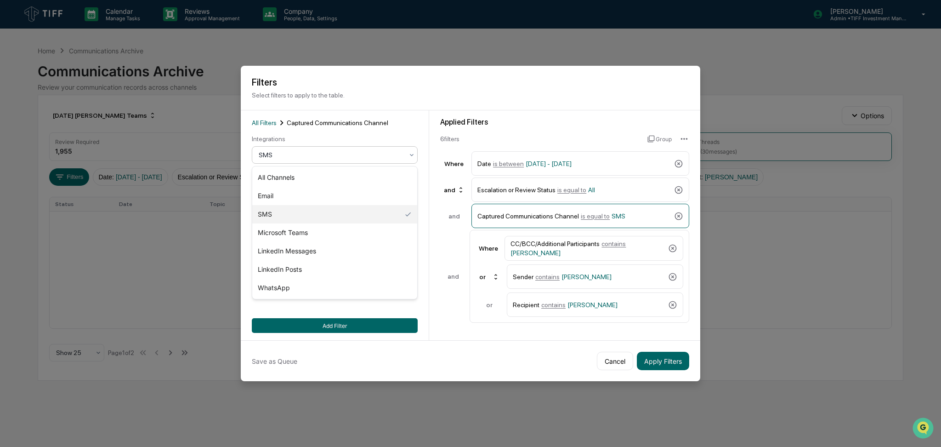
click at [374, 159] on div at bounding box center [331, 154] width 145 height 9
click at [361, 229] on div "Microsoft Teams" at bounding box center [334, 232] width 165 height 18
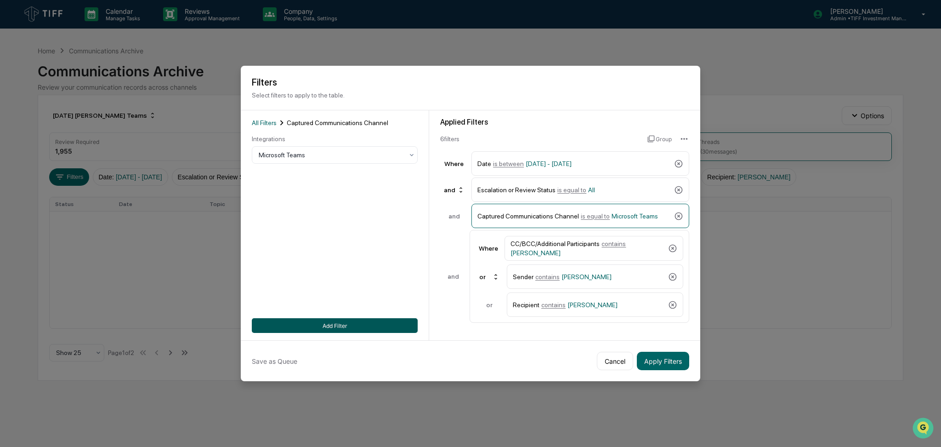
click at [378, 322] on button "Add Filter" at bounding box center [335, 325] width 166 height 15
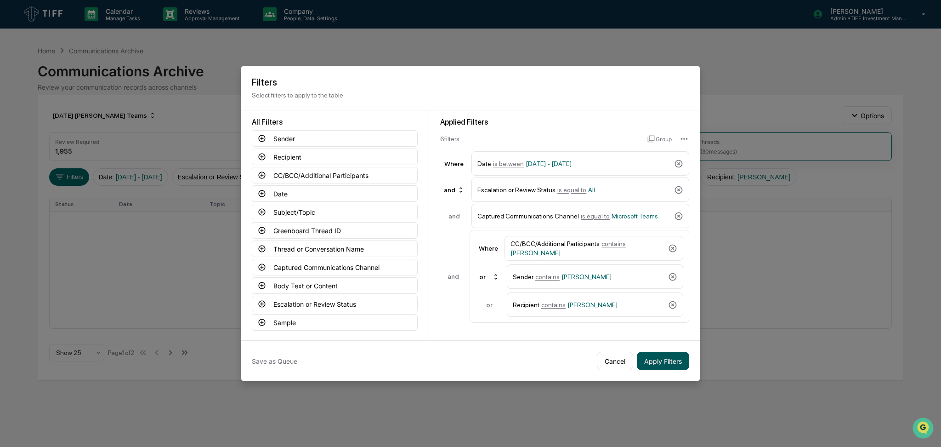
click at [674, 364] on button "Apply Filters" at bounding box center [663, 360] width 52 height 18
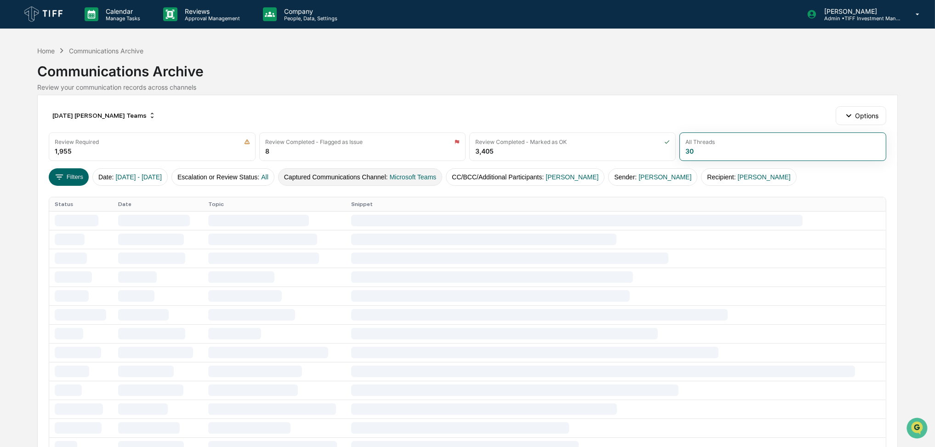
click at [414, 181] on button "Captured Communications Channel : Microsoft Teams" at bounding box center [360, 176] width 164 height 17
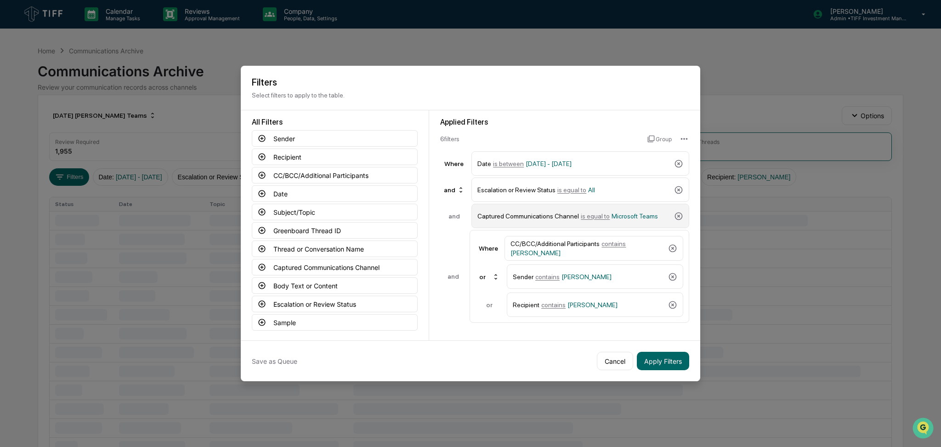
click at [593, 219] on span "is equal to" at bounding box center [595, 215] width 29 height 7
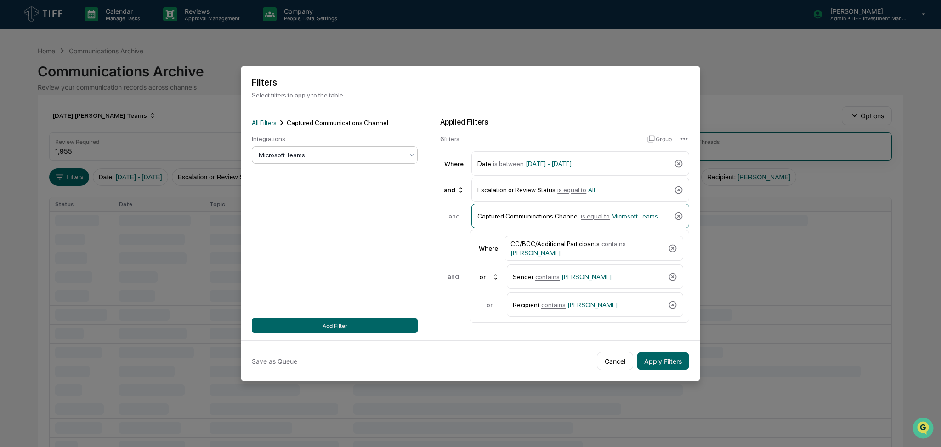
click at [366, 155] on div at bounding box center [331, 154] width 145 height 9
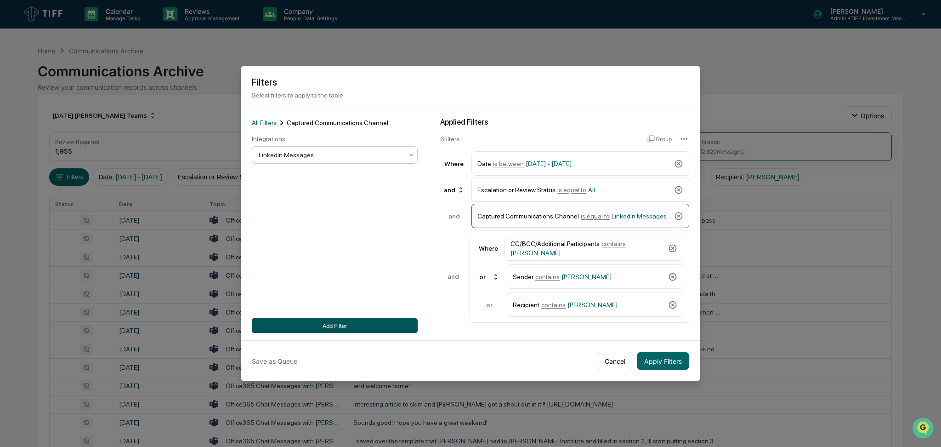
click at [363, 322] on button "Add Filter" at bounding box center [335, 325] width 166 height 15
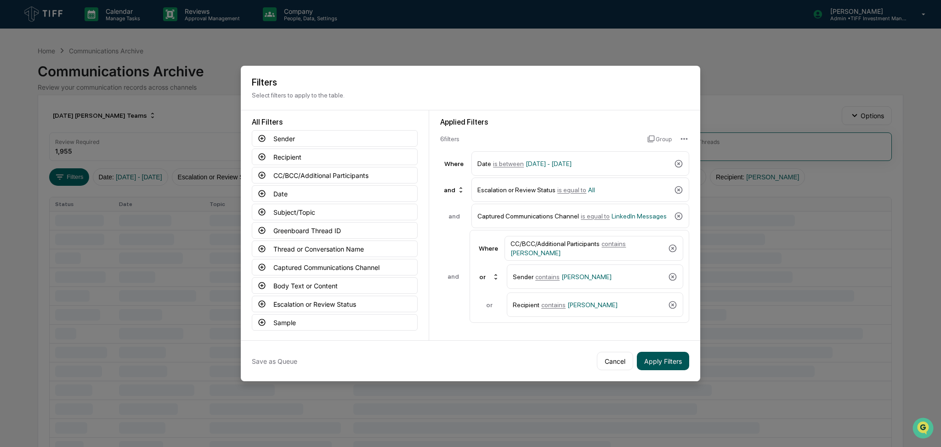
click at [664, 358] on button "Apply Filters" at bounding box center [663, 360] width 52 height 18
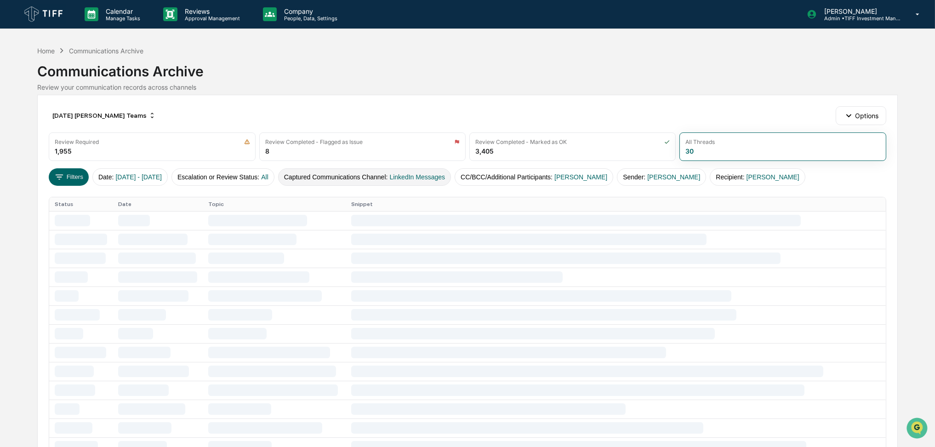
click at [438, 180] on span "LinkedIn Messages" at bounding box center [417, 176] width 56 height 7
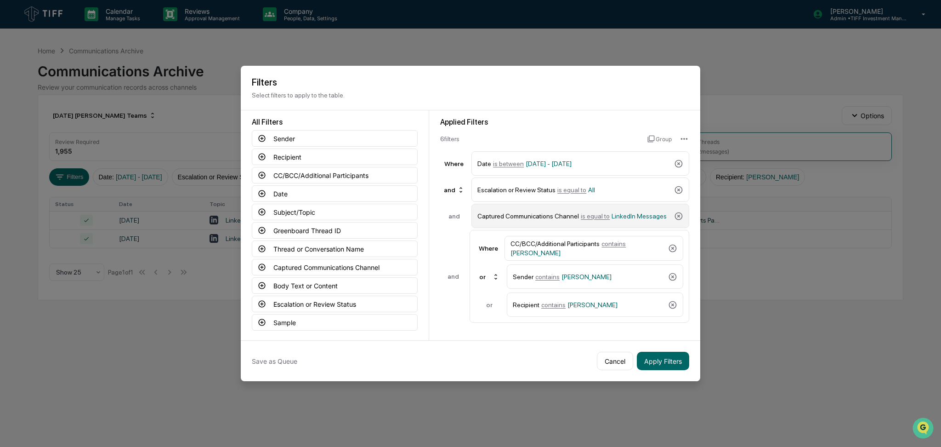
click at [591, 219] on span "is equal to" at bounding box center [595, 215] width 29 height 7
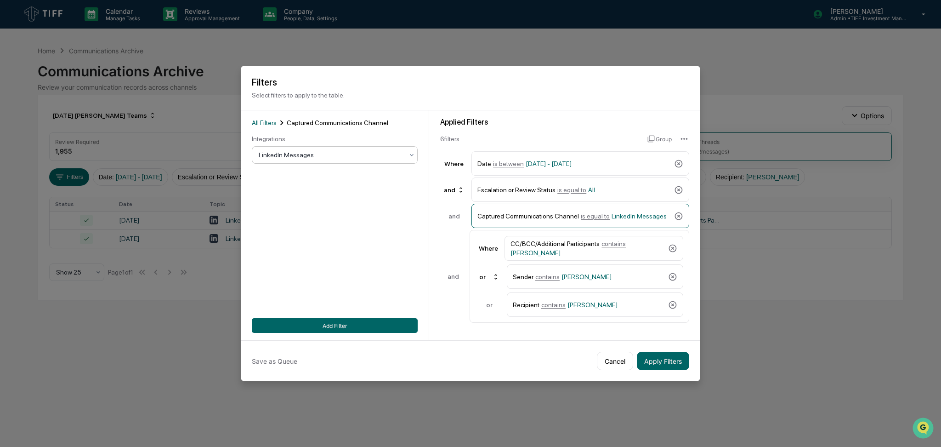
click at [335, 159] on div at bounding box center [331, 154] width 145 height 9
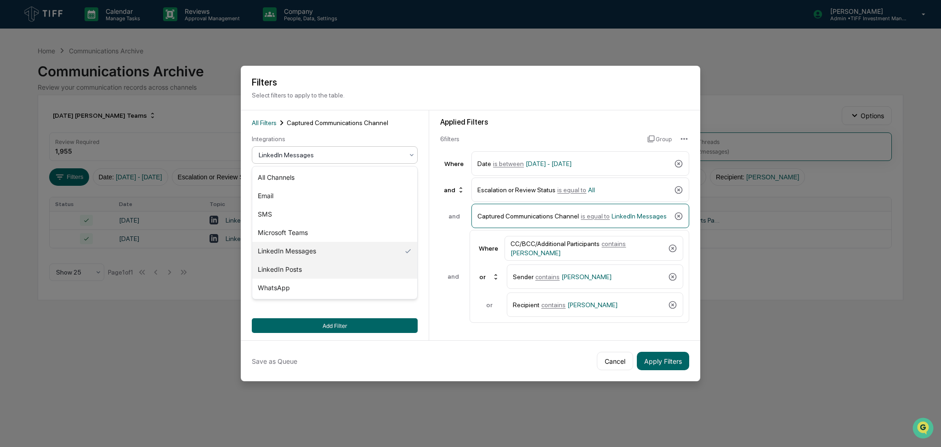
click at [325, 272] on div "LinkedIn Posts" at bounding box center [334, 269] width 165 height 18
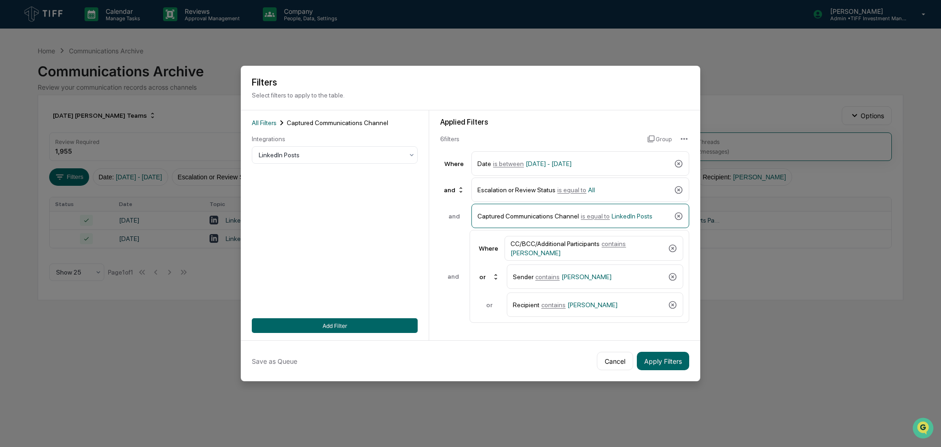
click at [342, 316] on div "All Filters Captured Communications Channel Integrations LinkedIn Posts Add Fil…" at bounding box center [335, 225] width 166 height 215
click at [346, 319] on button "Add Filter" at bounding box center [335, 325] width 166 height 15
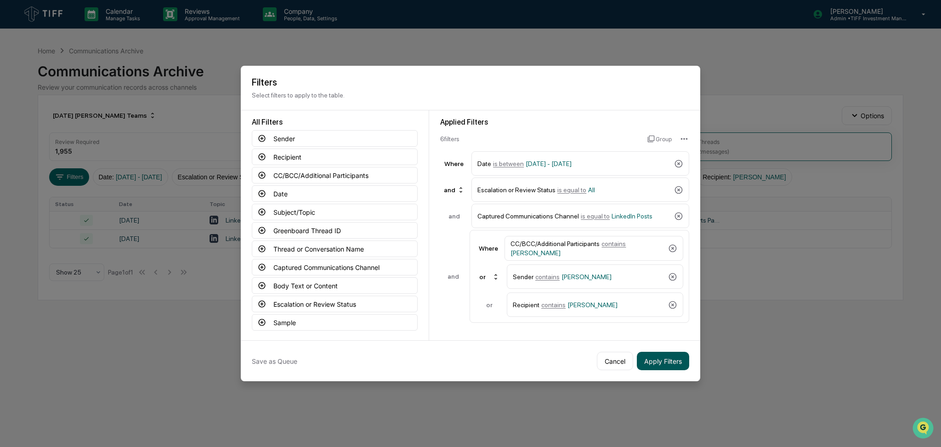
click at [679, 357] on button "Apply Filters" at bounding box center [663, 360] width 52 height 18
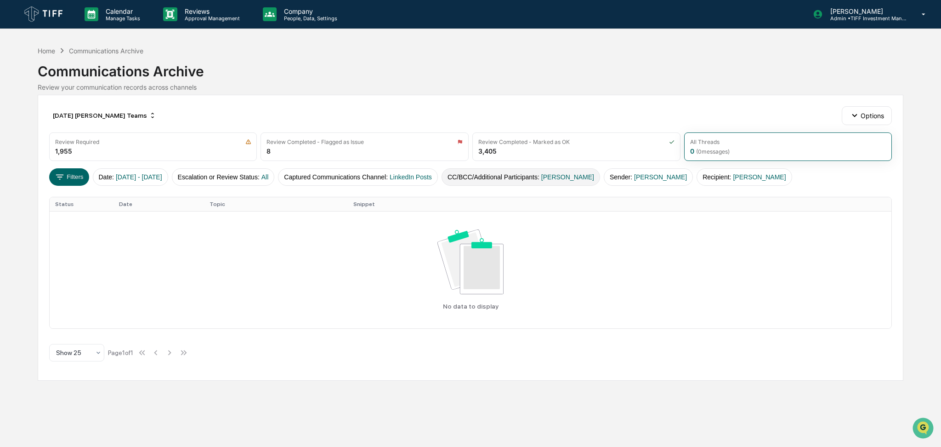
click at [572, 176] on span "[PERSON_NAME]" at bounding box center [567, 176] width 53 height 7
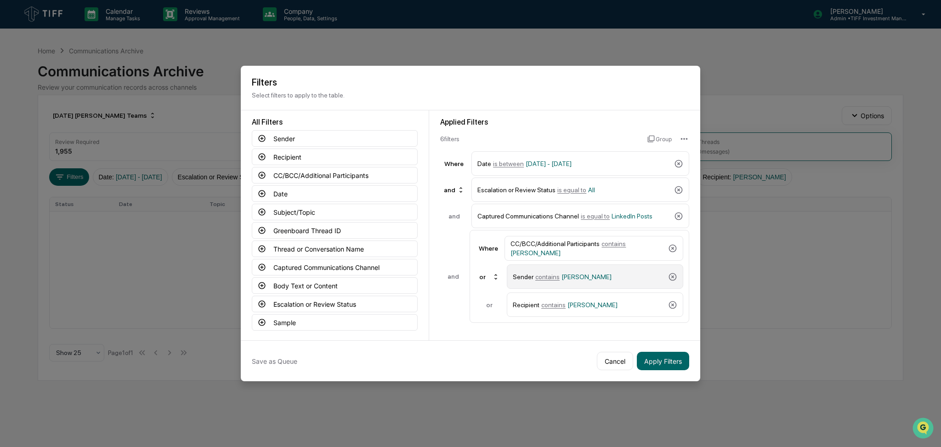
click at [606, 277] on div "Sender contains Chris Bunzel" at bounding box center [589, 276] width 152 height 16
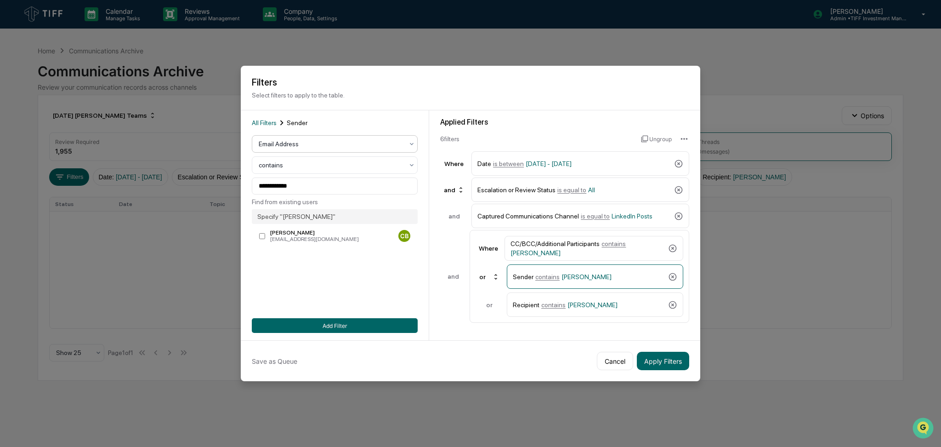
click at [323, 144] on div at bounding box center [331, 143] width 145 height 9
click at [312, 187] on div "User" at bounding box center [334, 185] width 165 height 18
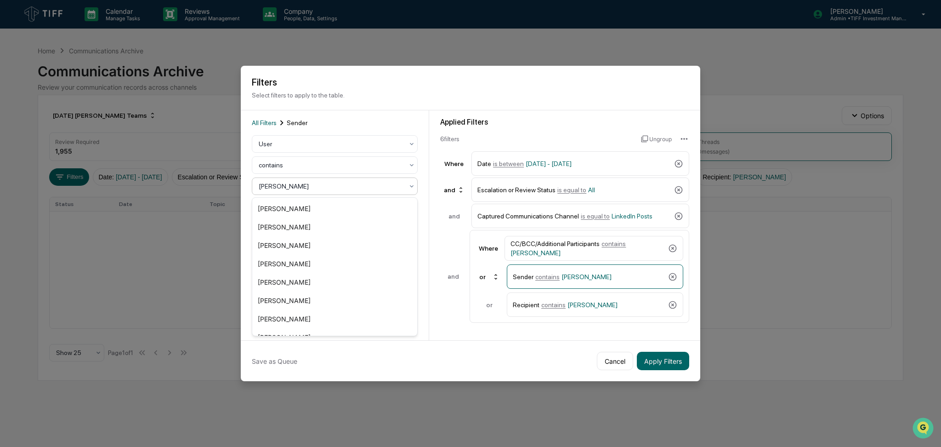
click at [318, 187] on div at bounding box center [331, 185] width 145 height 9
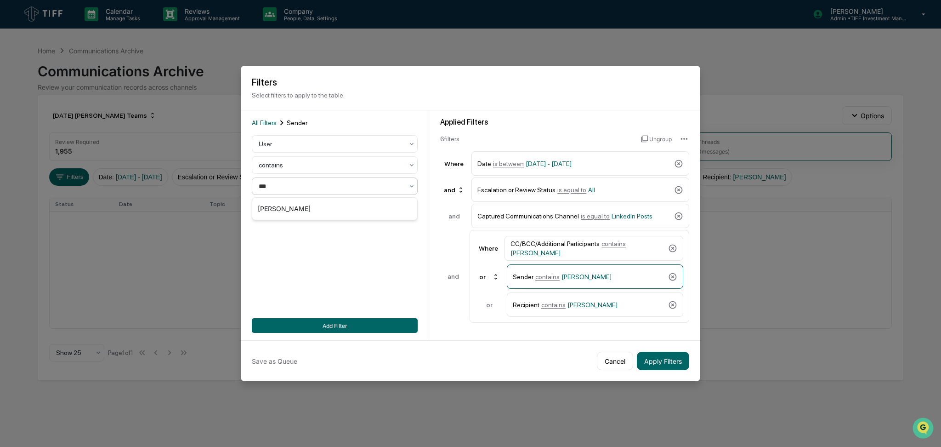
type input "****"
click at [317, 206] on div "[PERSON_NAME]" at bounding box center [334, 208] width 165 height 18
click at [587, 301] on span "[PERSON_NAME]" at bounding box center [592, 304] width 50 height 7
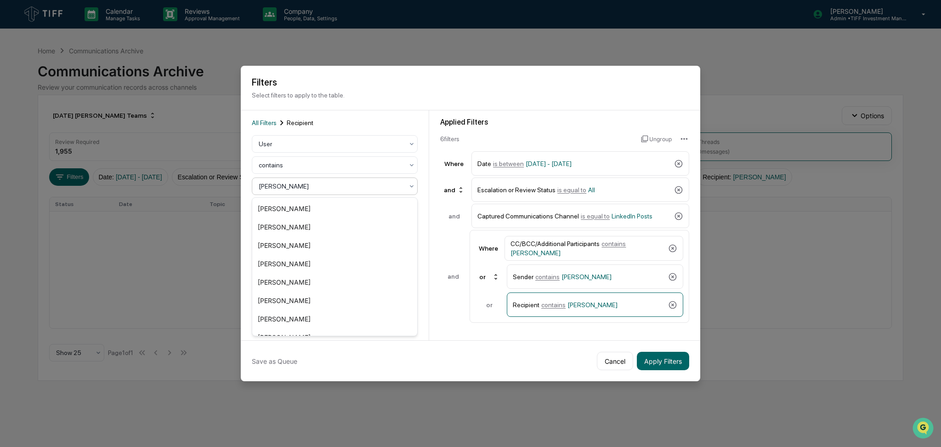
click at [329, 180] on div "[PERSON_NAME]" at bounding box center [331, 186] width 154 height 13
type input "***"
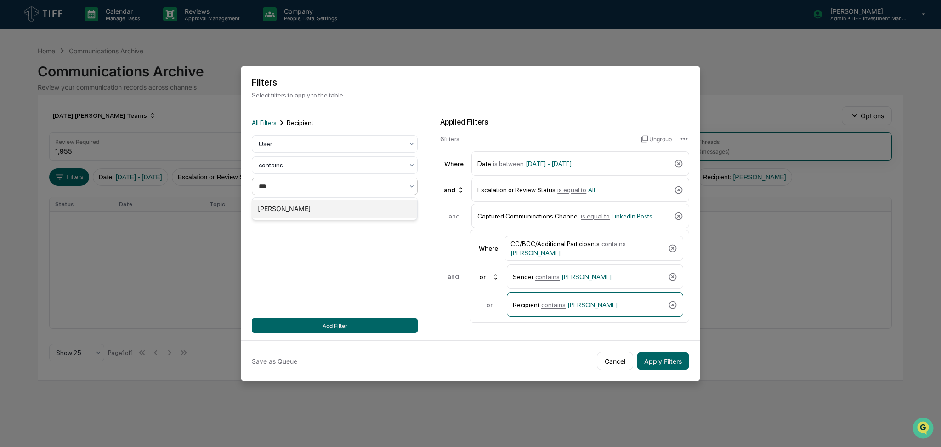
click at [328, 209] on div "[PERSON_NAME]" at bounding box center [334, 208] width 165 height 18
click at [551, 256] on div "CC/BCC/Additional Participants contains Chris Bunzel" at bounding box center [587, 248] width 154 height 17
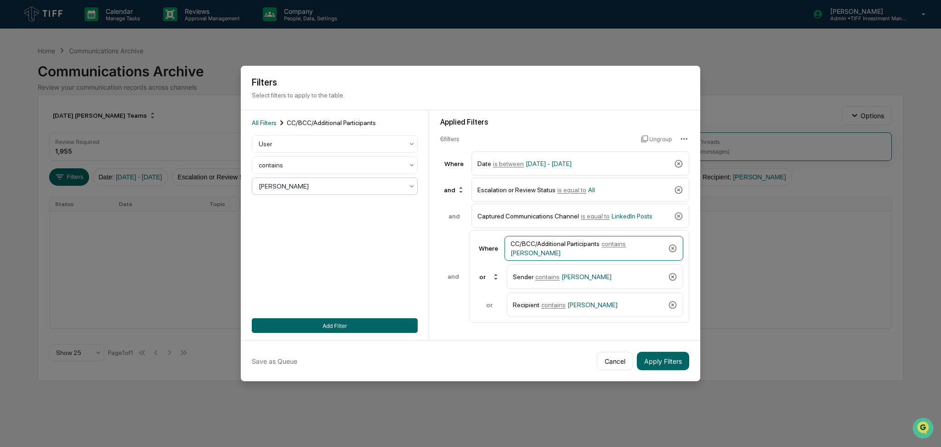
click at [290, 180] on div "[PERSON_NAME]" at bounding box center [331, 186] width 154 height 13
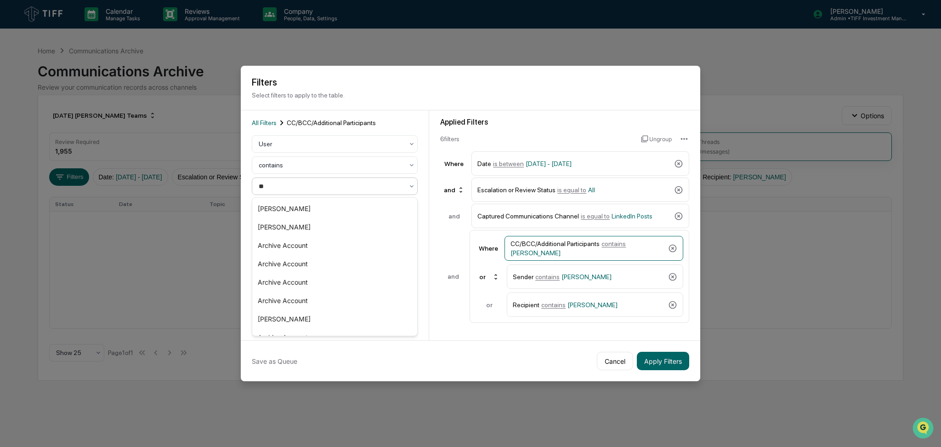
type input "***"
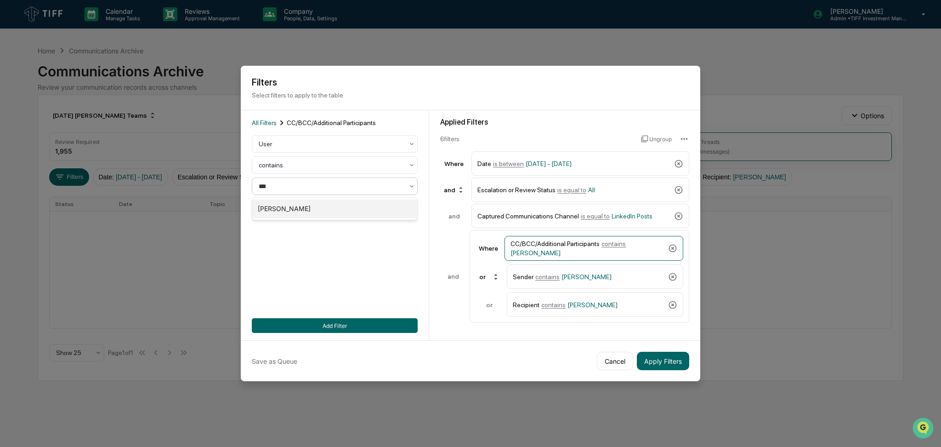
click at [306, 210] on div "[PERSON_NAME]" at bounding box center [334, 208] width 165 height 18
click at [381, 319] on button "Add Filter" at bounding box center [335, 325] width 166 height 15
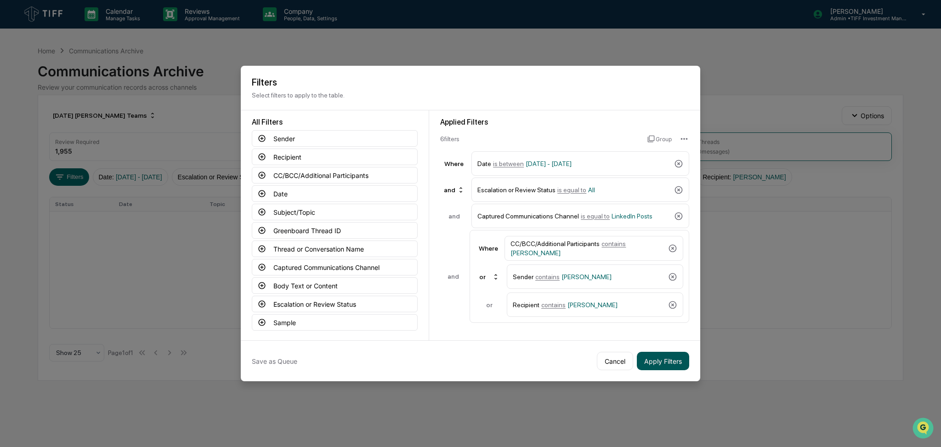
click at [675, 363] on button "Apply Filters" at bounding box center [663, 360] width 52 height 18
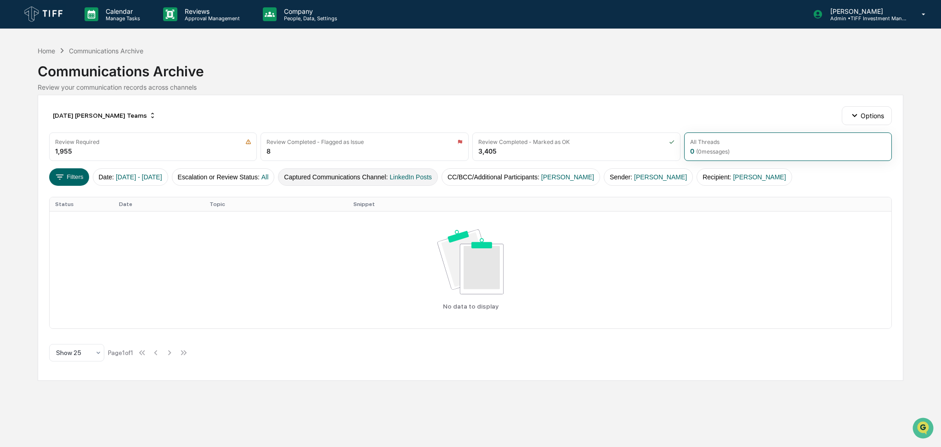
click at [362, 178] on button "Captured Communications Channel : LinkedIn Posts" at bounding box center [358, 176] width 160 height 17
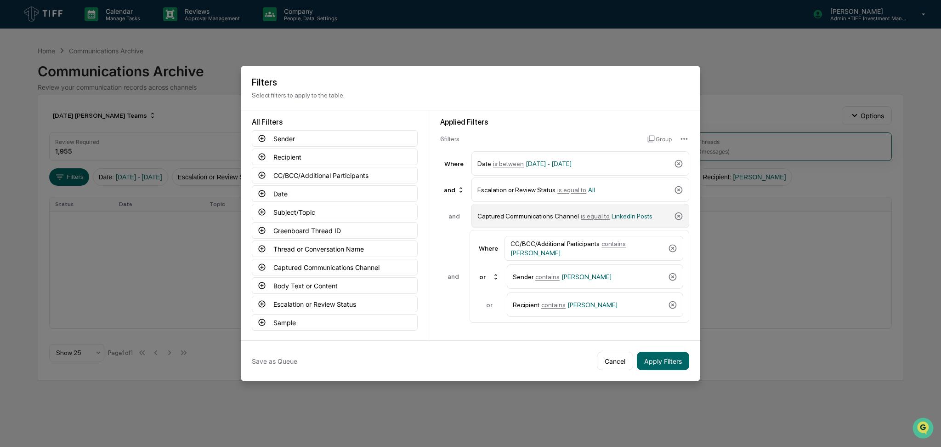
click at [578, 223] on div "Captured Communications Channel is equal to LinkedIn Posts" at bounding box center [573, 216] width 193 height 16
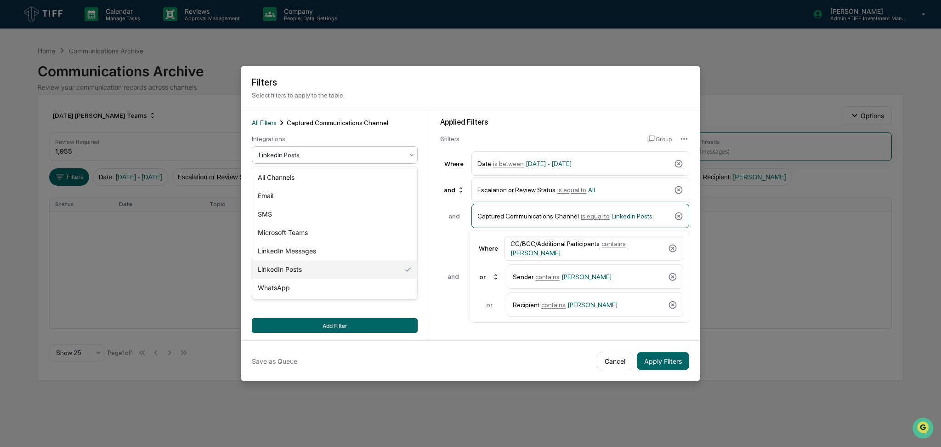
click at [335, 164] on div "LinkedIn Posts" at bounding box center [335, 154] width 166 height 17
click at [334, 249] on div "LinkedIn Messages" at bounding box center [334, 251] width 165 height 18
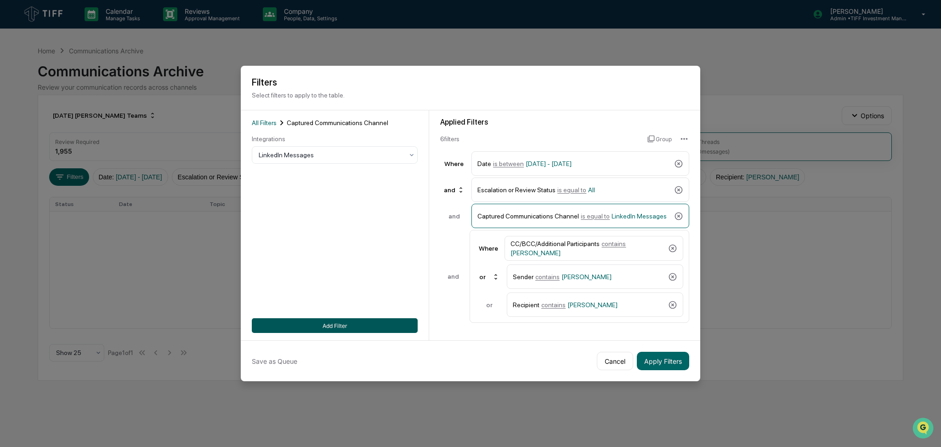
click at [386, 323] on button "Add Filter" at bounding box center [335, 325] width 166 height 15
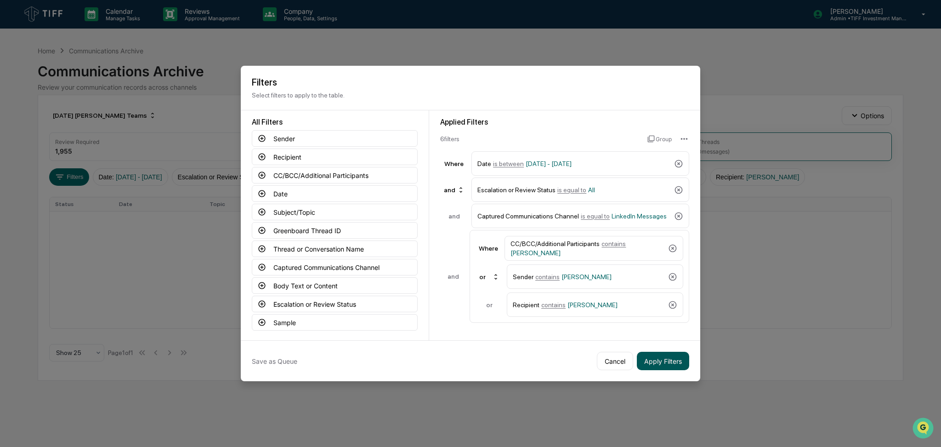
click at [658, 364] on button "Apply Filters" at bounding box center [663, 360] width 52 height 18
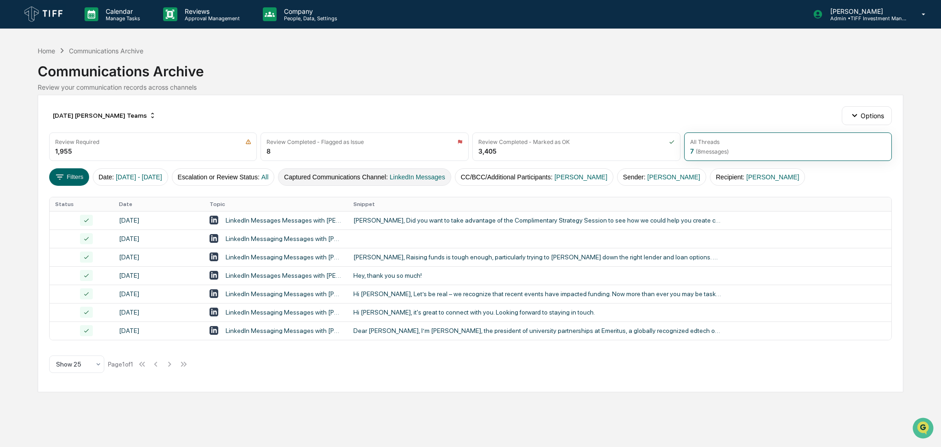
click at [384, 176] on button "Captured Communications Channel : LinkedIn Messages" at bounding box center [364, 176] width 173 height 17
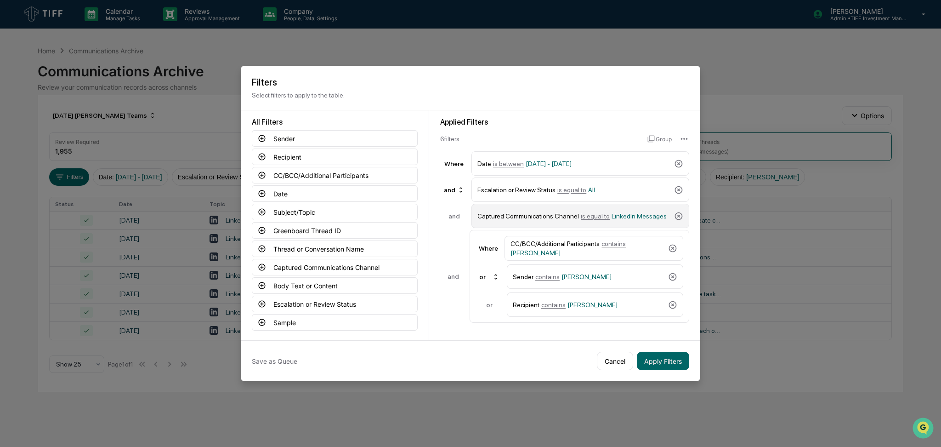
click at [598, 210] on div "Captured Communications Channel is equal to LinkedIn Messages" at bounding box center [573, 216] width 193 height 16
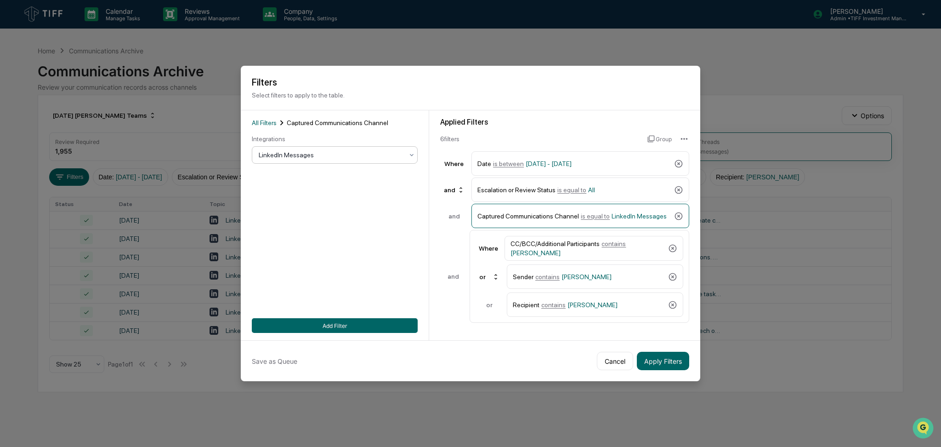
click at [285, 153] on div at bounding box center [331, 154] width 145 height 9
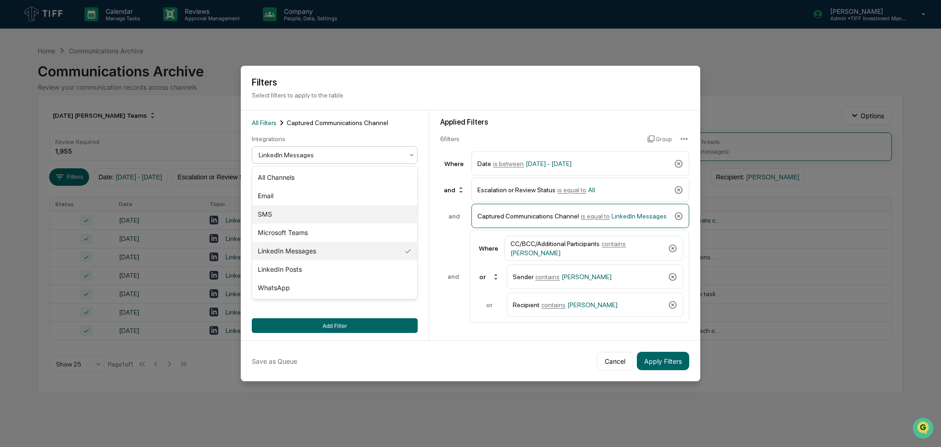
drag, startPoint x: 291, startPoint y: 213, endPoint x: 360, endPoint y: 293, distance: 105.6
click at [293, 215] on div "SMS" at bounding box center [334, 214] width 165 height 18
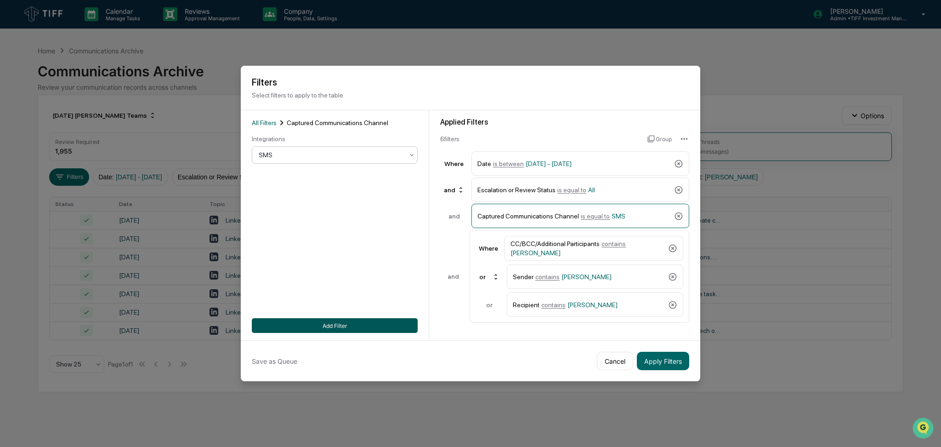
click at [386, 323] on button "Add Filter" at bounding box center [335, 325] width 166 height 15
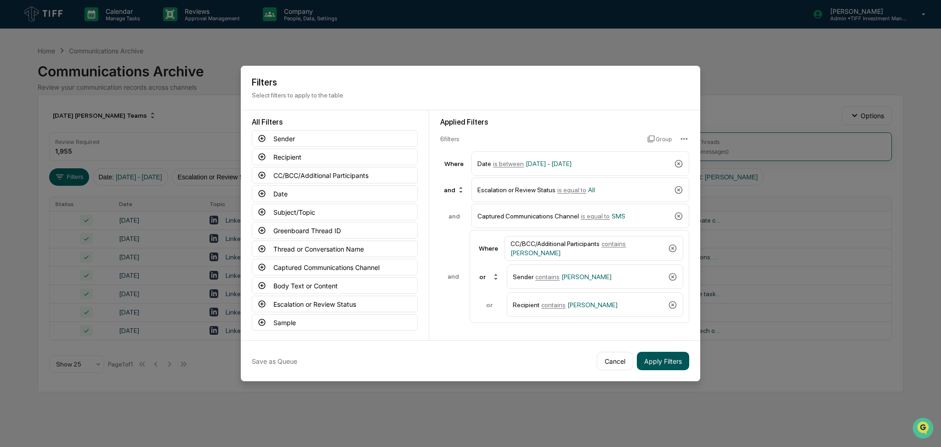
click at [680, 363] on button "Apply Filters" at bounding box center [663, 360] width 52 height 18
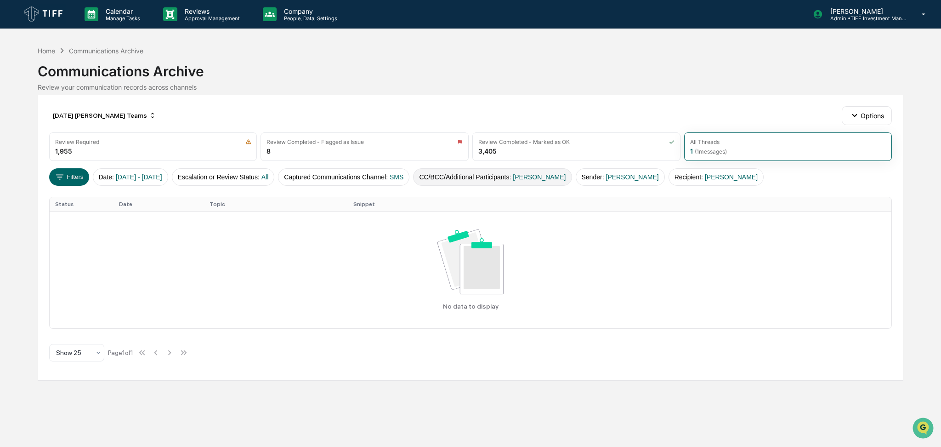
click at [494, 182] on button "CC/BCC/Additional Participants : Mallory Dennis" at bounding box center [492, 176] width 159 height 17
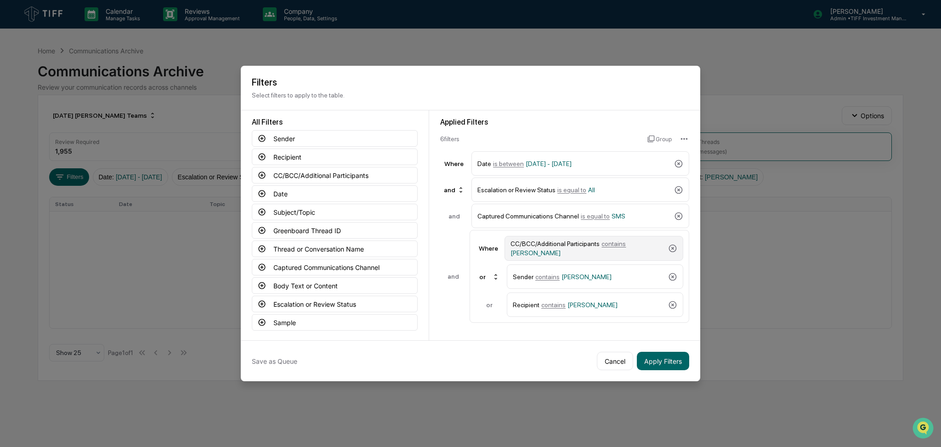
click at [607, 256] on div "CC/BCC/Additional Participants contains Mallory Dennis" at bounding box center [587, 248] width 154 height 17
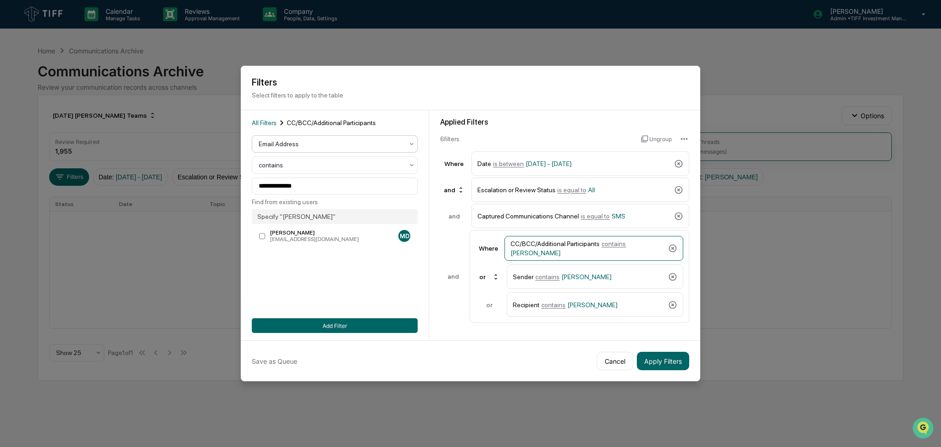
click at [308, 143] on div at bounding box center [331, 143] width 145 height 9
click at [312, 183] on div "User" at bounding box center [334, 185] width 165 height 18
click at [324, 184] on div at bounding box center [331, 185] width 145 height 9
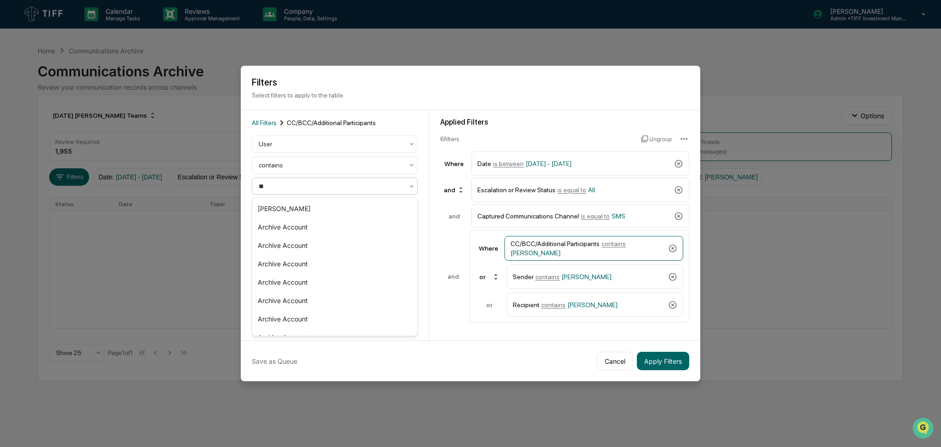
type input "***"
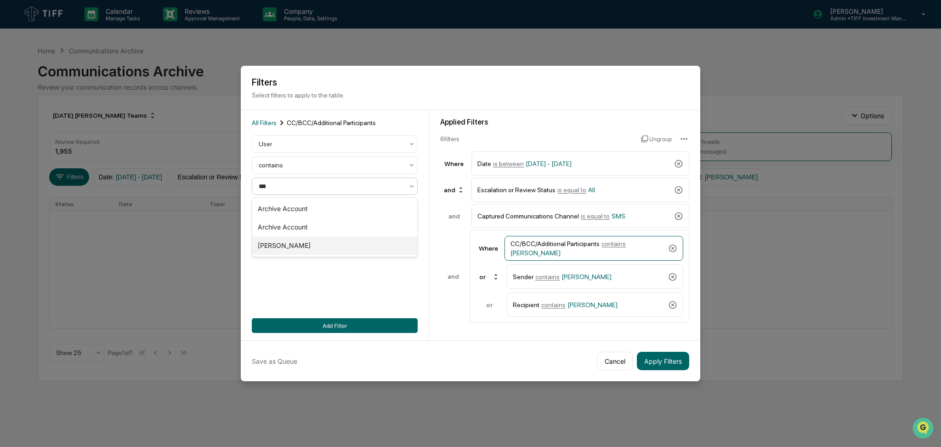
click at [324, 246] on div "[PERSON_NAME]" at bounding box center [334, 245] width 165 height 18
click at [536, 272] on div "Sender contains Mallory Dennis" at bounding box center [589, 276] width 152 height 16
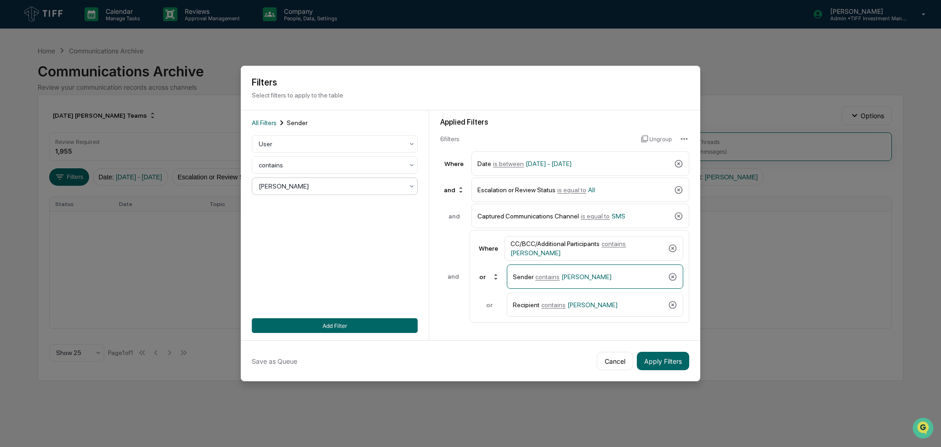
click at [344, 185] on div at bounding box center [331, 185] width 145 height 9
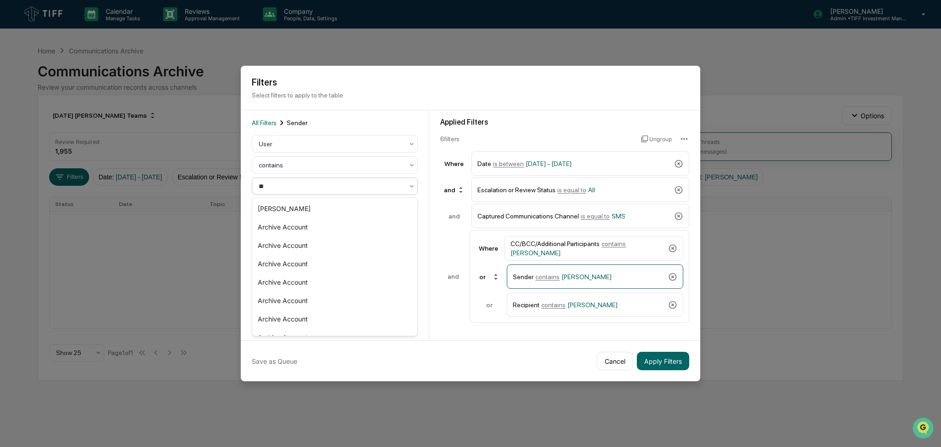
type input "***"
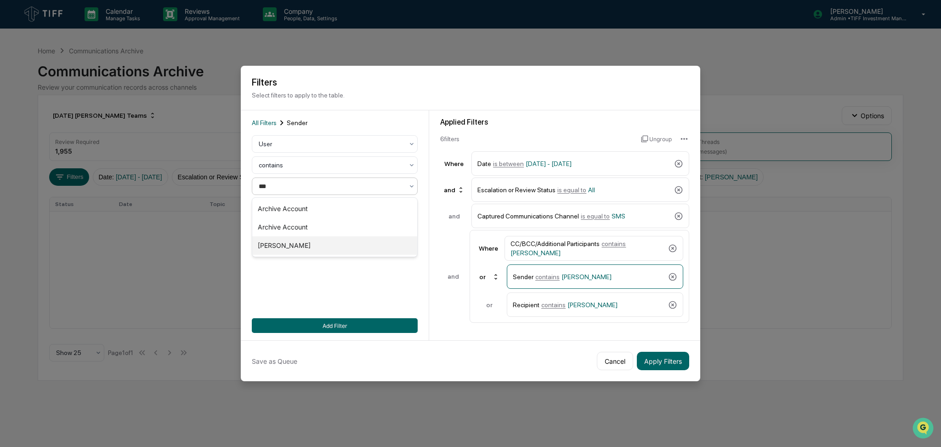
click at [351, 243] on div "[PERSON_NAME]" at bounding box center [334, 245] width 165 height 18
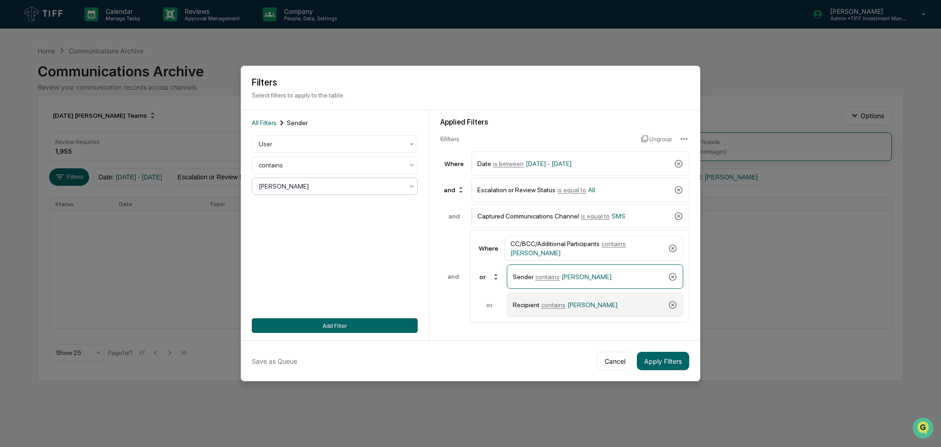
click at [582, 302] on span "[PERSON_NAME]" at bounding box center [592, 304] width 50 height 7
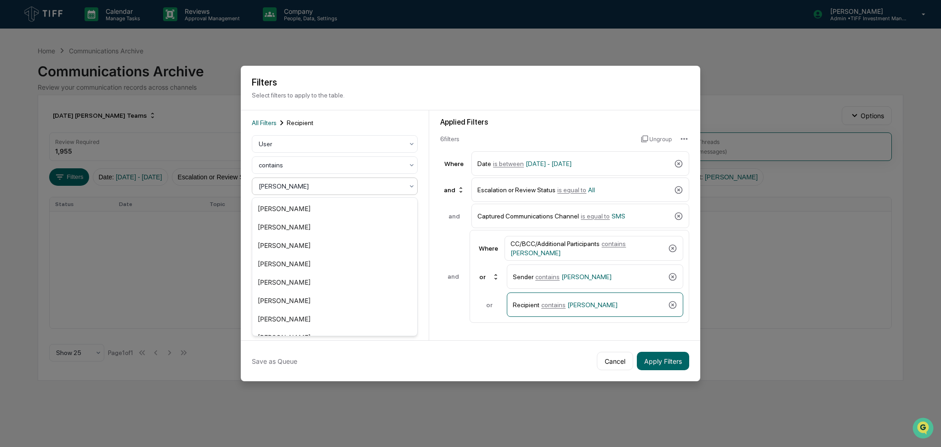
click at [334, 186] on div at bounding box center [331, 185] width 145 height 9
type input "***"
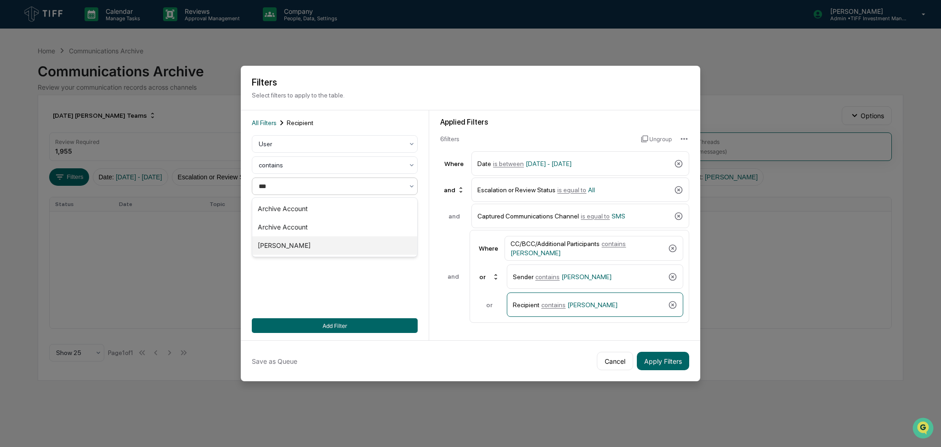
click at [329, 243] on div "[PERSON_NAME]" at bounding box center [334, 245] width 165 height 18
drag, startPoint x: 368, startPoint y: 322, endPoint x: 459, endPoint y: 335, distance: 91.9
click at [368, 322] on button "Add Filter" at bounding box center [335, 325] width 166 height 15
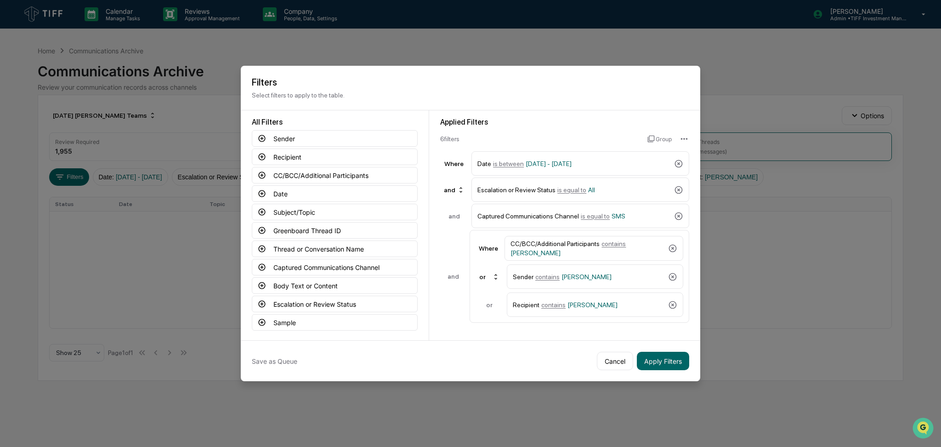
click at [657, 371] on div "Save as Queue Cancel Apply Filters" at bounding box center [470, 360] width 459 height 41
click at [663, 363] on button "Apply Filters" at bounding box center [663, 360] width 52 height 18
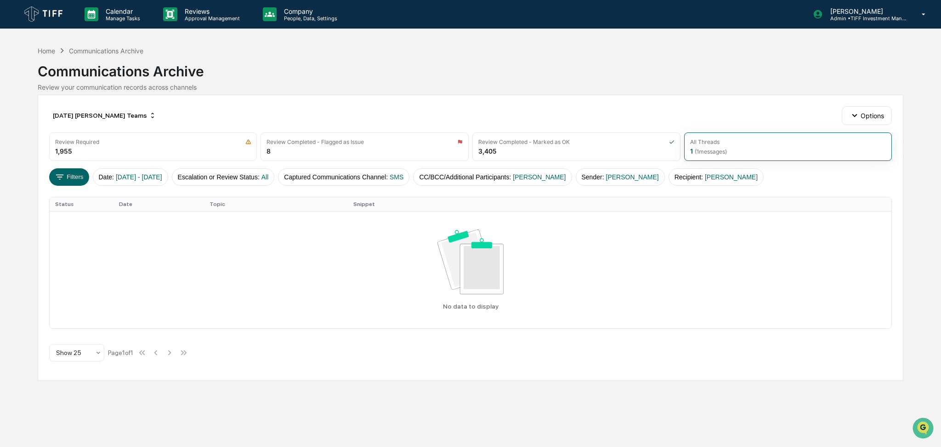
click at [493, 91] on div "Review your communication records across channels" at bounding box center [471, 87] width 866 height 8
click at [64, 176] on icon at bounding box center [60, 177] width 10 height 10
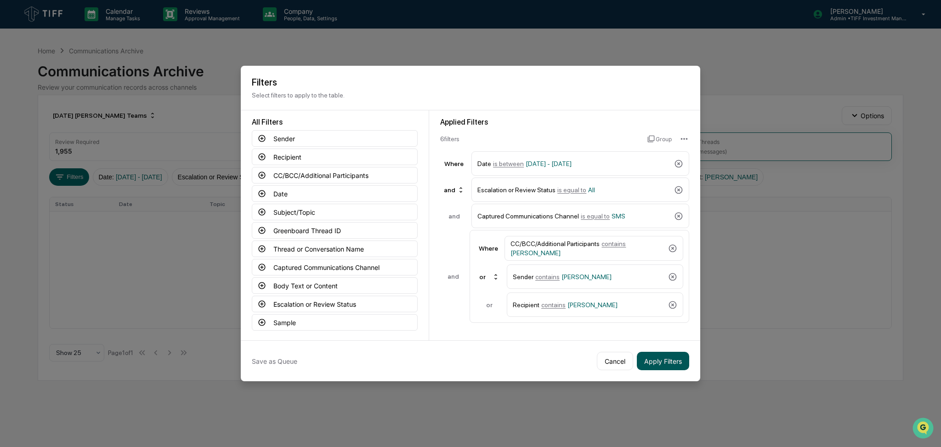
click at [663, 356] on button "Apply Filters" at bounding box center [663, 360] width 52 height 18
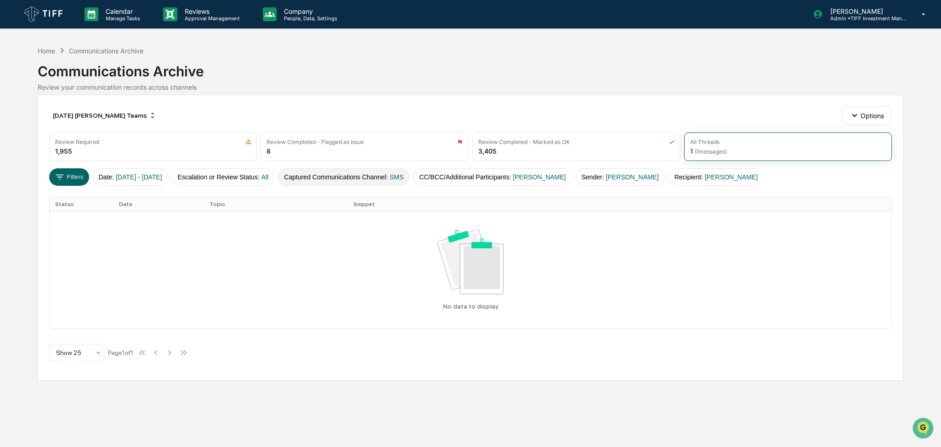
click at [351, 176] on button "Captured Communications Channel : SMS" at bounding box center [343, 176] width 131 height 17
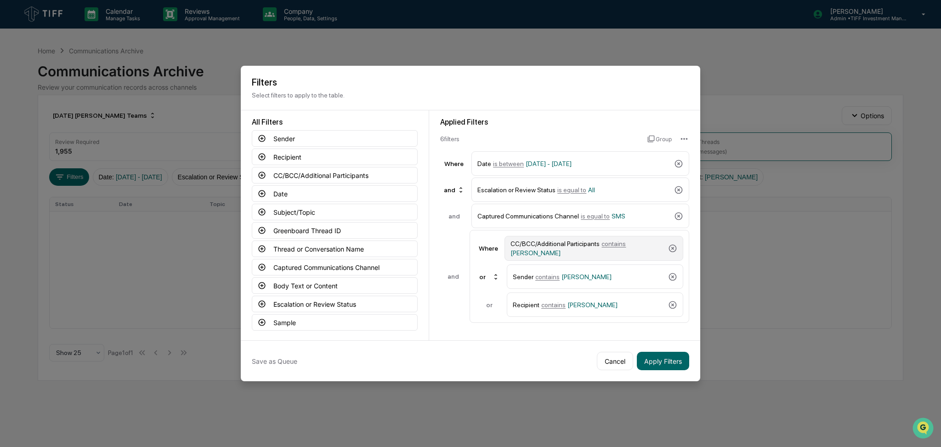
click at [593, 253] on div "CC/BCC/Additional Participants contains Samantha Gross" at bounding box center [587, 248] width 154 height 17
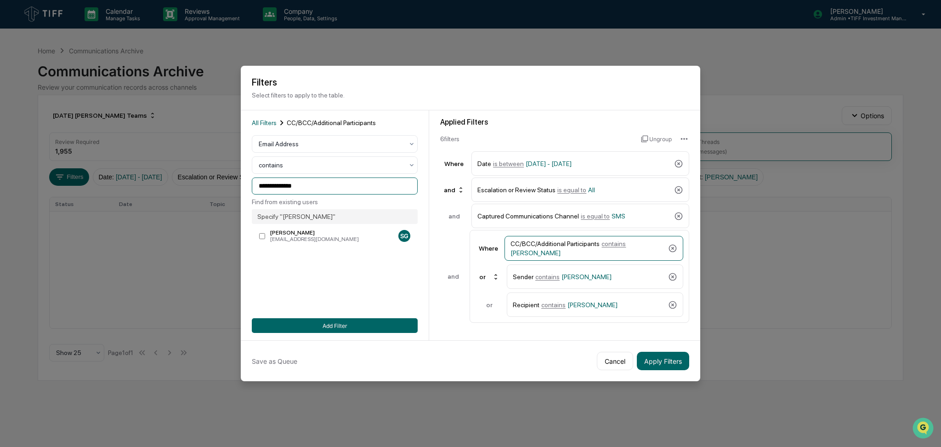
click at [347, 193] on input "**********" at bounding box center [335, 185] width 166 height 17
drag, startPoint x: 347, startPoint y: 191, endPoint x: 165, endPoint y: 196, distance: 182.5
click at [165, 196] on body "**********" at bounding box center [470, 223] width 941 height 447
type input "****"
click at [314, 146] on div at bounding box center [331, 143] width 145 height 9
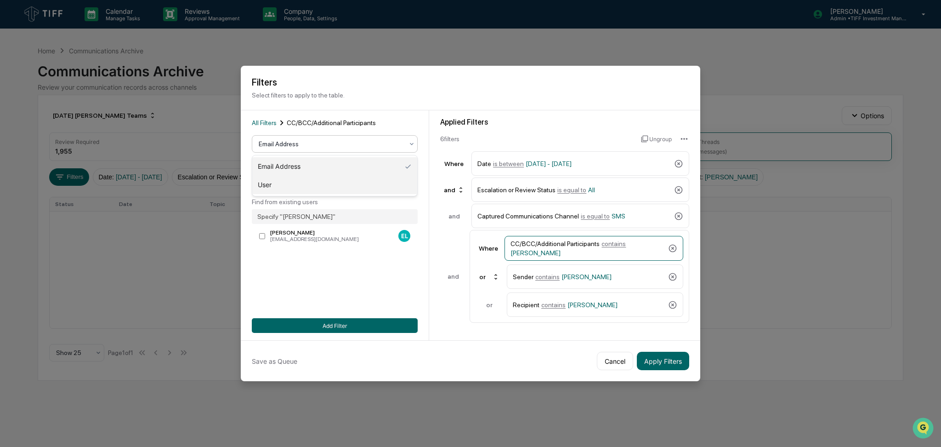
click at [308, 188] on div "User" at bounding box center [334, 185] width 165 height 18
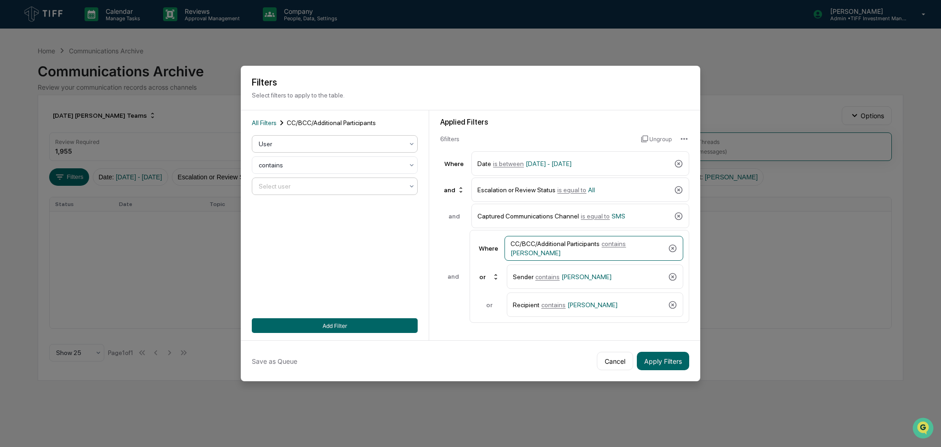
click at [369, 188] on div at bounding box center [331, 185] width 145 height 9
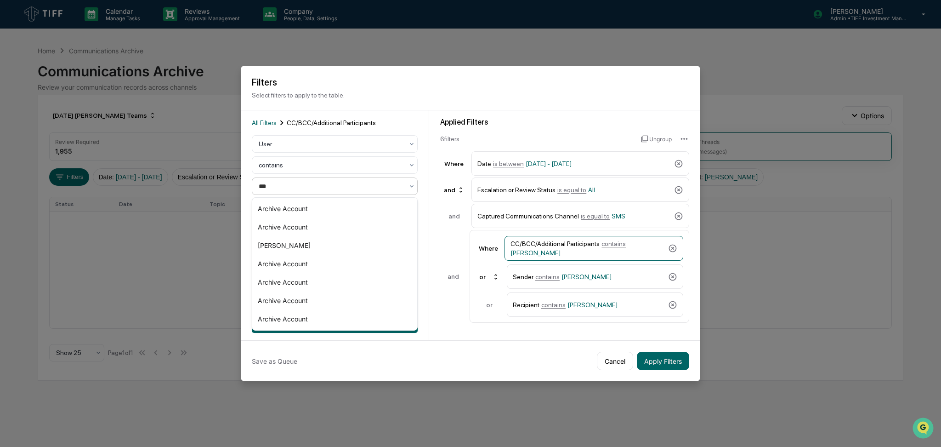
type input "****"
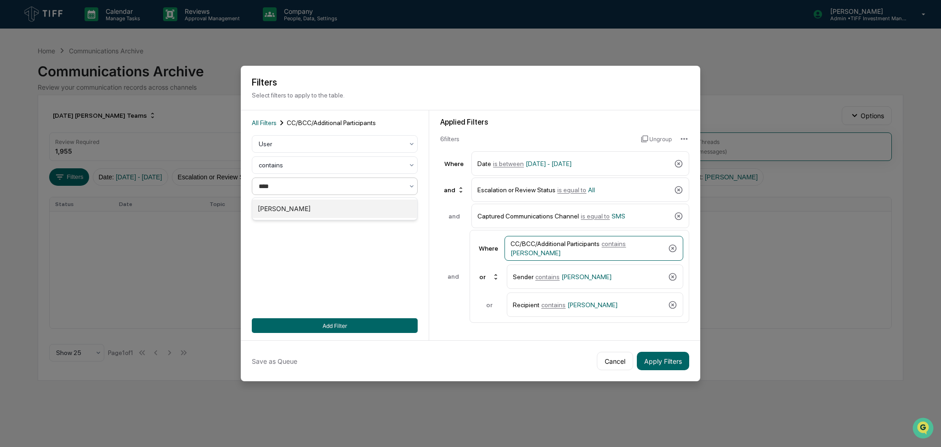
click at [359, 208] on div "[PERSON_NAME]" at bounding box center [334, 208] width 165 height 18
click at [575, 274] on span "[PERSON_NAME]" at bounding box center [586, 276] width 50 height 7
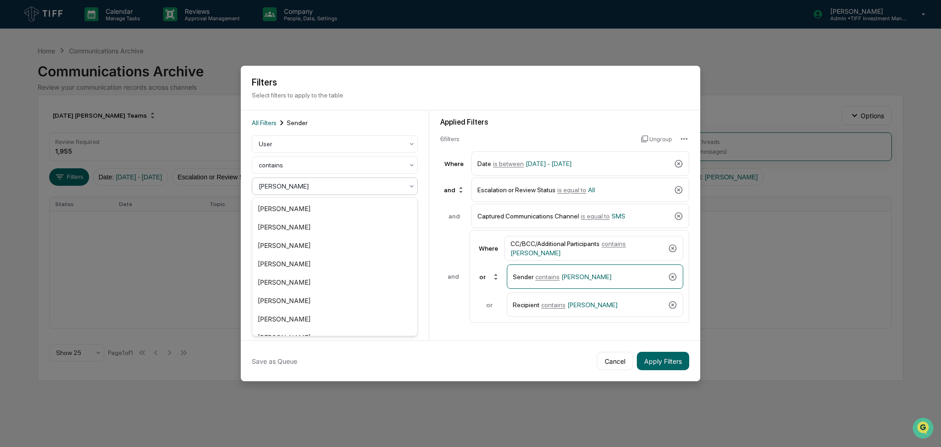
click at [310, 188] on div at bounding box center [331, 185] width 145 height 9
type input "****"
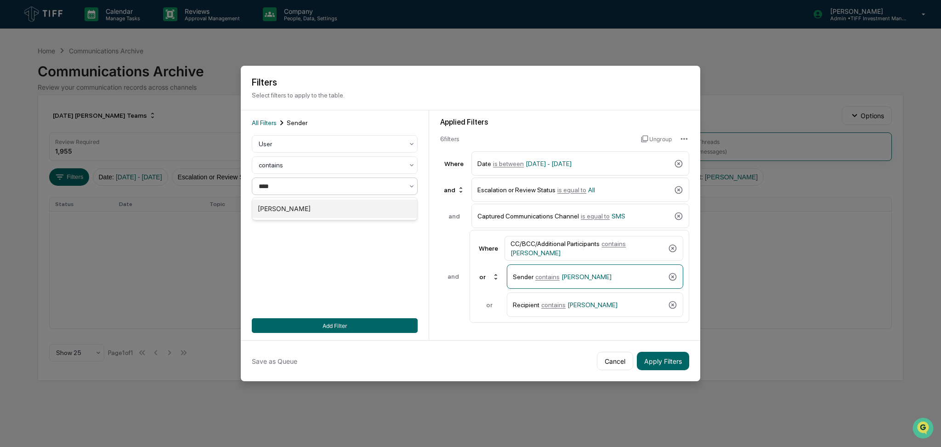
click at [310, 210] on div "[PERSON_NAME]" at bounding box center [334, 208] width 165 height 18
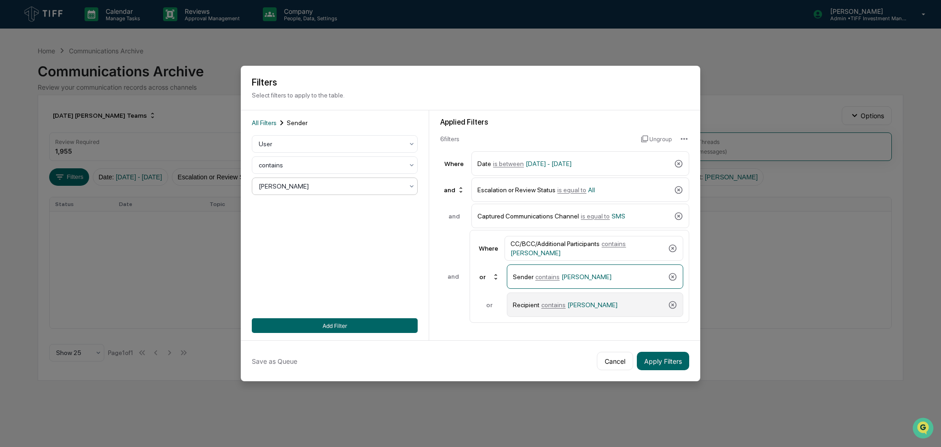
click at [574, 303] on span "[PERSON_NAME]" at bounding box center [592, 304] width 50 height 7
click at [330, 182] on div at bounding box center [331, 185] width 145 height 9
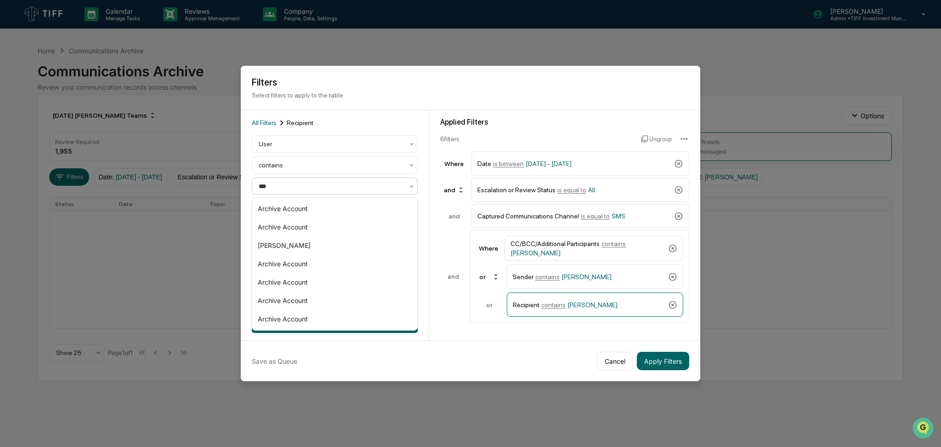
type input "****"
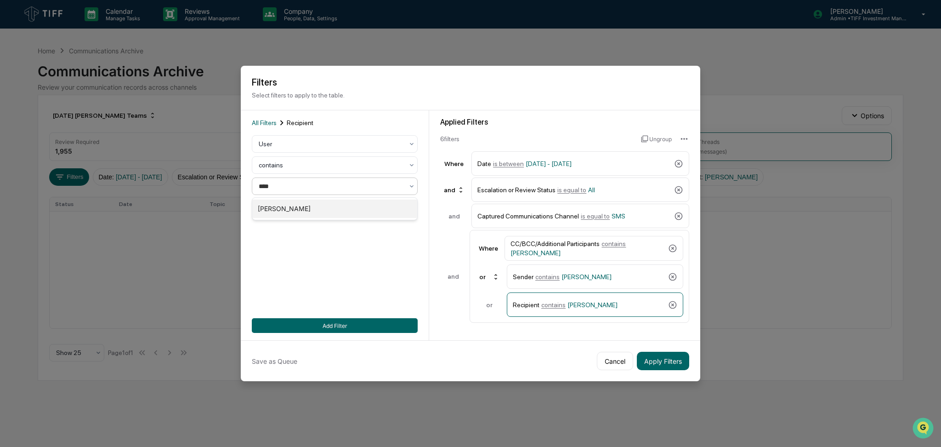
click at [334, 209] on div "[PERSON_NAME]" at bounding box center [334, 208] width 165 height 18
click at [370, 323] on button "Add Filter" at bounding box center [335, 325] width 166 height 15
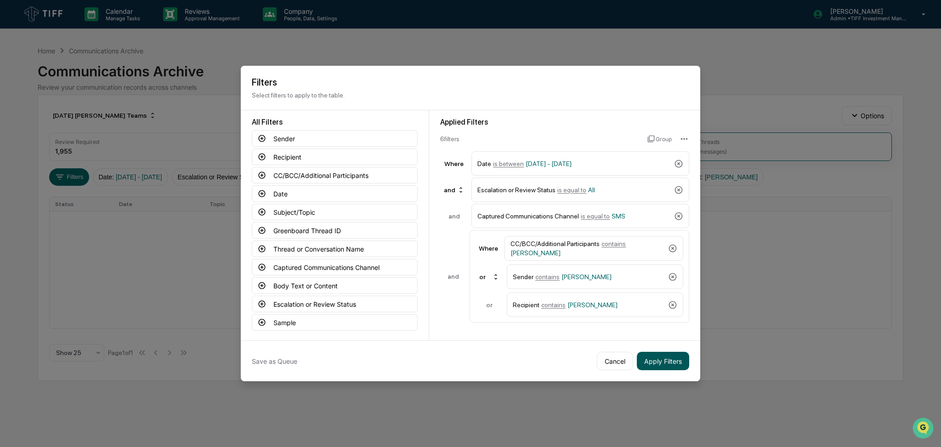
click at [677, 357] on button "Apply Filters" at bounding box center [663, 360] width 52 height 18
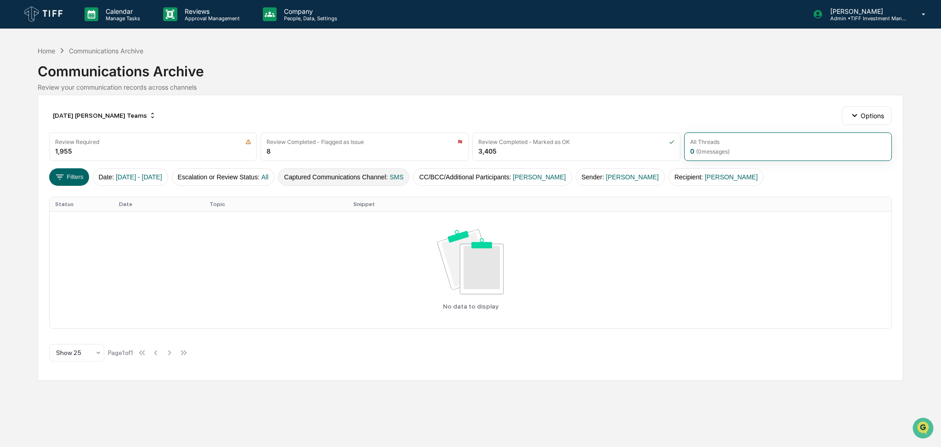
click at [351, 176] on button "Captured Communications Channel : SMS" at bounding box center [343, 176] width 131 height 17
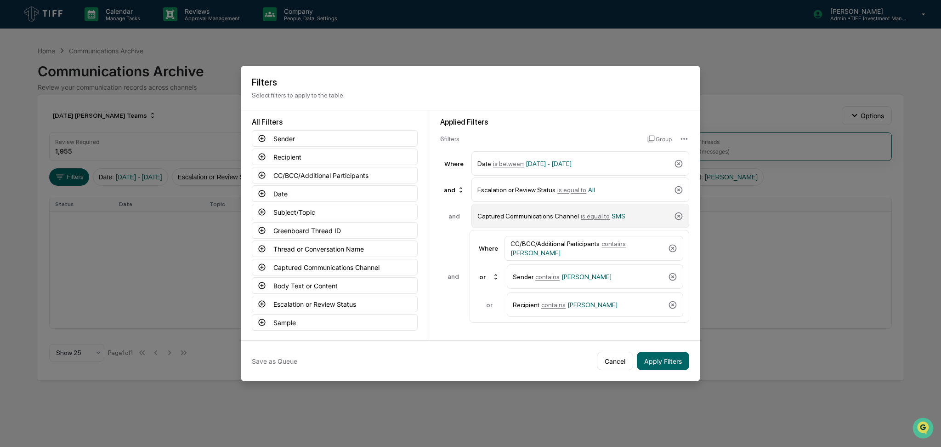
click at [564, 213] on div "Captured Communications Channel is equal to SMS" at bounding box center [573, 216] width 193 height 16
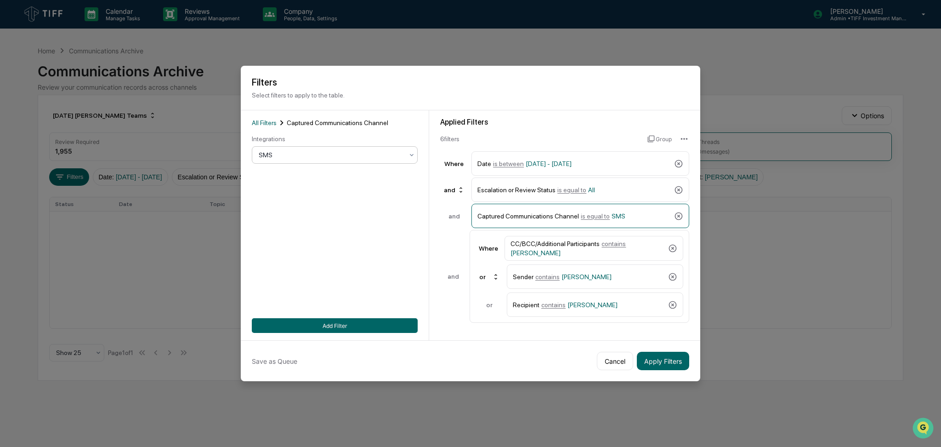
click at [326, 162] on div "SMS" at bounding box center [335, 154] width 166 height 17
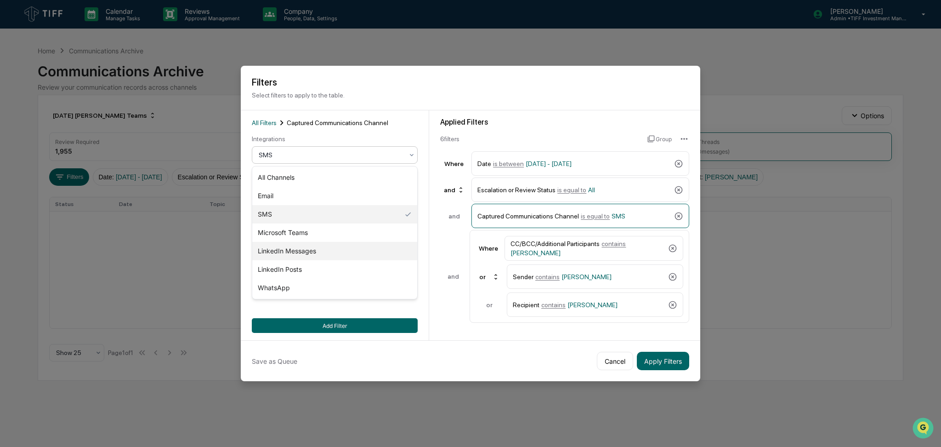
click at [341, 247] on div "LinkedIn Messages" at bounding box center [334, 251] width 165 height 18
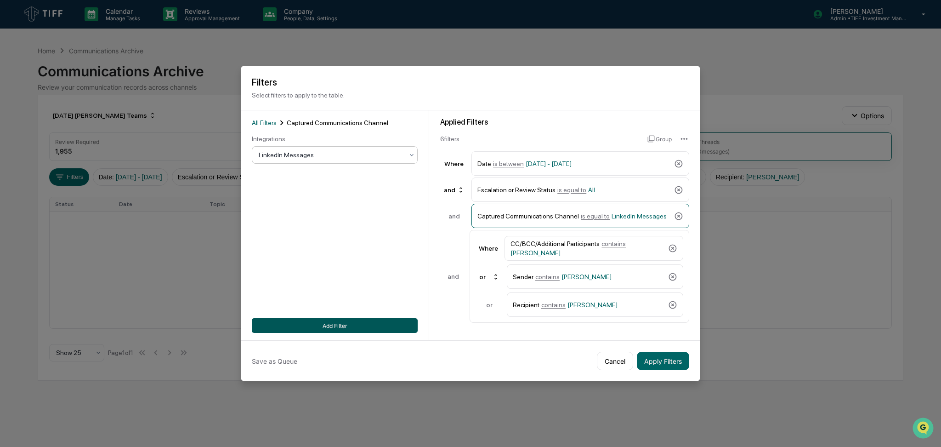
click at [363, 319] on button "Add Filter" at bounding box center [335, 325] width 166 height 15
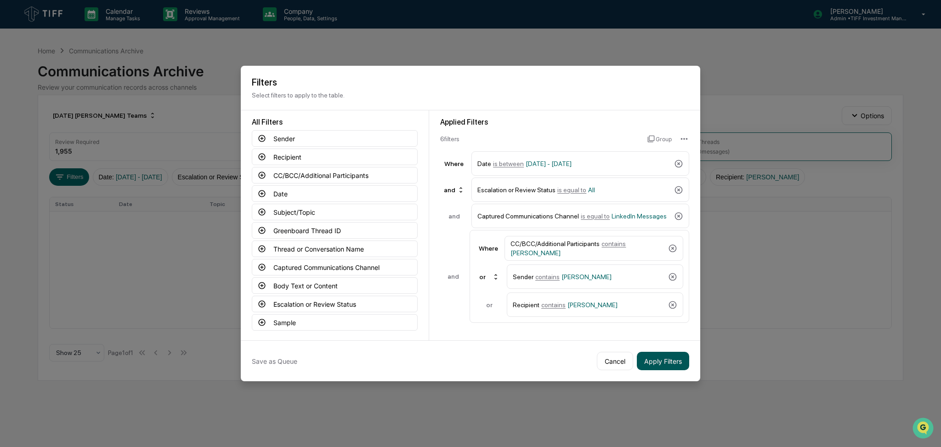
click at [674, 364] on button "Apply Filters" at bounding box center [663, 360] width 52 height 18
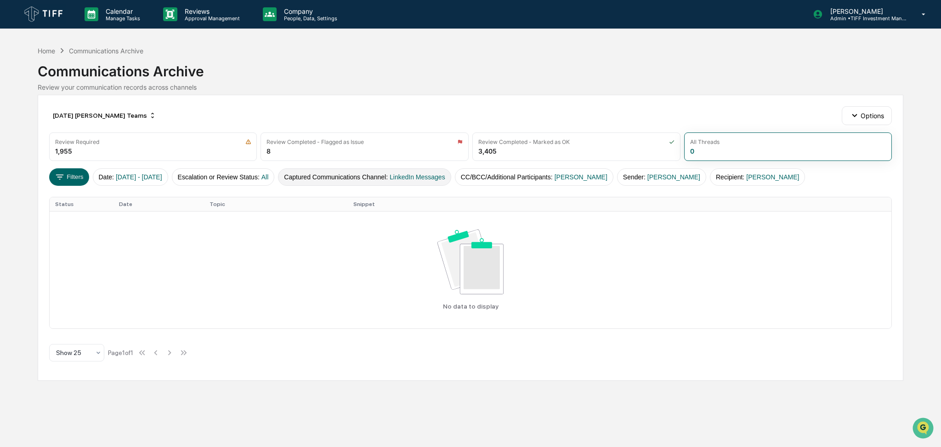
click at [414, 176] on span "LinkedIn Messages" at bounding box center [418, 176] width 56 height 7
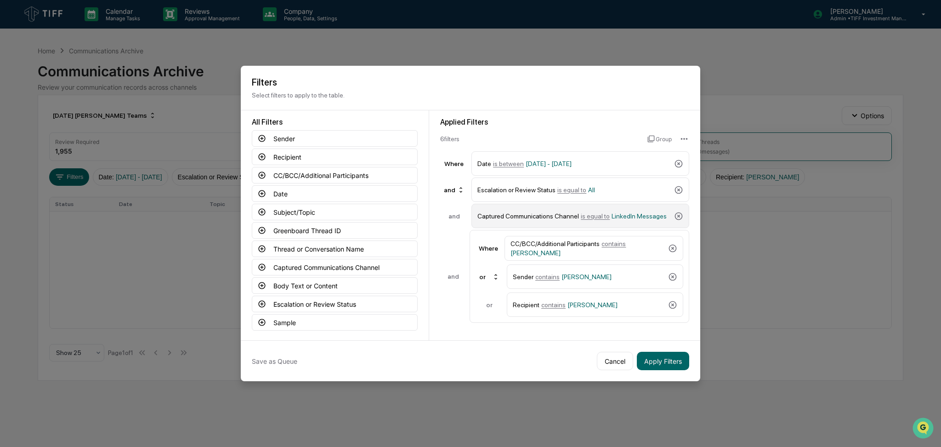
click at [568, 217] on div "Captured Communications Channel is equal to LinkedIn Messages" at bounding box center [573, 216] width 193 height 16
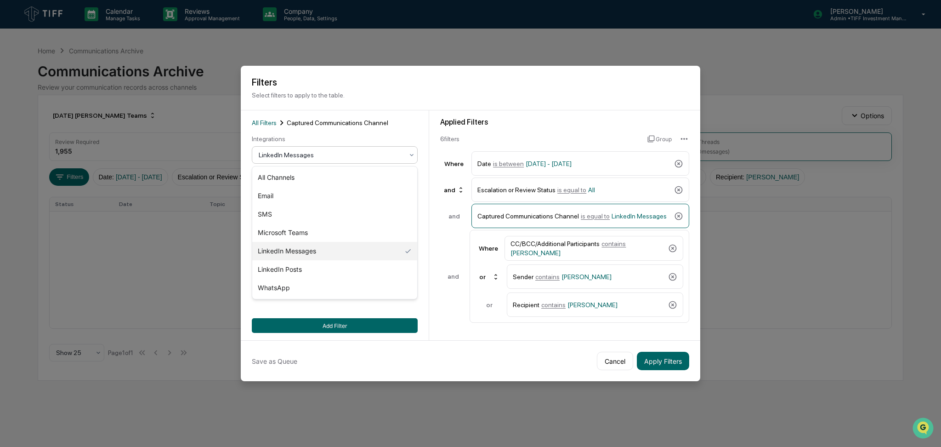
click at [318, 162] on div "LinkedIn Messages" at bounding box center [335, 154] width 166 height 17
click at [329, 266] on div "LinkedIn Posts" at bounding box center [334, 269] width 165 height 18
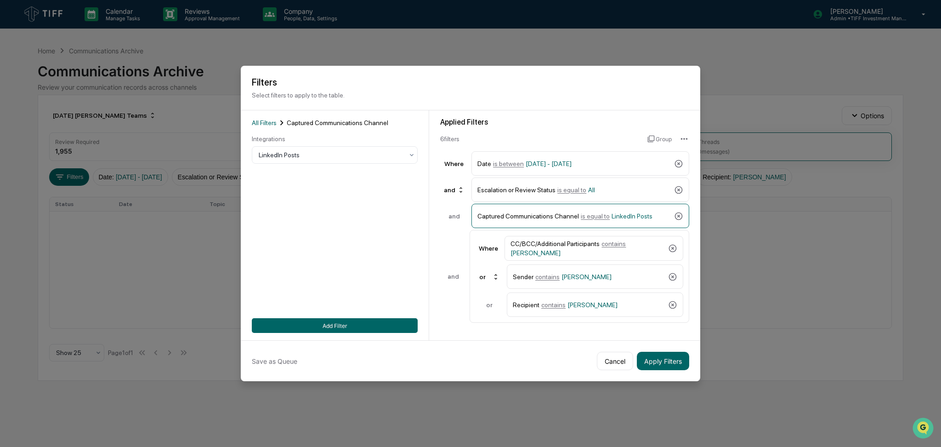
click at [380, 336] on div "All Filters Captured Communications Channel Integrations LinkedIn Posts Add Fil…" at bounding box center [335, 225] width 188 height 230
drag, startPoint x: 382, startPoint y: 326, endPoint x: 662, endPoint y: 368, distance: 282.9
click at [382, 326] on button "Add Filter" at bounding box center [335, 325] width 166 height 15
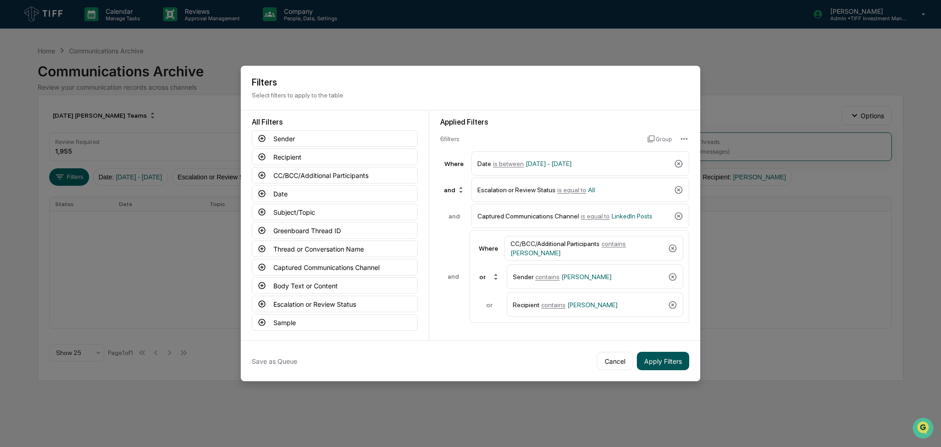
click at [665, 366] on button "Apply Filters" at bounding box center [663, 360] width 52 height 18
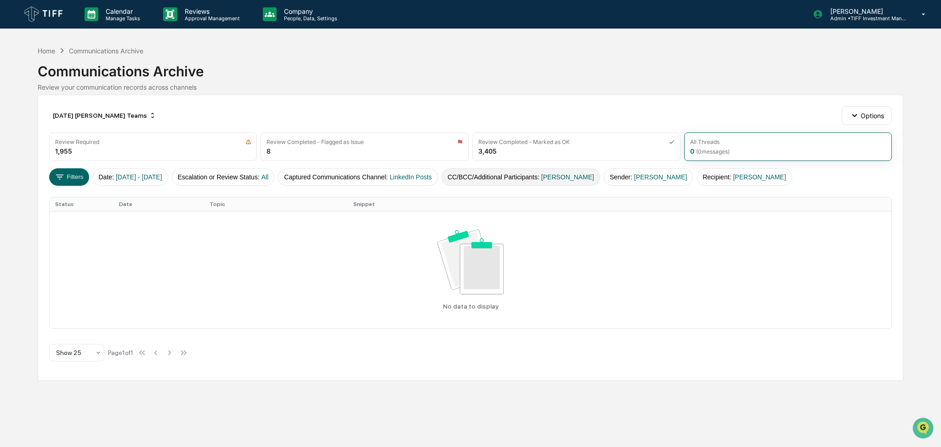
click at [561, 178] on button "CC/BCC/Additional Participants : Ellen Lieberman" at bounding box center [521, 176] width 159 height 17
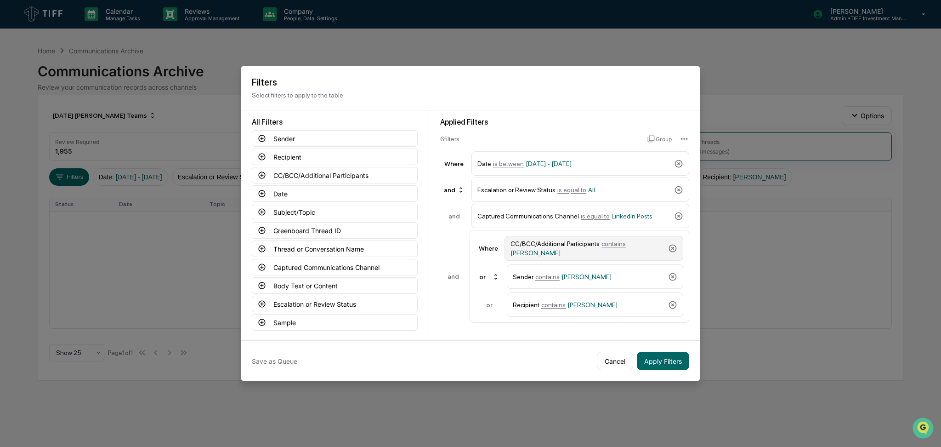
click at [584, 249] on div "CC/BCC/Additional Participants contains Ellen Lieberman" at bounding box center [587, 248] width 154 height 17
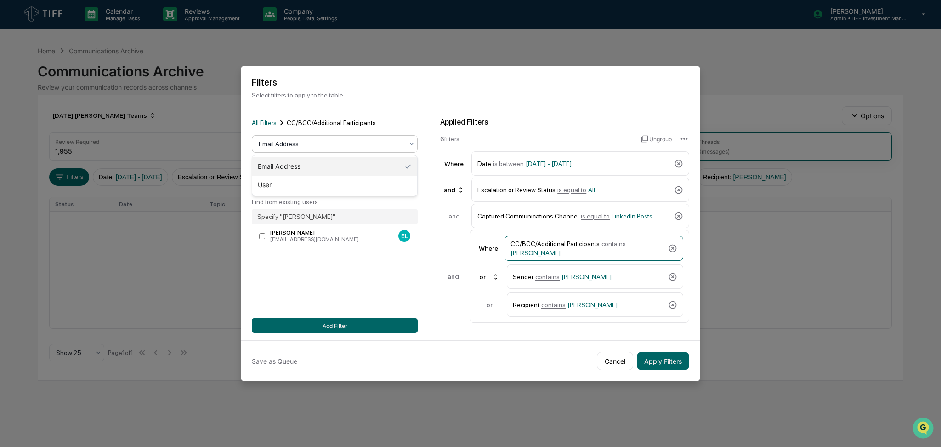
click at [277, 146] on div at bounding box center [331, 143] width 145 height 9
click at [293, 183] on div "User" at bounding box center [334, 185] width 165 height 18
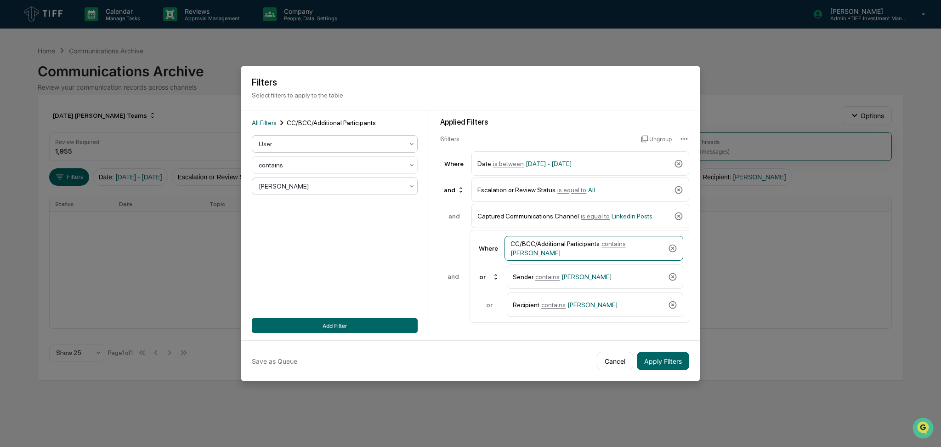
click at [307, 187] on div at bounding box center [331, 185] width 145 height 9
type input "****"
click at [305, 208] on div "[PERSON_NAME]" at bounding box center [334, 208] width 165 height 18
click at [566, 272] on div "Sender contains Ellen Lieberman" at bounding box center [589, 276] width 152 height 16
click at [354, 186] on div at bounding box center [331, 185] width 145 height 9
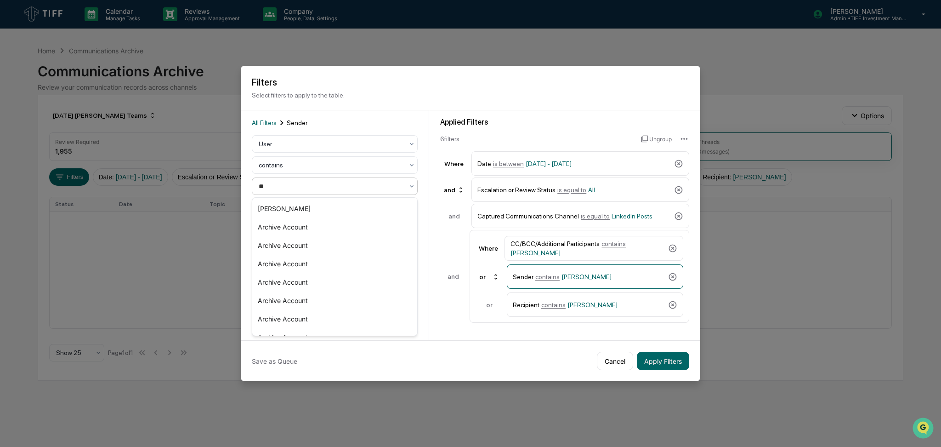
type input "***"
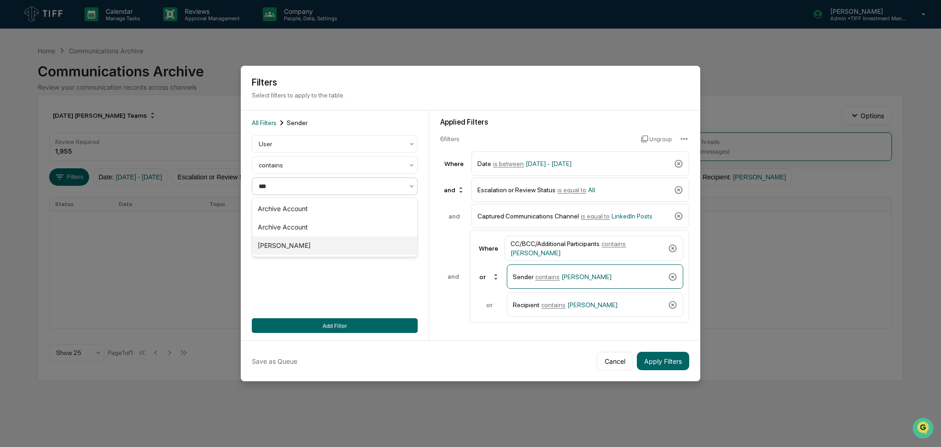
click at [338, 243] on div "[PERSON_NAME]" at bounding box center [334, 245] width 165 height 18
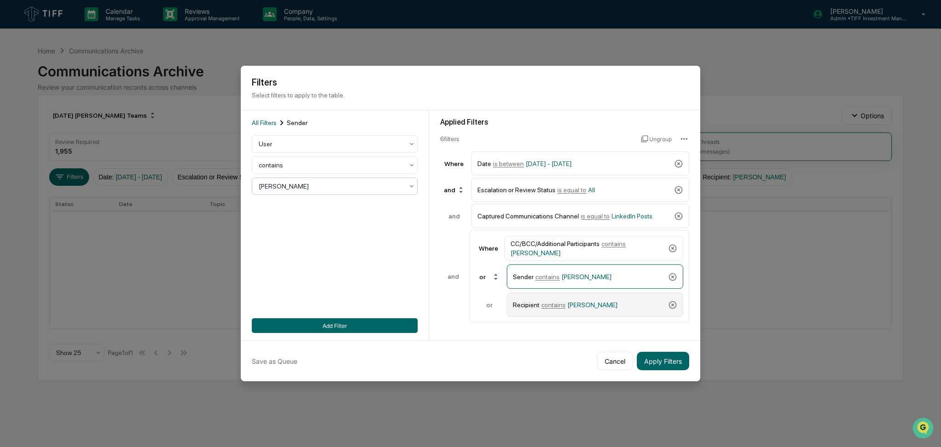
click at [584, 301] on span "[PERSON_NAME]" at bounding box center [592, 304] width 50 height 7
click at [314, 182] on div at bounding box center [331, 185] width 145 height 9
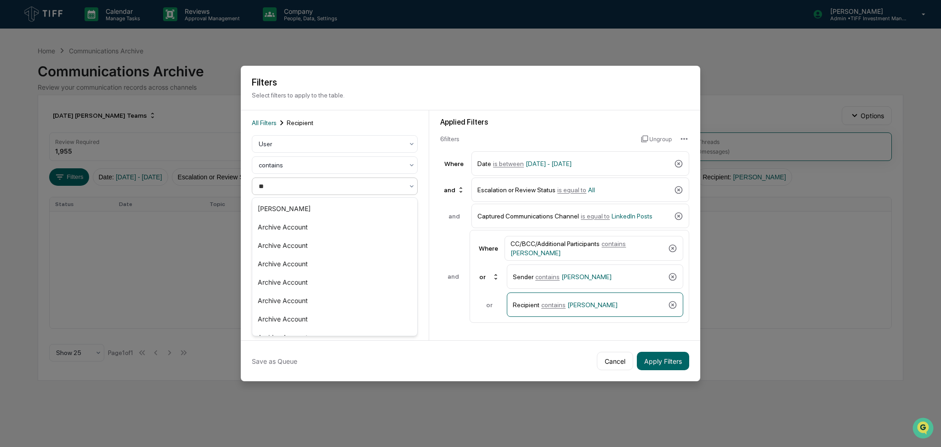
type input "***"
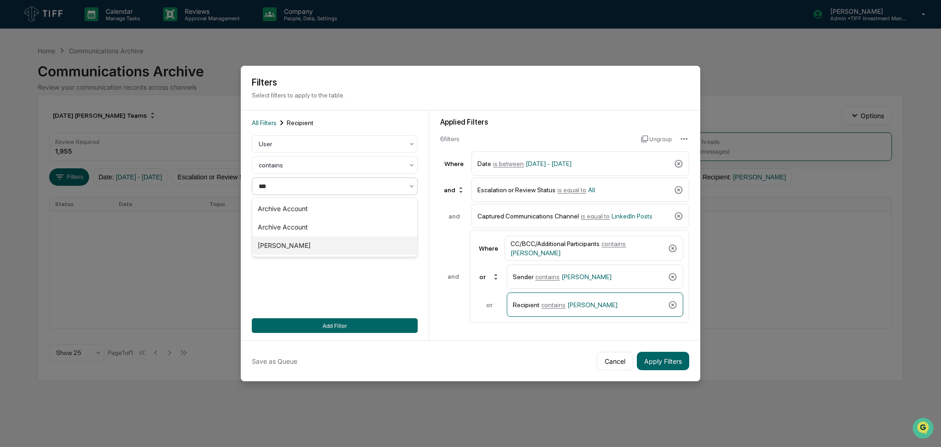
click at [319, 238] on div "[PERSON_NAME]" at bounding box center [334, 245] width 165 height 18
click at [378, 328] on button "Add Filter" at bounding box center [335, 325] width 166 height 15
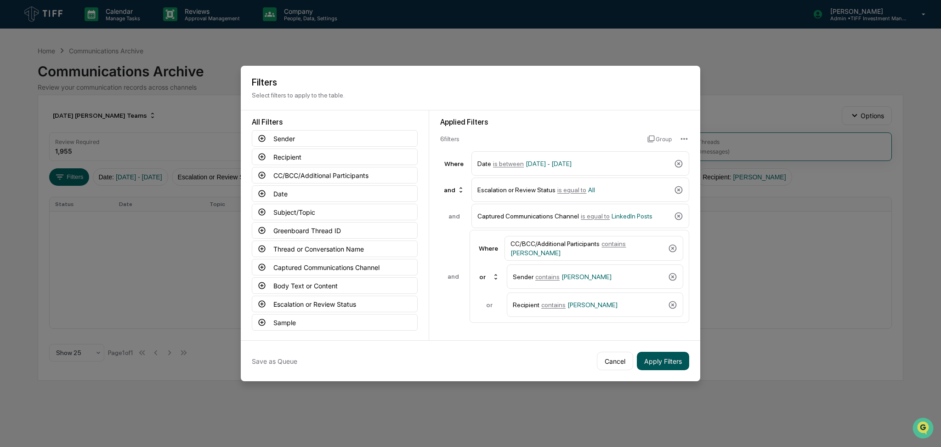
click at [668, 366] on button "Apply Filters" at bounding box center [663, 360] width 52 height 18
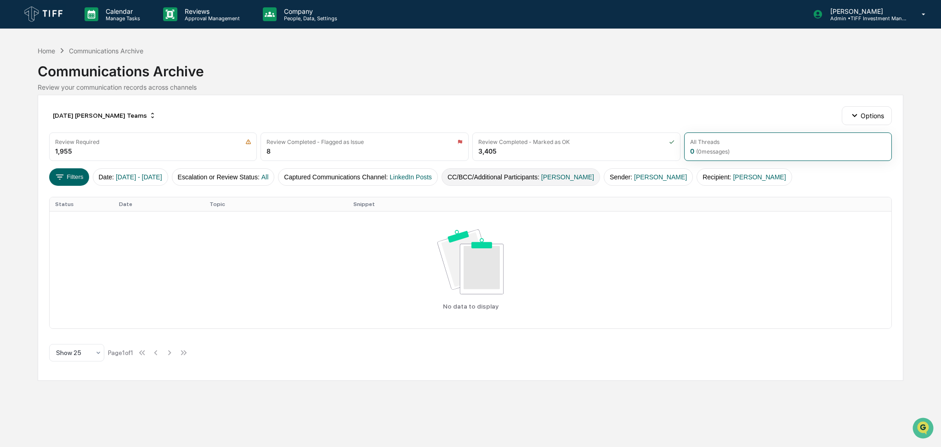
click at [520, 178] on button "CC/BCC/Additional Participants : Samantha Gross" at bounding box center [521, 176] width 159 height 17
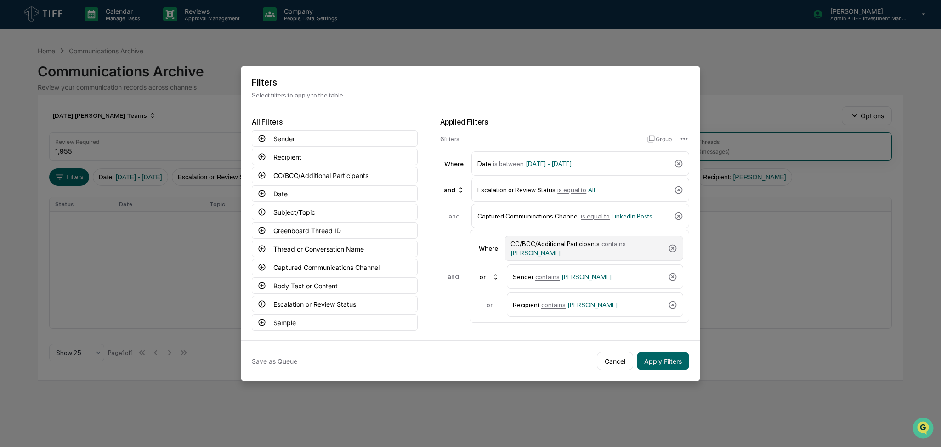
click at [595, 245] on div "CC/BCC/Additional Participants contains Samantha Gross" at bounding box center [587, 248] width 154 height 17
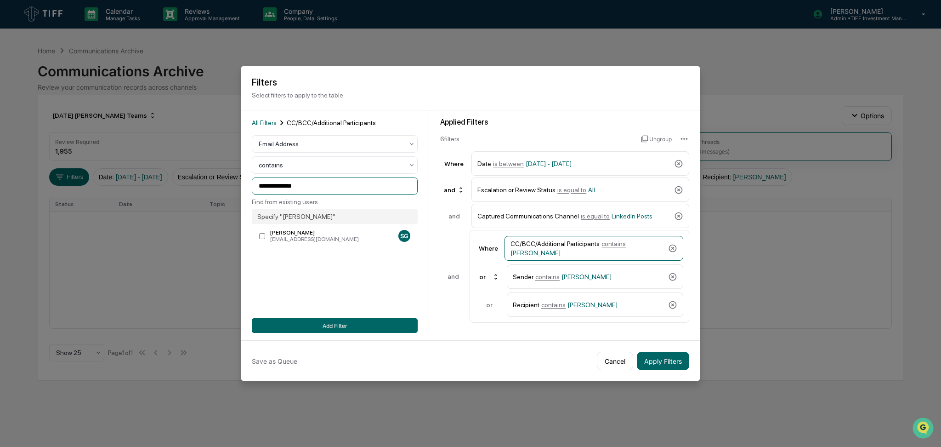
click at [319, 186] on input "**********" at bounding box center [335, 185] width 166 height 17
click at [319, 146] on div at bounding box center [331, 143] width 145 height 9
click at [309, 185] on div "User" at bounding box center [334, 185] width 165 height 18
click at [318, 185] on div at bounding box center [331, 185] width 145 height 9
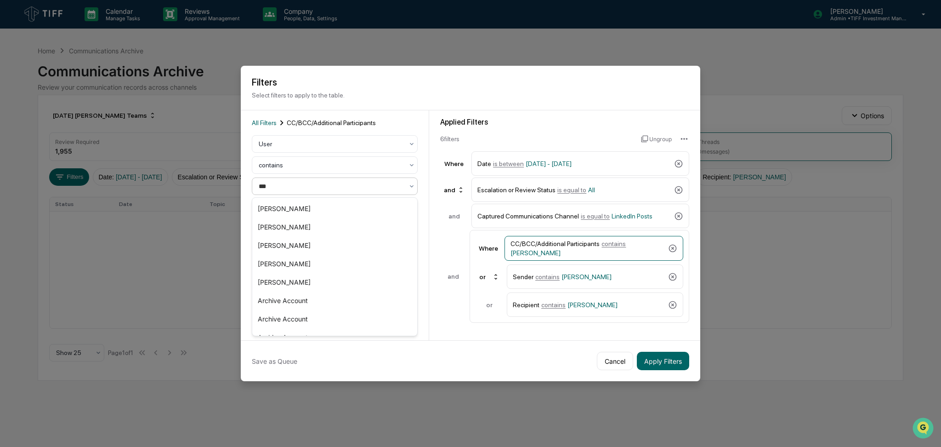
type input "****"
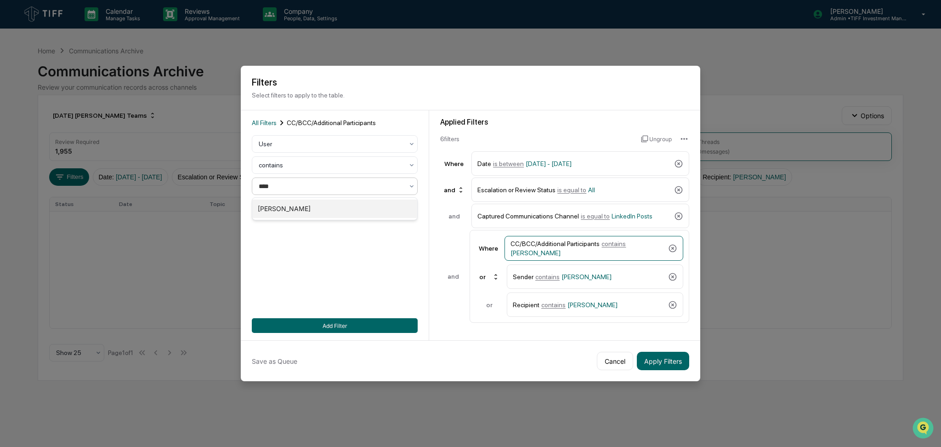
click at [313, 207] on div "[PERSON_NAME]" at bounding box center [334, 208] width 165 height 18
click at [551, 278] on span "contains" at bounding box center [547, 276] width 24 height 7
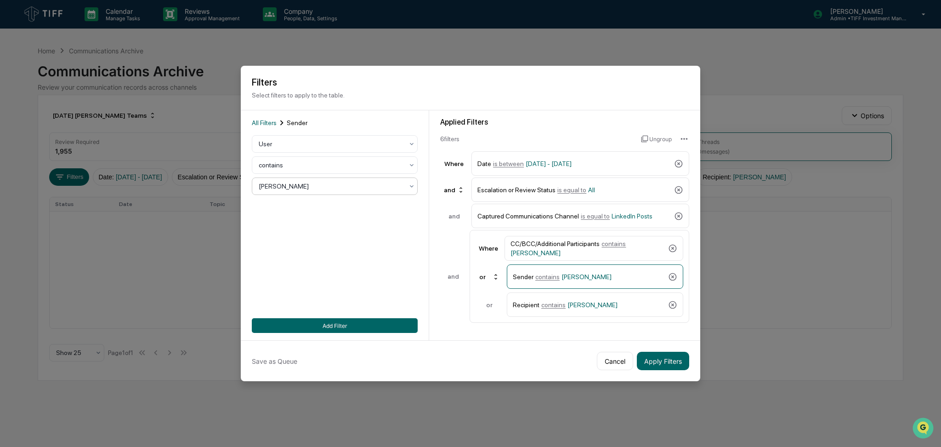
click at [356, 186] on div at bounding box center [331, 185] width 145 height 9
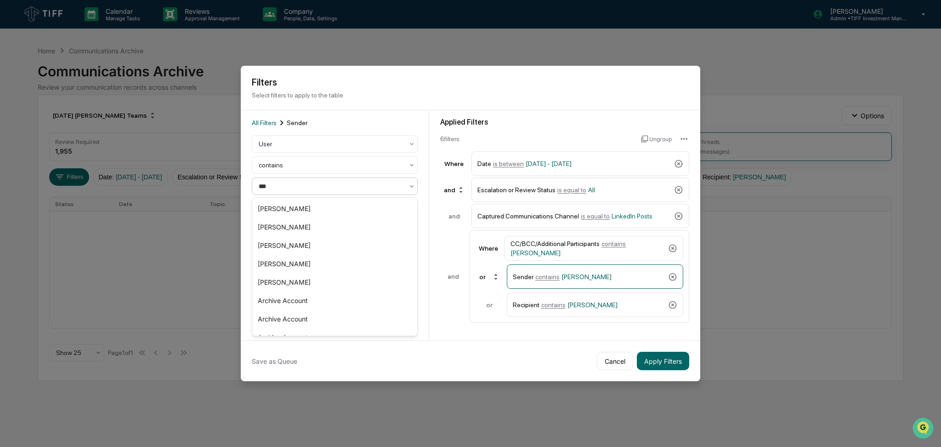
type input "****"
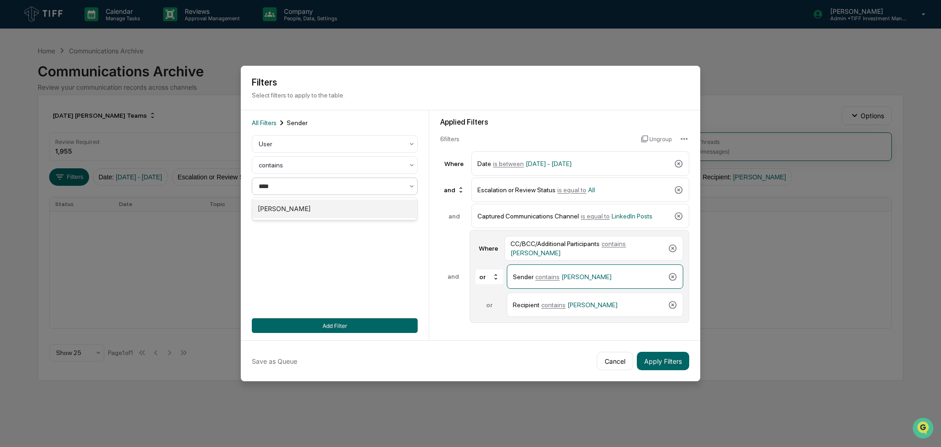
drag, startPoint x: 353, startPoint y: 205, endPoint x: 582, endPoint y: 263, distance: 236.1
click at [352, 205] on div "[PERSON_NAME]" at bounding box center [334, 208] width 165 height 18
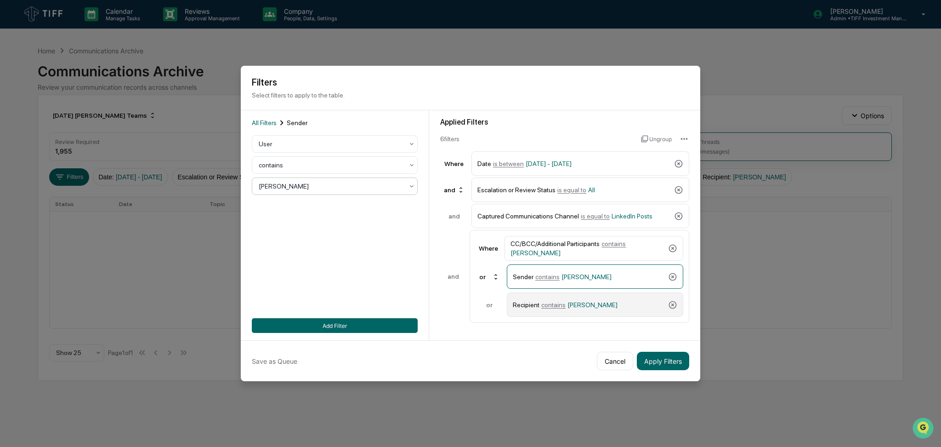
click at [579, 302] on span "[PERSON_NAME]" at bounding box center [592, 304] width 50 height 7
click at [349, 190] on div at bounding box center [331, 185] width 145 height 9
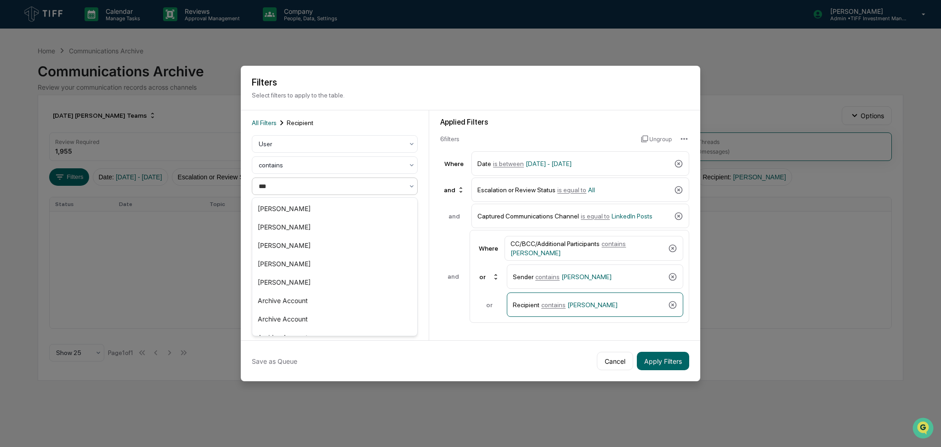
type input "****"
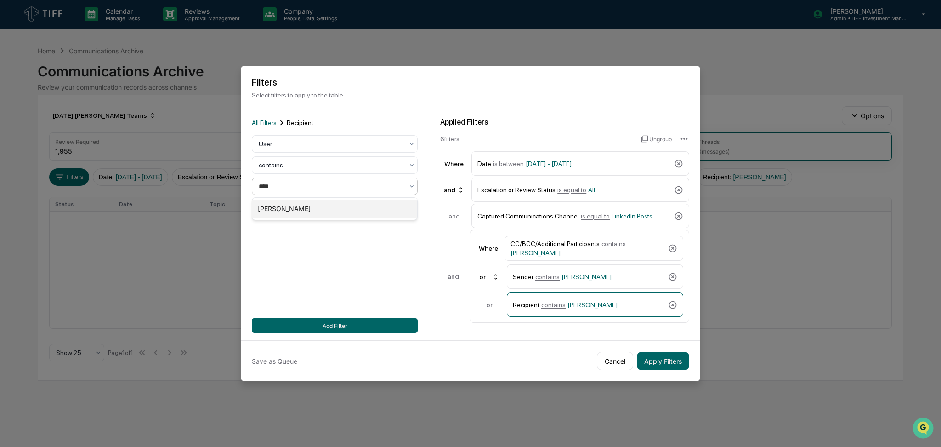
click at [343, 209] on div "[PERSON_NAME]" at bounding box center [334, 208] width 165 height 18
click at [385, 323] on button "Add Filter" at bounding box center [335, 325] width 166 height 15
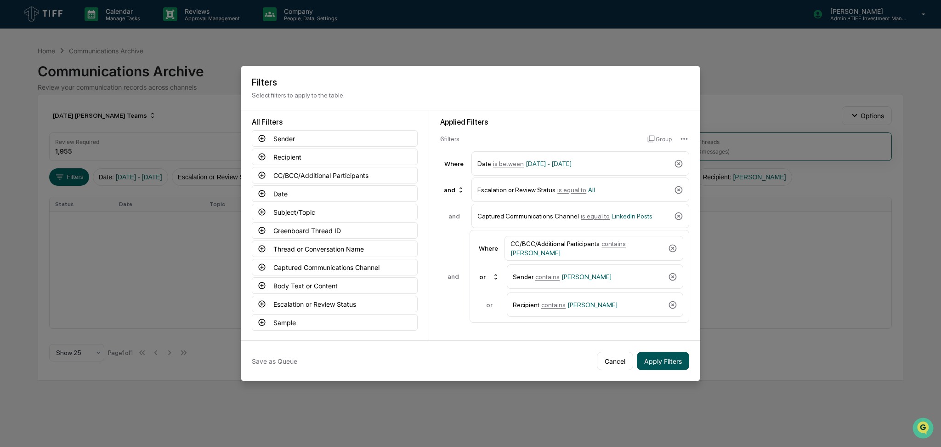
click at [671, 362] on button "Apply Filters" at bounding box center [663, 360] width 52 height 18
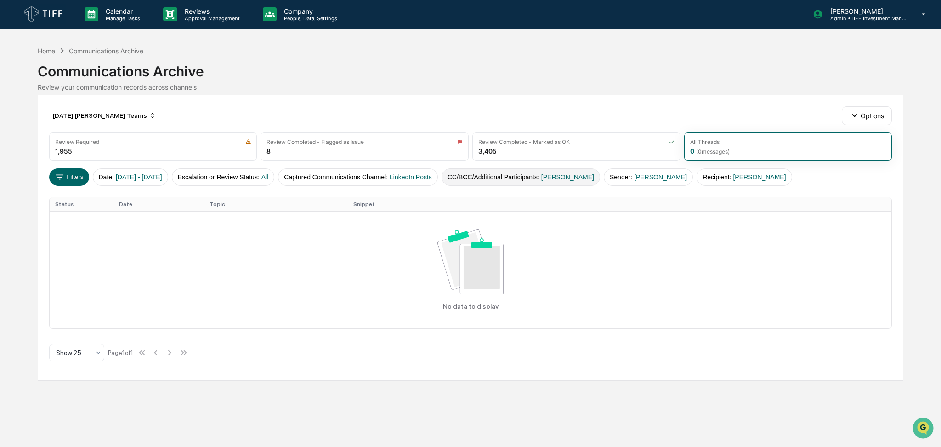
click at [547, 179] on button "CC/BCC/Additional Participants : Carolyn Patton" at bounding box center [521, 176] width 159 height 17
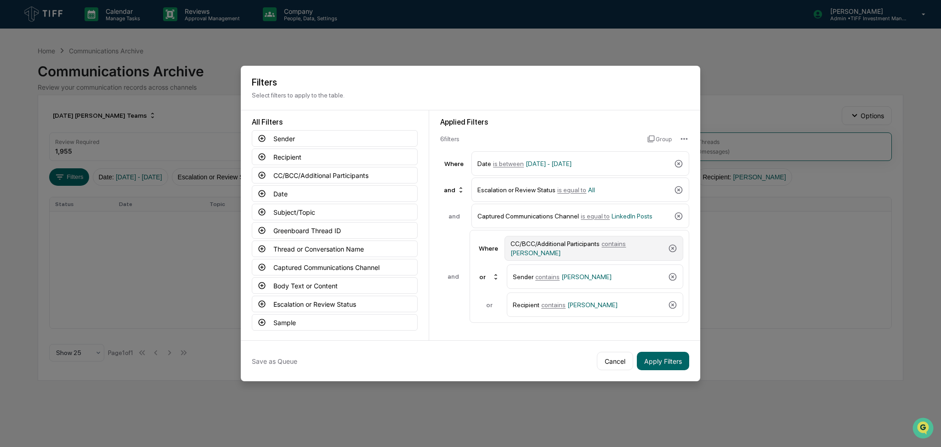
click at [556, 254] on div "CC/BCC/Additional Participants contains Carolyn Patton" at bounding box center [587, 248] width 154 height 17
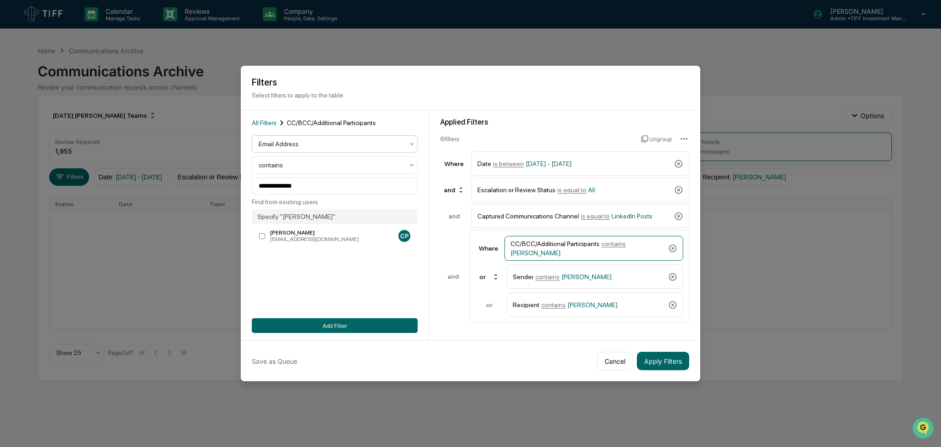
click at [316, 146] on div at bounding box center [331, 143] width 145 height 9
click at [303, 186] on div "User" at bounding box center [334, 185] width 165 height 18
click at [314, 186] on div at bounding box center [331, 185] width 145 height 9
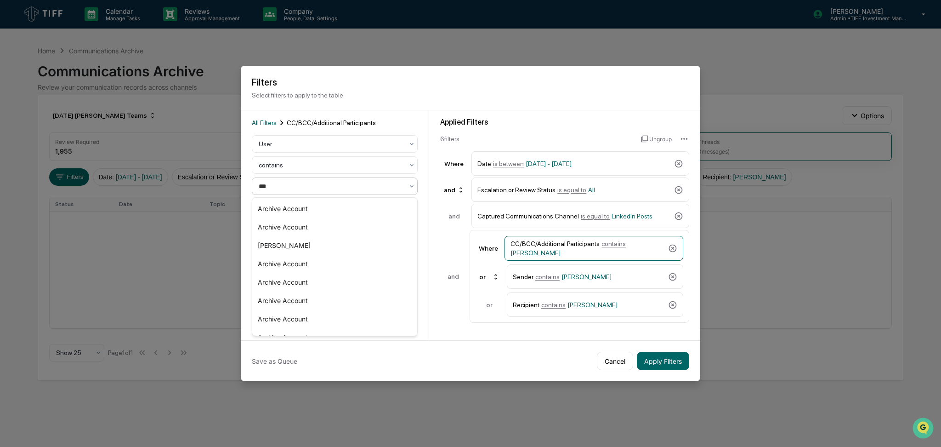
type input "****"
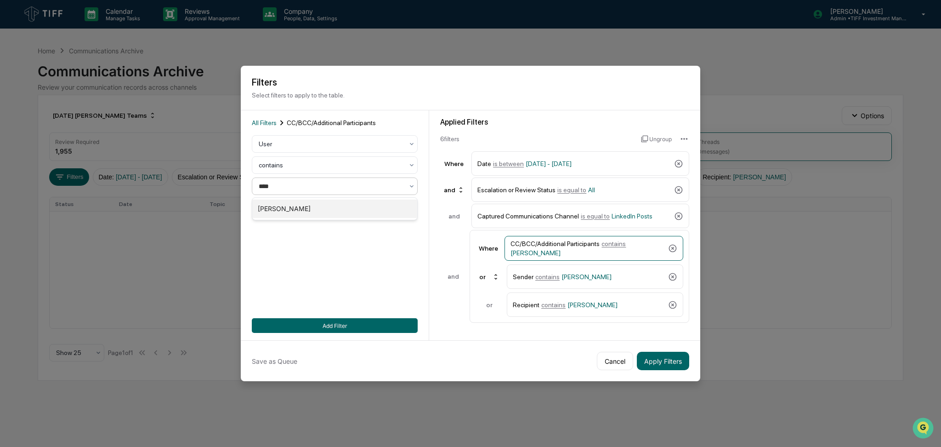
click at [310, 209] on div "[PERSON_NAME]" at bounding box center [334, 208] width 165 height 18
click at [601, 264] on div "Sender contains Carolyn Patton" at bounding box center [595, 276] width 176 height 24
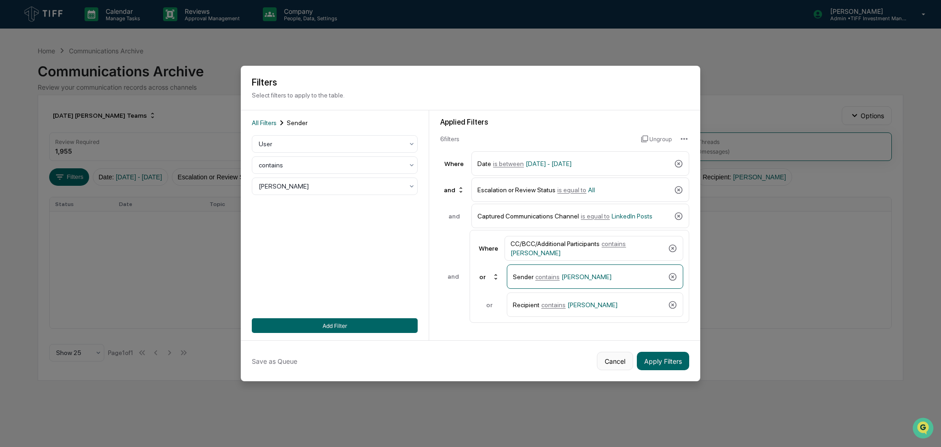
click at [614, 362] on button "Cancel" at bounding box center [615, 360] width 36 height 18
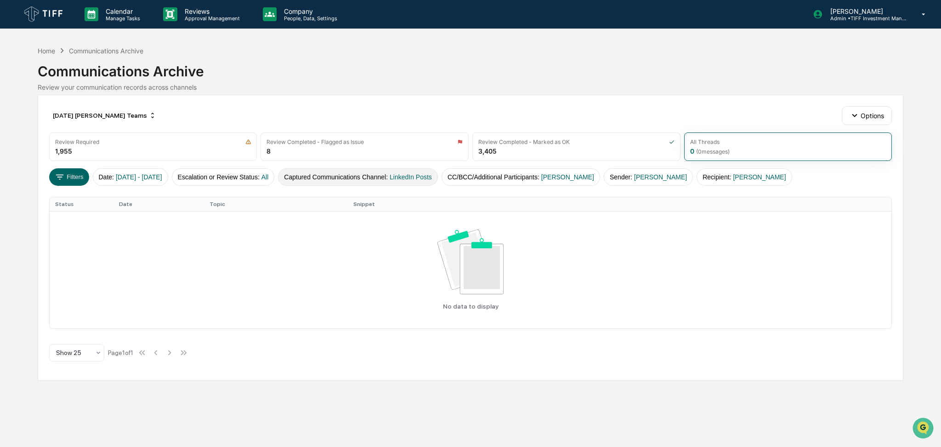
click at [367, 172] on button "Captured Communications Channel : LinkedIn Posts" at bounding box center [358, 176] width 160 height 17
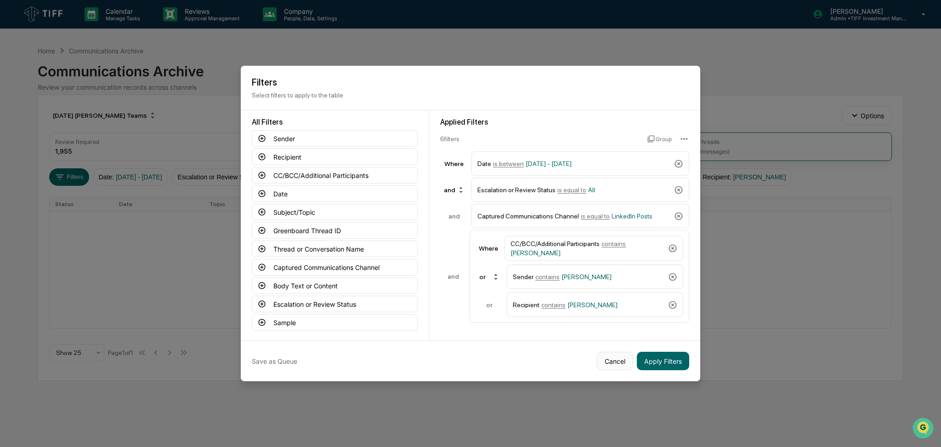
click at [604, 360] on button "Cancel" at bounding box center [615, 360] width 36 height 18
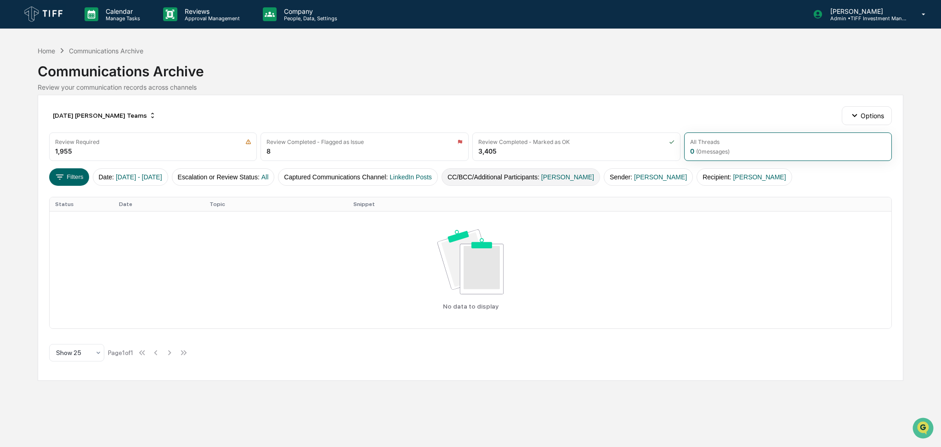
click at [546, 177] on button "CC/BCC/Additional Participants : Jim Russo" at bounding box center [521, 176] width 159 height 17
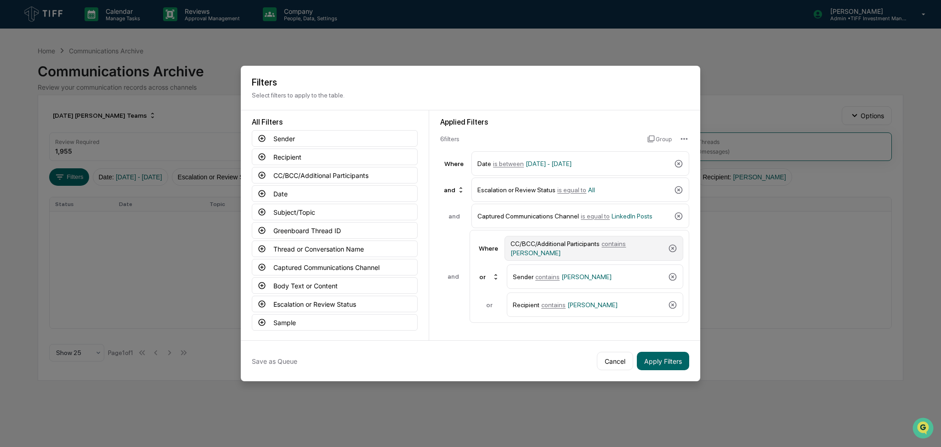
click at [561, 249] on span "[PERSON_NAME]" at bounding box center [535, 252] width 50 height 7
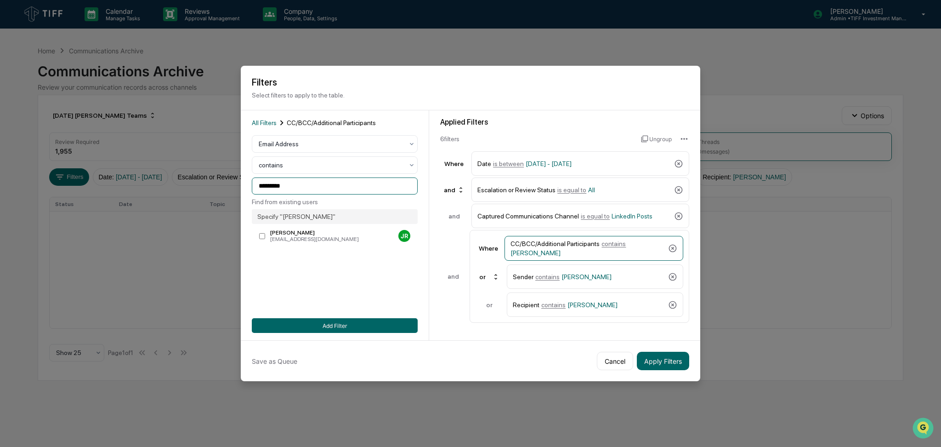
click at [333, 186] on input "*********" at bounding box center [335, 185] width 166 height 17
click at [315, 150] on div "Email Address" at bounding box center [331, 143] width 154 height 13
click at [306, 186] on div "User" at bounding box center [334, 185] width 165 height 18
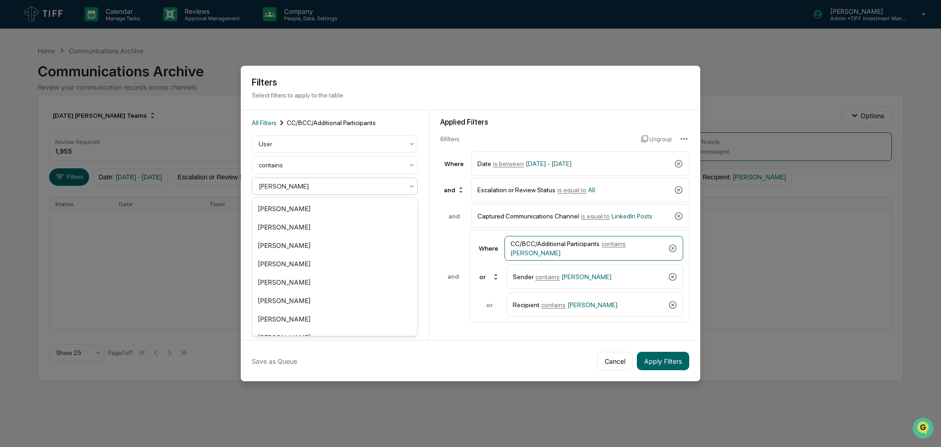
click at [306, 186] on div at bounding box center [331, 185] width 145 height 9
type input "****"
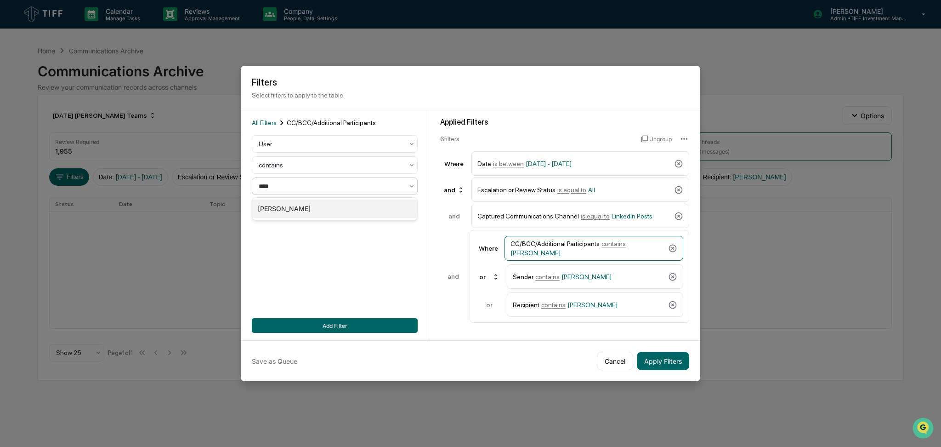
click at [307, 206] on div "[PERSON_NAME]" at bounding box center [334, 208] width 165 height 18
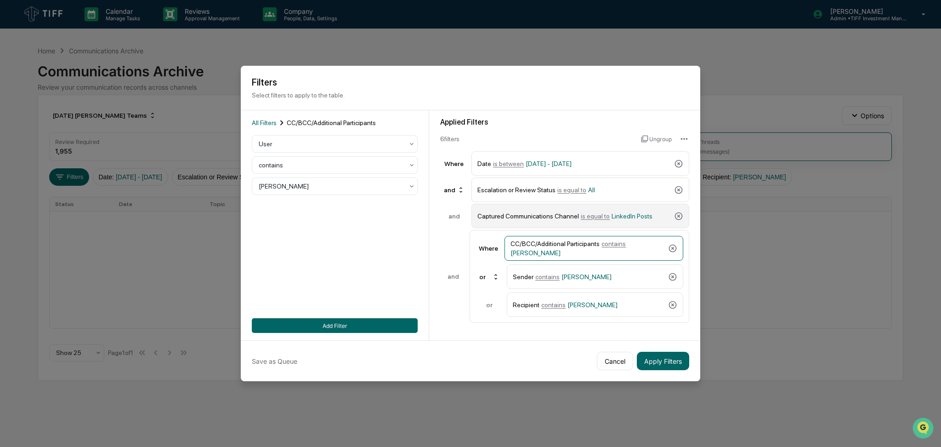
click at [581, 222] on div "Captured Communications Channel is equal to LinkedIn Posts" at bounding box center [573, 216] width 193 height 16
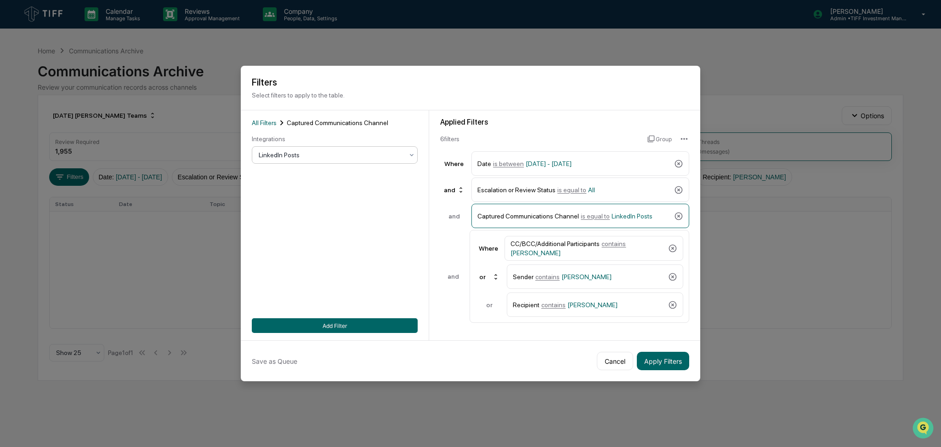
click at [288, 148] on div "LinkedIn Posts" at bounding box center [335, 154] width 166 height 17
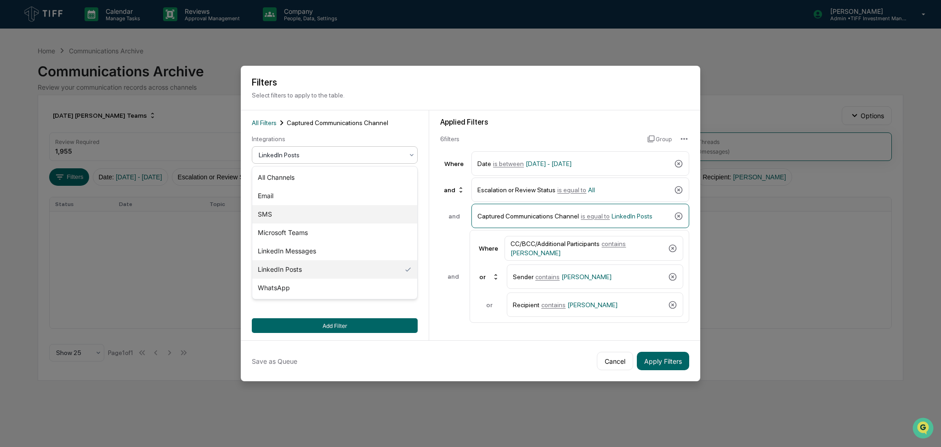
click at [311, 214] on div "SMS" at bounding box center [334, 214] width 165 height 18
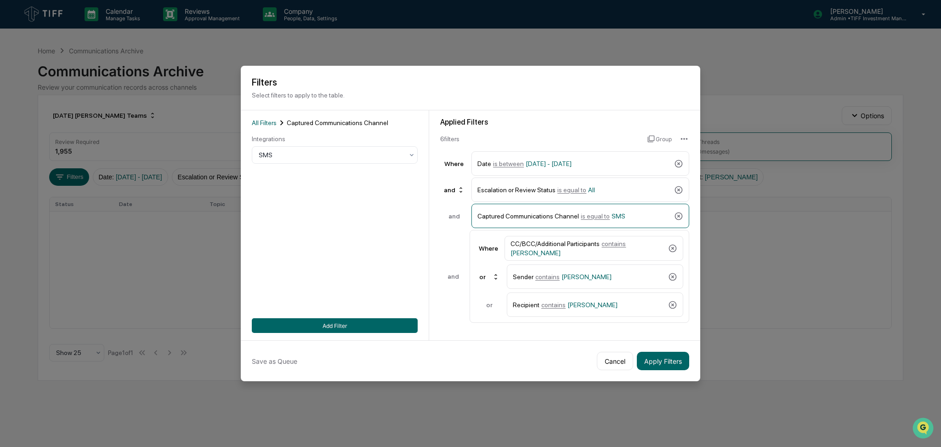
click at [371, 317] on div "All Filters Captured Communications Channel Integrations SMS Add Filter" at bounding box center [335, 225] width 166 height 215
drag, startPoint x: 380, startPoint y: 327, endPoint x: 445, endPoint y: 334, distance: 65.7
click at [380, 326] on button "Add Filter" at bounding box center [335, 325] width 166 height 15
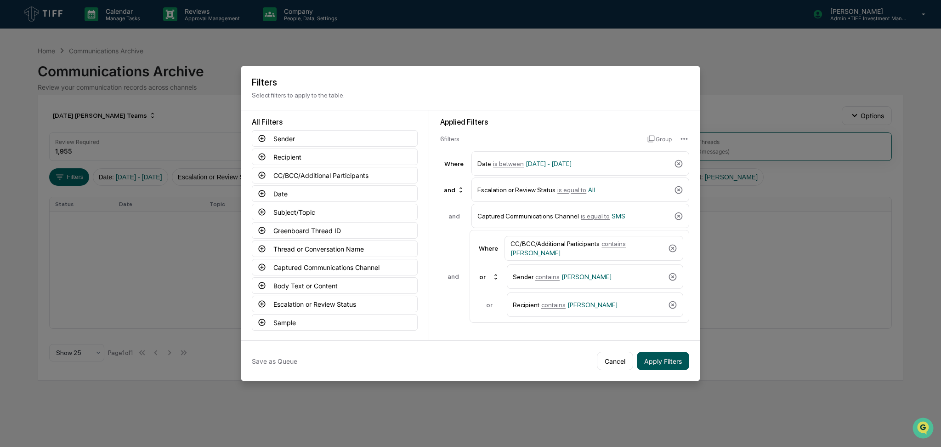
click at [659, 362] on button "Apply Filters" at bounding box center [663, 360] width 52 height 18
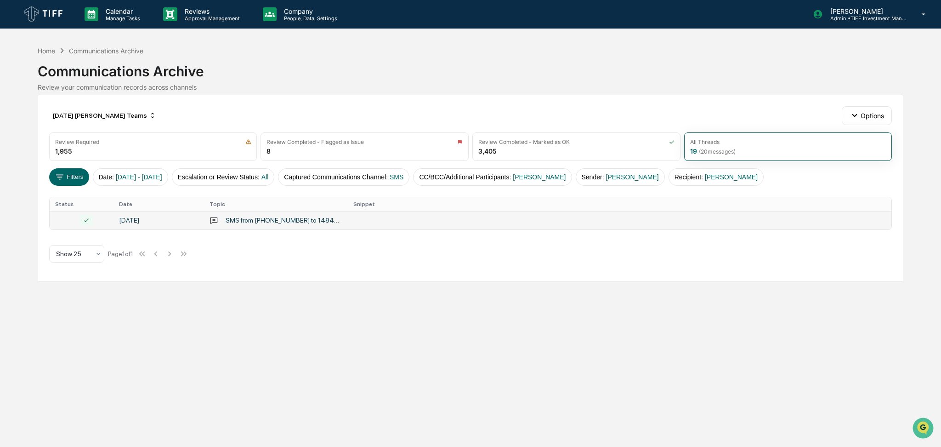
click at [324, 220] on div "SMS from 12154443056 to 14846804794" at bounding box center [284, 219] width 117 height 7
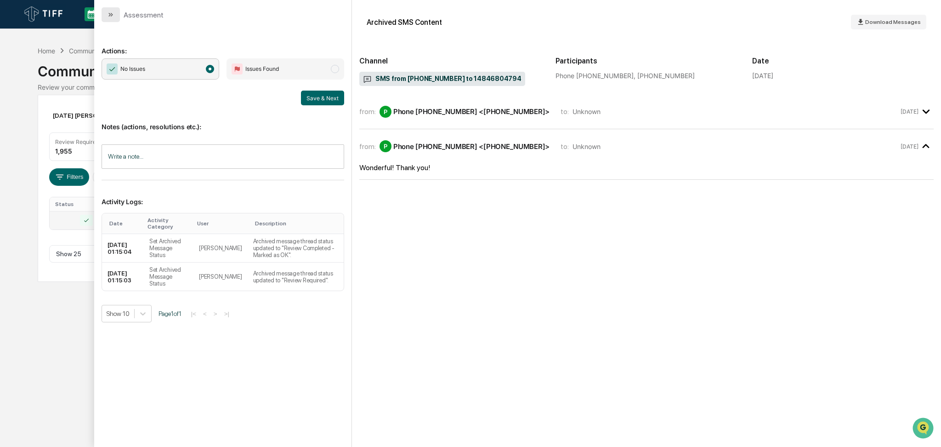
click at [111, 13] on icon "modal" at bounding box center [110, 14] width 7 height 7
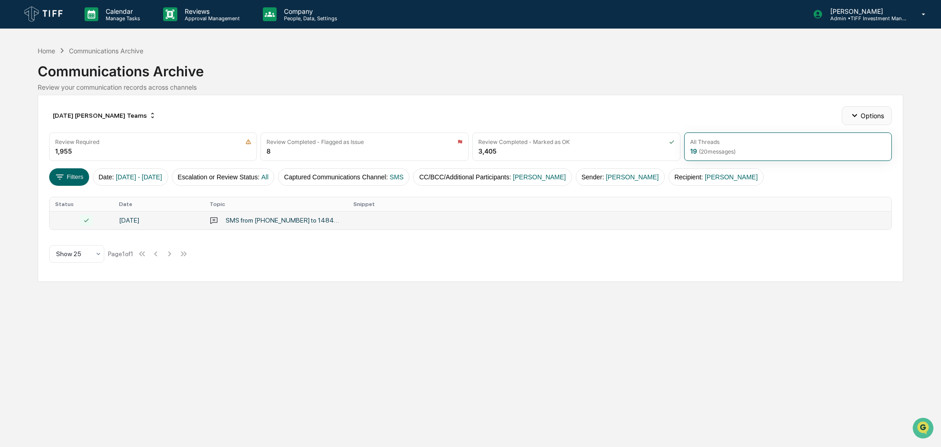
click at [860, 116] on button "Options" at bounding box center [867, 115] width 50 height 18
click at [853, 163] on div "Archive Random Sampling" at bounding box center [870, 166] width 108 height 15
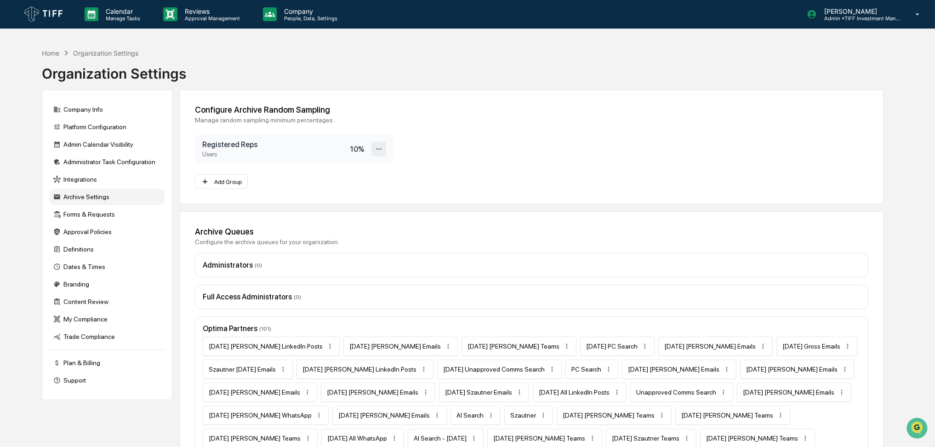
click at [376, 149] on icon at bounding box center [379, 148] width 6 height 1
click at [355, 183] on div "Delete" at bounding box center [349, 180] width 74 height 16
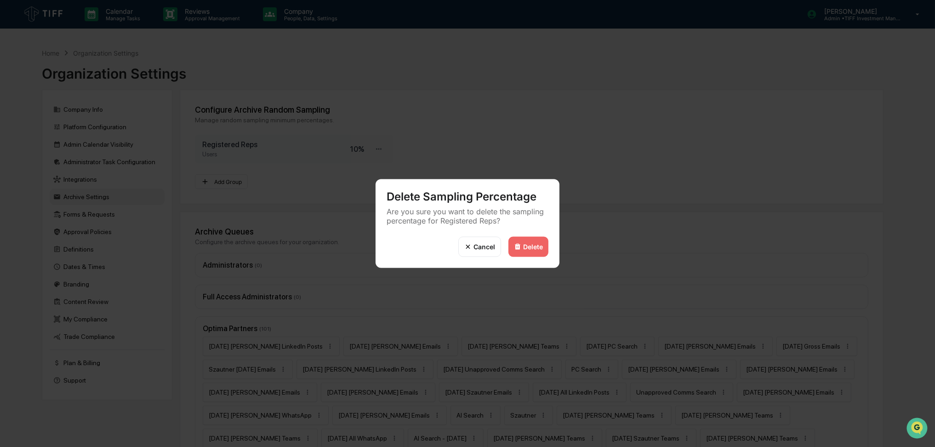
click at [470, 244] on icon at bounding box center [467, 246] width 7 height 7
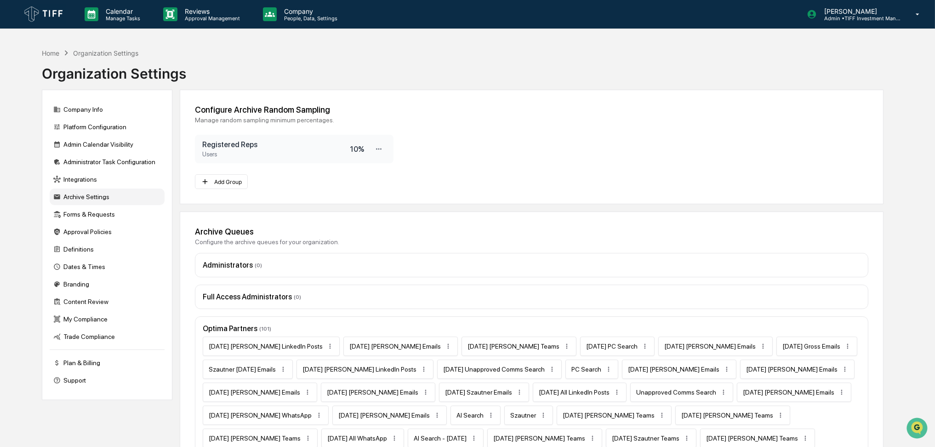
click at [351, 155] on div "Registered Reps Users 10 %" at bounding box center [294, 149] width 198 height 28
click at [357, 148] on div "10 %" at bounding box center [357, 149] width 14 height 9
click at [381, 153] on icon at bounding box center [378, 149] width 9 height 9
click at [375, 168] on div "Edit" at bounding box center [349, 164] width 74 height 16
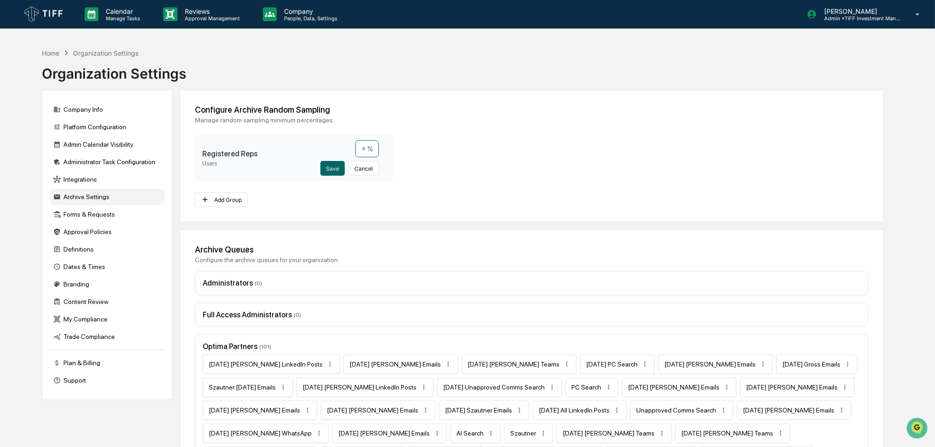
click at [367, 150] on input "**" at bounding box center [366, 148] width 23 height 17
type input "***"
click at [333, 169] on button "Save" at bounding box center [332, 168] width 24 height 15
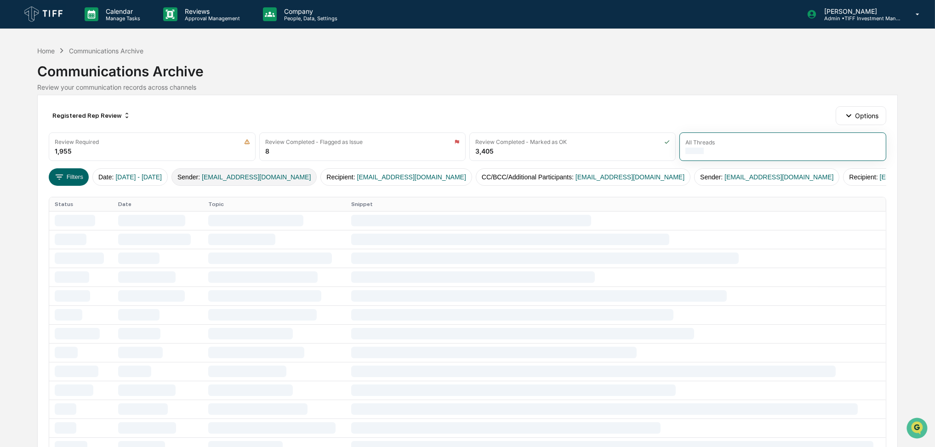
click at [261, 175] on span "[EMAIL_ADDRESS][DOMAIN_NAME]" at bounding box center [256, 176] width 109 height 7
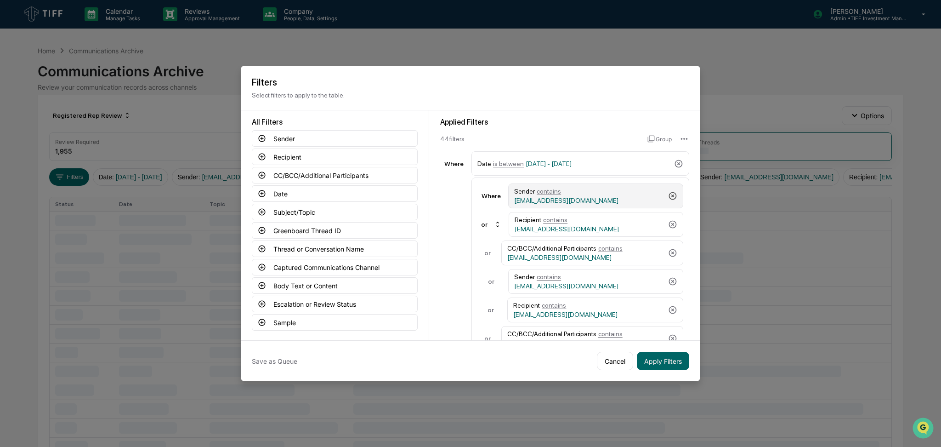
click at [669, 197] on icon at bounding box center [672, 195] width 9 height 9
click at [668, 197] on icon at bounding box center [672, 195] width 9 height 9
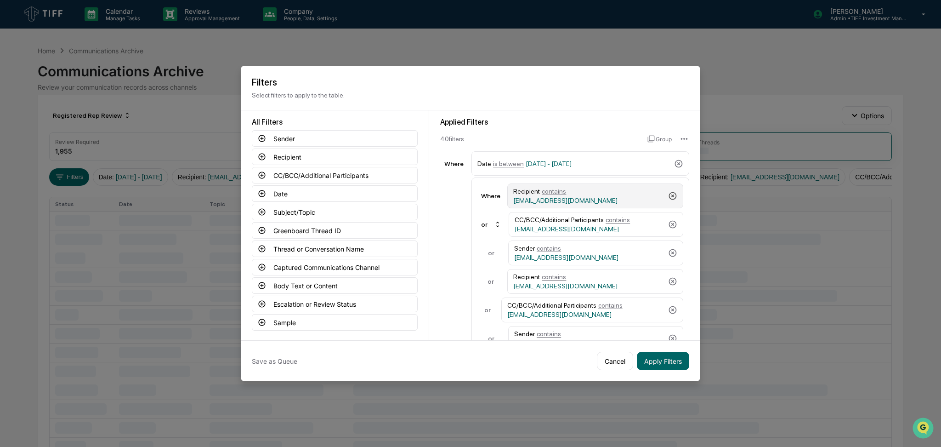
click at [668, 197] on icon at bounding box center [672, 195] width 9 height 9
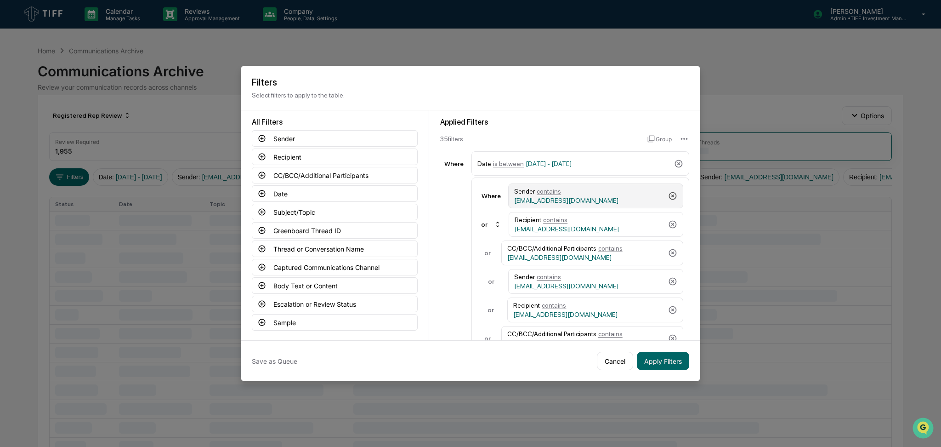
click at [668, 197] on icon at bounding box center [672, 195] width 9 height 9
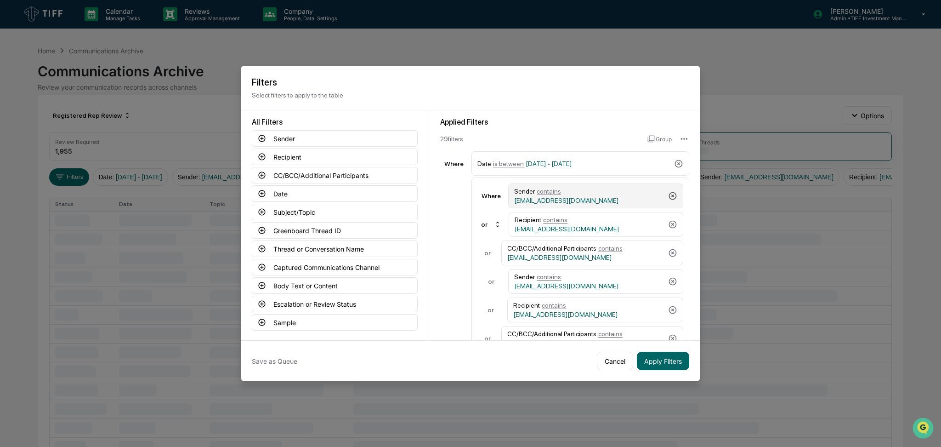
click at [668, 197] on icon at bounding box center [672, 195] width 9 height 9
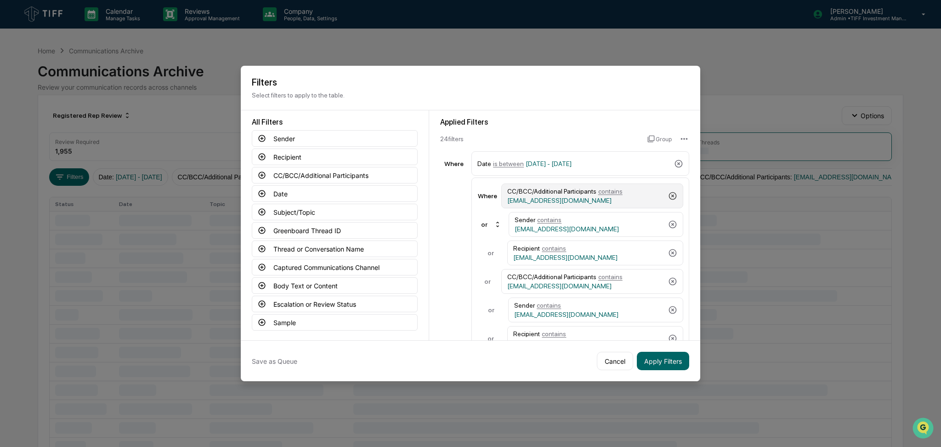
click at [668, 197] on icon at bounding box center [672, 195] width 9 height 9
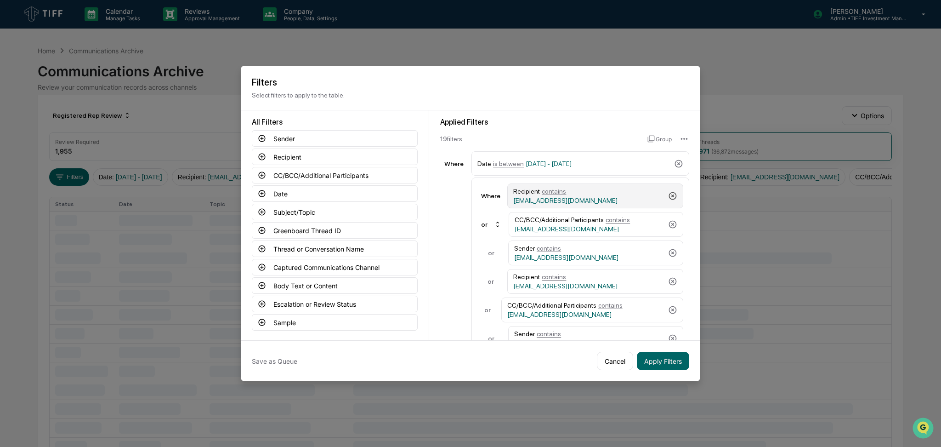
click at [668, 197] on icon at bounding box center [672, 195] width 9 height 9
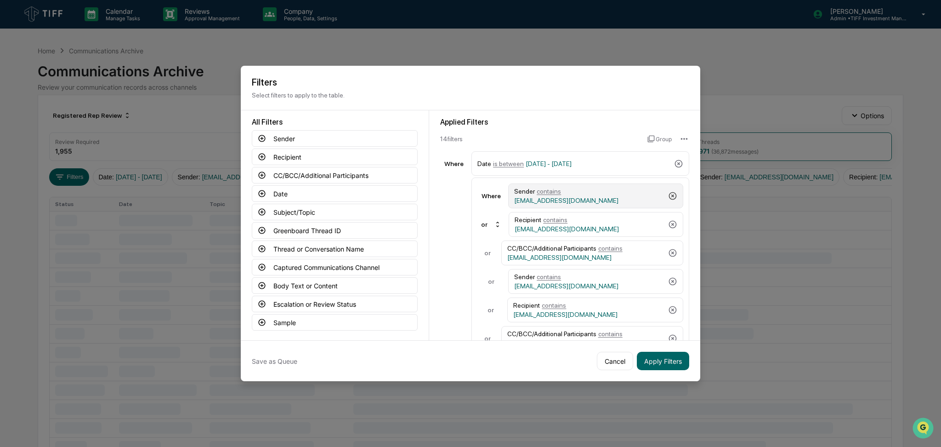
click at [668, 197] on icon at bounding box center [672, 195] width 9 height 9
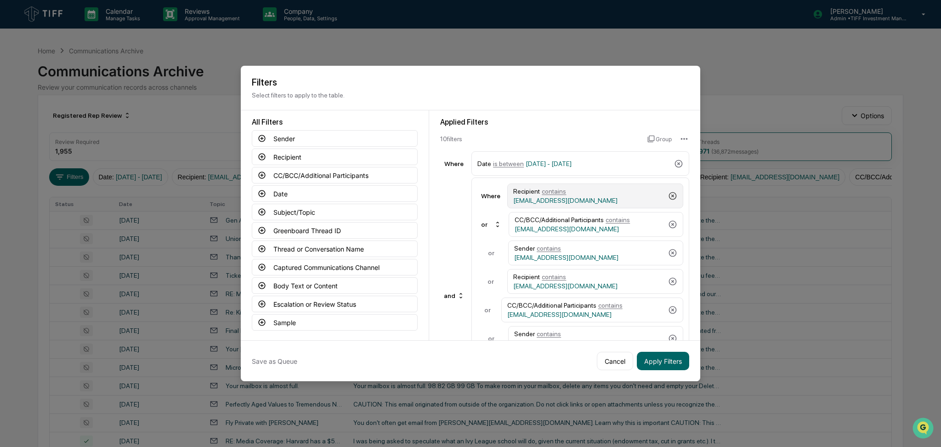
click at [668, 197] on icon at bounding box center [672, 195] width 9 height 9
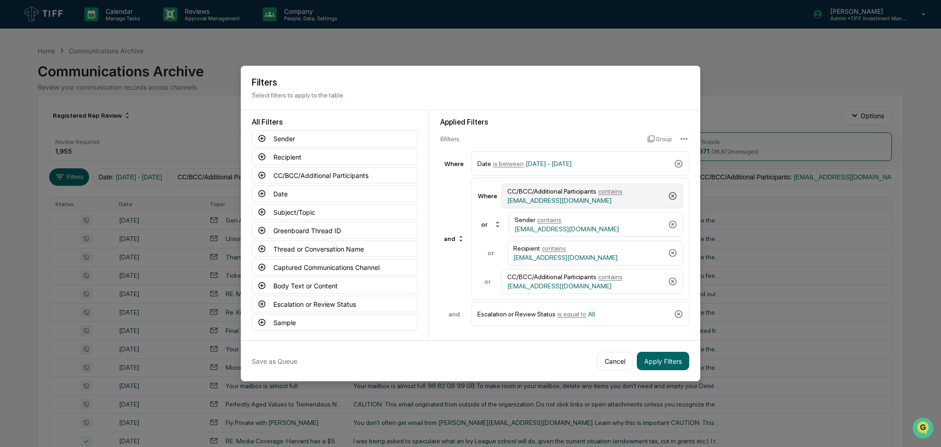
click at [671, 198] on icon at bounding box center [672, 195] width 9 height 9
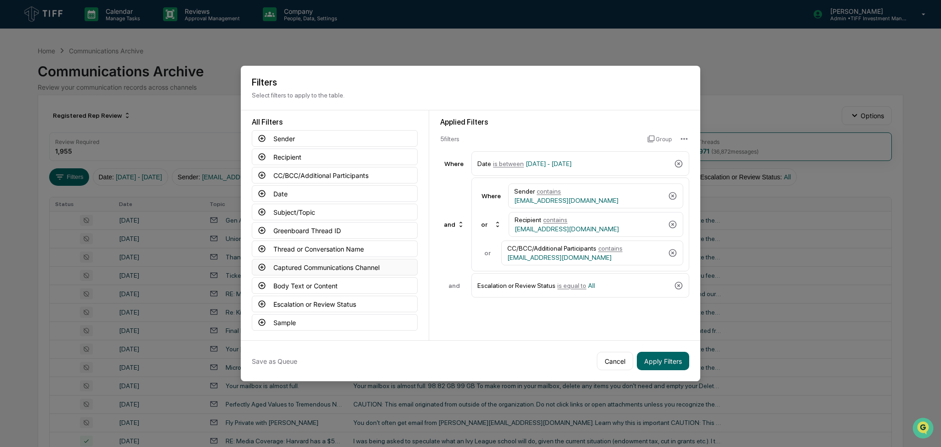
click at [260, 266] on icon at bounding box center [262, 267] width 8 height 8
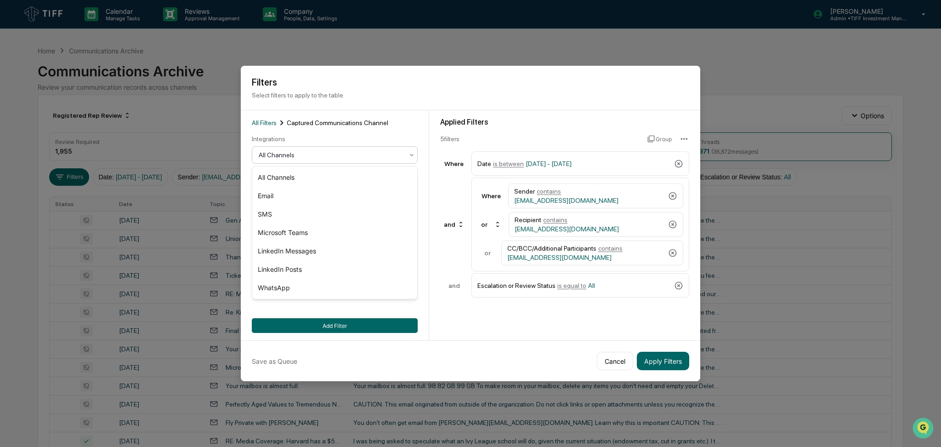
click at [310, 155] on div at bounding box center [331, 154] width 145 height 9
click at [308, 215] on div "SMS" at bounding box center [334, 214] width 165 height 18
click at [351, 329] on button "Add Filter" at bounding box center [335, 325] width 166 height 15
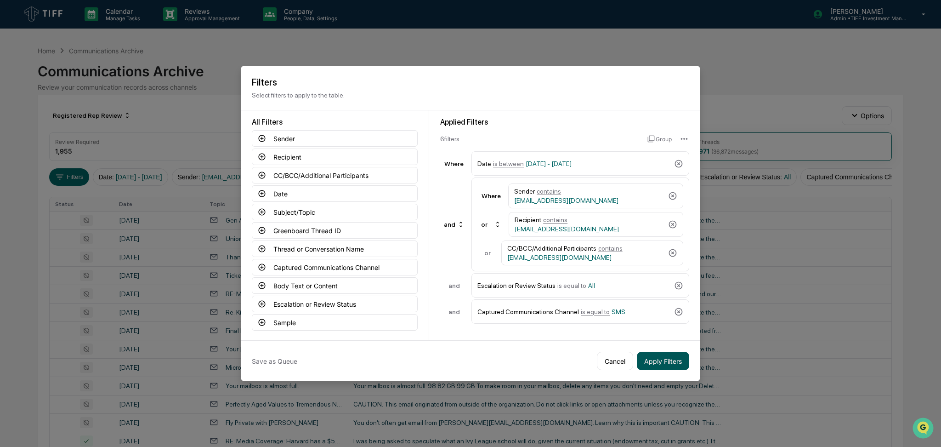
click at [671, 357] on button "Apply Filters" at bounding box center [663, 360] width 52 height 18
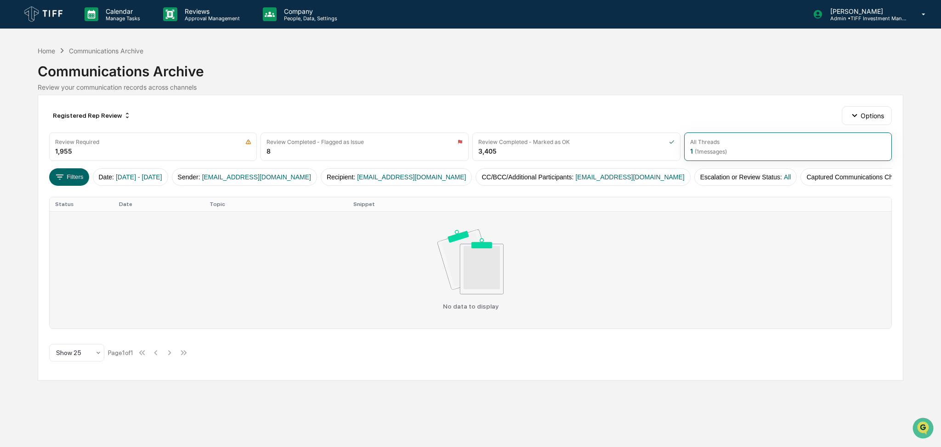
click at [469, 289] on img at bounding box center [470, 261] width 67 height 65
click at [478, 317] on td "No data to display" at bounding box center [471, 269] width 842 height 117
click at [478, 311] on td "No data to display" at bounding box center [471, 269] width 842 height 117
click at [478, 309] on p "No data to display" at bounding box center [471, 305] width 56 height 7
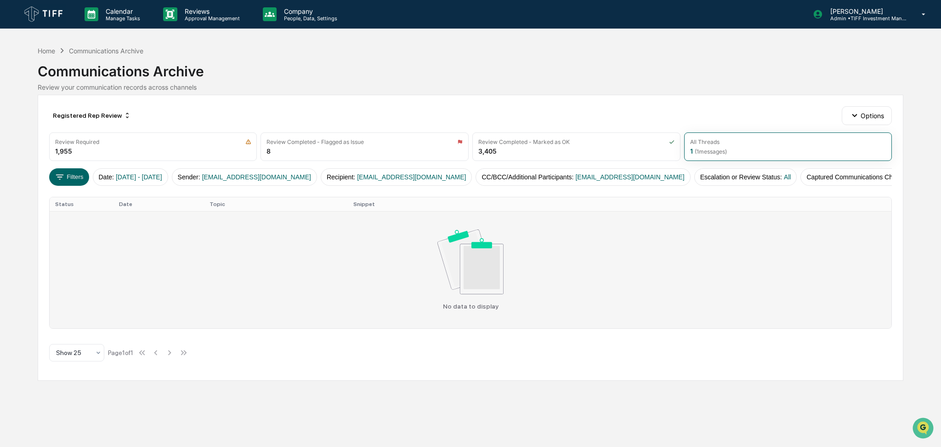
click at [478, 309] on p "No data to display" at bounding box center [471, 305] width 56 height 7
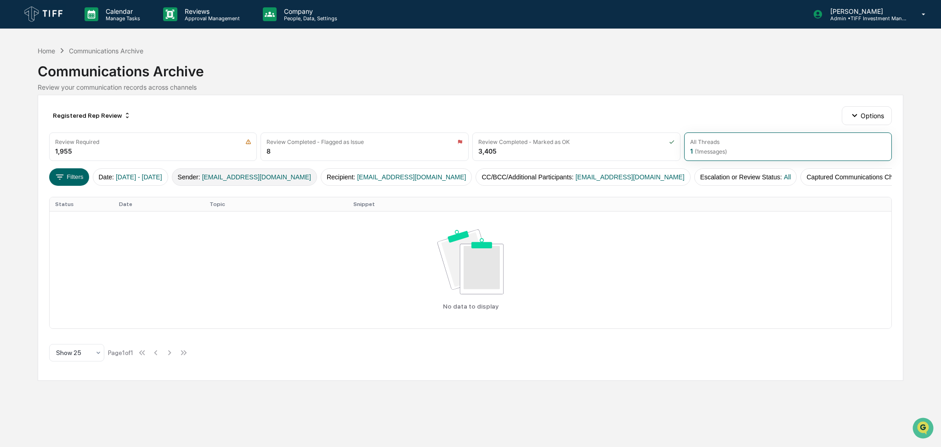
click at [258, 179] on span "[EMAIL_ADDRESS][DOMAIN_NAME]" at bounding box center [256, 176] width 109 height 7
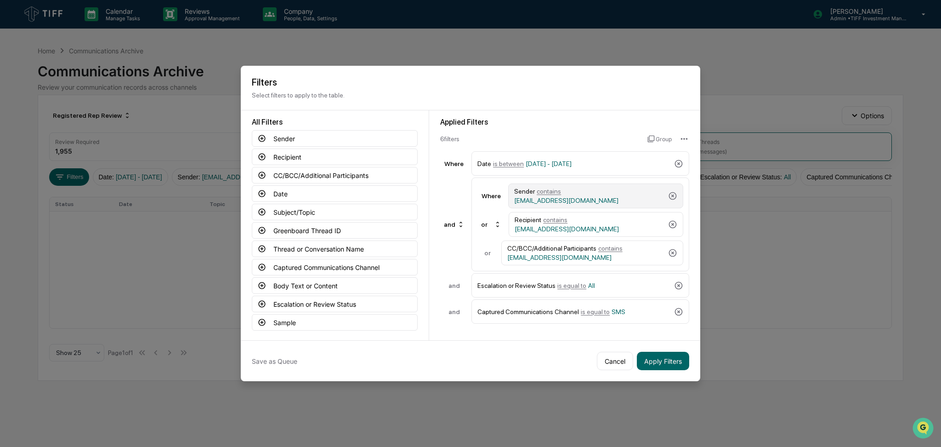
click at [567, 197] on span "[EMAIL_ADDRESS][DOMAIN_NAME]" at bounding box center [566, 200] width 104 height 7
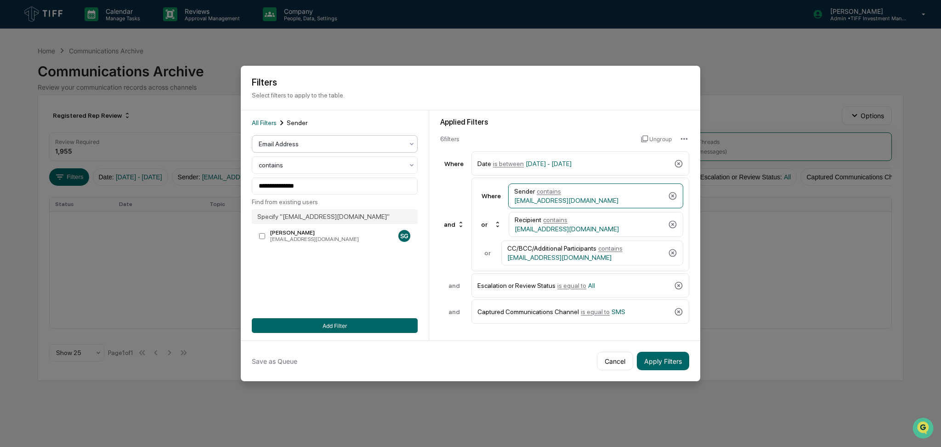
click at [335, 142] on div at bounding box center [331, 143] width 145 height 9
click at [327, 182] on div "User" at bounding box center [334, 185] width 165 height 18
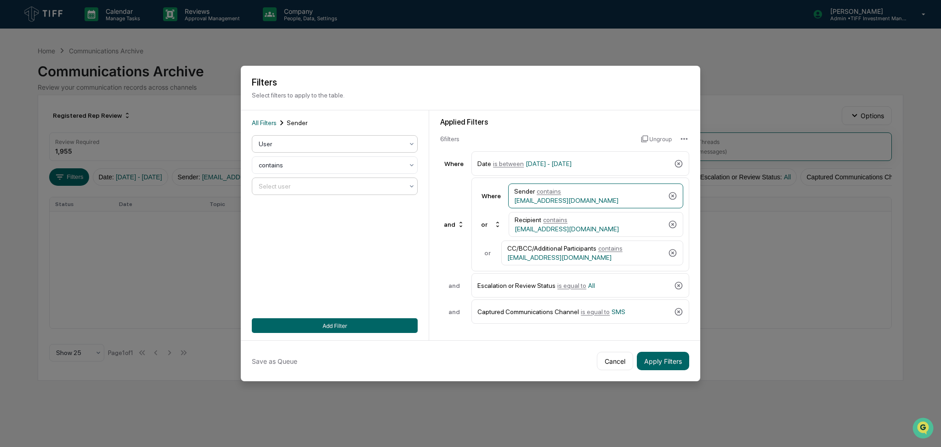
click at [336, 186] on div at bounding box center [331, 185] width 145 height 9
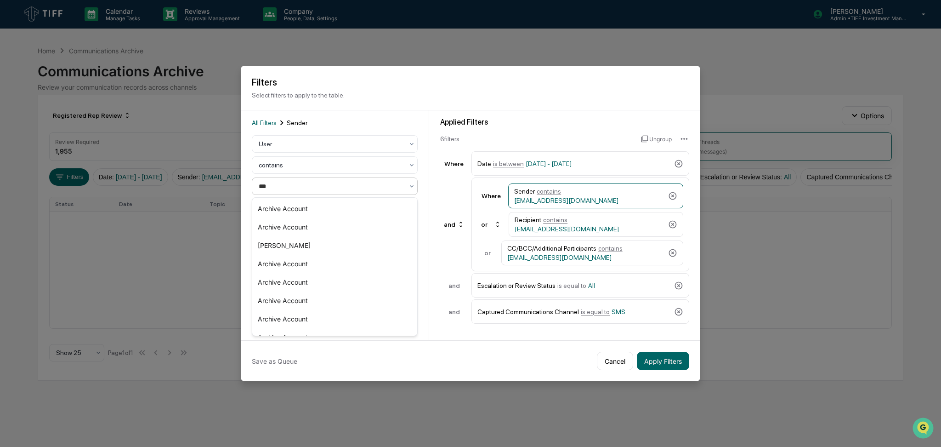
type input "****"
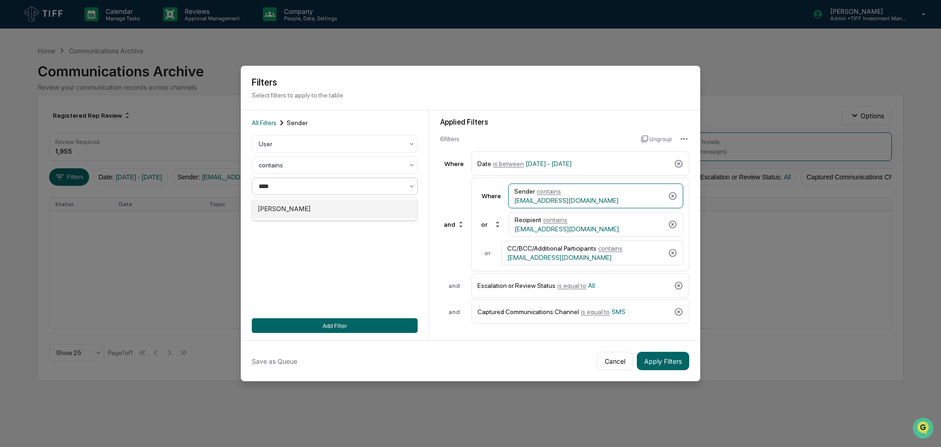
click at [335, 206] on div "[PERSON_NAME]" at bounding box center [334, 208] width 165 height 18
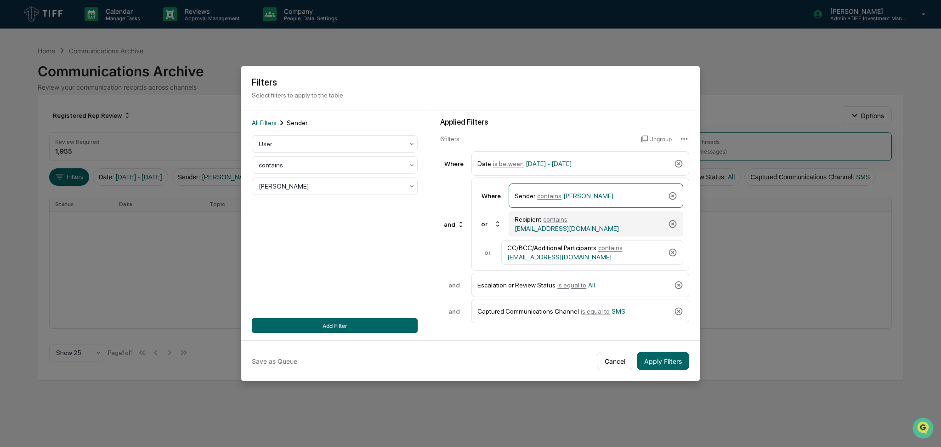
click at [556, 223] on span "contains" at bounding box center [555, 218] width 24 height 7
click at [357, 327] on button "Add Filter" at bounding box center [335, 325] width 166 height 15
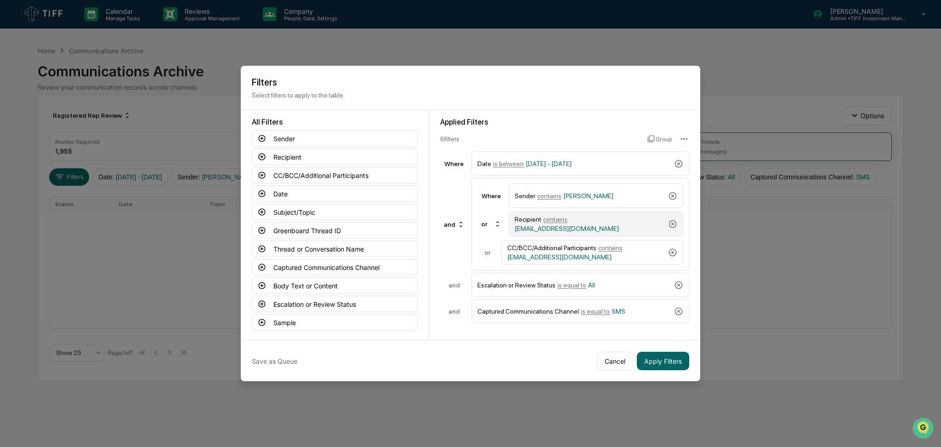
click at [550, 221] on span "contains" at bounding box center [555, 218] width 24 height 7
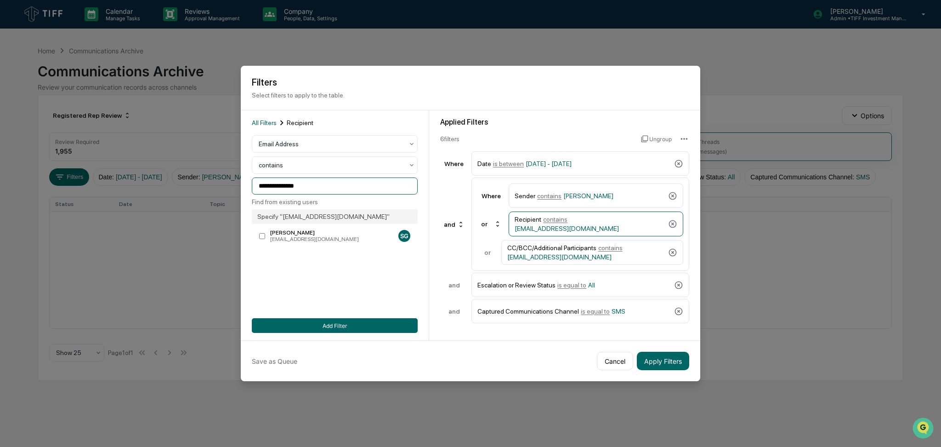
click at [317, 184] on input "**********" at bounding box center [335, 185] width 166 height 17
click at [320, 144] on div at bounding box center [331, 143] width 145 height 9
click at [314, 188] on div "User" at bounding box center [334, 185] width 165 height 18
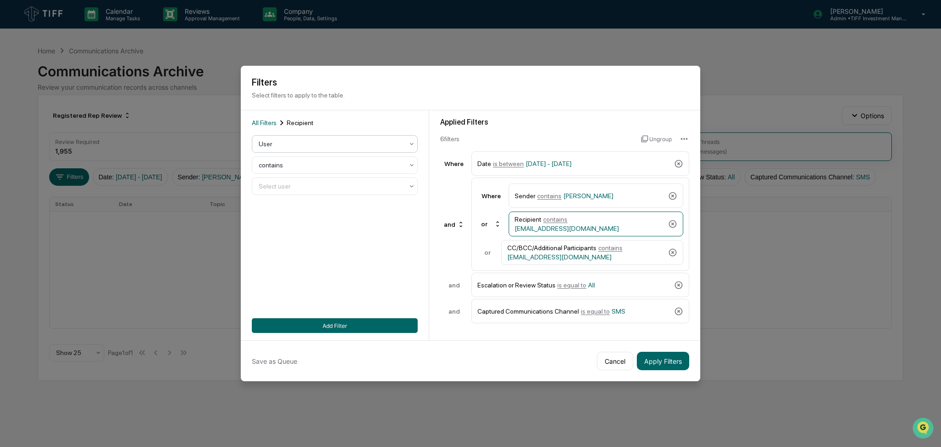
click at [312, 187] on div at bounding box center [331, 185] width 145 height 9
type input "****"
click at [317, 210] on div "[PERSON_NAME]" at bounding box center [334, 208] width 165 height 18
click at [550, 249] on div "CC/BCC/Additional Participants contains sgross@tiff.org" at bounding box center [585, 252] width 157 height 17
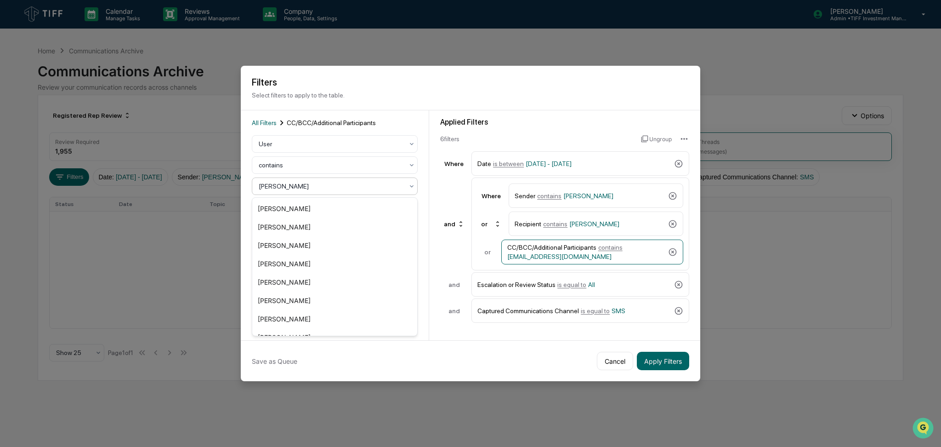
click at [304, 187] on div at bounding box center [331, 185] width 145 height 9
type input "***"
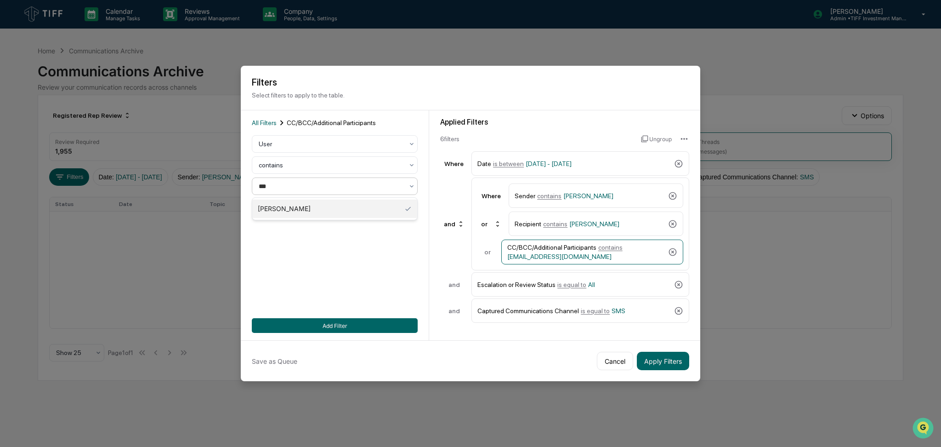
click at [303, 206] on div "[PERSON_NAME]" at bounding box center [334, 208] width 165 height 18
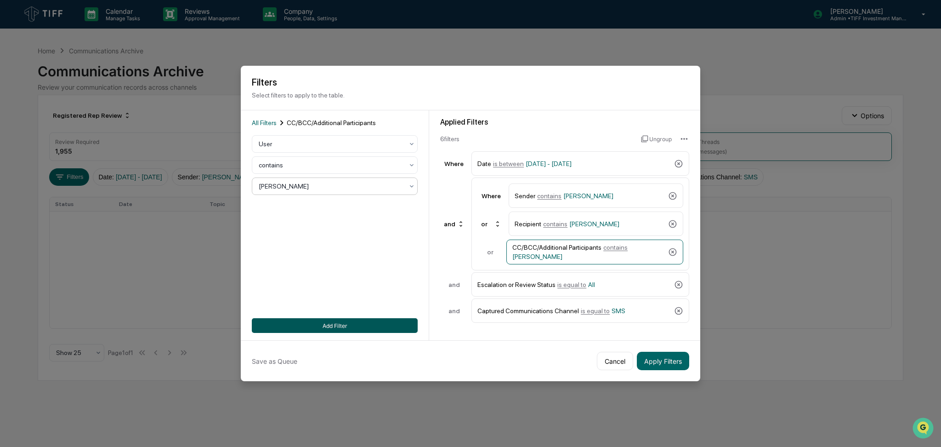
click at [363, 322] on button "Add Filter" at bounding box center [335, 325] width 166 height 15
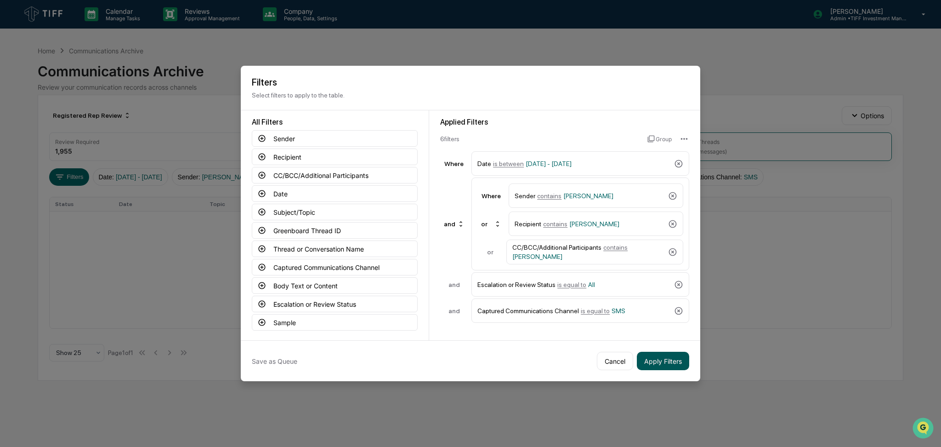
click at [653, 364] on button "Apply Filters" at bounding box center [663, 360] width 52 height 18
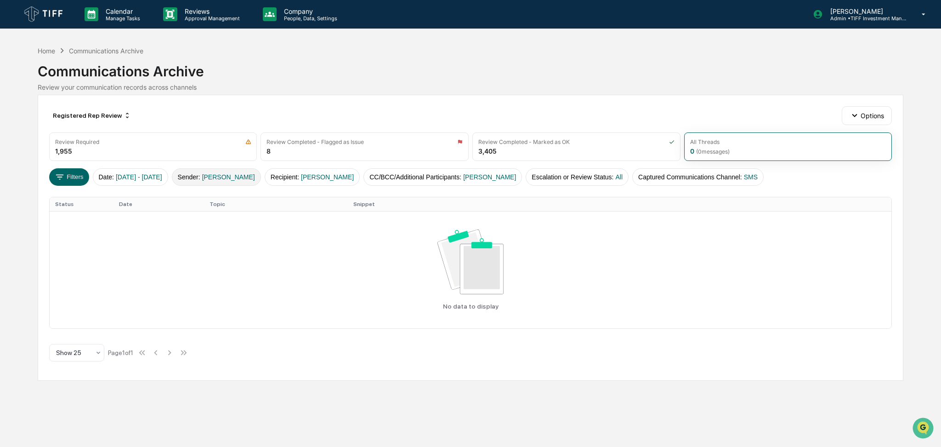
click at [241, 181] on button "Sender : Jim Russo" at bounding box center [216, 176] width 89 height 17
click at [645, 187] on div "Registered Rep Review Options Review Required 1,955 Review Completed - Flagged …" at bounding box center [471, 238] width 866 height 286
click at [645, 181] on button "Captured Communications Channel : SMS" at bounding box center [697, 176] width 131 height 17
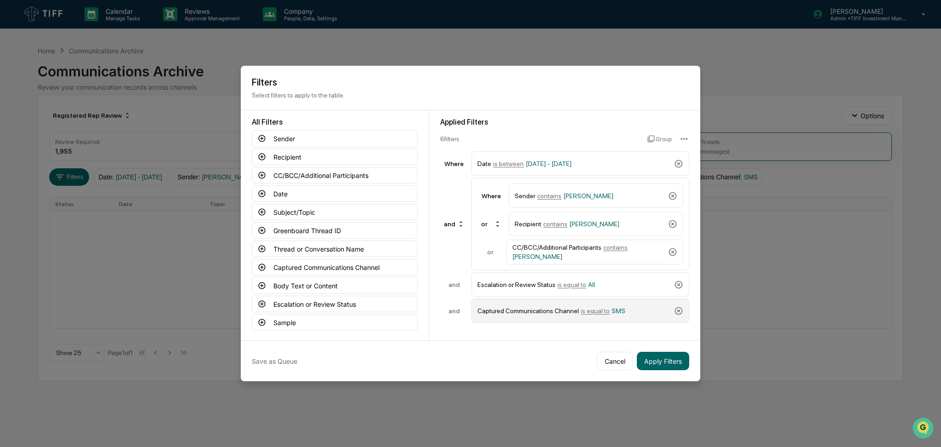
click at [528, 308] on div "Captured Communications Channel is equal to SMS" at bounding box center [573, 310] width 193 height 16
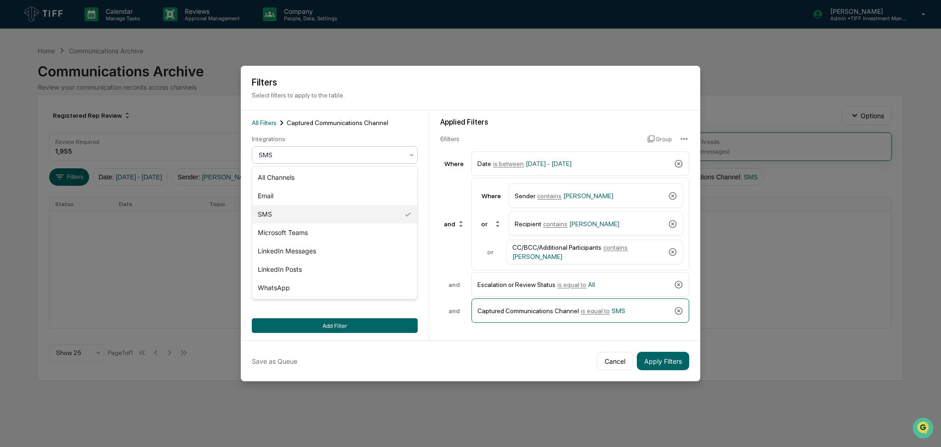
click at [331, 156] on div at bounding box center [331, 154] width 145 height 9
click at [321, 269] on div "LinkedIn Posts" at bounding box center [334, 269] width 165 height 18
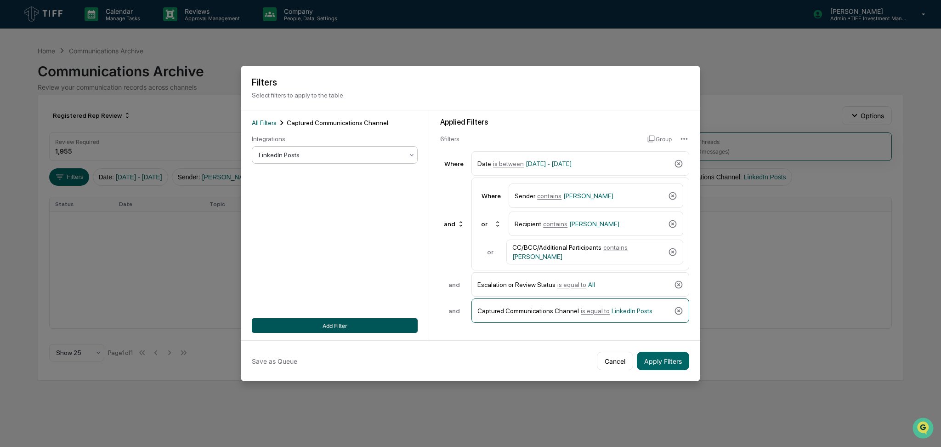
click at [356, 327] on button "Add Filter" at bounding box center [335, 325] width 166 height 15
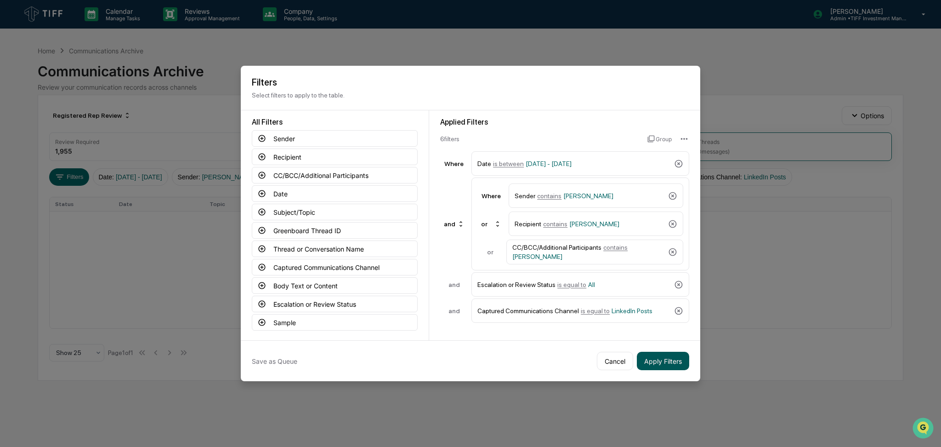
click at [660, 361] on button "Apply Filters" at bounding box center [663, 360] width 52 height 18
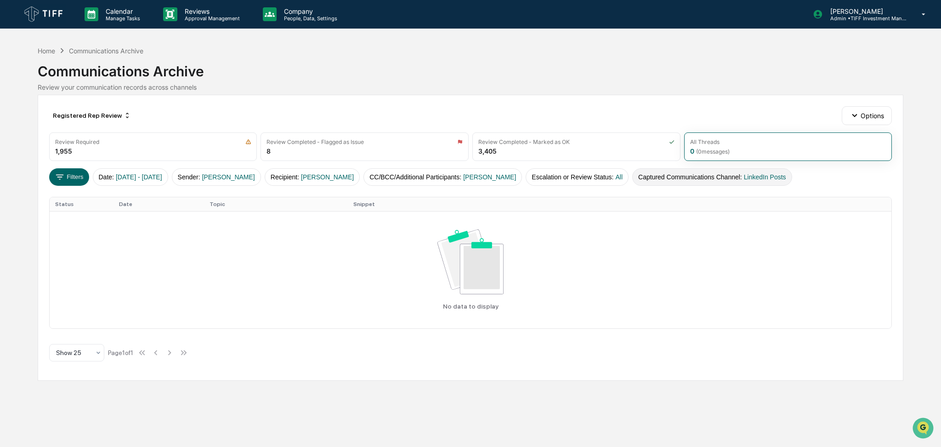
click at [661, 179] on button "Captured Communications Channel : LinkedIn Posts" at bounding box center [712, 176] width 160 height 17
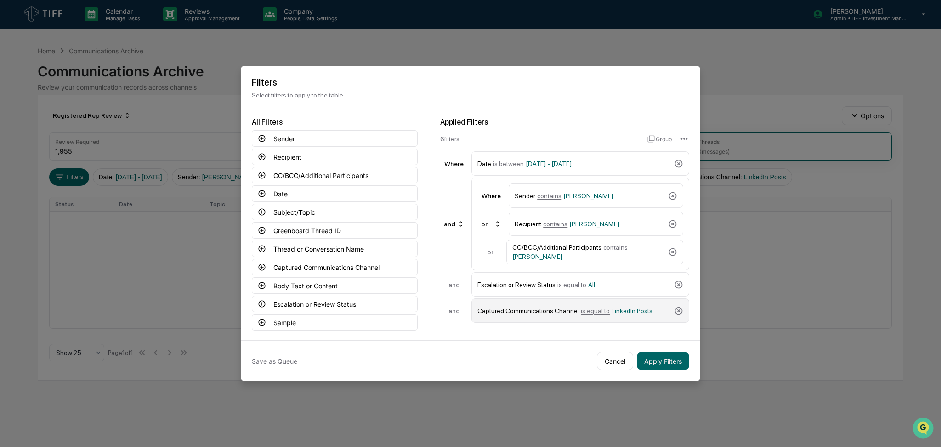
click at [581, 311] on span "is equal to" at bounding box center [595, 310] width 29 height 7
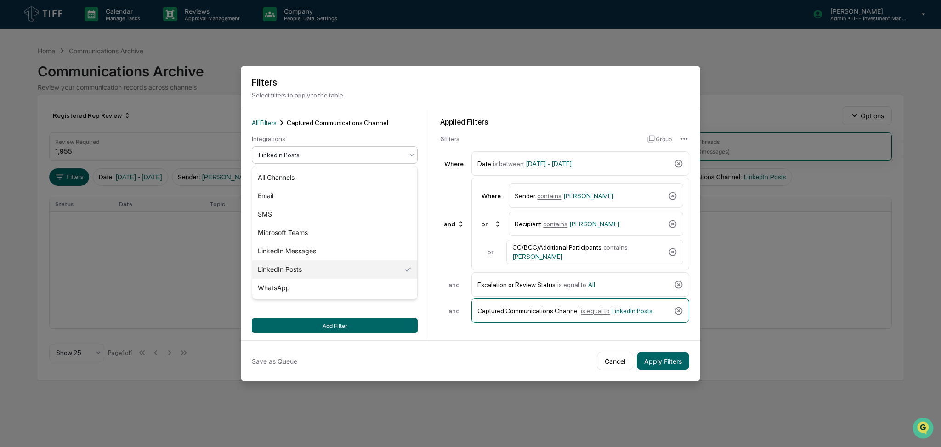
click at [362, 153] on div at bounding box center [331, 154] width 145 height 9
click at [350, 250] on div "LinkedIn Messages" at bounding box center [334, 251] width 165 height 18
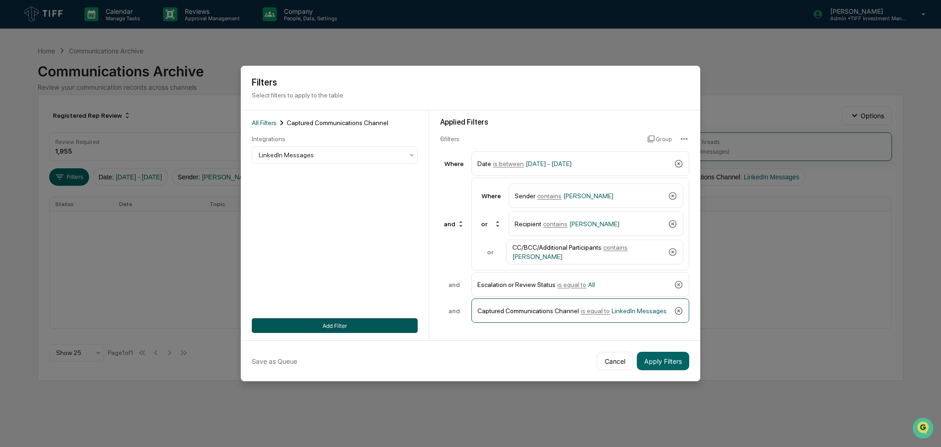
click at [393, 323] on button "Add Filter" at bounding box center [335, 325] width 166 height 15
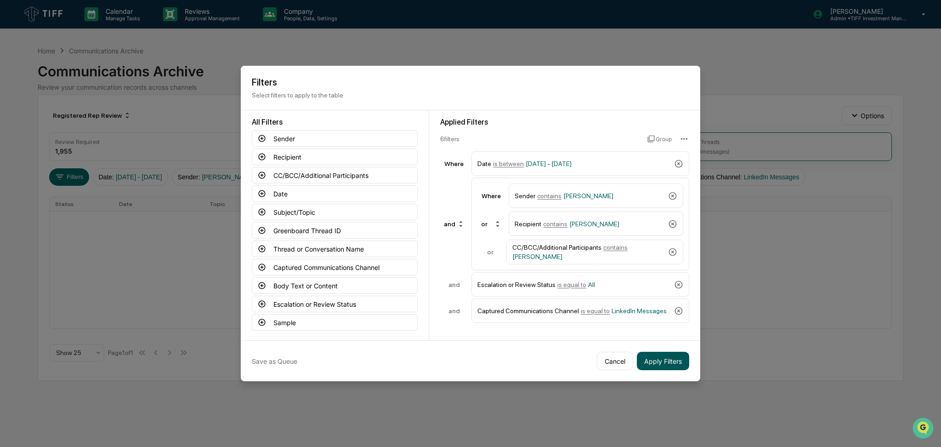
click at [668, 360] on button "Apply Filters" at bounding box center [663, 360] width 52 height 18
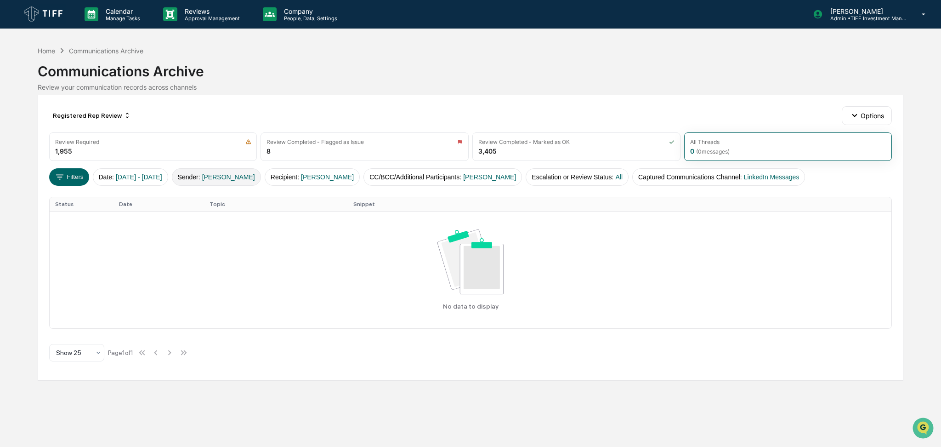
click at [226, 174] on span "[PERSON_NAME]" at bounding box center [228, 176] width 53 height 7
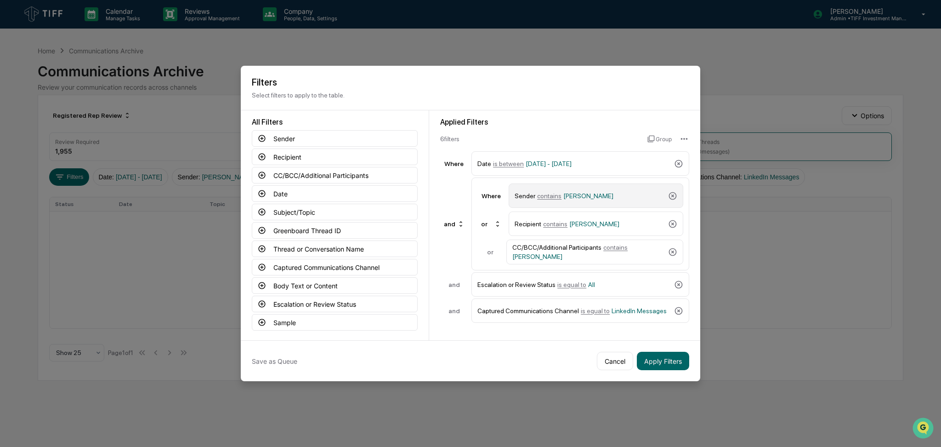
click at [571, 199] on span "[PERSON_NAME]" at bounding box center [588, 195] width 50 height 7
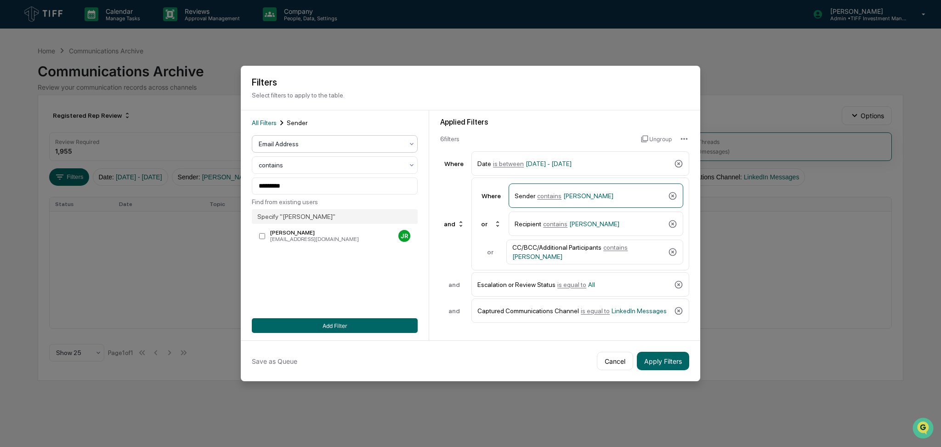
click at [326, 144] on div at bounding box center [331, 143] width 145 height 9
click at [326, 181] on div "User" at bounding box center [334, 185] width 165 height 18
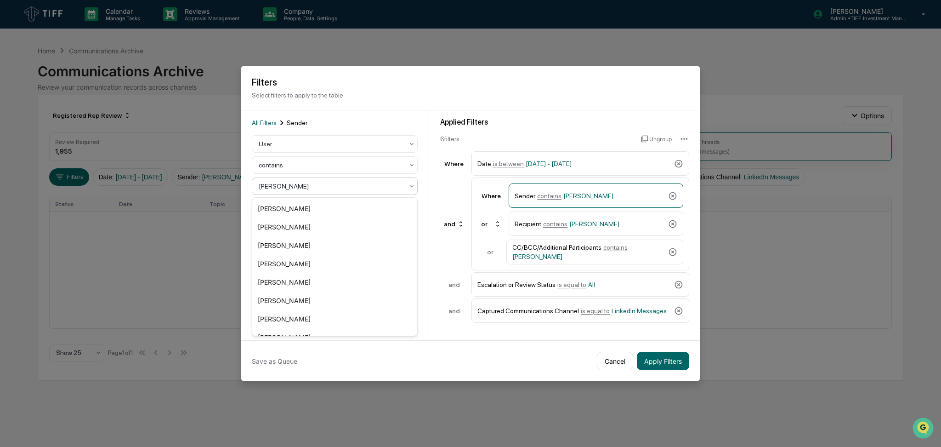
click at [334, 185] on div at bounding box center [331, 185] width 145 height 9
type input "****"
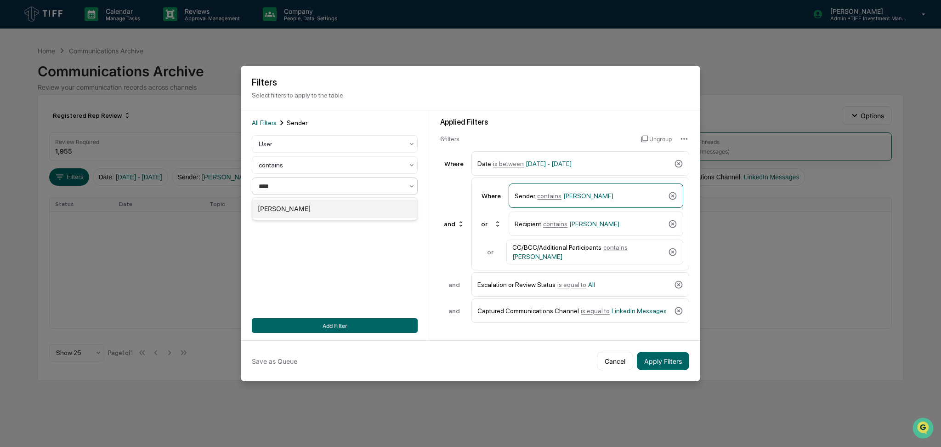
click at [329, 207] on div "[PERSON_NAME]" at bounding box center [334, 208] width 165 height 18
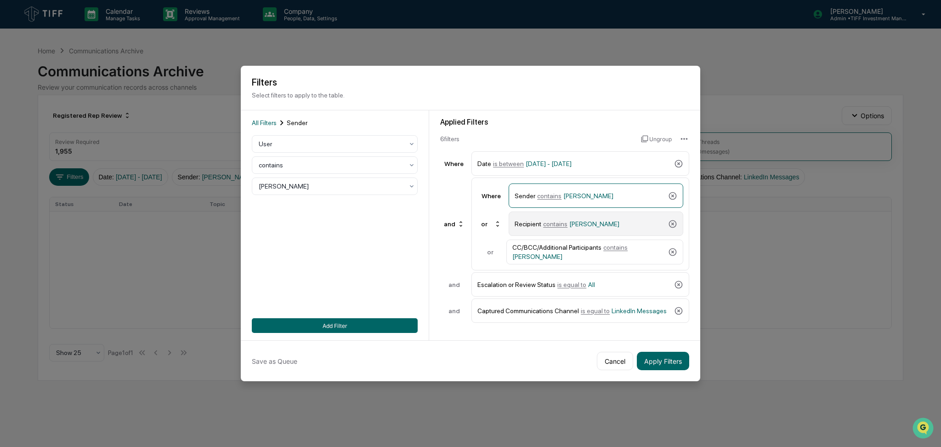
click at [567, 230] on div "Recipient contains Jim Russo" at bounding box center [590, 223] width 150 height 16
click at [322, 147] on div at bounding box center [331, 143] width 145 height 9
click at [320, 185] on div "User" at bounding box center [334, 185] width 165 height 18
click at [322, 184] on div at bounding box center [331, 185] width 145 height 9
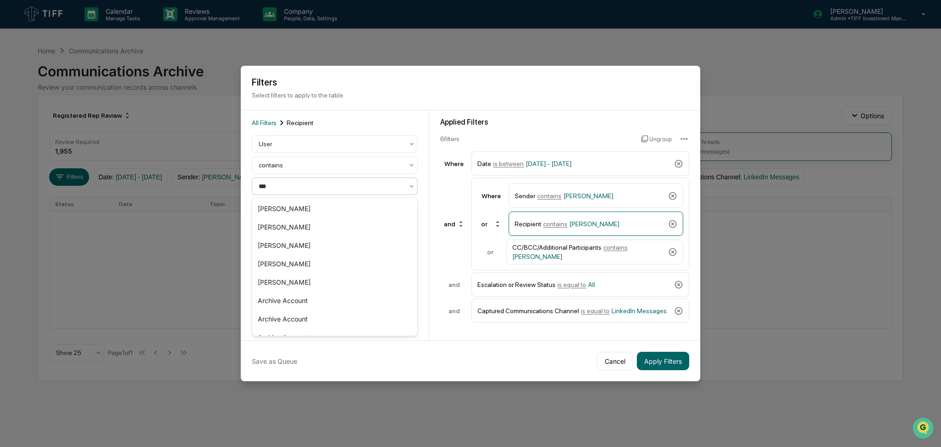
type input "****"
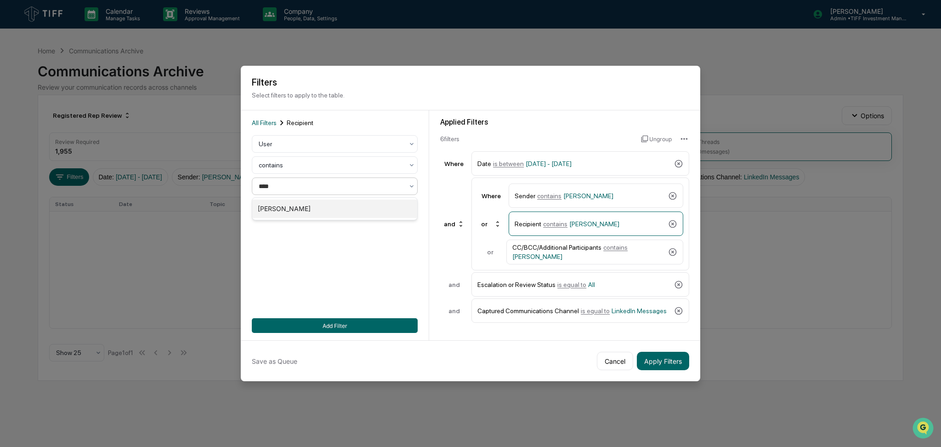
click at [323, 204] on div "[PERSON_NAME]" at bounding box center [334, 208] width 165 height 18
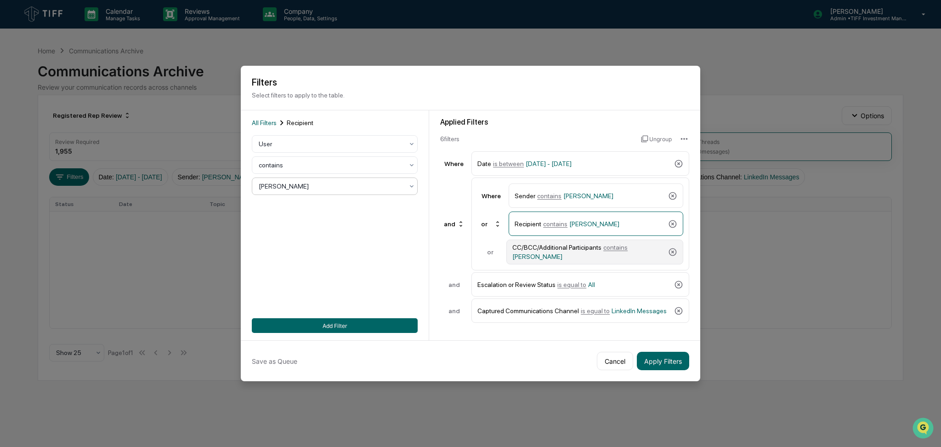
click at [590, 253] on div "CC/BCC/Additional Participants contains Jim Russo" at bounding box center [588, 252] width 152 height 17
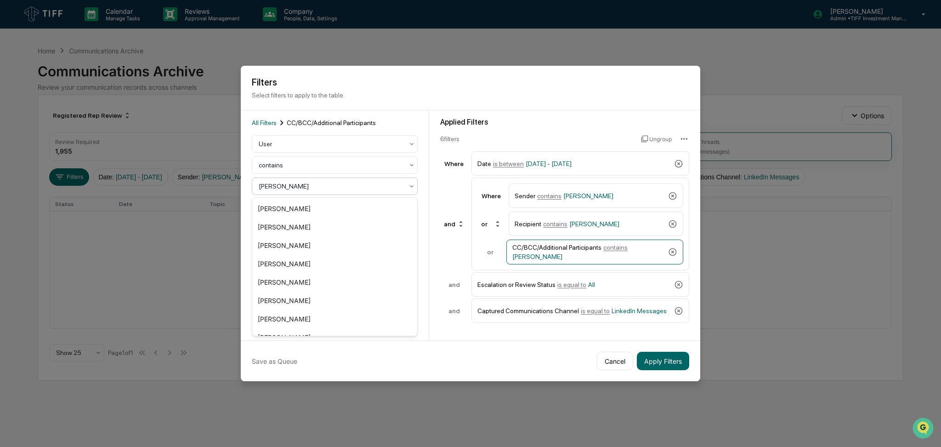
click at [326, 182] on div at bounding box center [331, 185] width 145 height 9
type input "****"
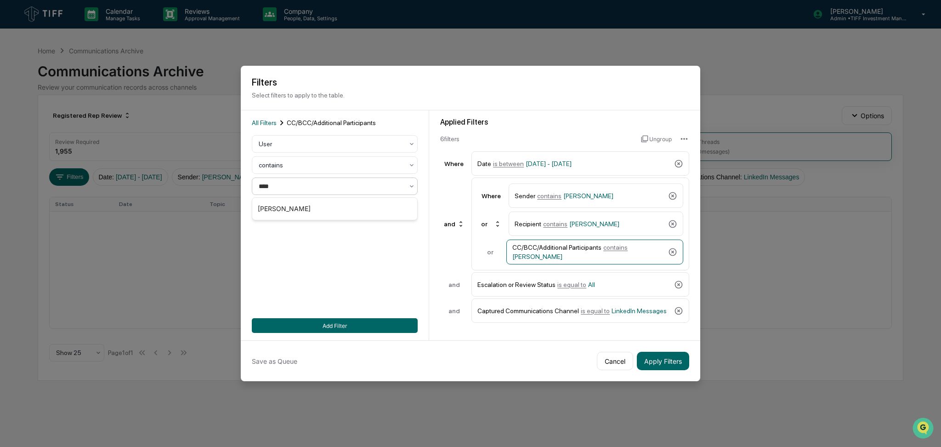
click at [327, 204] on div "[PERSON_NAME]" at bounding box center [334, 208] width 165 height 18
click at [553, 309] on div "Captured Communications Channel is equal to LinkedIn Messages" at bounding box center [573, 310] width 193 height 16
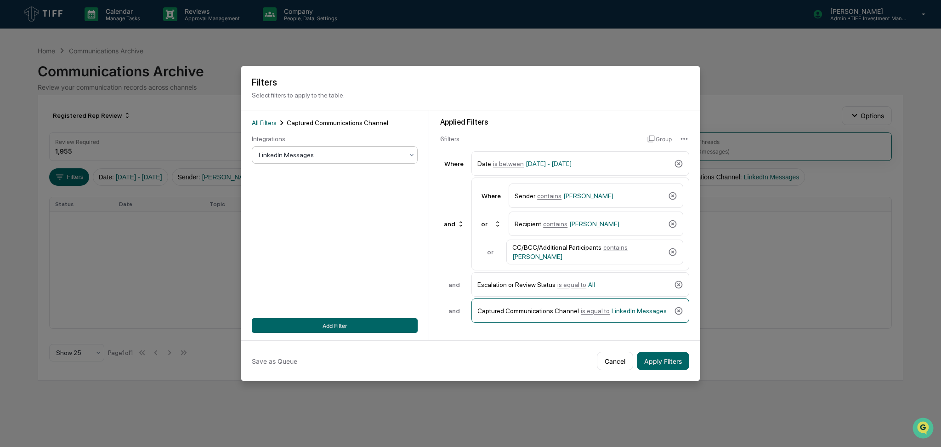
click at [319, 147] on div "LinkedIn Messages" at bounding box center [335, 154] width 166 height 17
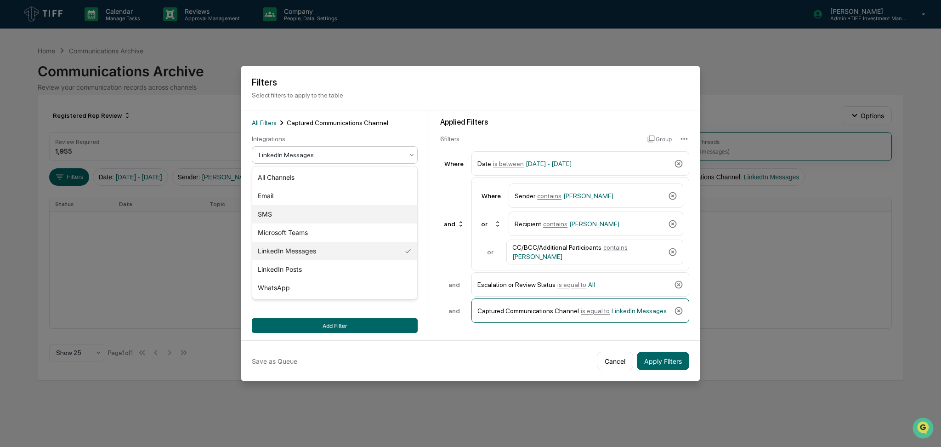
click at [328, 213] on div "SMS" at bounding box center [334, 214] width 165 height 18
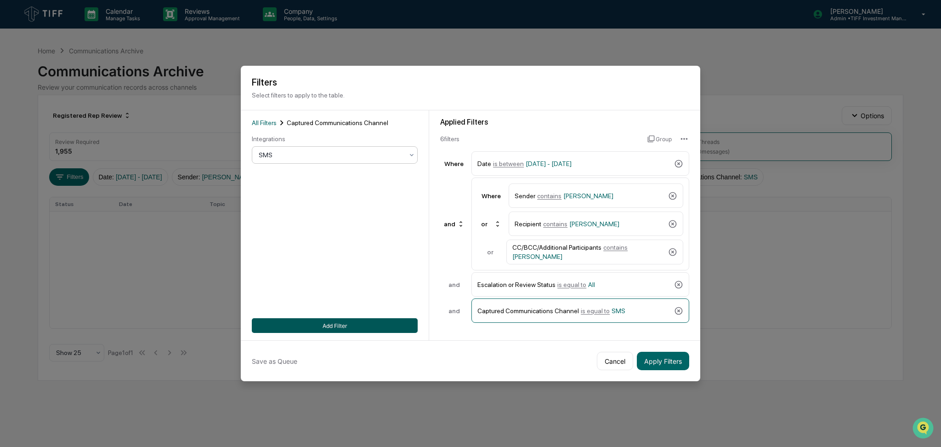
click at [390, 326] on button "Add Filter" at bounding box center [335, 325] width 166 height 15
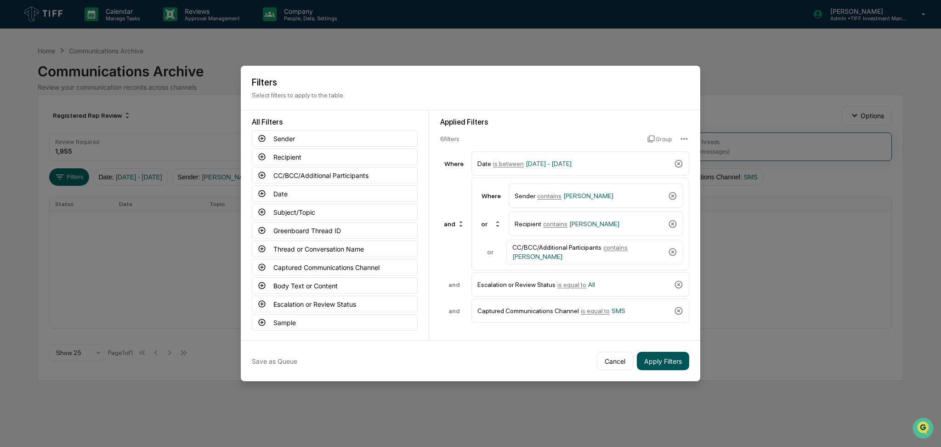
click at [665, 366] on button "Apply Filters" at bounding box center [663, 360] width 52 height 18
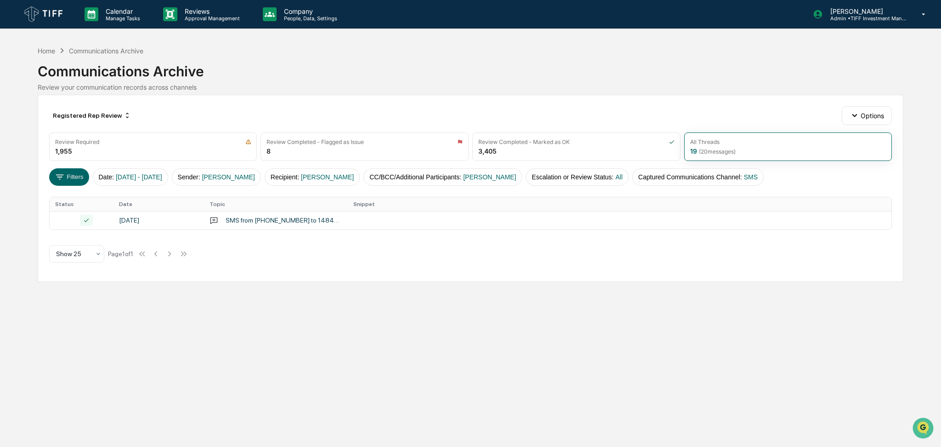
click at [653, 367] on div "Calendar Manage Tasks Reviews Approval Management Company People, Data, Setting…" at bounding box center [470, 223] width 941 height 447
click at [255, 176] on span "[PERSON_NAME]" at bounding box center [228, 176] width 53 height 7
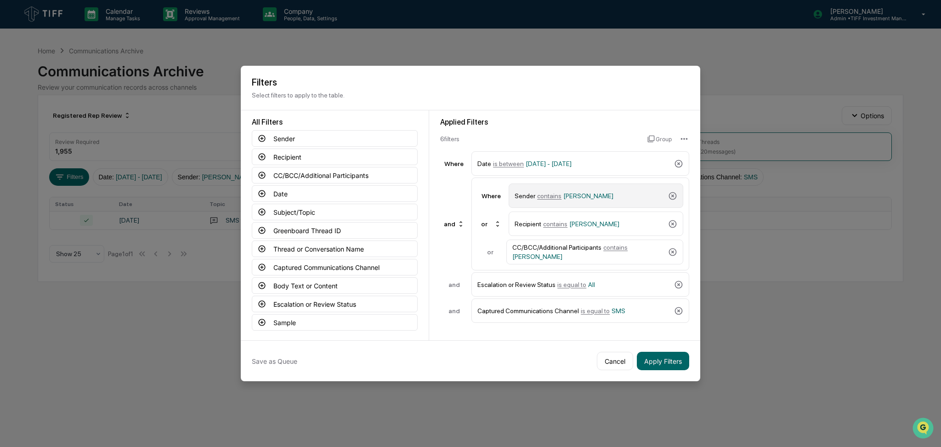
click at [579, 204] on div "Sender contains Carolyn Patton" at bounding box center [590, 195] width 150 height 16
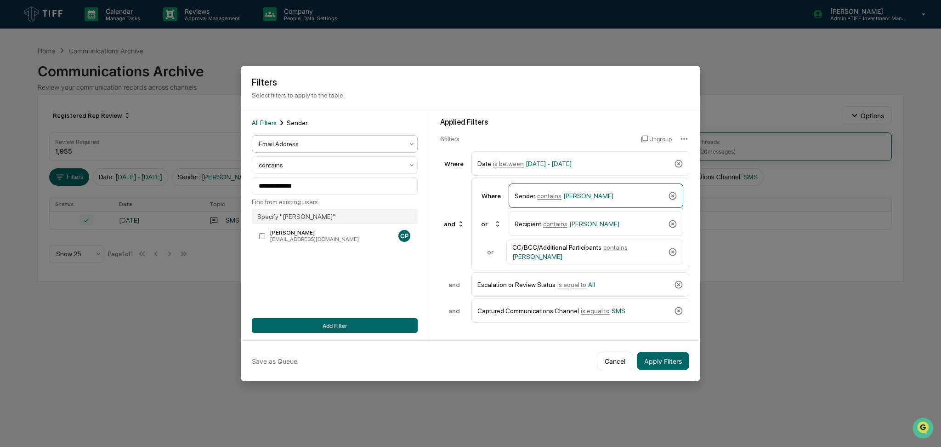
click at [341, 144] on div at bounding box center [331, 143] width 145 height 9
click at [335, 186] on div "User" at bounding box center [334, 185] width 165 height 18
click at [340, 184] on div at bounding box center [331, 185] width 145 height 9
type input "*****"
drag, startPoint x: 335, startPoint y: 209, endPoint x: 340, endPoint y: 217, distance: 9.9
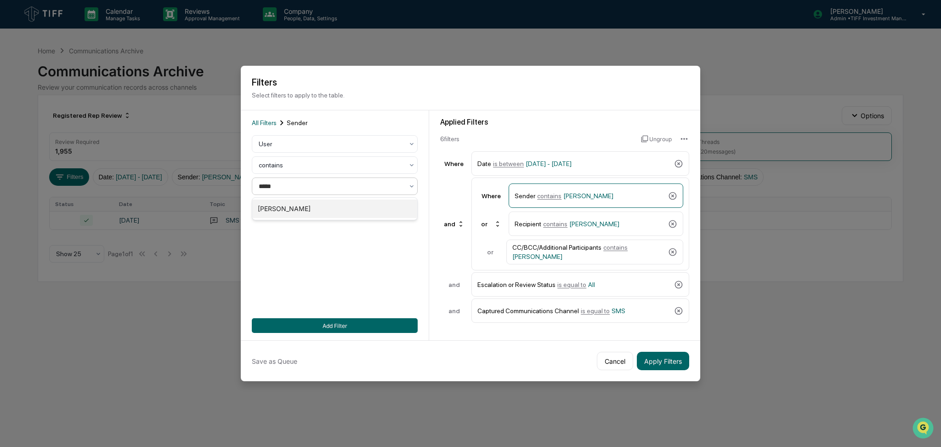
click at [335, 209] on div "[PERSON_NAME]" at bounding box center [334, 208] width 165 height 18
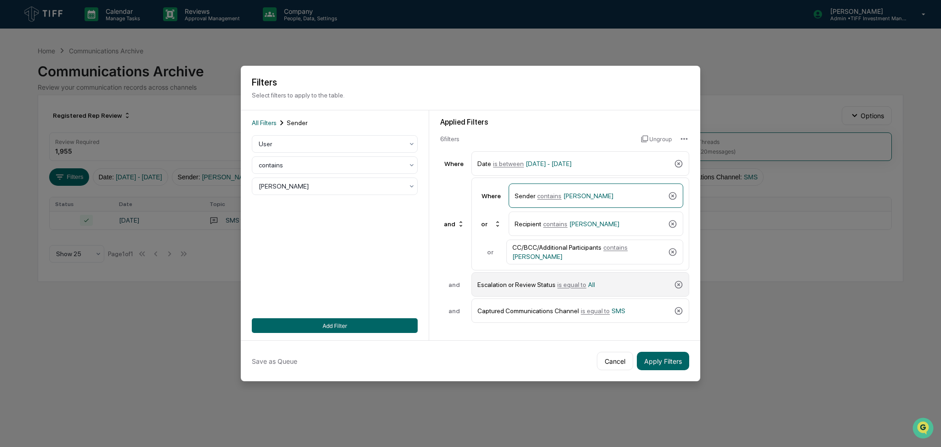
drag, startPoint x: 388, startPoint y: 320, endPoint x: 500, endPoint y: 277, distance: 120.3
click at [388, 321] on button "Add Filter" at bounding box center [335, 325] width 166 height 15
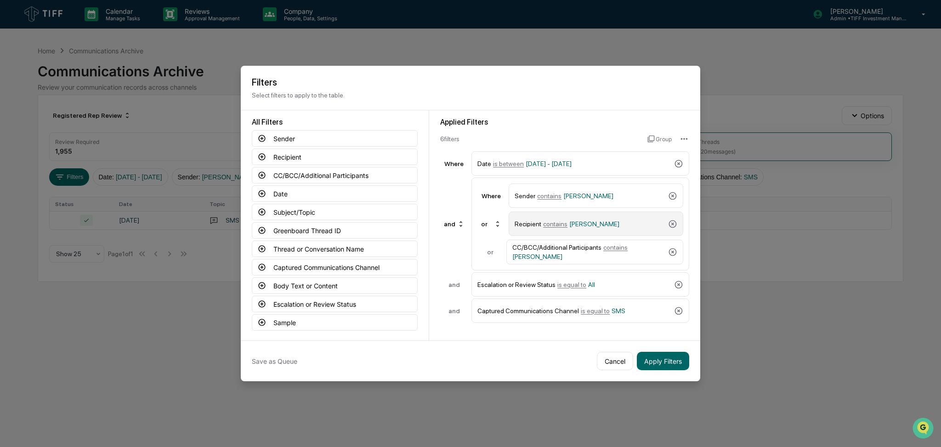
click at [578, 228] on div "Recipient contains Carolyn Patton" at bounding box center [590, 223] width 150 height 16
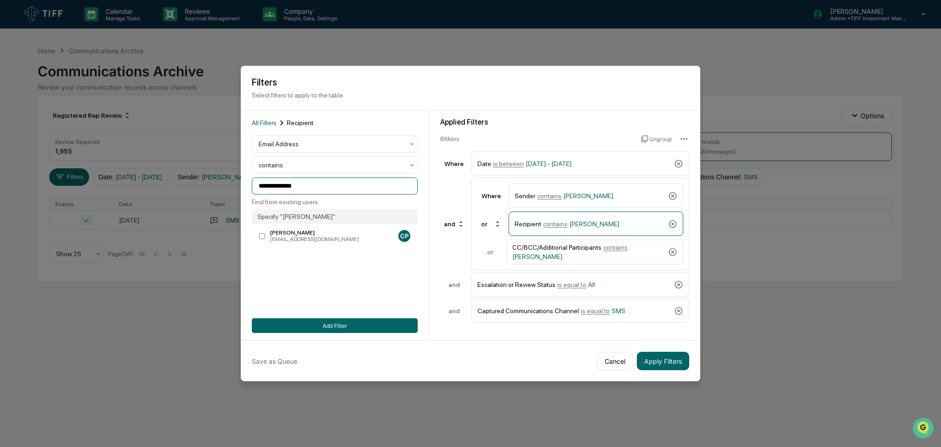
click at [340, 188] on input "**********" at bounding box center [335, 185] width 166 height 17
click at [322, 147] on div at bounding box center [331, 143] width 145 height 9
click at [314, 185] on div "User" at bounding box center [334, 185] width 165 height 18
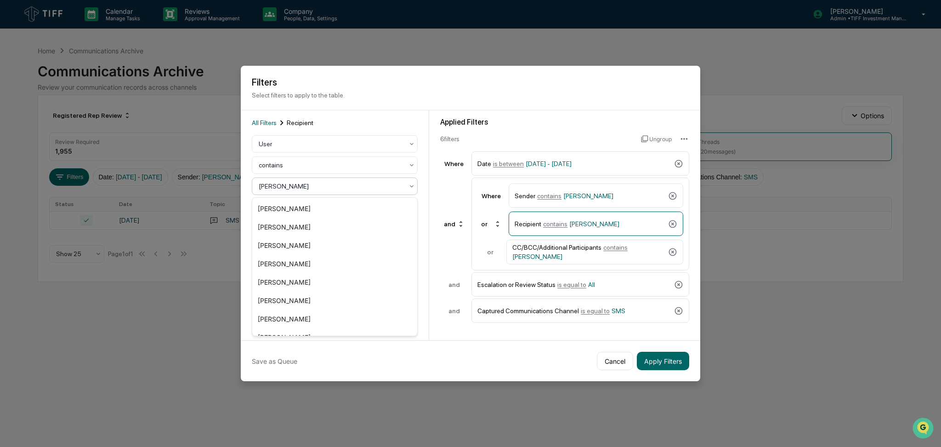
click at [322, 181] on div "[PERSON_NAME]" at bounding box center [331, 186] width 154 height 13
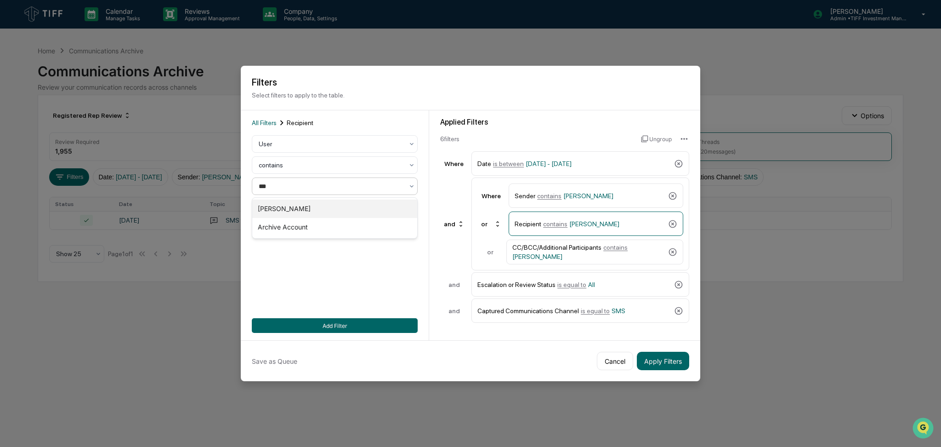
type input "****"
click at [317, 207] on div "[PERSON_NAME]" at bounding box center [334, 208] width 165 height 18
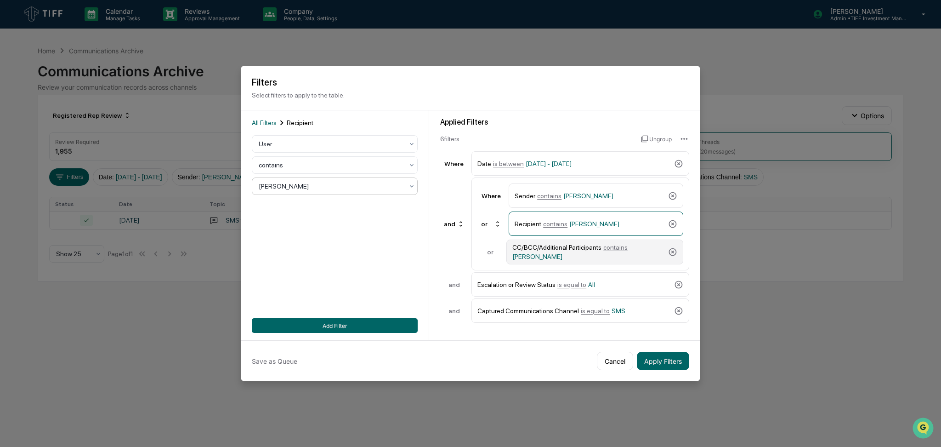
click at [589, 250] on div "CC/BCC/Additional Participants contains Carolyn Patton" at bounding box center [588, 252] width 152 height 17
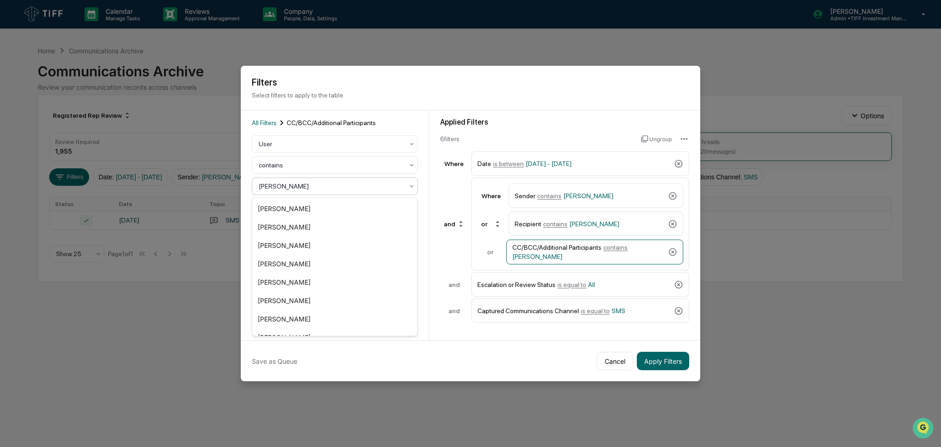
click at [312, 188] on div at bounding box center [331, 185] width 145 height 9
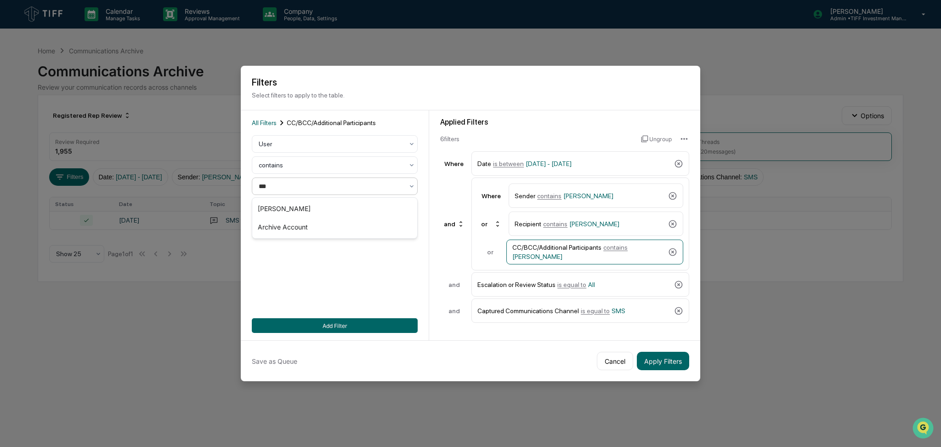
type input "****"
click at [312, 208] on div "[PERSON_NAME]" at bounding box center [334, 208] width 165 height 18
click at [392, 323] on button "Add Filter" at bounding box center [335, 325] width 166 height 15
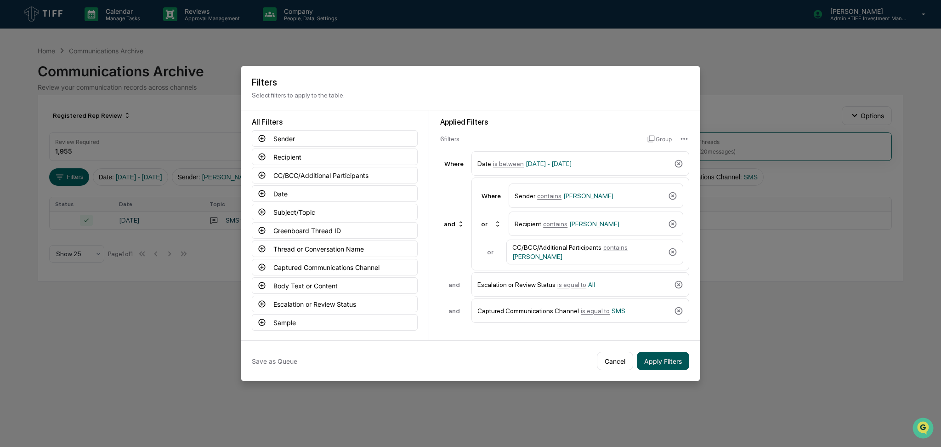
click at [654, 356] on button "Apply Filters" at bounding box center [663, 360] width 52 height 18
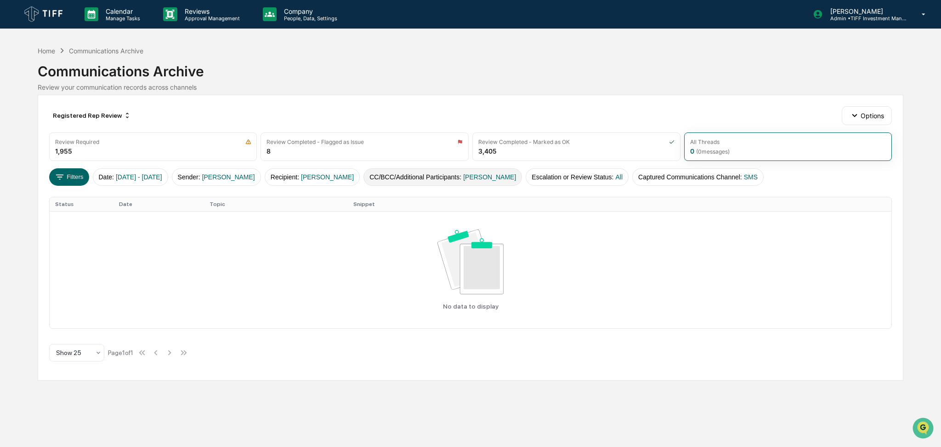
click at [463, 179] on span "[PERSON_NAME]" at bounding box center [489, 176] width 53 height 7
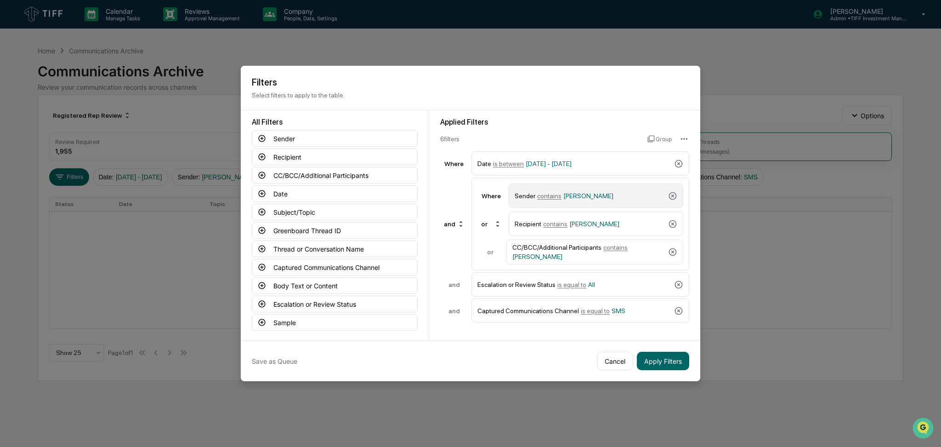
click at [565, 203] on div "Sender contains Kevin Scott" at bounding box center [590, 195] width 150 height 16
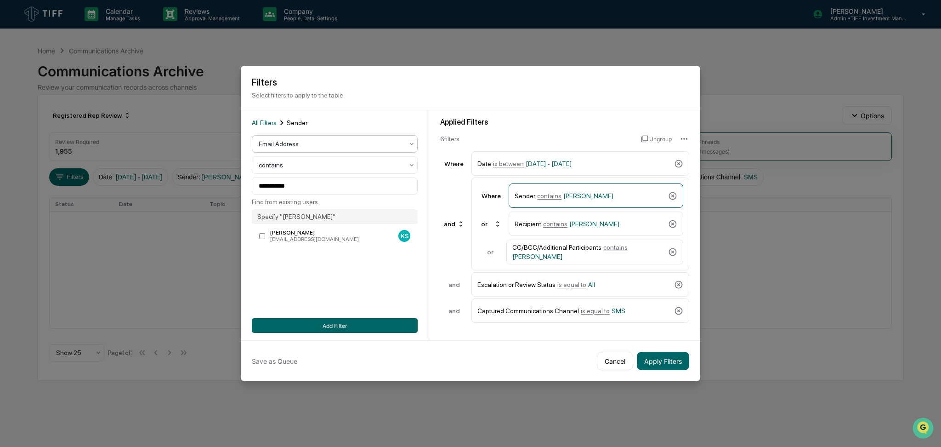
click at [327, 136] on div "Email Address" at bounding box center [335, 143] width 166 height 17
click at [319, 188] on div "User" at bounding box center [334, 185] width 165 height 18
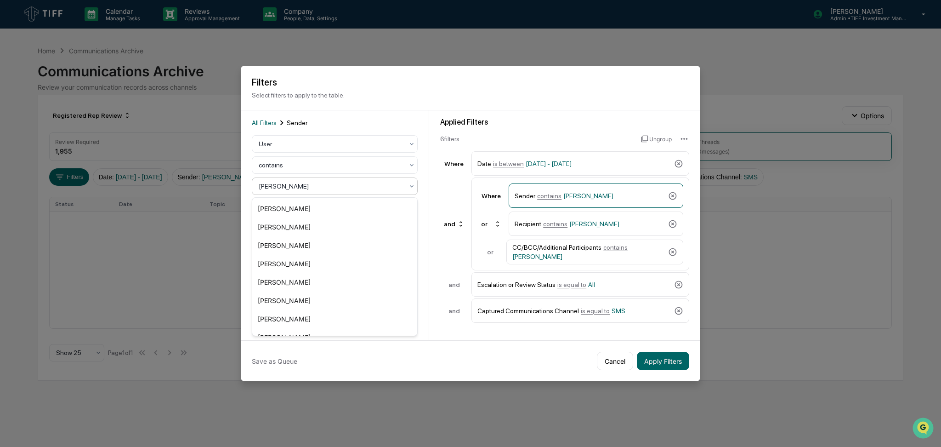
click at [323, 186] on div at bounding box center [331, 185] width 145 height 9
type input "***"
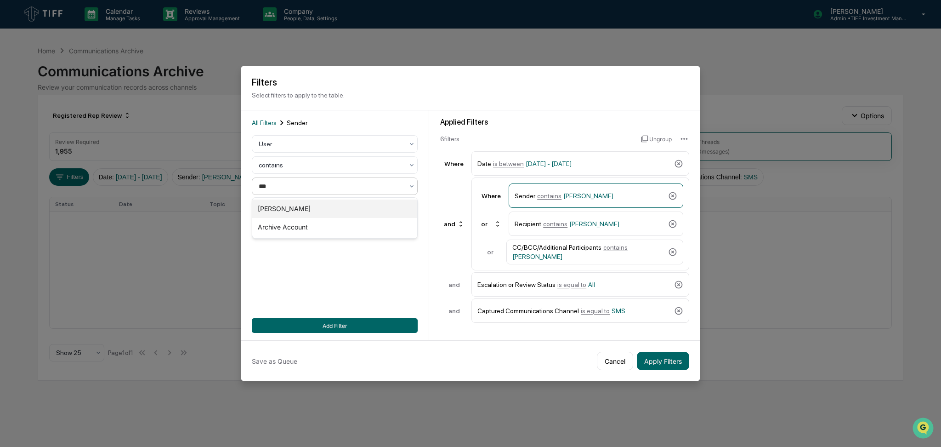
click at [321, 210] on div "[PERSON_NAME]" at bounding box center [334, 208] width 165 height 18
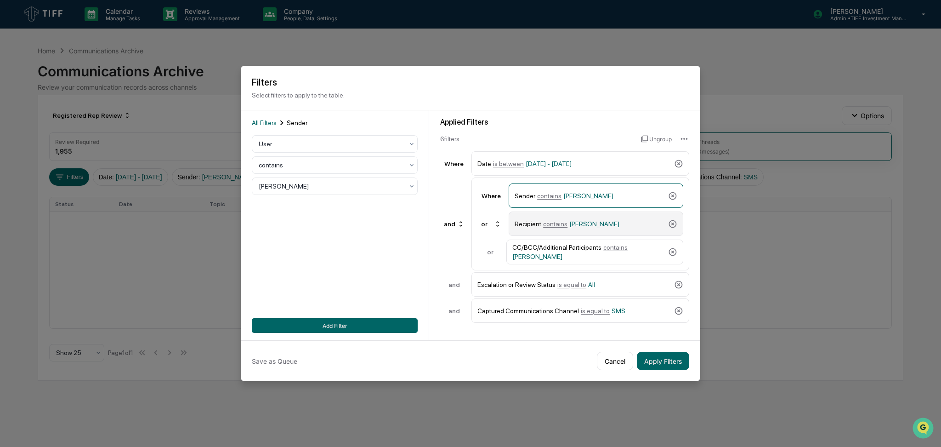
click at [539, 224] on div "Recipient contains Kevin Scott" at bounding box center [590, 223] width 150 height 16
click at [349, 183] on div at bounding box center [331, 185] width 145 height 9
type input "****"
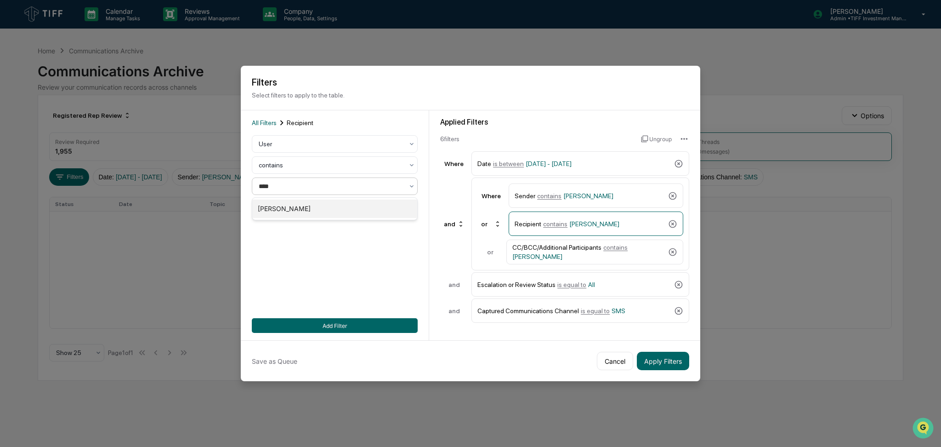
click at [344, 206] on div "[PERSON_NAME]" at bounding box center [334, 208] width 165 height 18
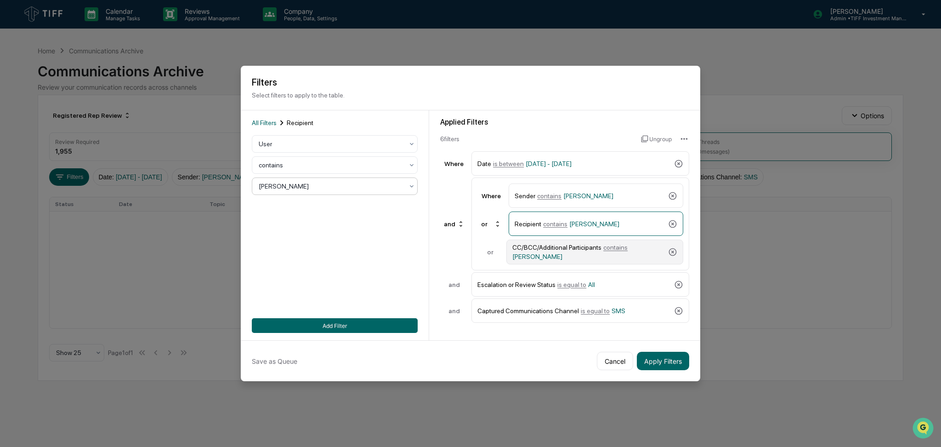
click at [558, 246] on div "CC/BCC/Additional Participants contains Kevin Scott" at bounding box center [588, 252] width 152 height 17
click at [356, 143] on div at bounding box center [331, 143] width 145 height 9
click at [354, 183] on div "User" at bounding box center [334, 185] width 165 height 18
click at [351, 185] on div at bounding box center [331, 185] width 145 height 9
type input "****"
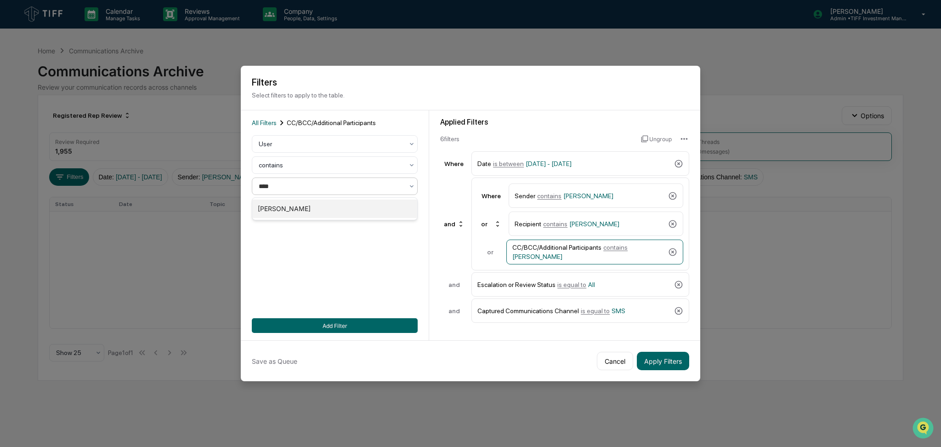
click at [345, 204] on div "[PERSON_NAME]" at bounding box center [334, 208] width 165 height 18
click at [393, 321] on button "Add Filter" at bounding box center [335, 325] width 166 height 15
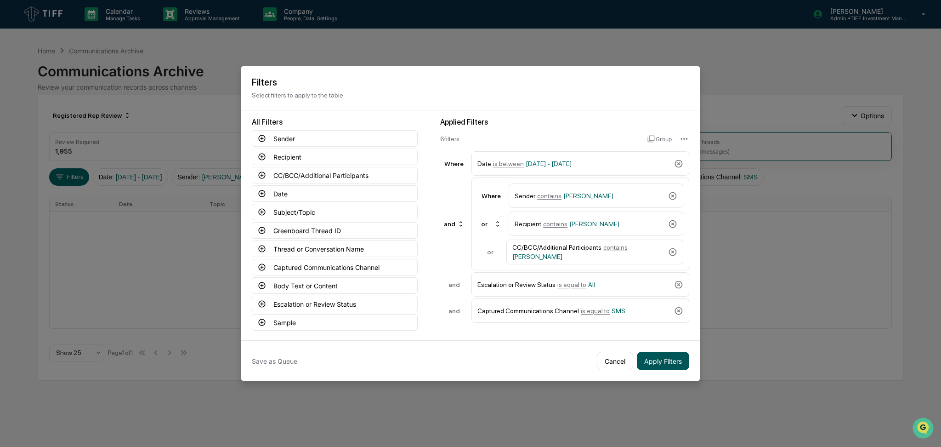
click at [671, 364] on button "Apply Filters" at bounding box center [663, 360] width 52 height 18
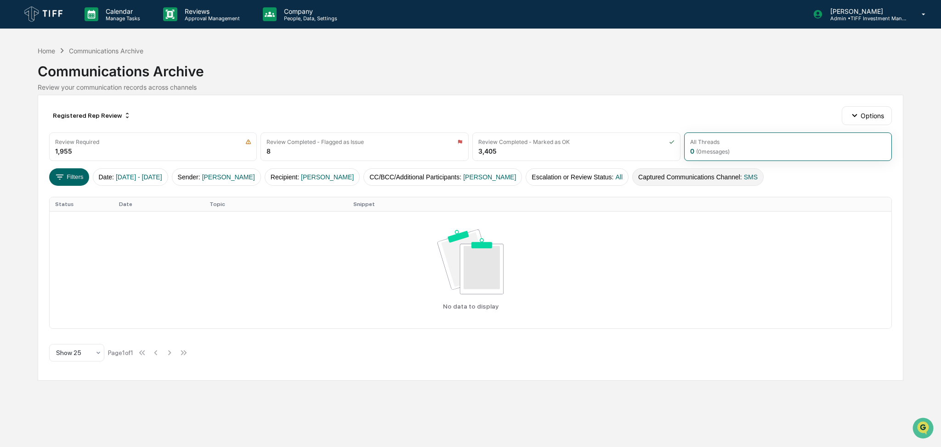
click at [680, 178] on button "Captured Communications Channel : SMS" at bounding box center [697, 176] width 131 height 17
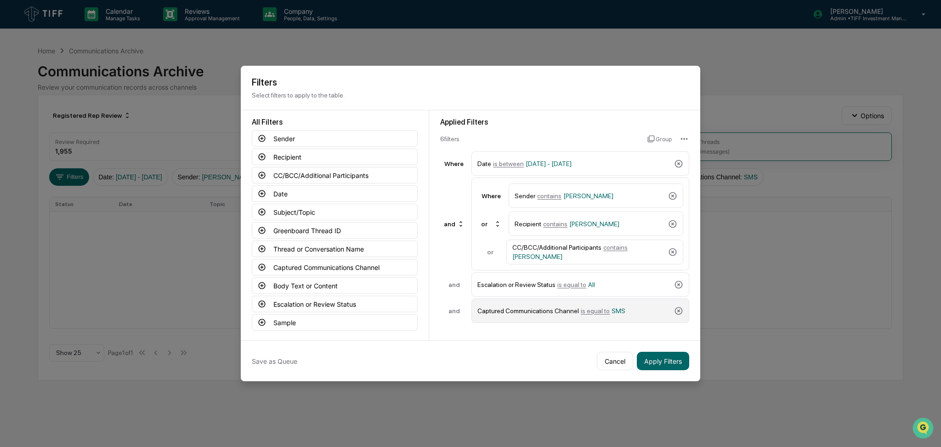
click at [582, 311] on span "is equal to" at bounding box center [595, 310] width 29 height 7
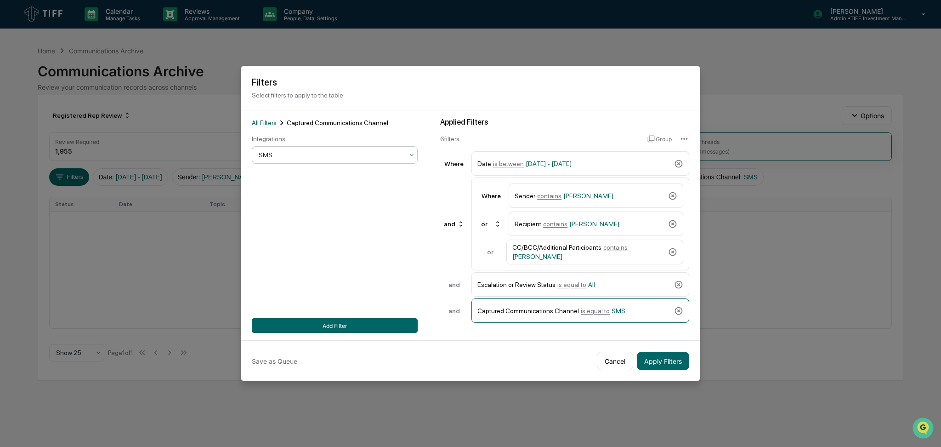
click at [328, 154] on div at bounding box center [331, 154] width 145 height 9
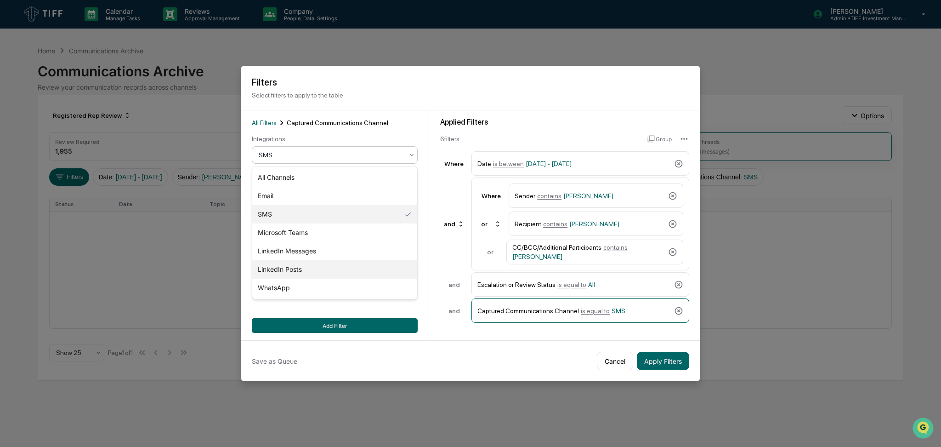
click at [338, 266] on div "LinkedIn Posts" at bounding box center [334, 269] width 165 height 18
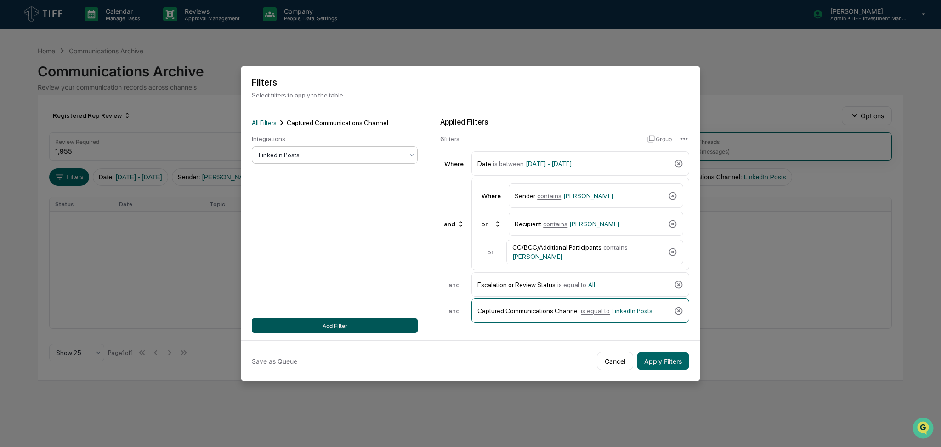
click at [339, 320] on button "Add Filter" at bounding box center [335, 325] width 166 height 15
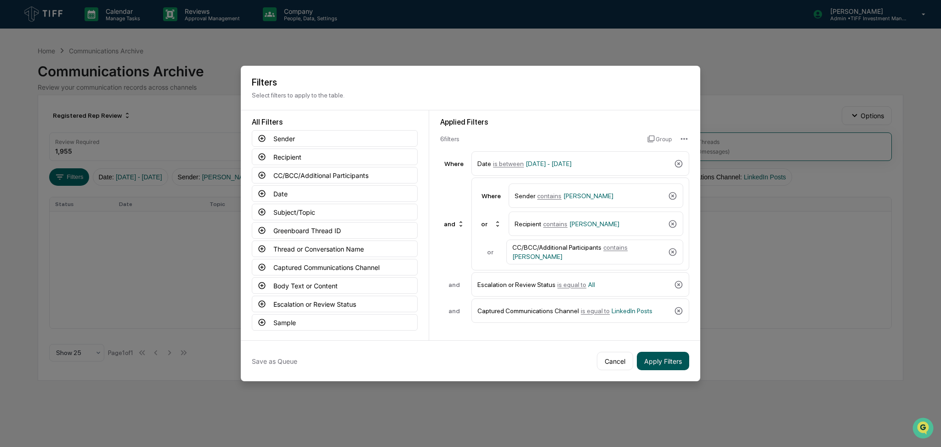
click at [674, 362] on button "Apply Filters" at bounding box center [663, 360] width 52 height 18
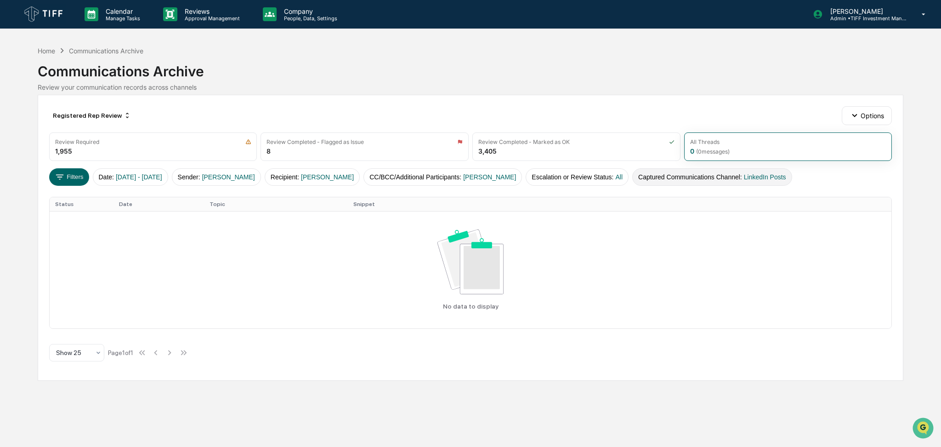
click at [679, 181] on button "Captured Communications Channel : LinkedIn Posts" at bounding box center [712, 176] width 160 height 17
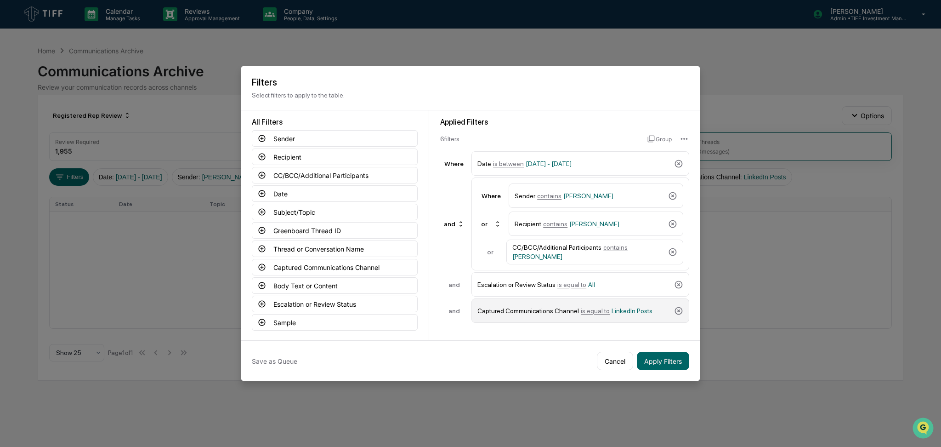
click at [589, 311] on span "is equal to" at bounding box center [595, 310] width 29 height 7
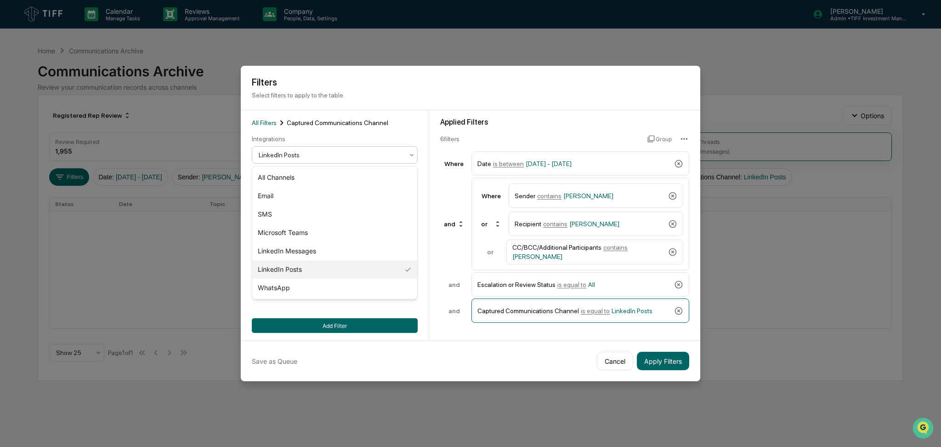
click at [331, 160] on div "LinkedIn Posts" at bounding box center [331, 154] width 154 height 13
click at [333, 252] on div "LinkedIn Messages" at bounding box center [334, 251] width 165 height 18
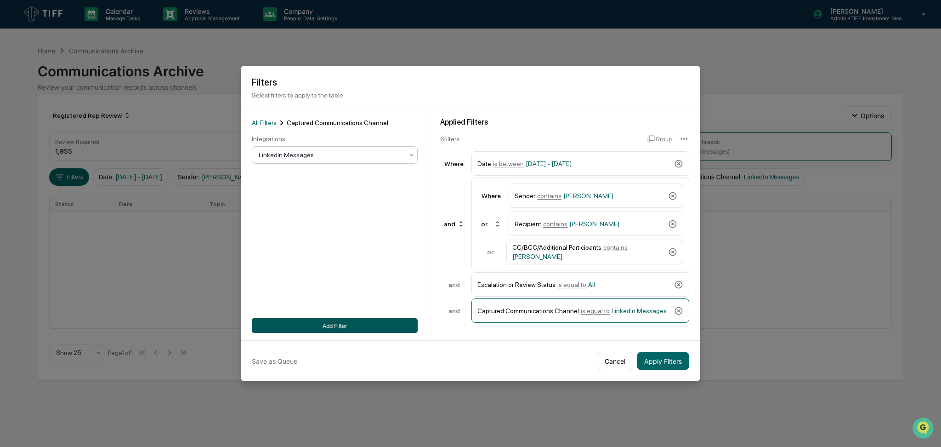
click at [365, 326] on button "Add Filter" at bounding box center [335, 325] width 166 height 15
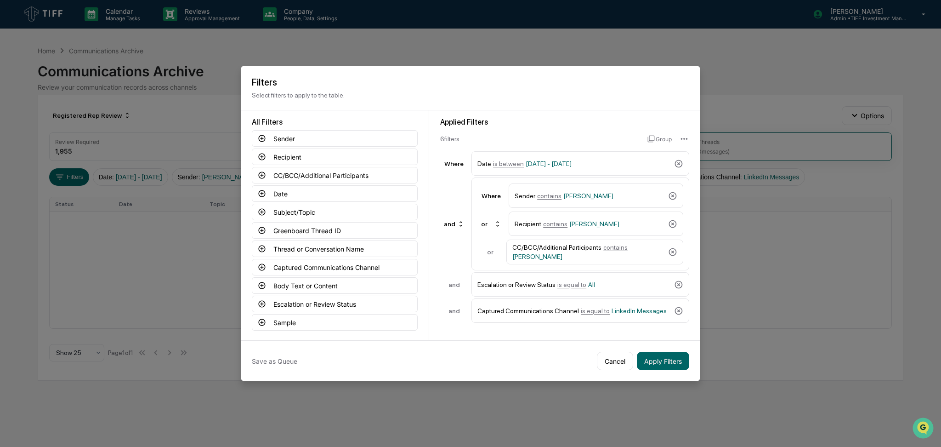
drag, startPoint x: 668, startPoint y: 367, endPoint x: 902, endPoint y: 392, distance: 235.7
click at [668, 367] on button "Apply Filters" at bounding box center [663, 360] width 52 height 18
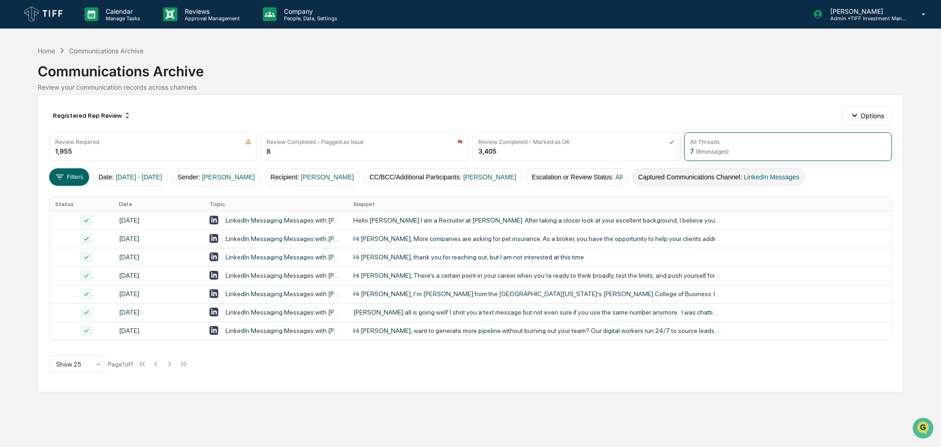
click at [734, 177] on button "Captured Communications Channel : LinkedIn Messages" at bounding box center [718, 176] width 173 height 17
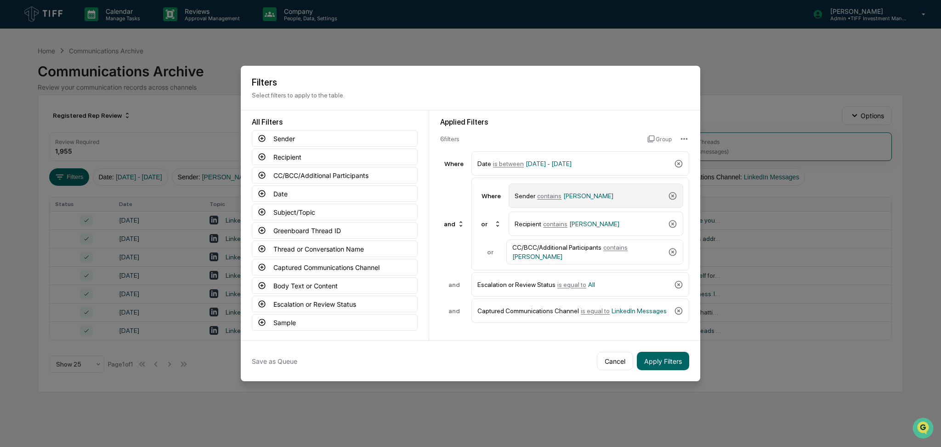
click at [582, 199] on span "[PERSON_NAME]" at bounding box center [588, 195] width 50 height 7
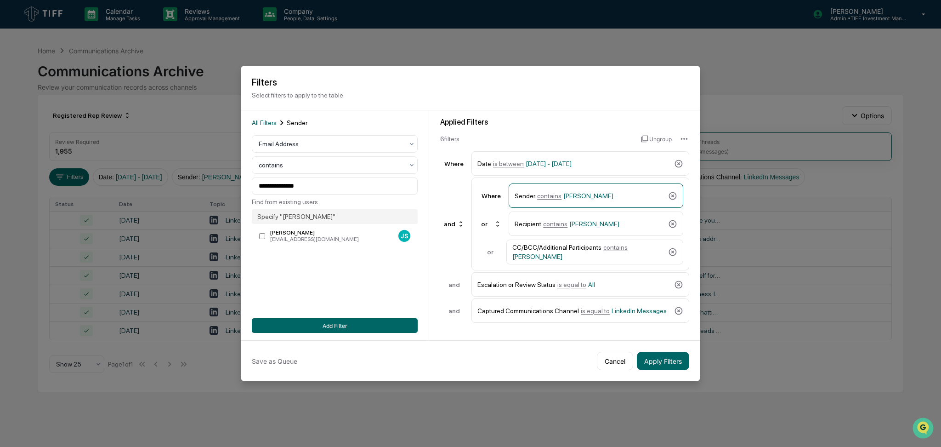
click at [320, 149] on div "Email Address" at bounding box center [331, 143] width 154 height 13
click at [309, 187] on div "User" at bounding box center [334, 185] width 165 height 18
click at [318, 183] on div at bounding box center [331, 185] width 145 height 9
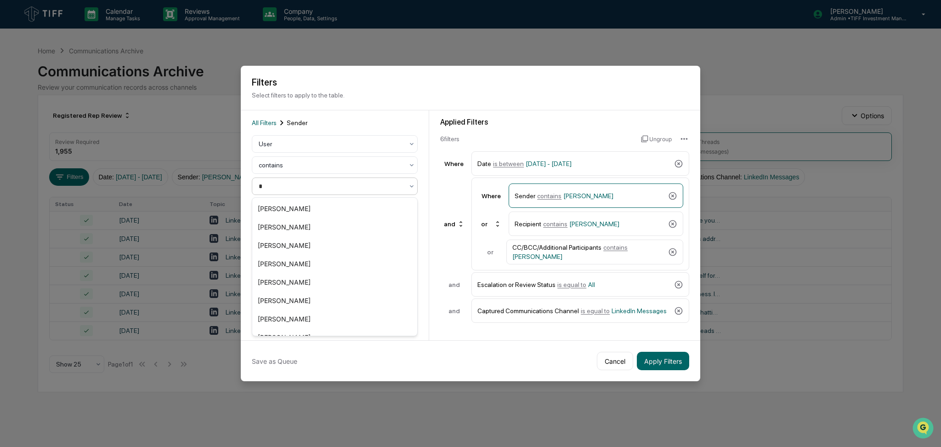
type input "**"
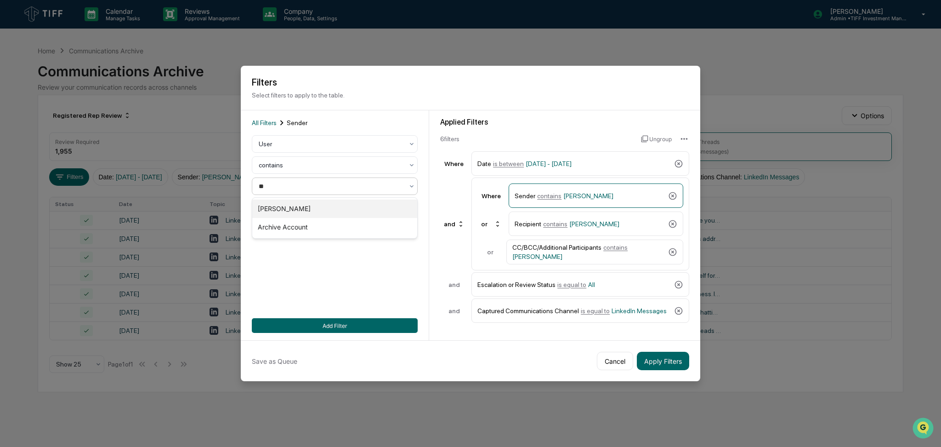
click at [314, 204] on div "[PERSON_NAME]" at bounding box center [334, 208] width 165 height 18
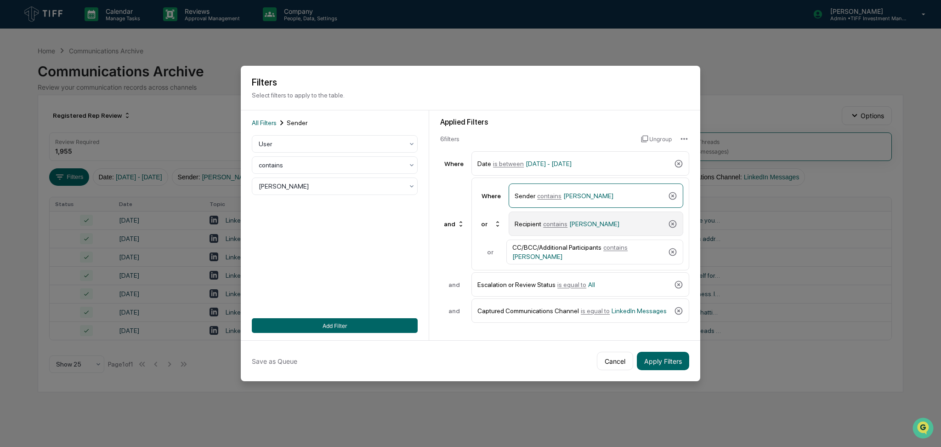
click at [607, 216] on div "Recipient contains John Stuntebeck" at bounding box center [590, 223] width 150 height 16
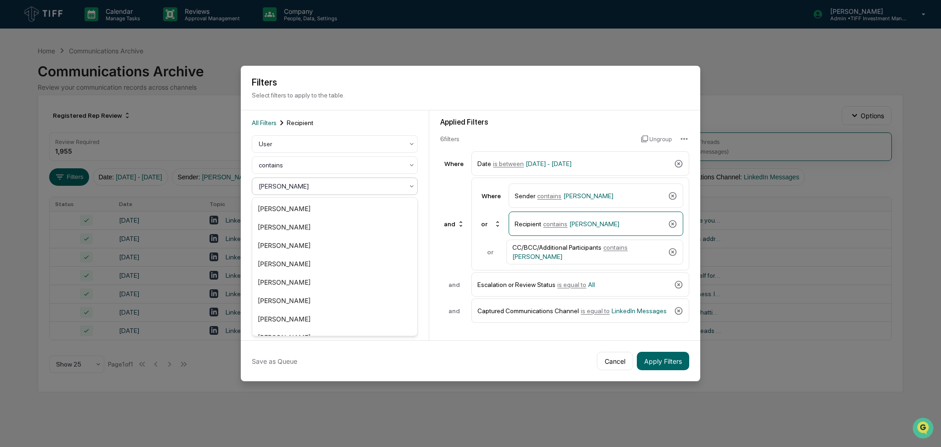
click at [325, 185] on div at bounding box center [331, 185] width 145 height 9
type input "**"
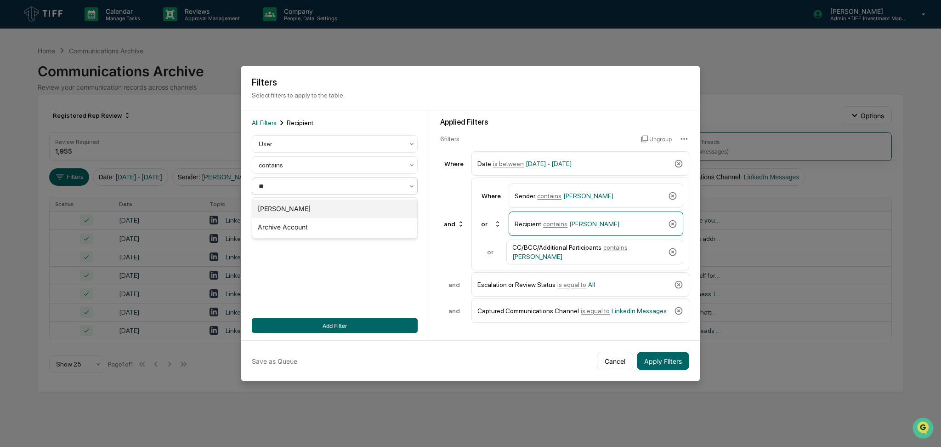
click at [325, 209] on div "[PERSON_NAME]" at bounding box center [334, 208] width 165 height 18
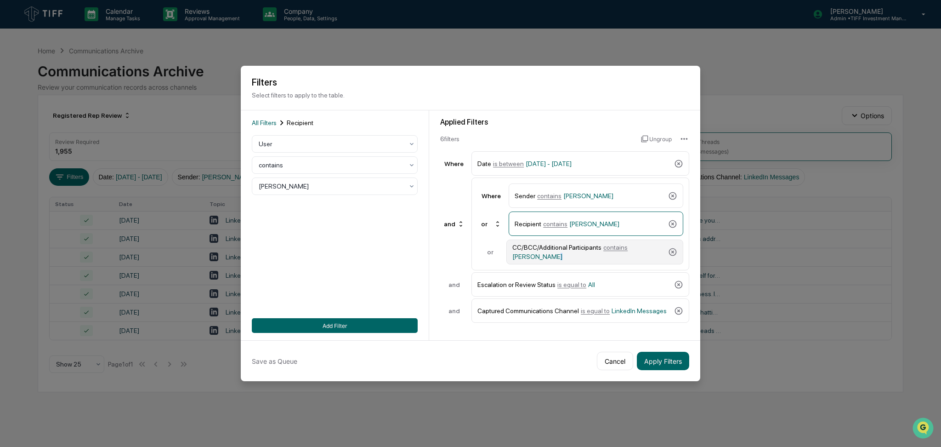
click at [551, 254] on span "[PERSON_NAME]" at bounding box center [537, 256] width 50 height 7
click at [332, 183] on div at bounding box center [331, 185] width 145 height 9
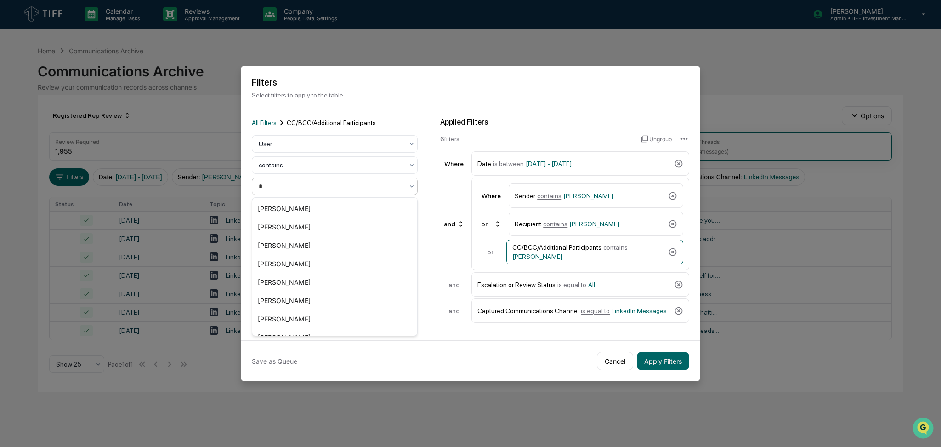
type input "**"
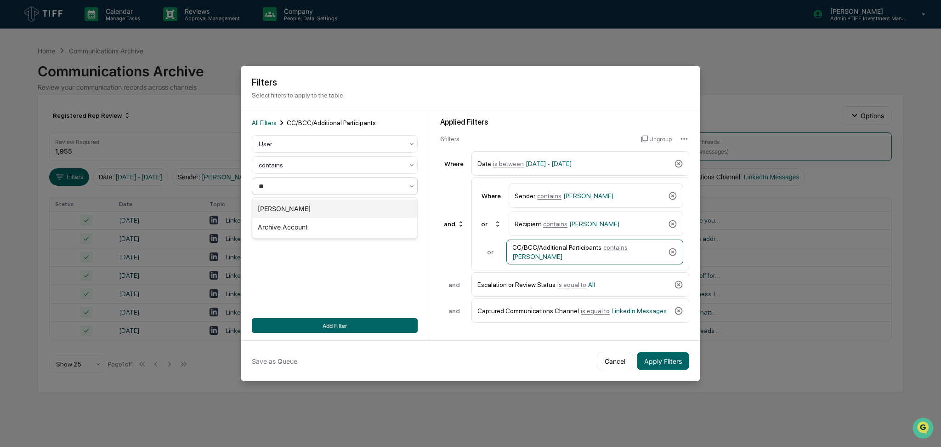
click at [325, 209] on div "[PERSON_NAME]" at bounding box center [334, 208] width 165 height 18
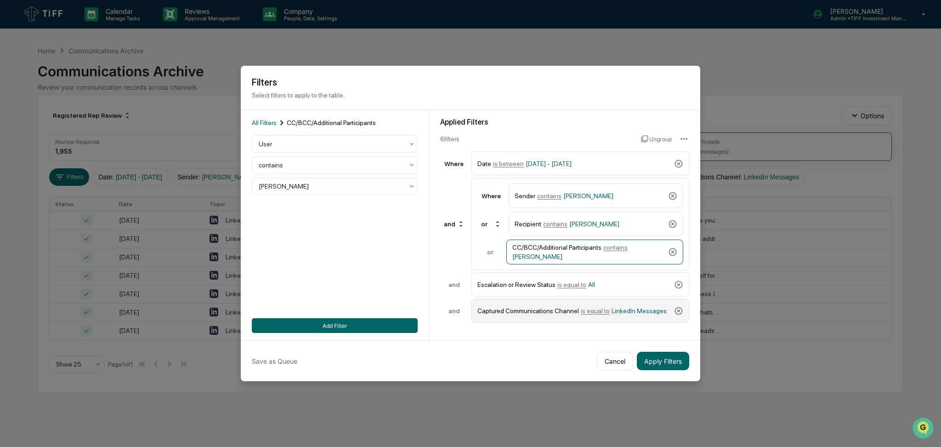
click at [563, 304] on div "Captured Communications Channel is equal to LinkedIn Messages" at bounding box center [573, 310] width 193 height 16
click at [319, 154] on div at bounding box center [331, 154] width 145 height 9
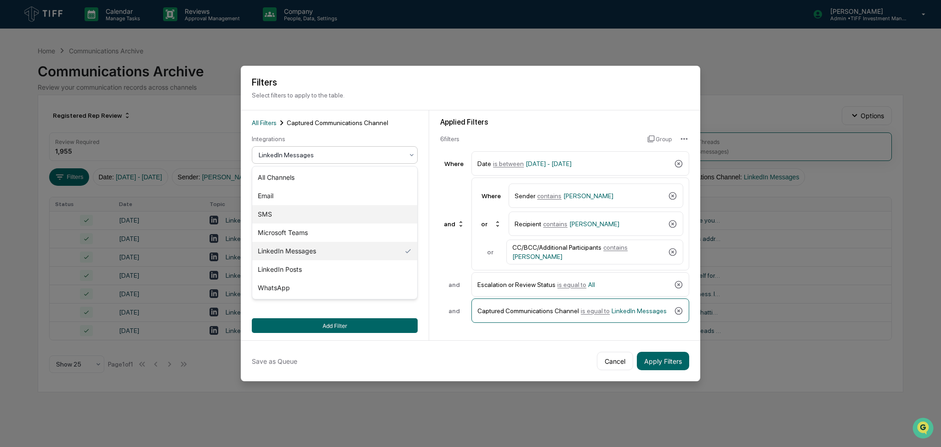
click at [304, 216] on div "SMS" at bounding box center [334, 214] width 165 height 18
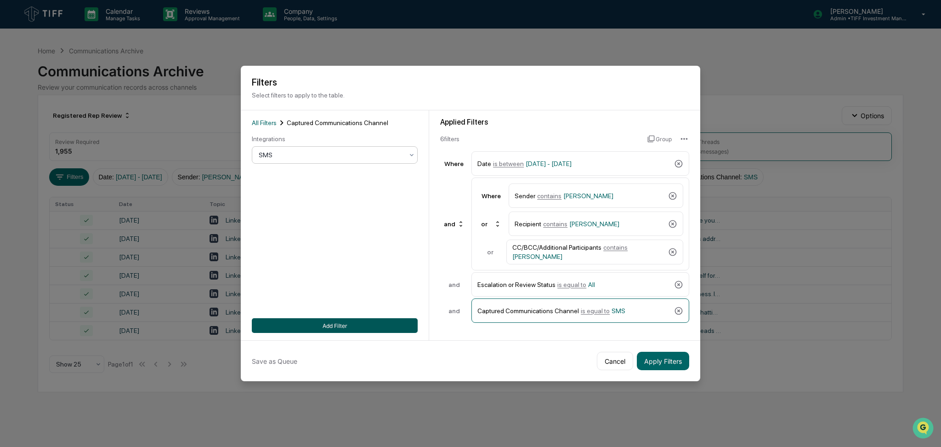
click at [371, 321] on button "Add Filter" at bounding box center [335, 325] width 166 height 15
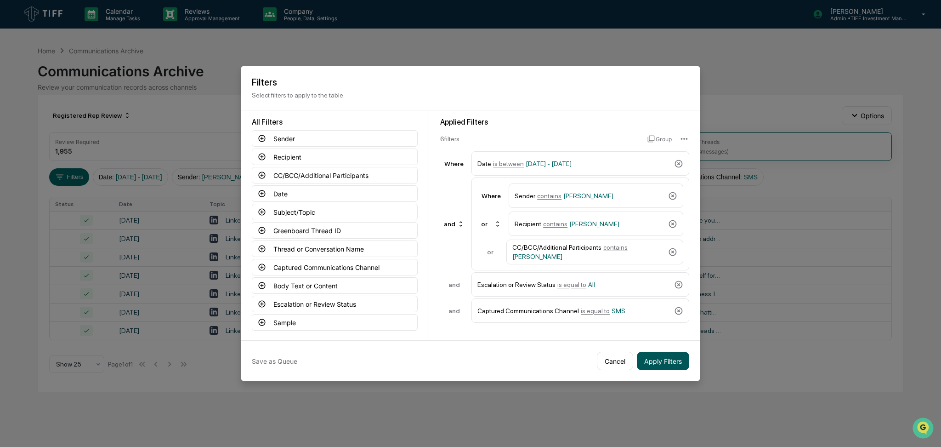
click at [665, 361] on button "Apply Filters" at bounding box center [663, 360] width 52 height 18
